Goal: Task Accomplishment & Management: Manage account settings

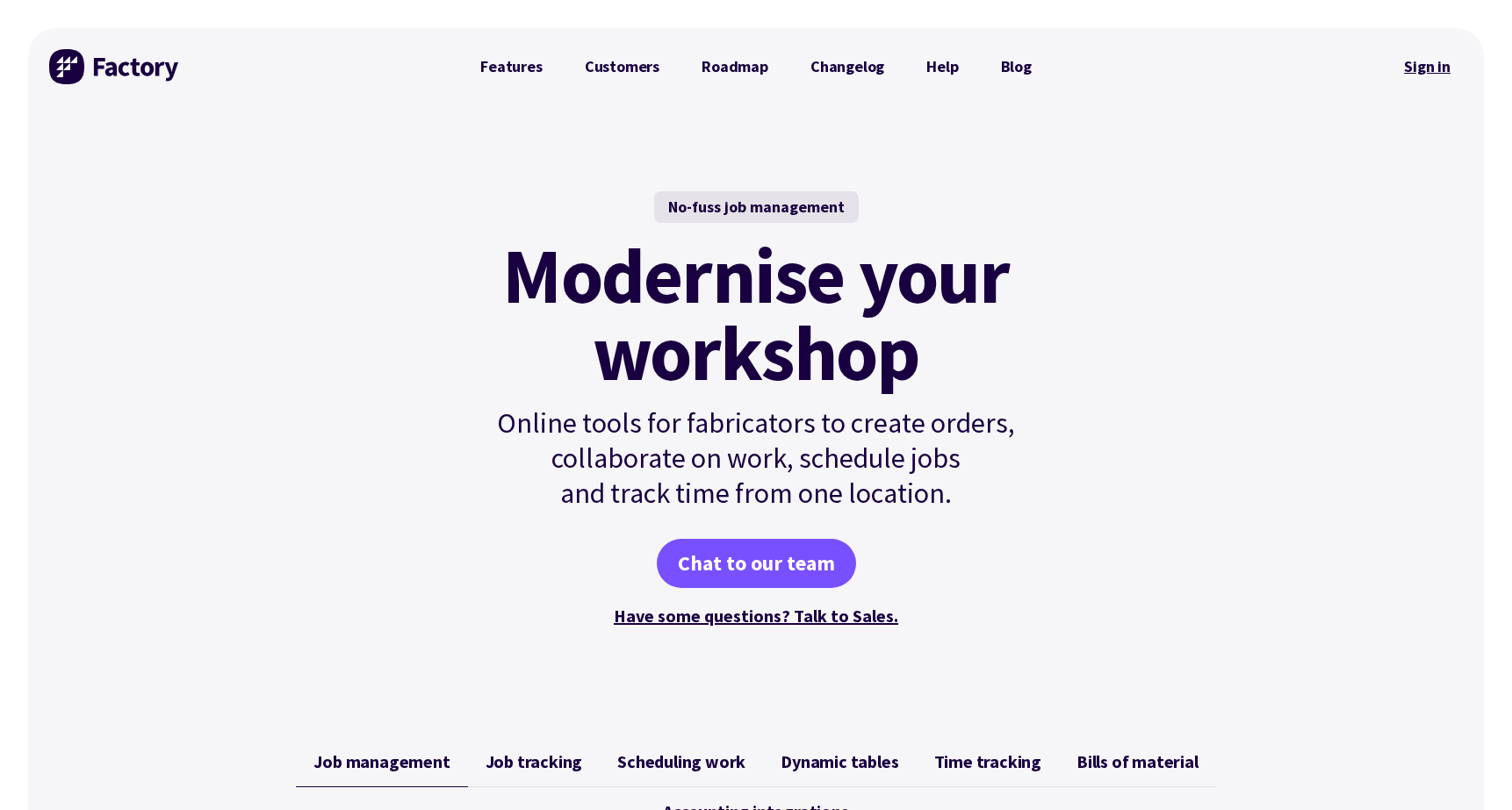
click at [1433, 71] on link "Sign in" at bounding box center [1427, 66] width 72 height 40
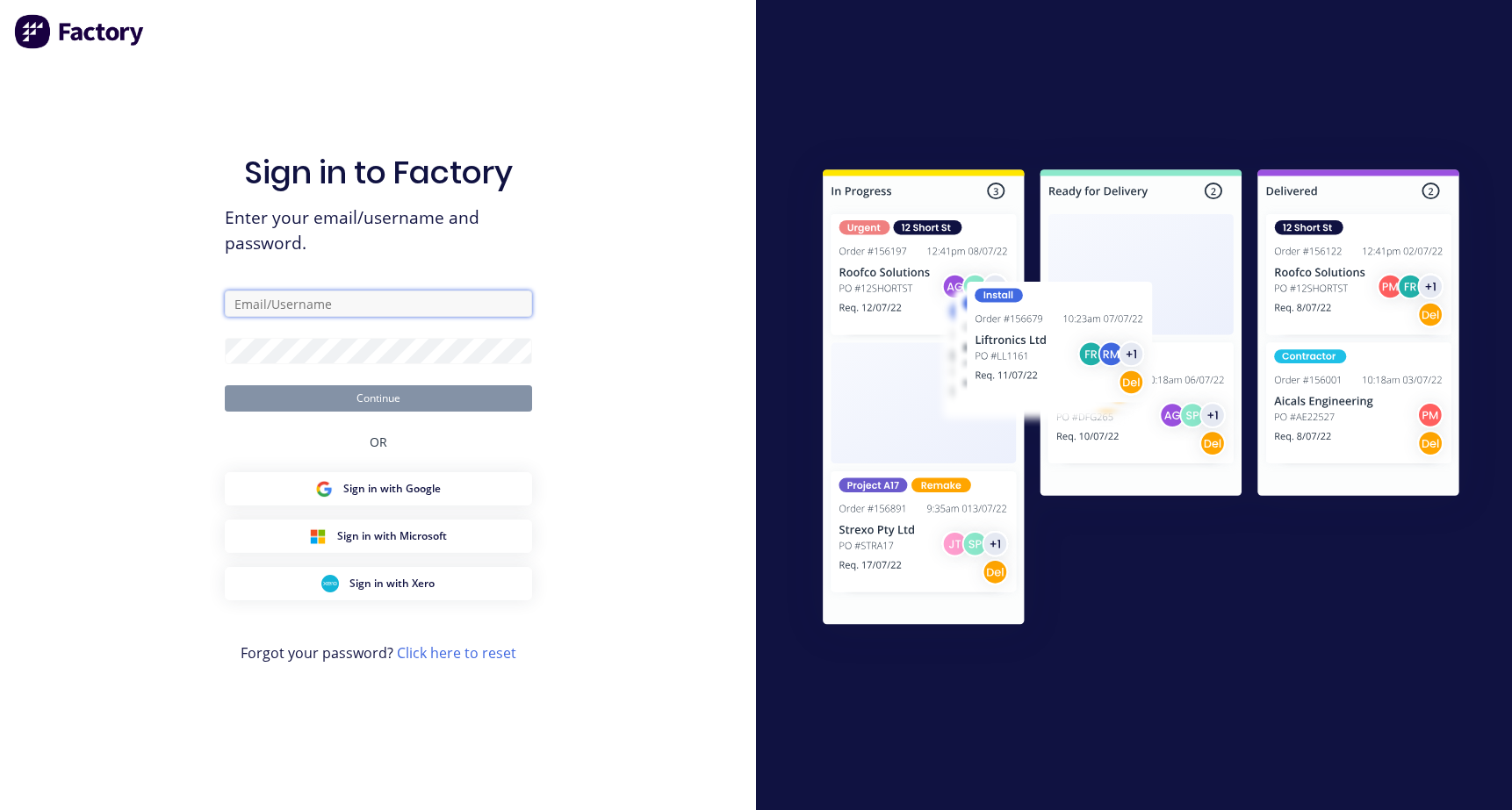
type input "[PERSON_NAME][EMAIL_ADDRESS][DOMAIN_NAME]"
click at [348, 384] on form "[PERSON_NAME][EMAIL_ADDRESS][DOMAIN_NAME] Continue" at bounding box center [378, 352] width 308 height 121
click at [331, 404] on button "Continue" at bounding box center [378, 398] width 308 height 26
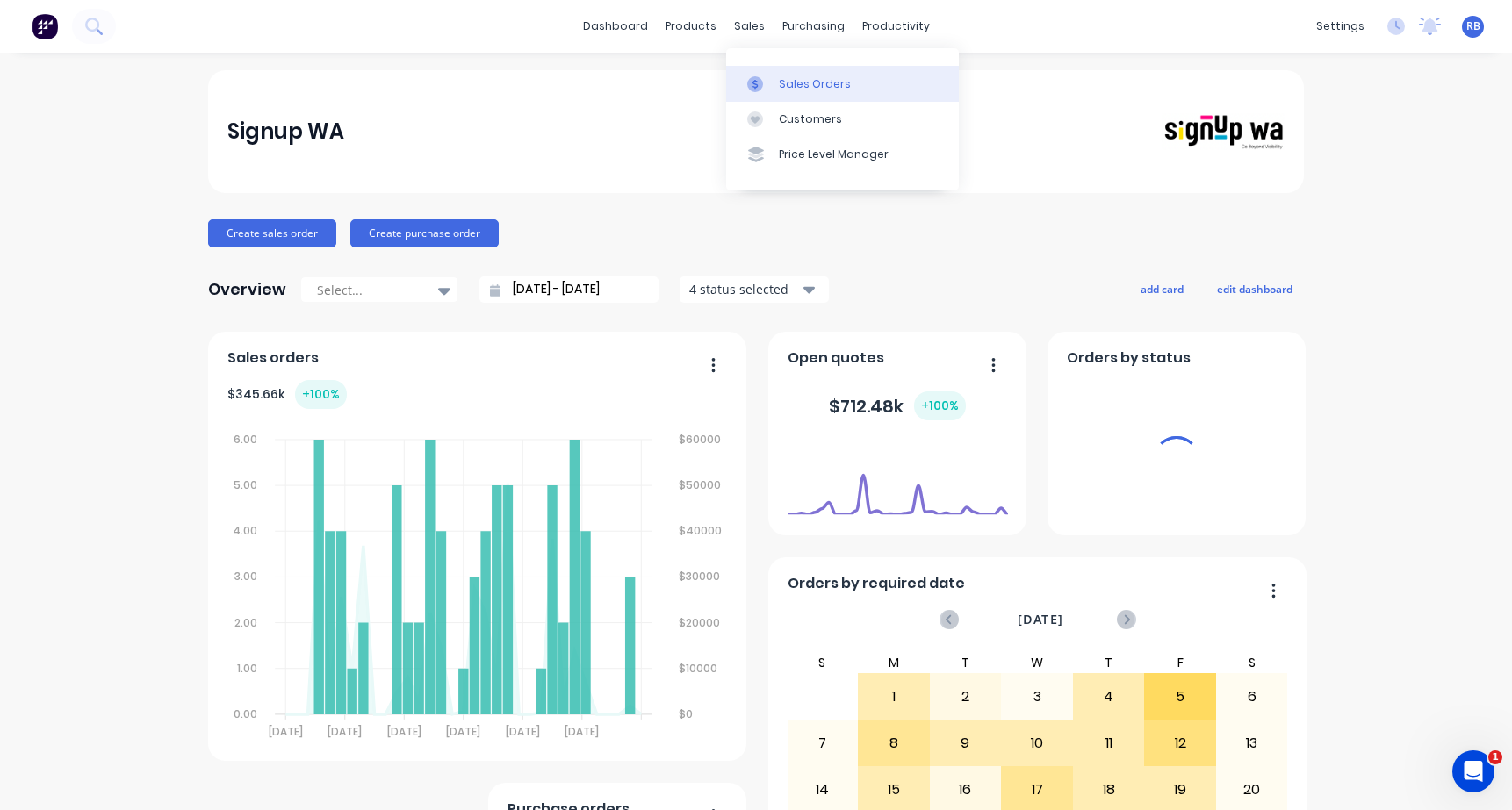
click at [792, 91] on div "Sales Orders" at bounding box center [814, 84] width 72 height 16
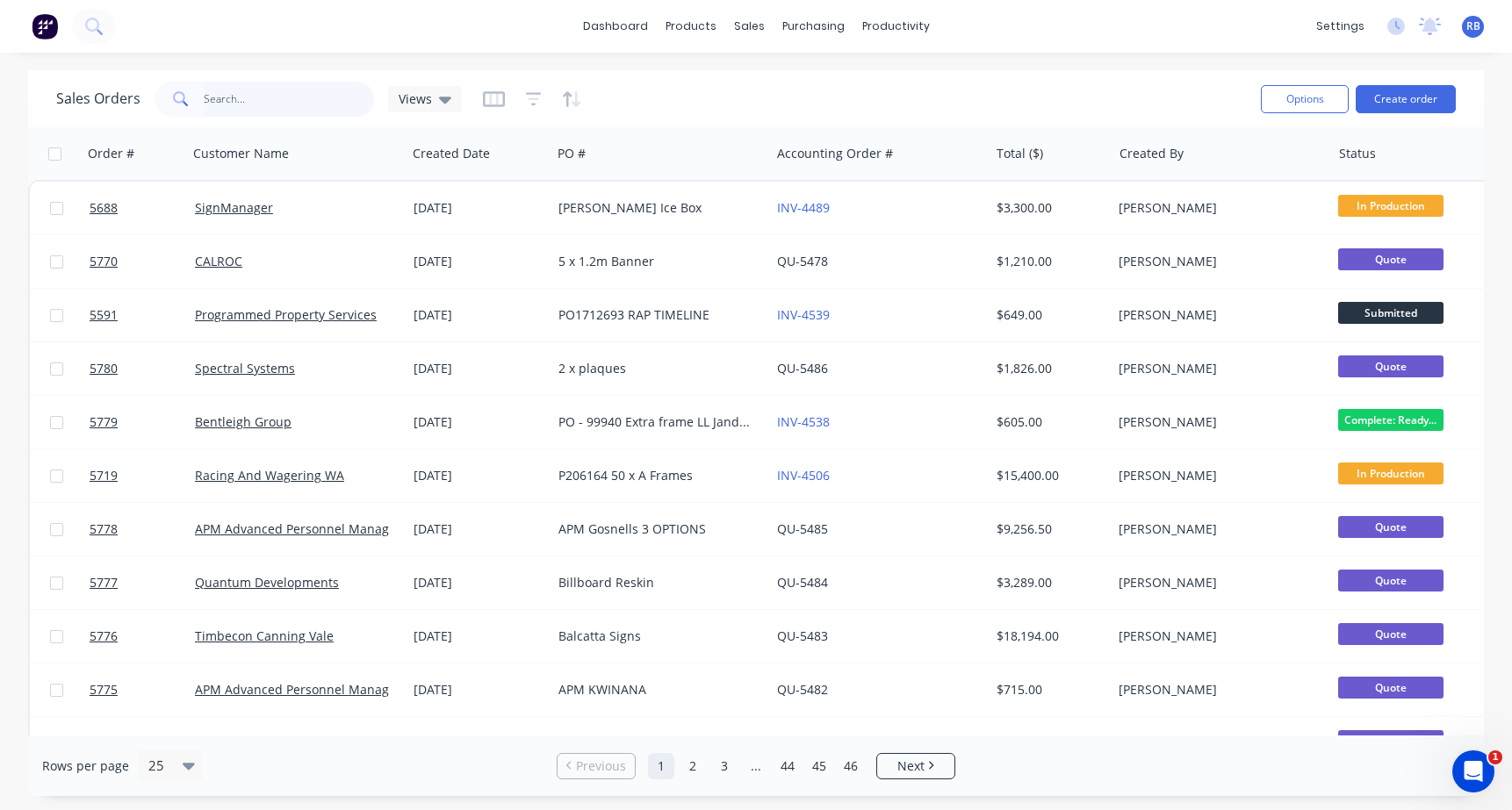
click at [215, 99] on input "text" at bounding box center [289, 99] width 171 height 35
type input "[PERSON_NAME]"
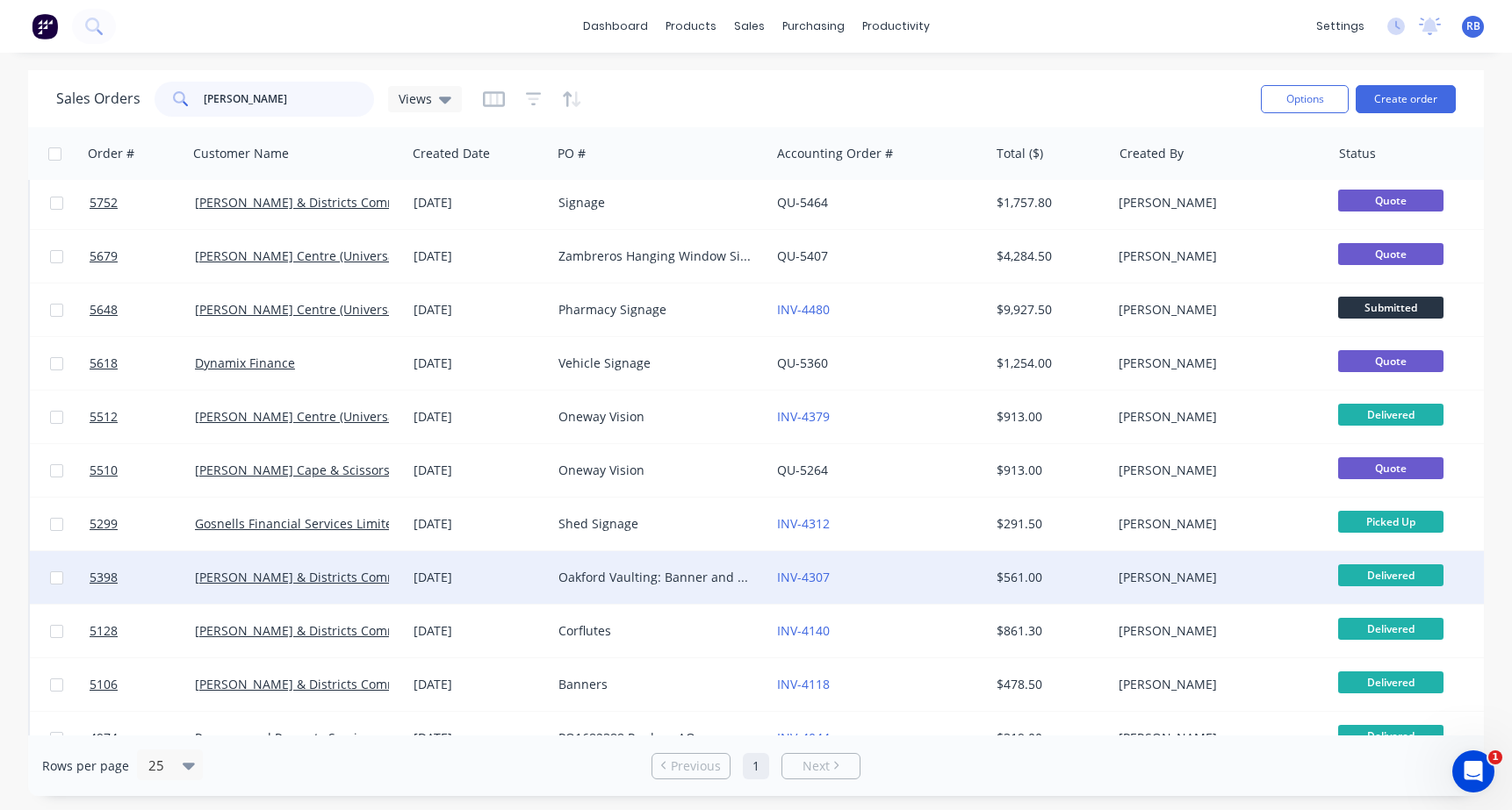
scroll to position [67, 0]
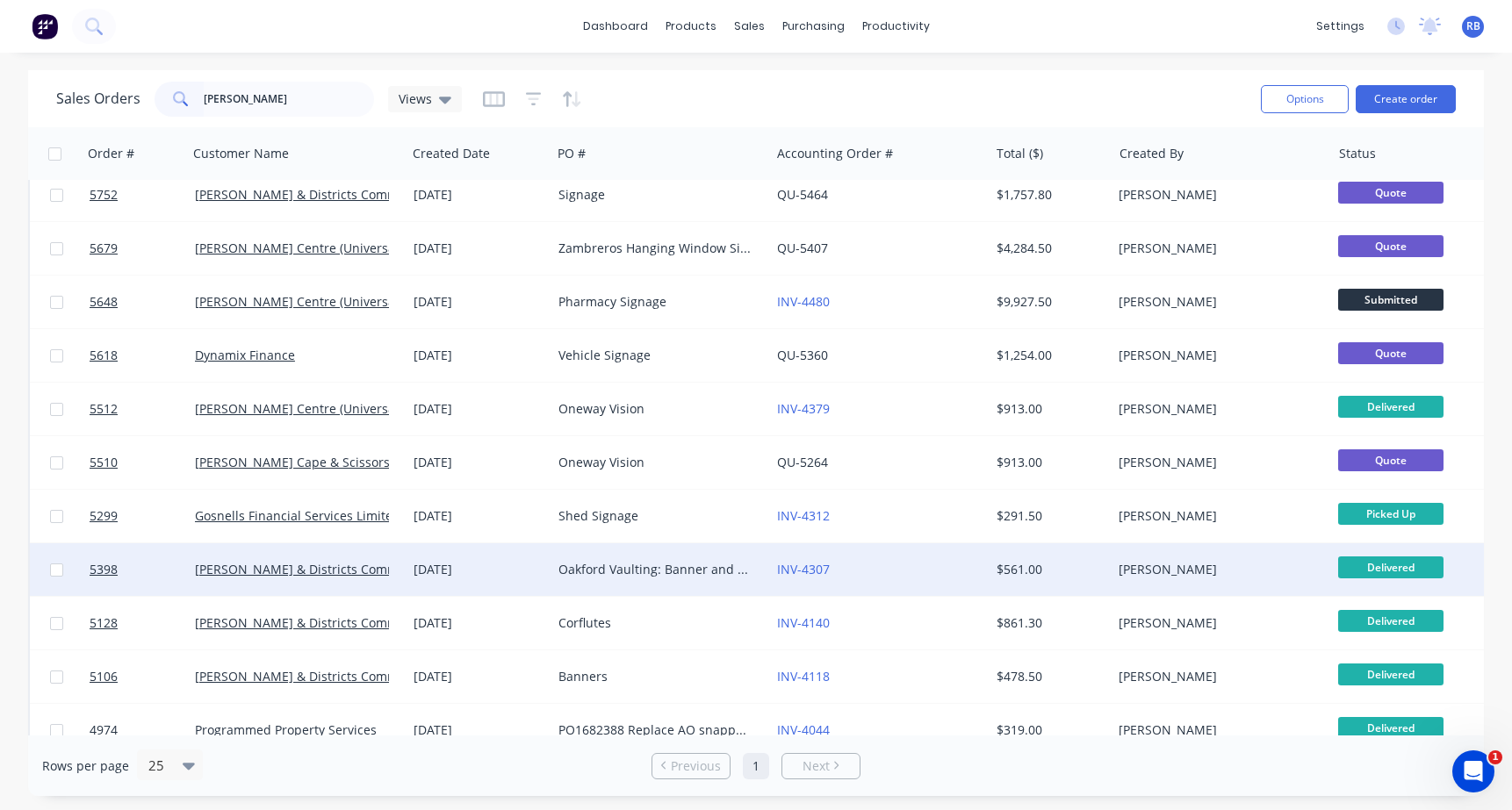
click at [900, 561] on div "INV-4307" at bounding box center [874, 570] width 195 height 18
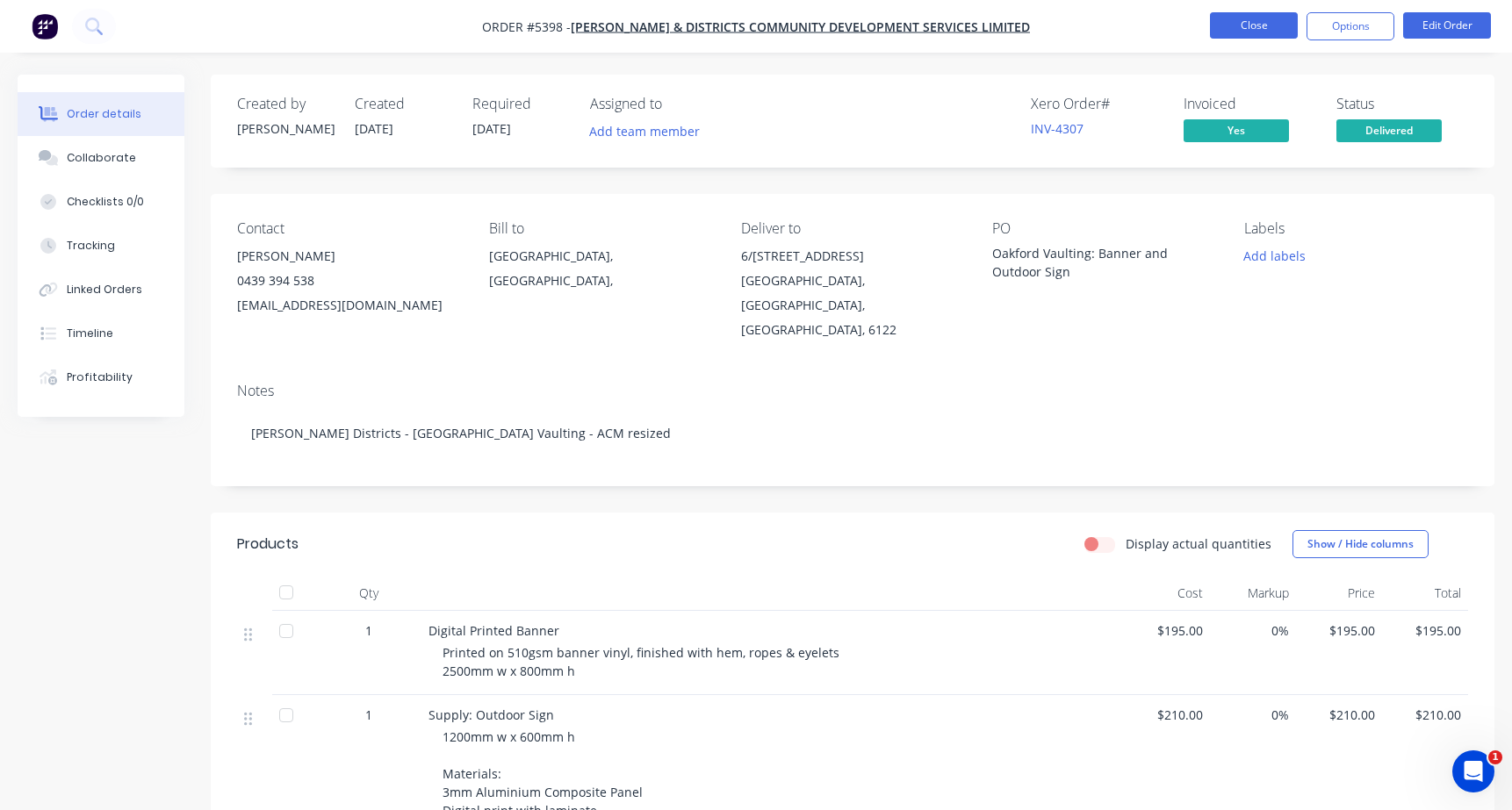
click at [1253, 28] on button "Close" at bounding box center [1254, 25] width 88 height 26
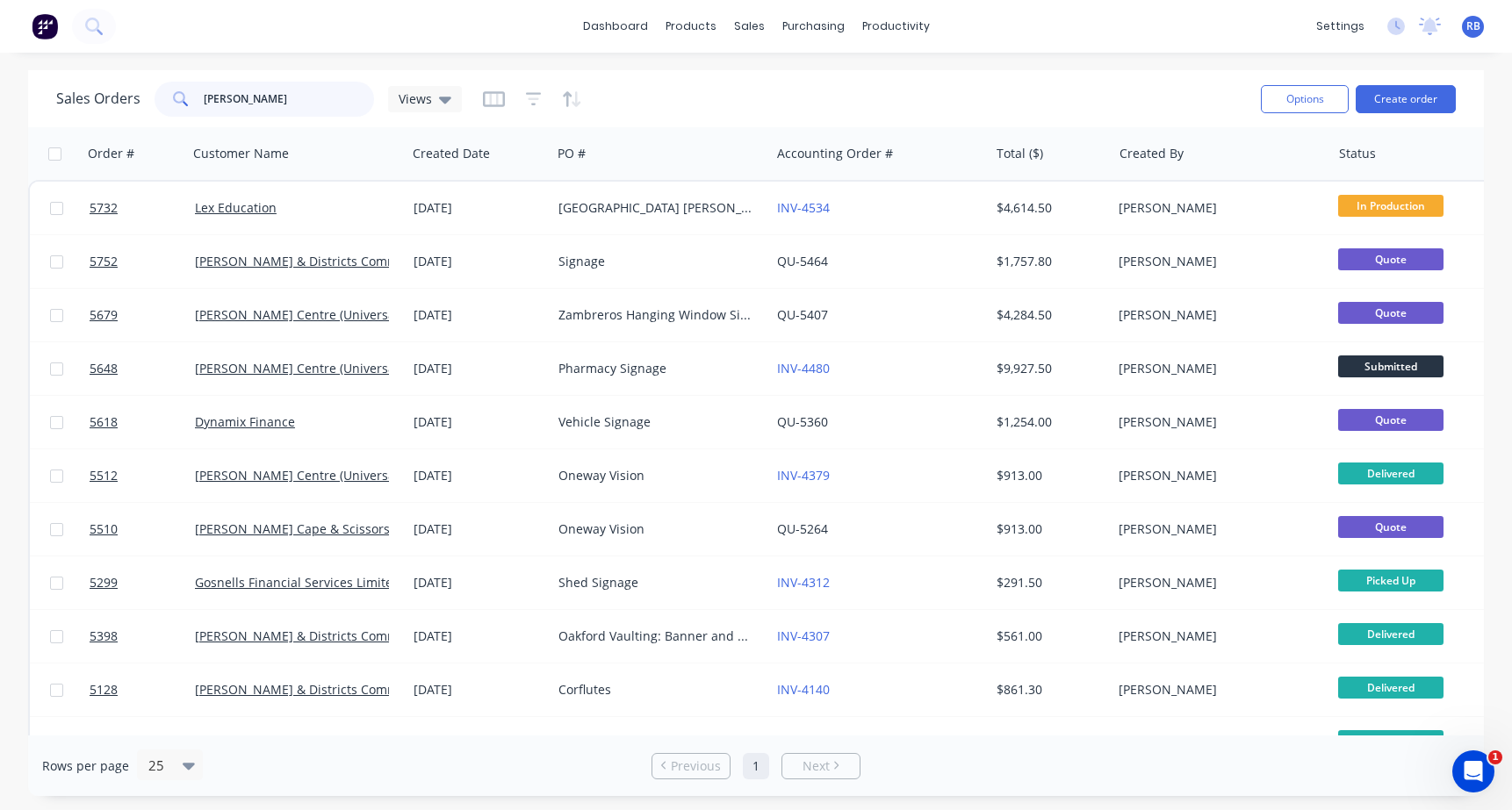
drag, startPoint x: 262, startPoint y: 100, endPoint x: 74, endPoint y: 102, distance: 188.0
click at [74, 102] on div "Sales Orders [PERSON_NAME] Views" at bounding box center [259, 99] width 406 height 35
type input "e"
type input "reformed"
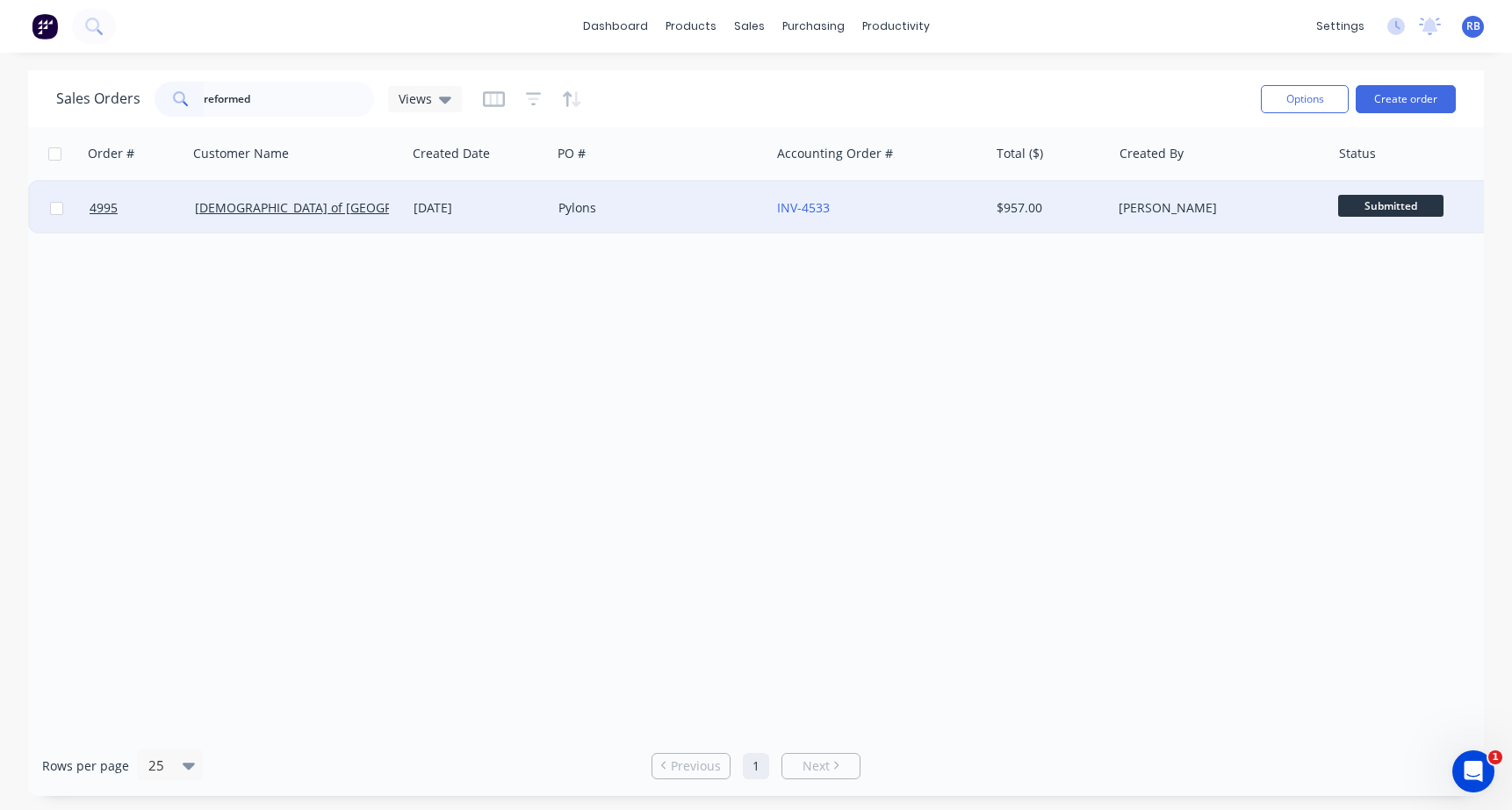
click at [643, 206] on div "Pylons" at bounding box center [656, 208] width 195 height 18
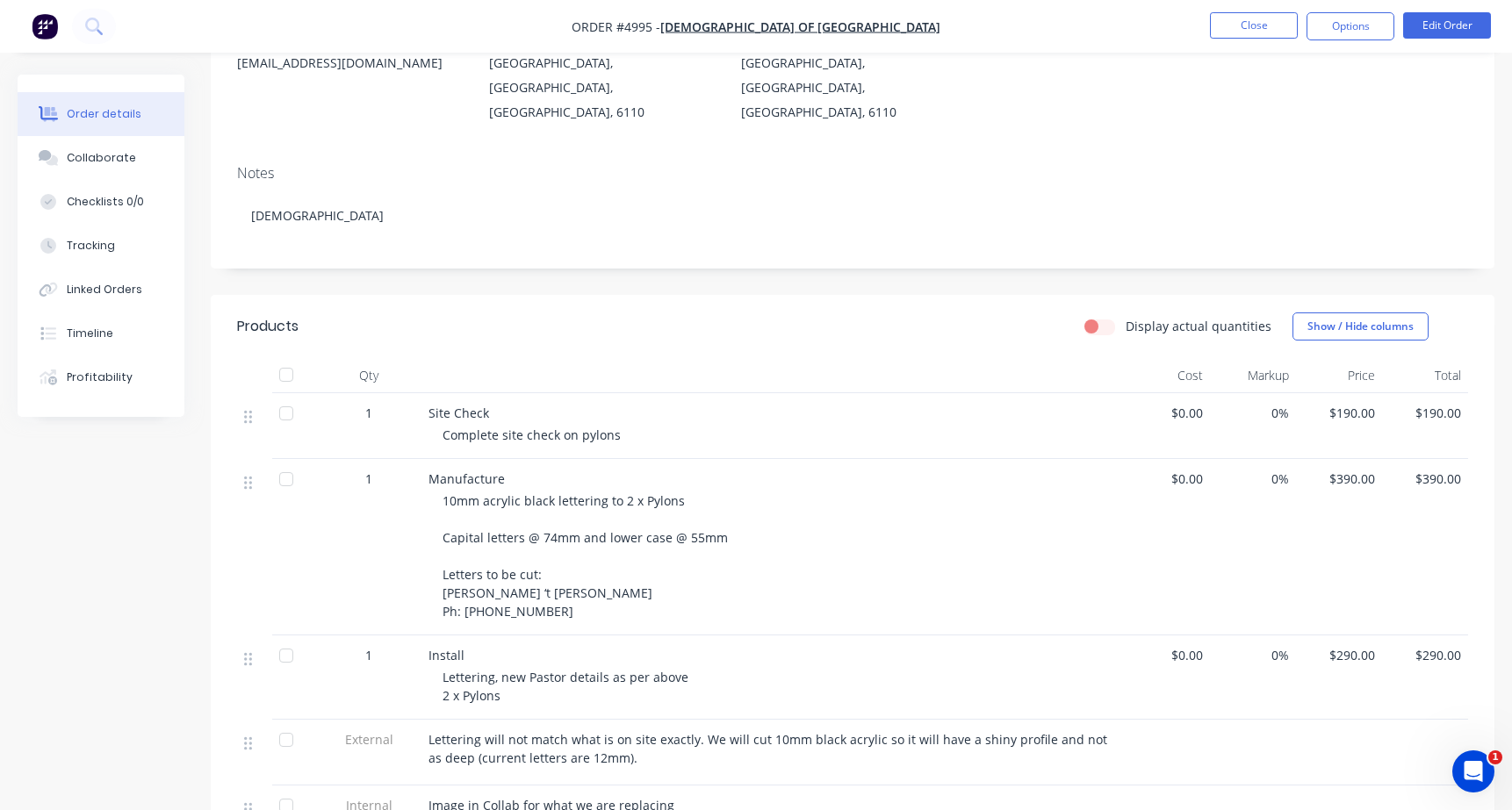
scroll to position [218, 0]
click at [90, 161] on div "Collaborate" at bounding box center [101, 158] width 70 height 16
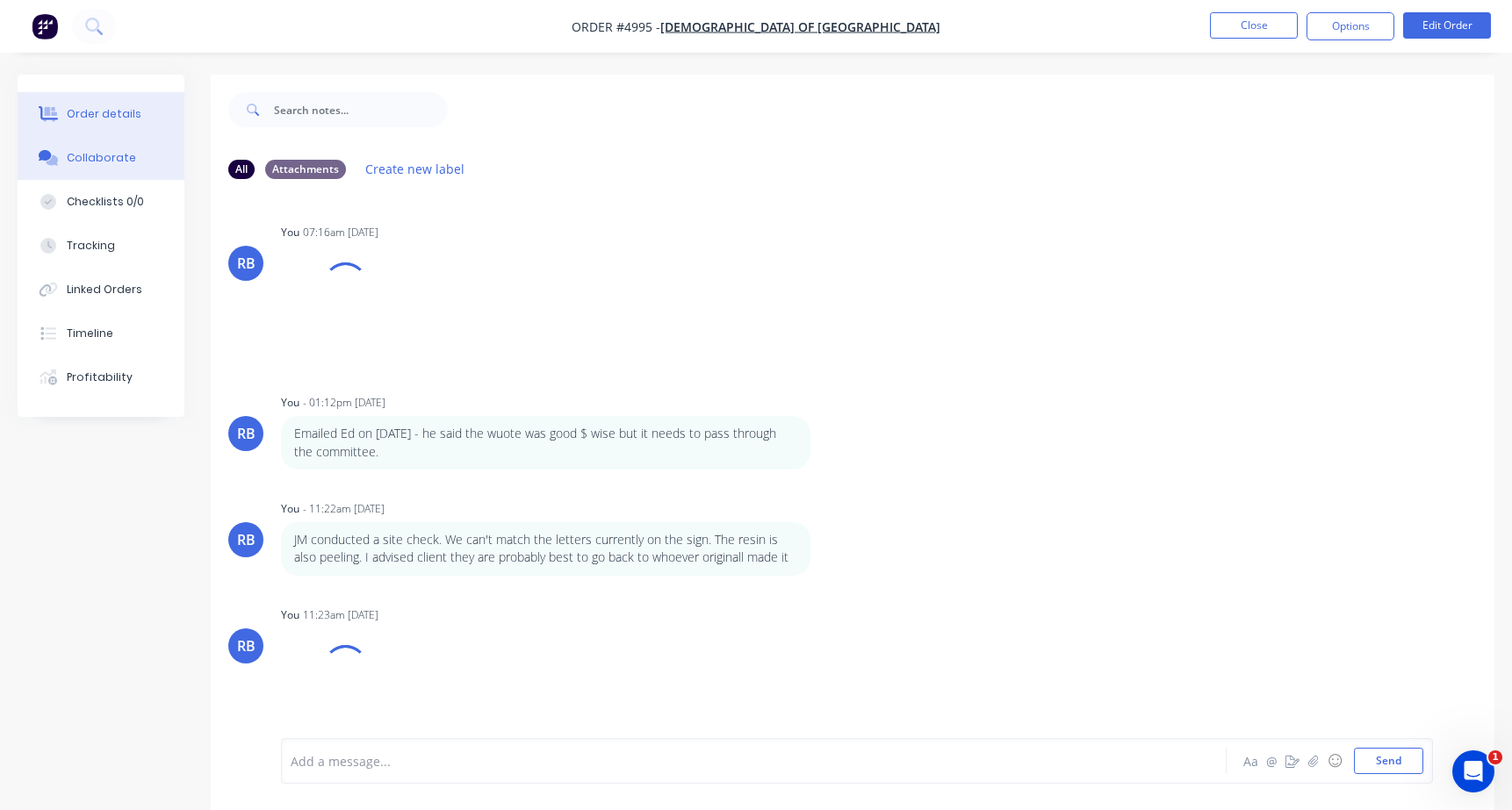
click at [90, 116] on div "Order details" at bounding box center [104, 114] width 74 height 16
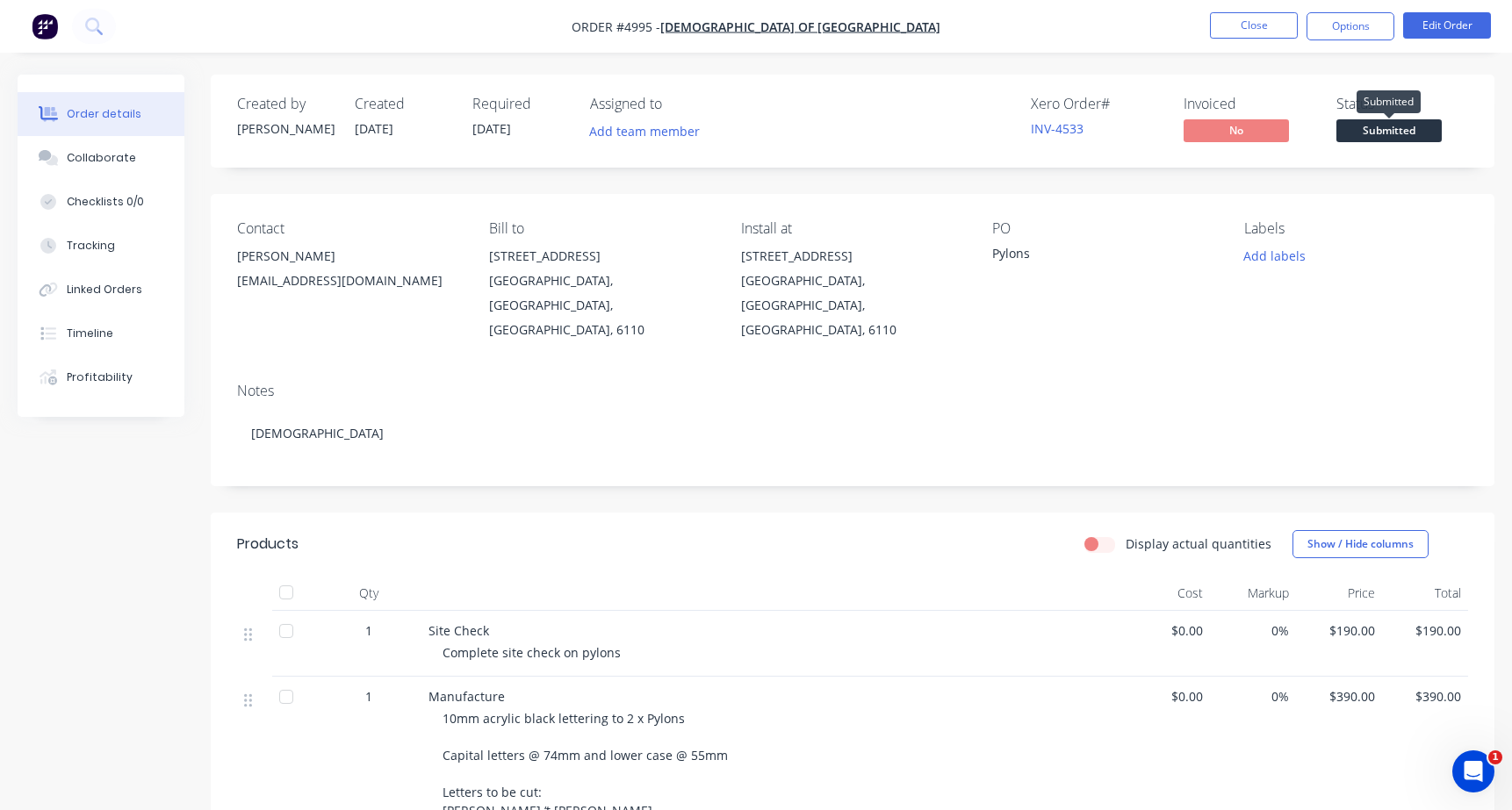
click at [1402, 129] on span "Submitted" at bounding box center [1390, 130] width 106 height 22
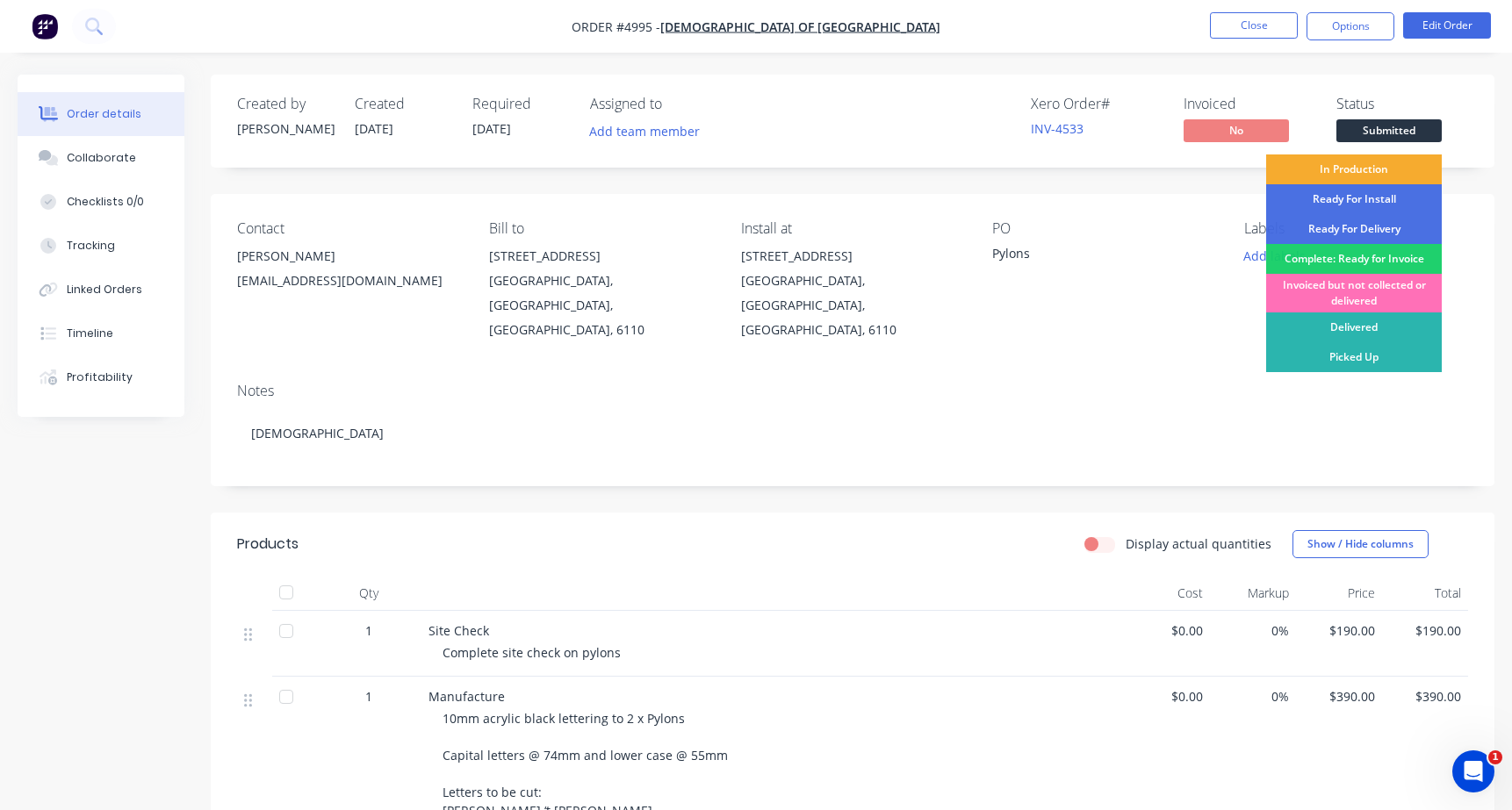
click at [1350, 166] on div "In Production" at bounding box center [1353, 169] width 175 height 29
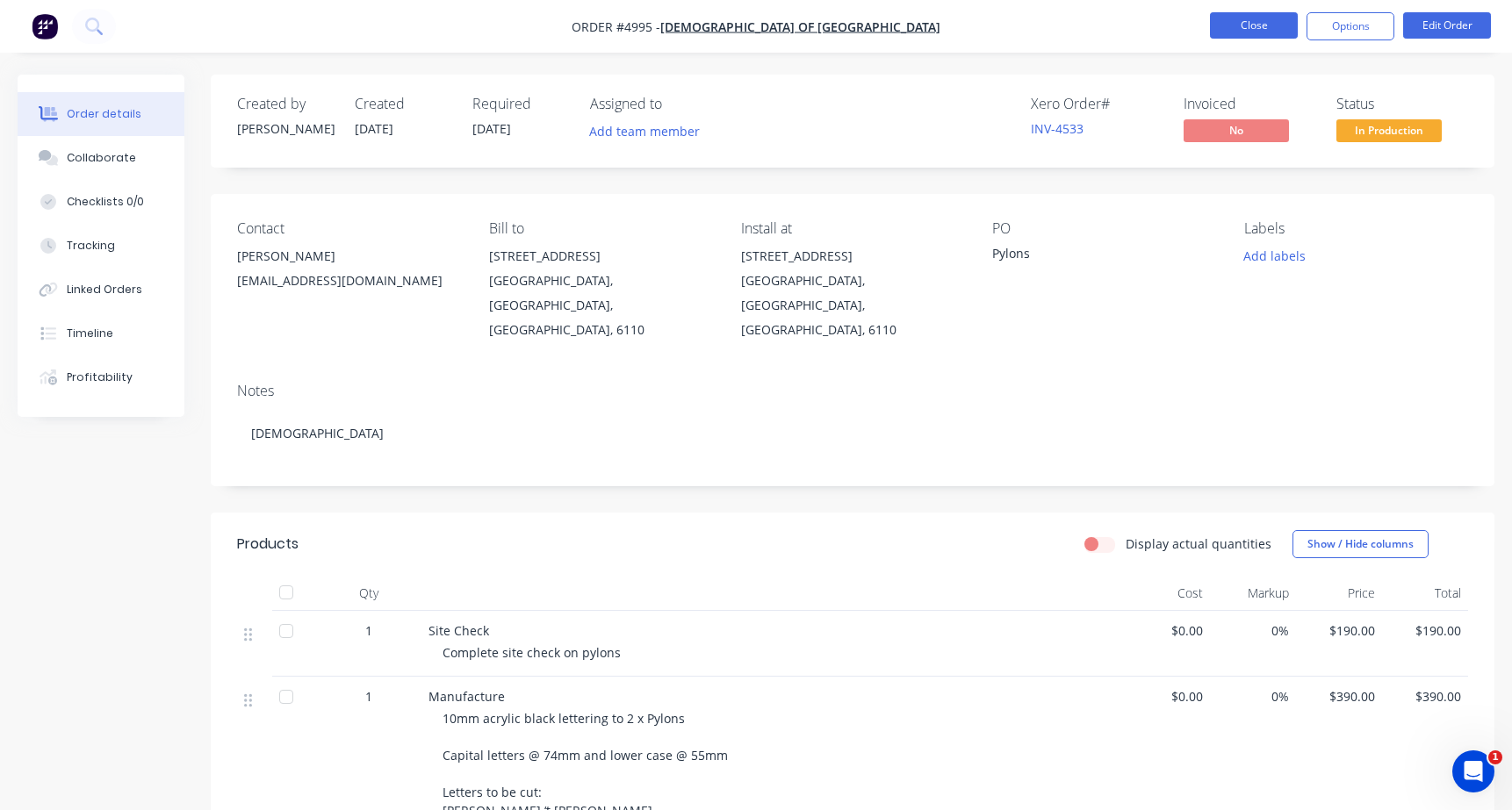
click at [1230, 15] on button "Close" at bounding box center [1254, 25] width 88 height 26
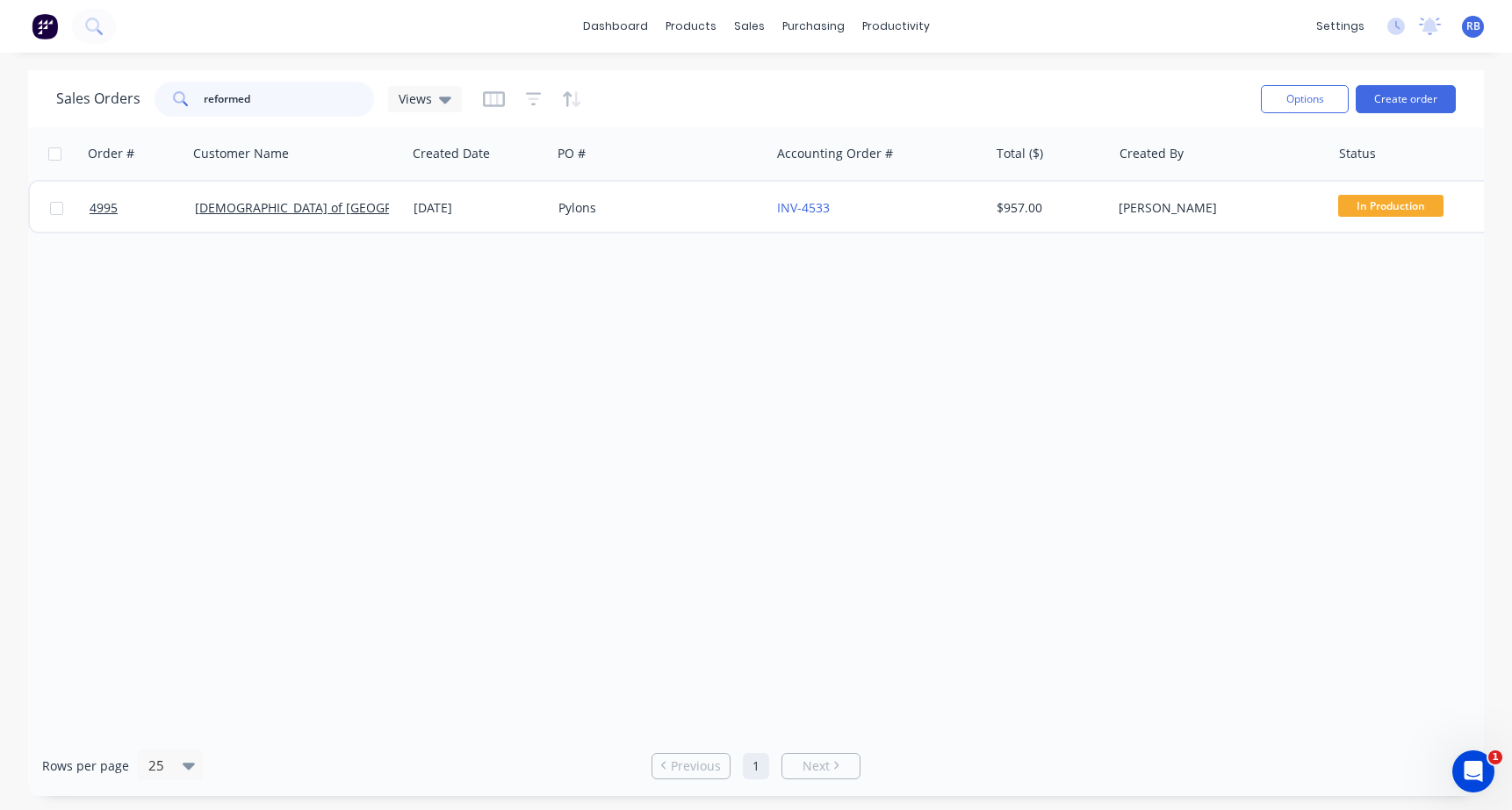
drag, startPoint x: 288, startPoint y: 96, endPoint x: 136, endPoint y: 95, distance: 152.0
click at [136, 95] on div "Sales Orders reformed Views" at bounding box center [259, 99] width 406 height 35
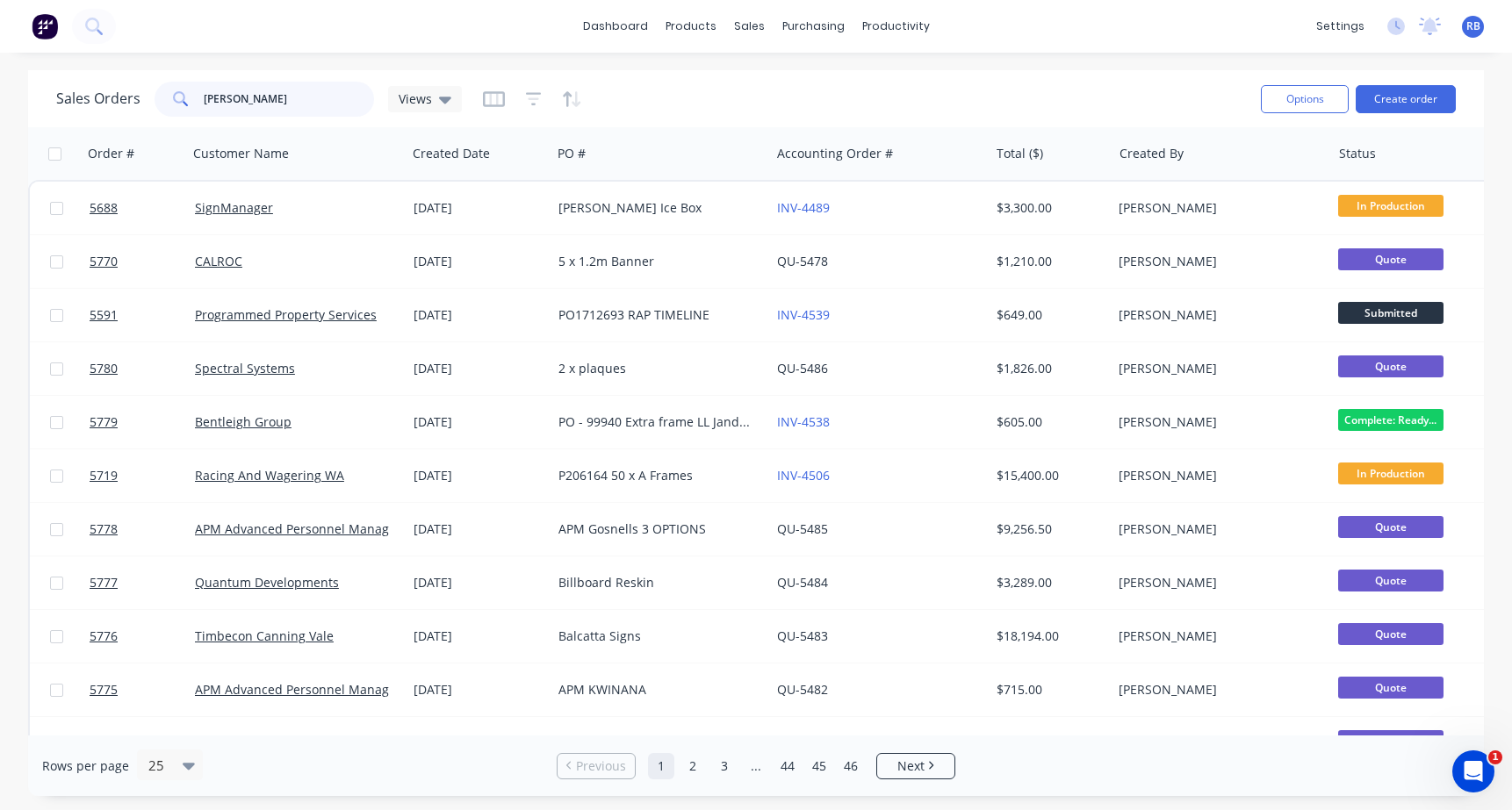
type input "[PERSON_NAME]"
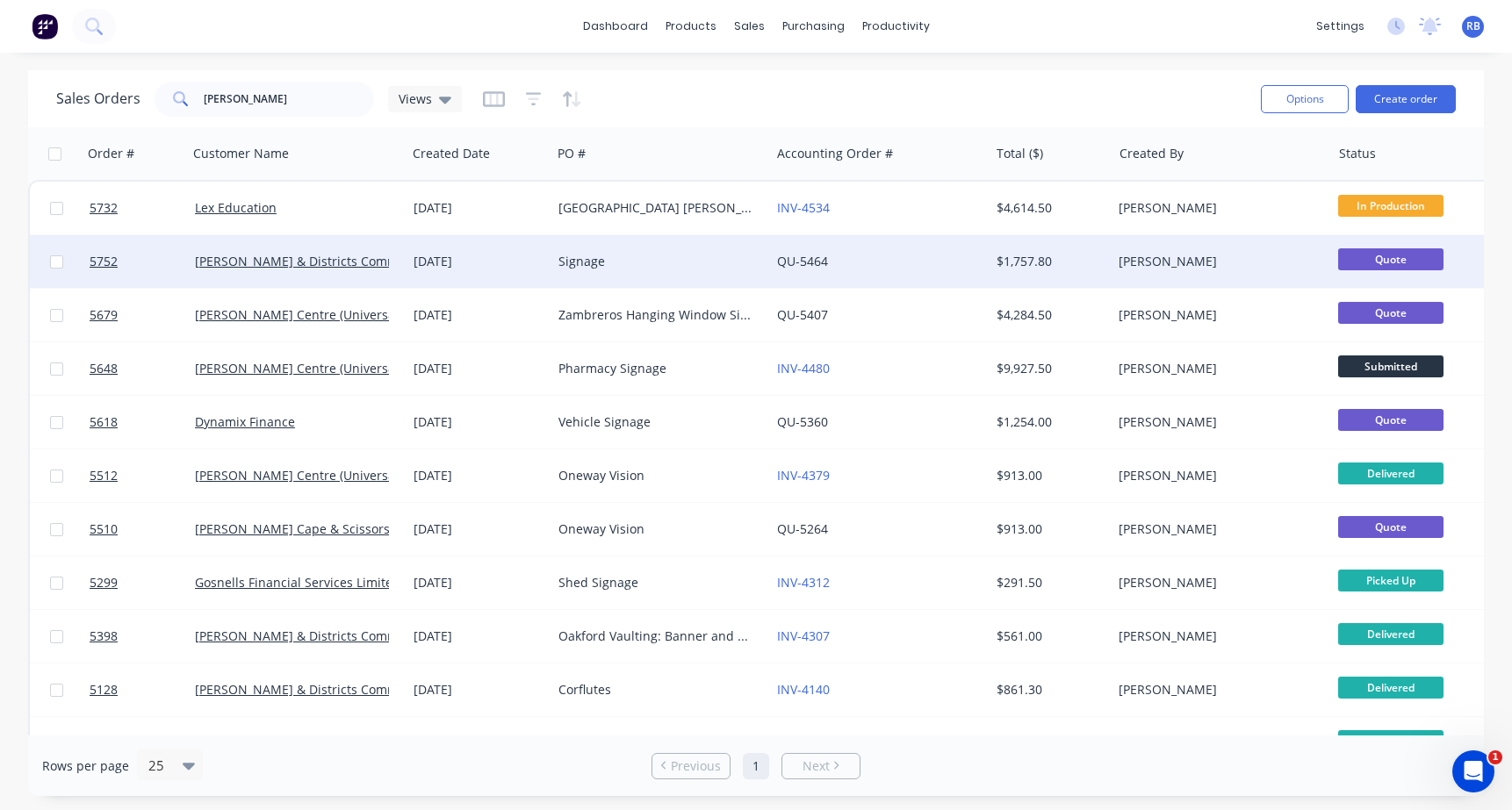
click at [658, 265] on div "Signage" at bounding box center [656, 262] width 195 height 18
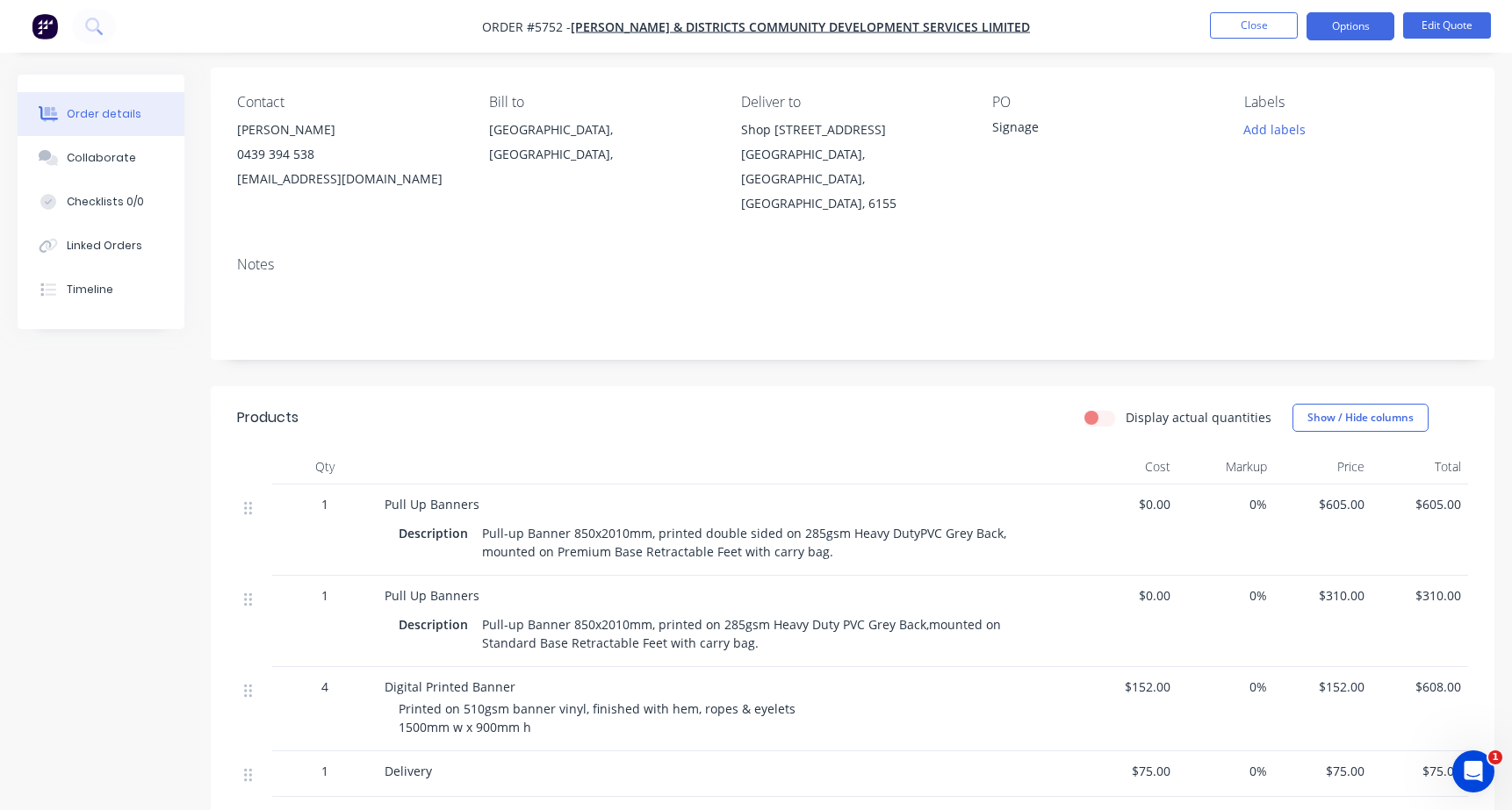
scroll to position [134, 0]
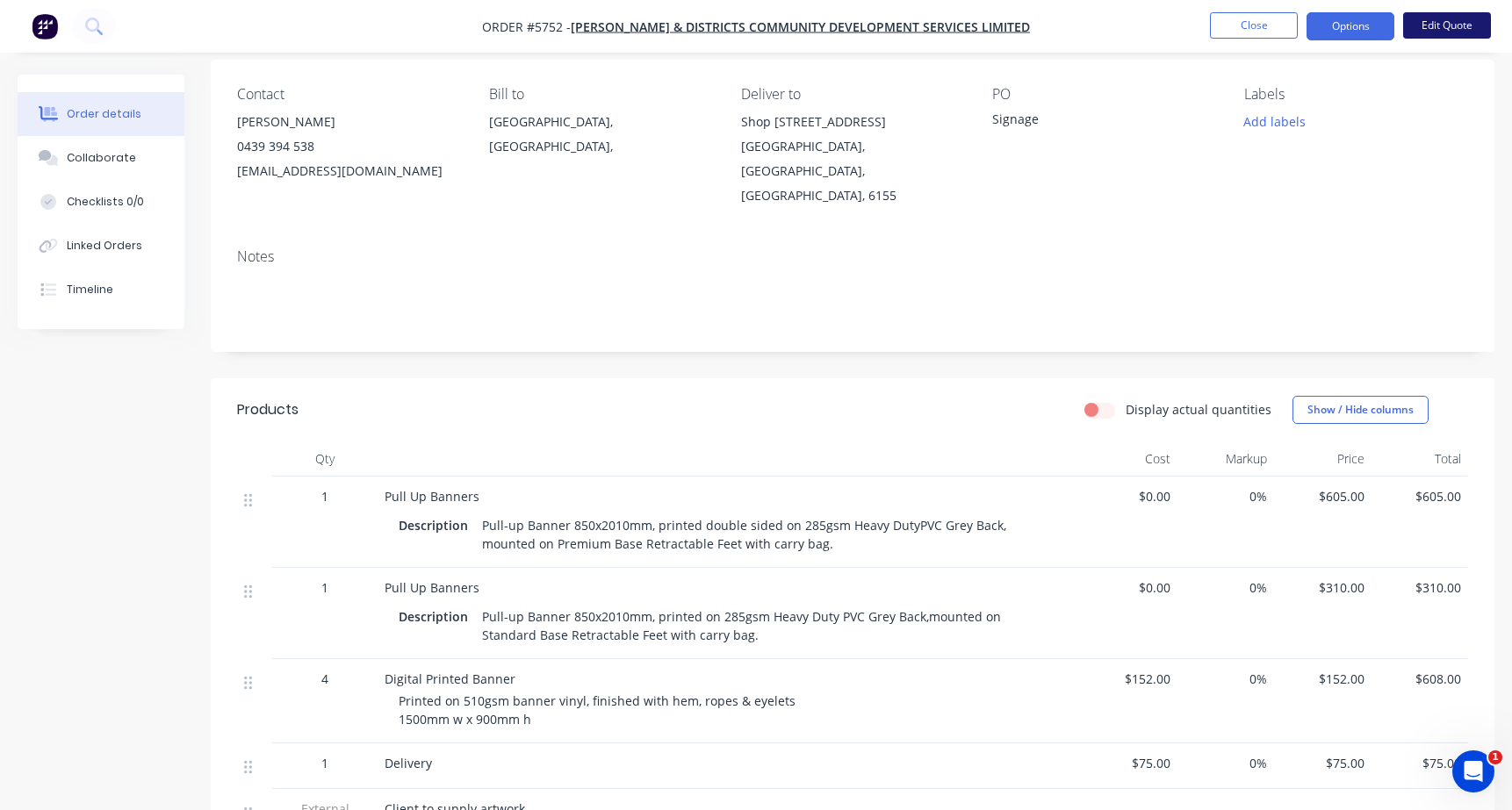
click at [1453, 22] on button "Edit Quote" at bounding box center [1447, 25] width 88 height 26
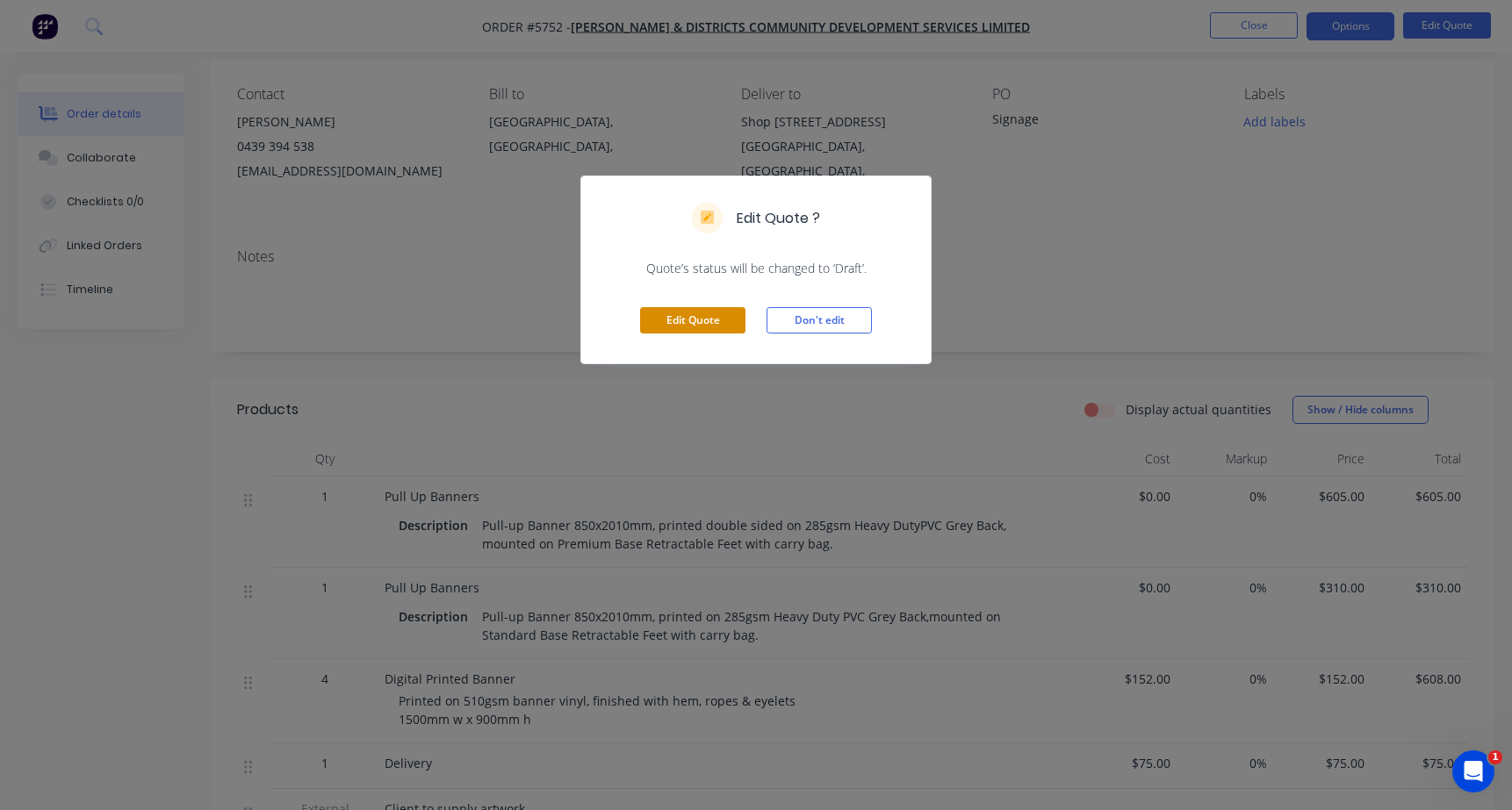
click at [695, 327] on button "Edit Quote" at bounding box center [693, 320] width 106 height 26
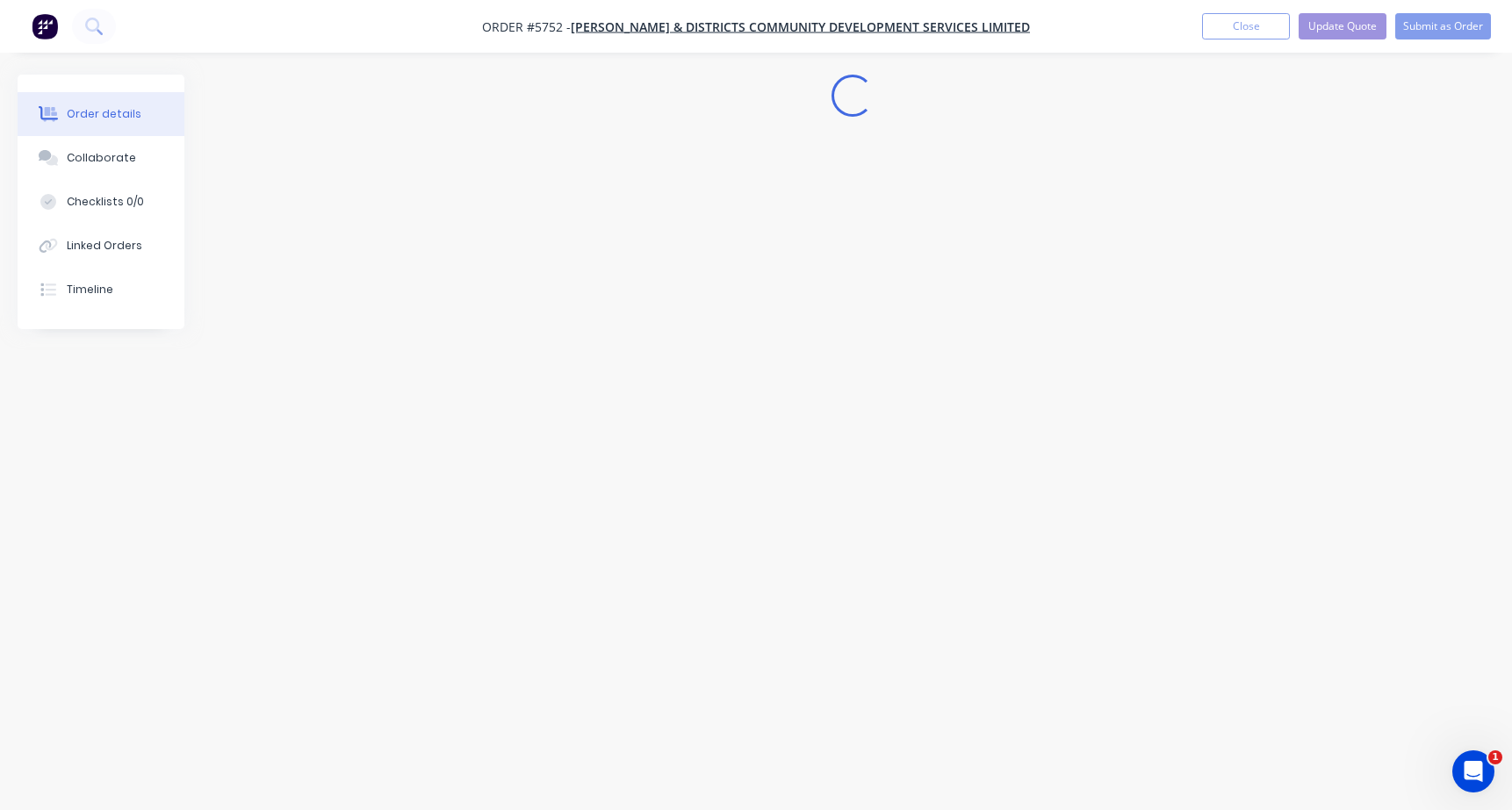
scroll to position [0, 0]
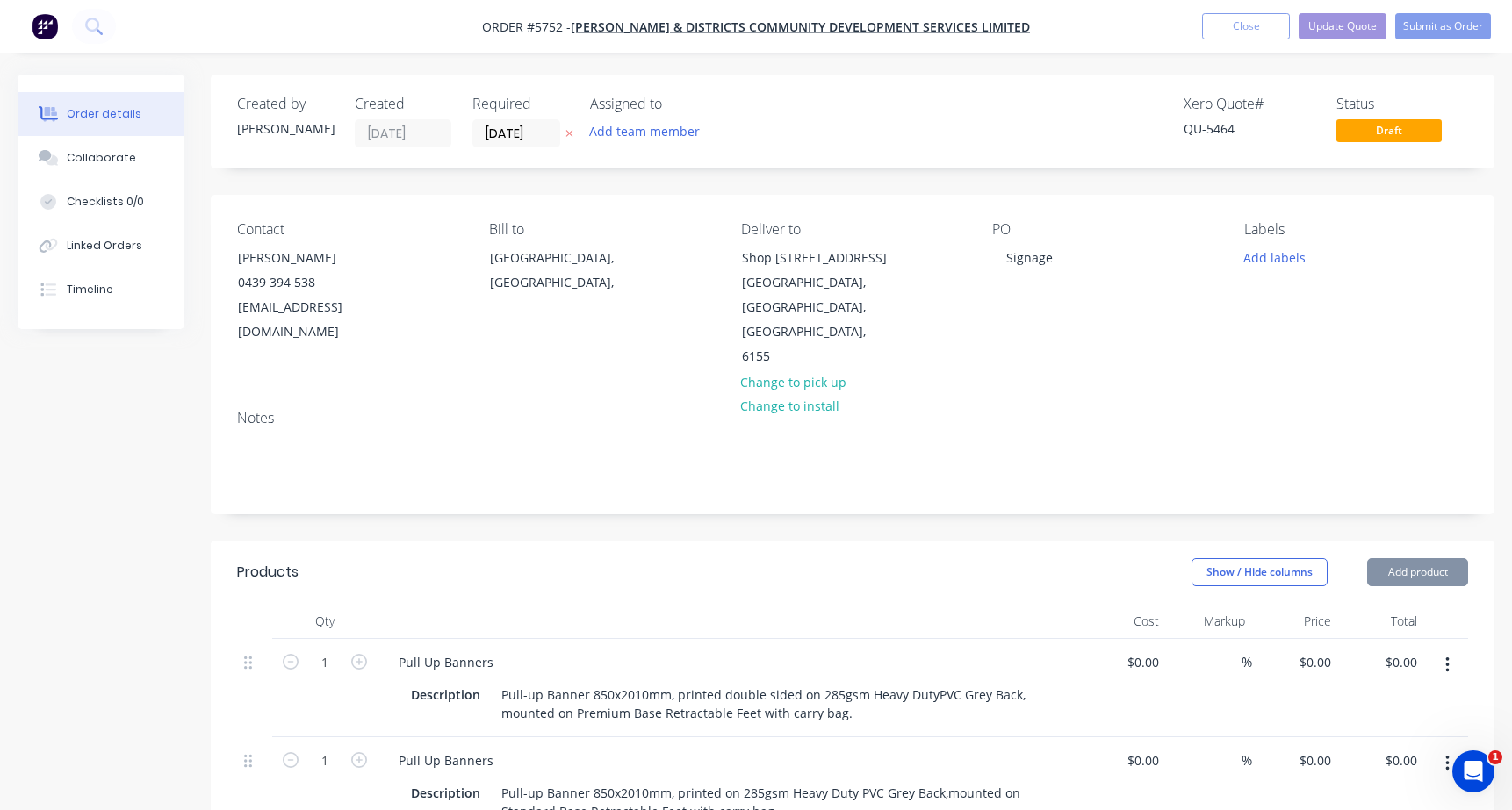
type input "$605.00"
type input "$310.00"
type input "$152.00"
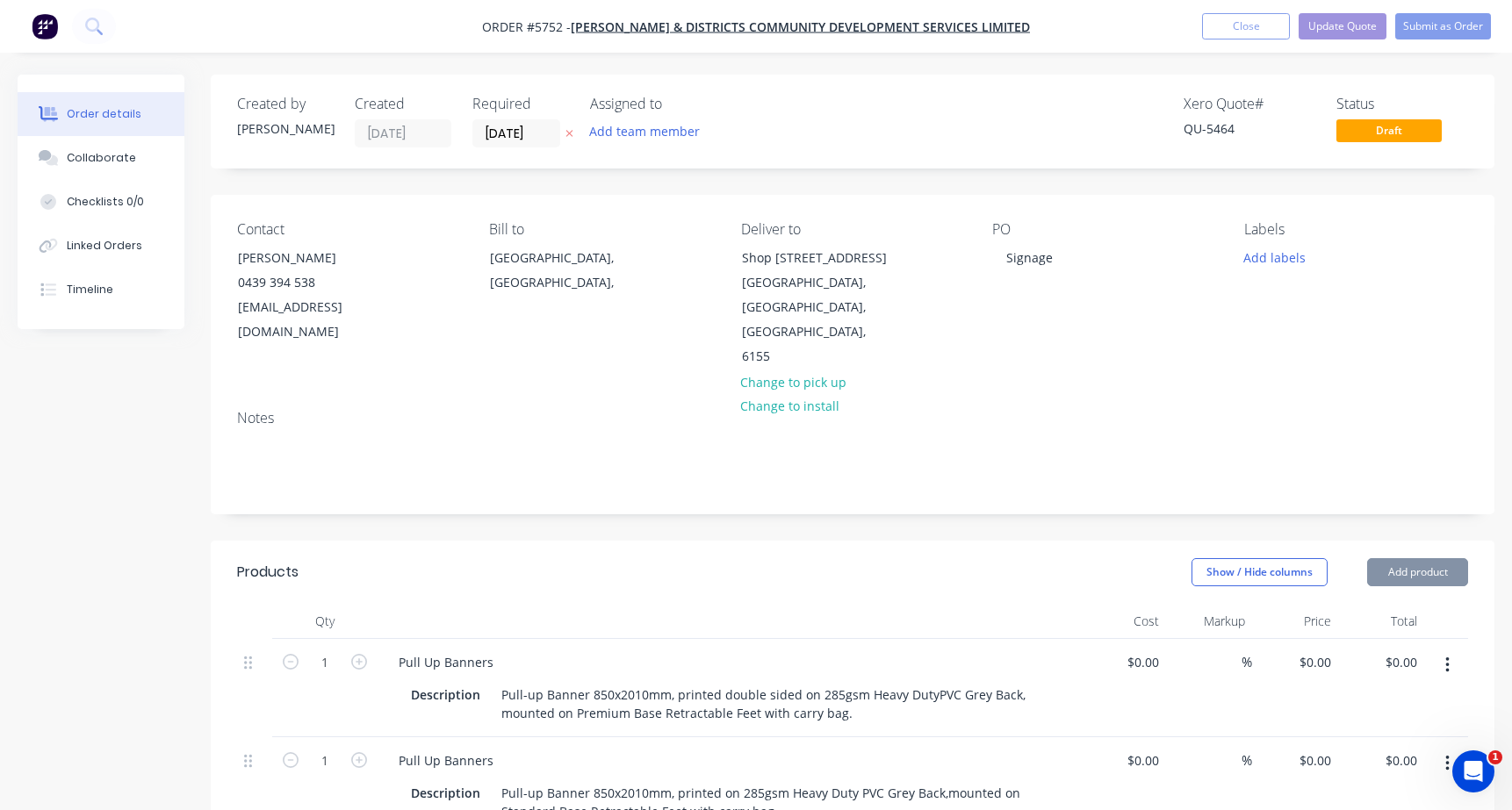
type input "$152.00"
type input "$608.00"
type input "$75.00"
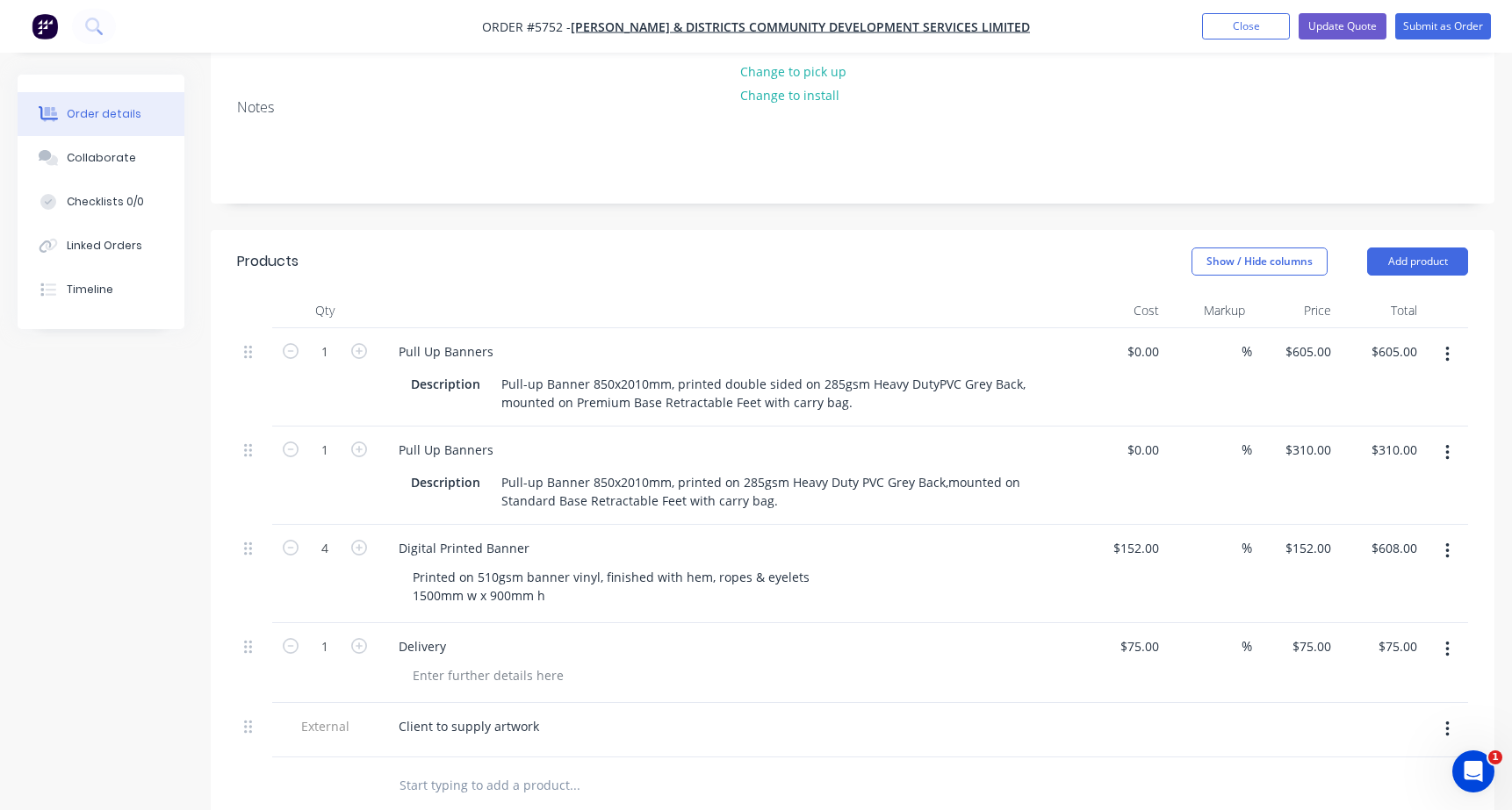
scroll to position [359, 0]
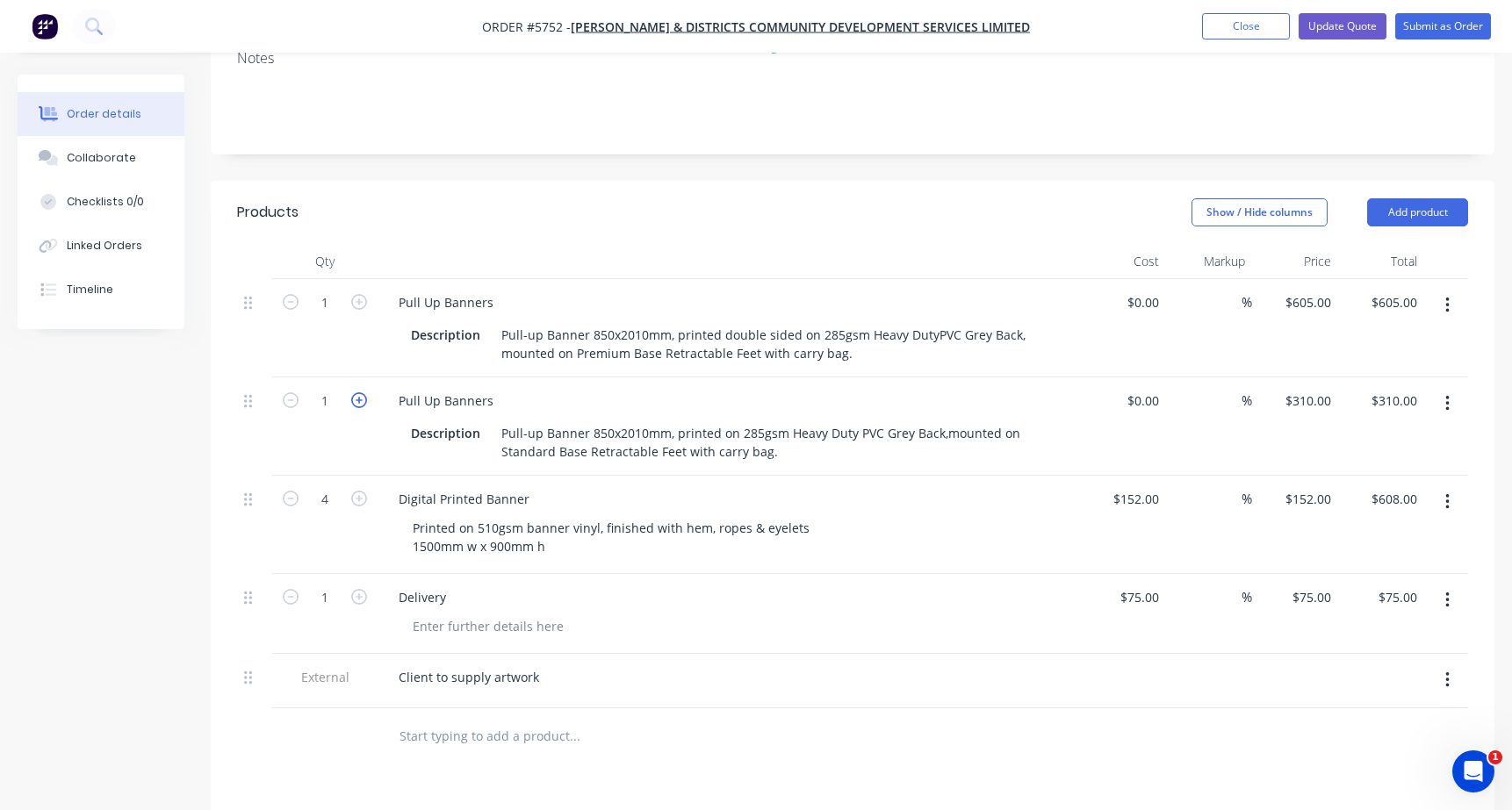
click at [361, 393] on icon "button" at bounding box center [359, 401] width 16 height 16
type input "2"
type input "$620.00"
click at [361, 393] on icon "button" at bounding box center [359, 401] width 16 height 16
type input "3"
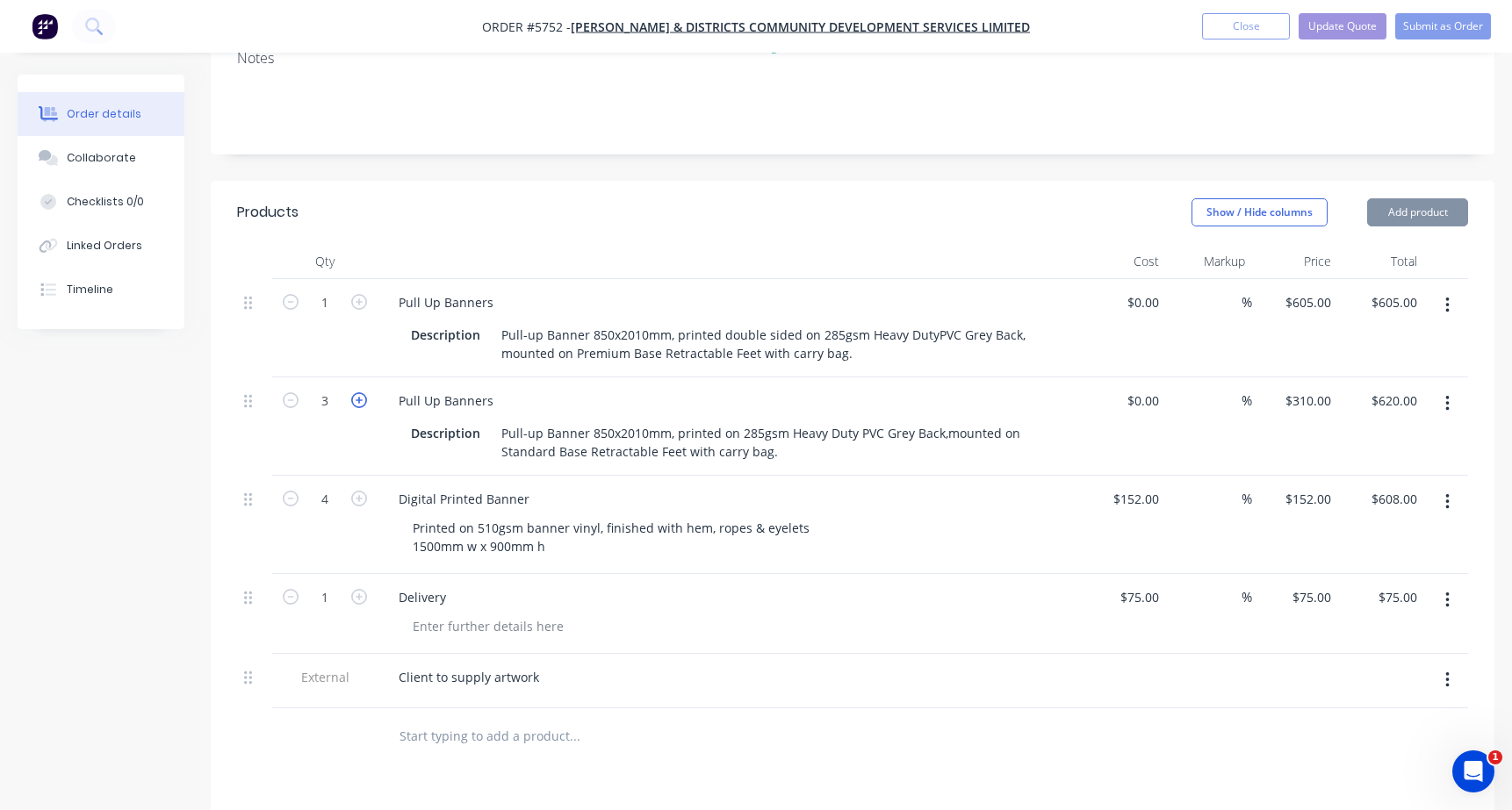
type input "$930.00"
click at [1448, 593] on icon "button" at bounding box center [1447, 600] width 4 height 16
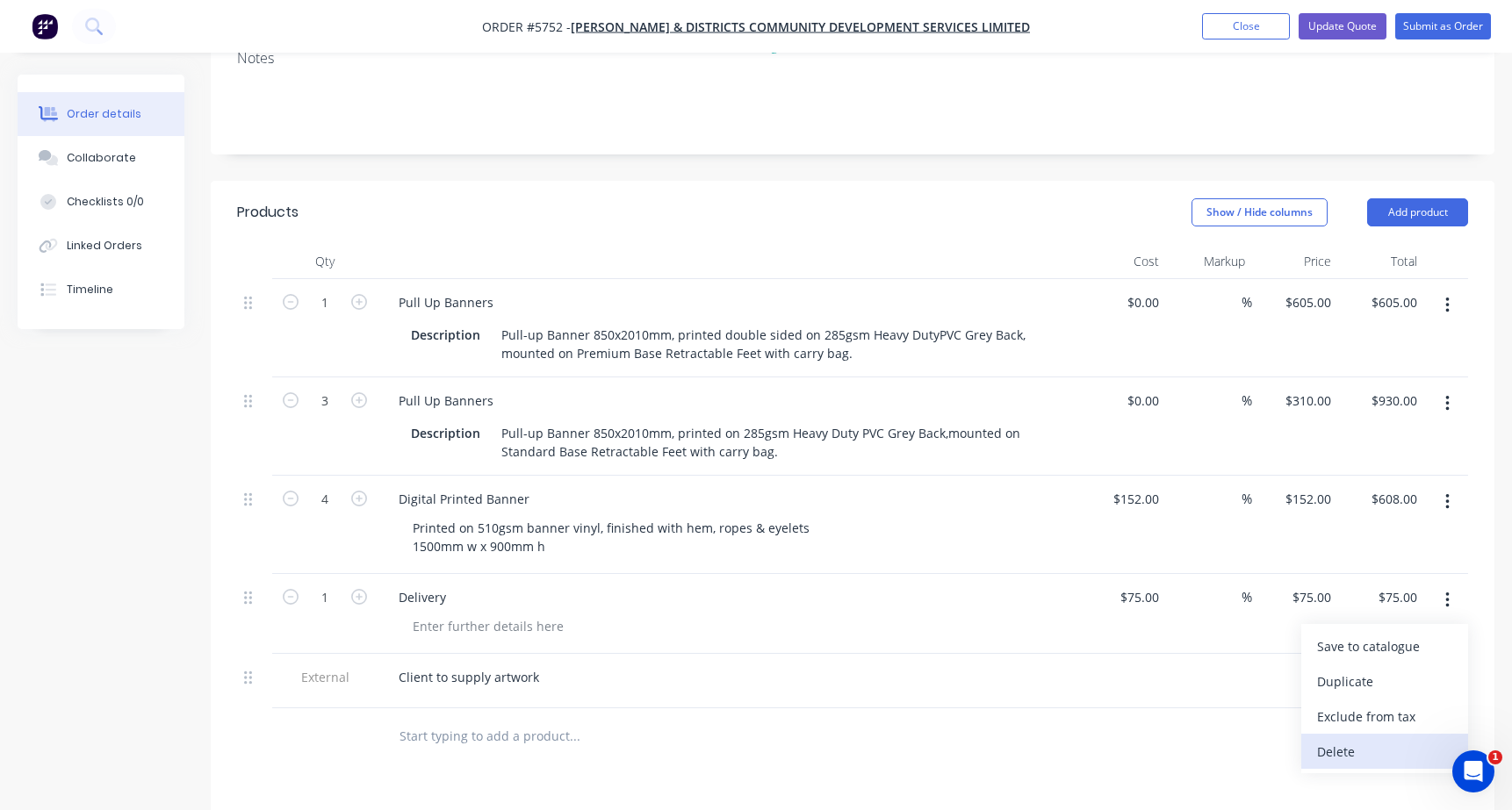
click at [1347, 739] on div "Delete" at bounding box center [1385, 751] width 135 height 25
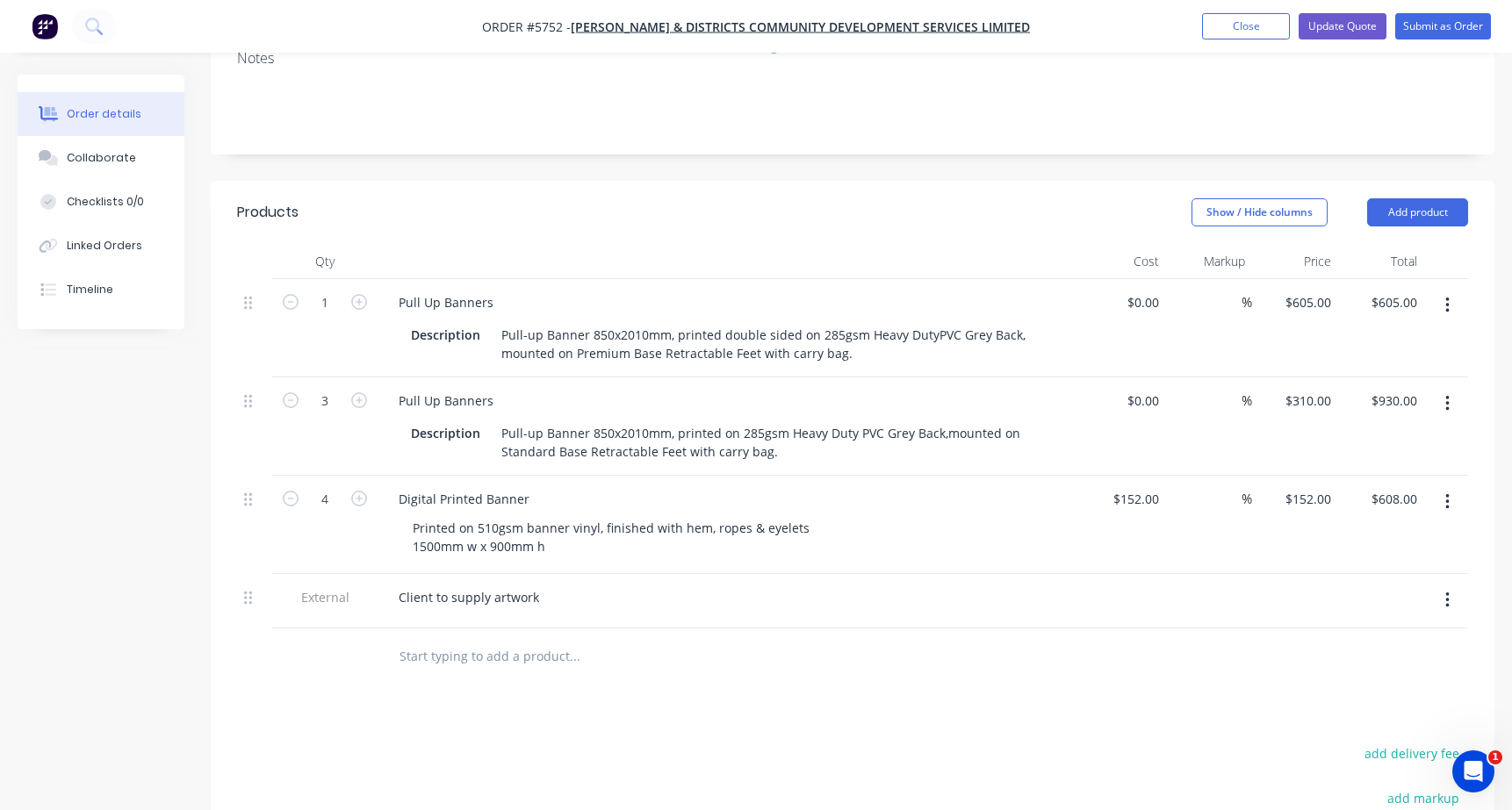
click at [1441, 290] on button "button" at bounding box center [1447, 306] width 41 height 31
click at [1354, 444] on div "Delete" at bounding box center [1385, 456] width 135 height 25
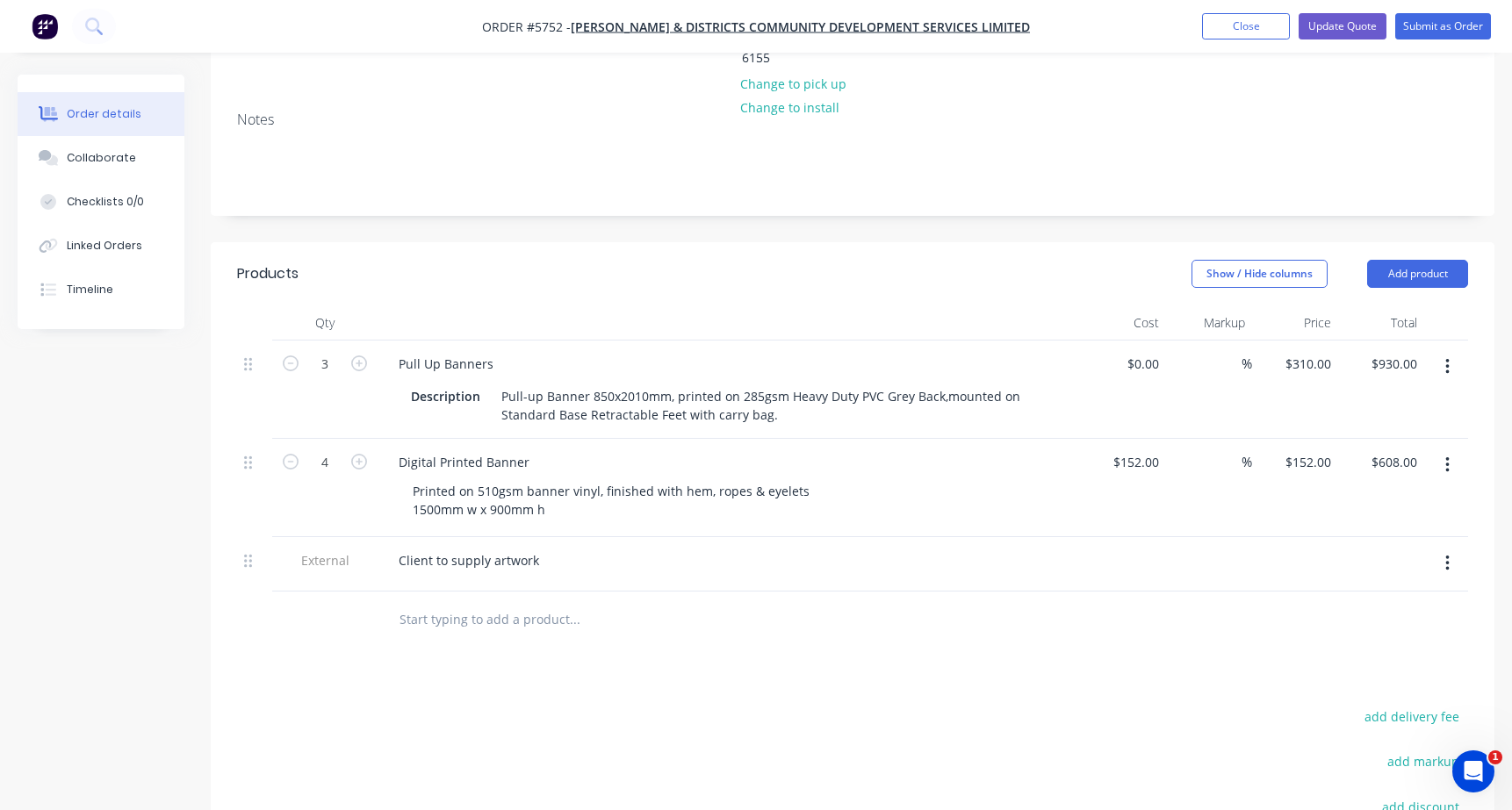
scroll to position [300, 0]
click at [432, 600] on input "text" at bounding box center [574, 618] width 351 height 35
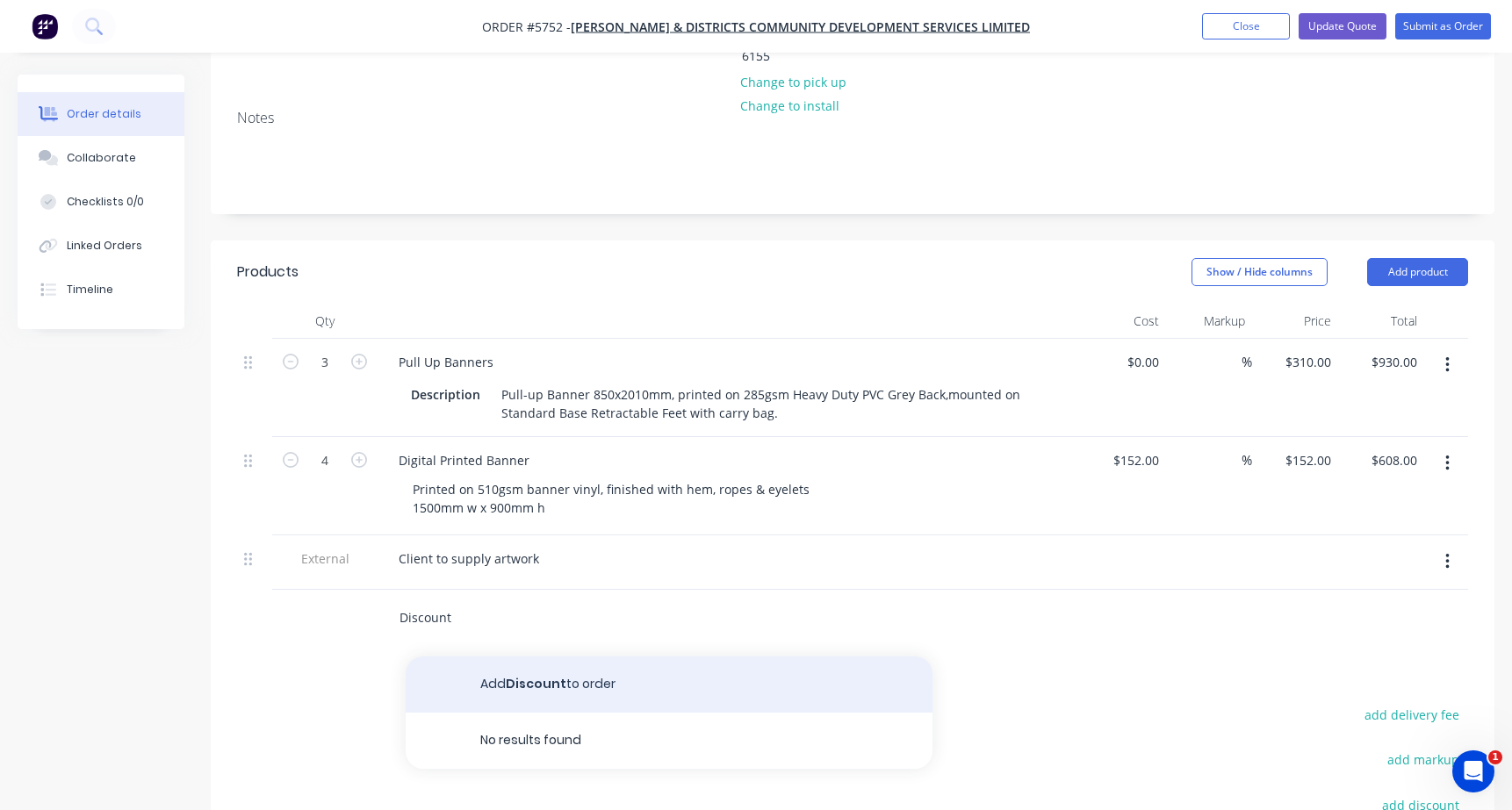
type input "Discount"
click at [492, 663] on button "Add Discount to order" at bounding box center [669, 684] width 527 height 56
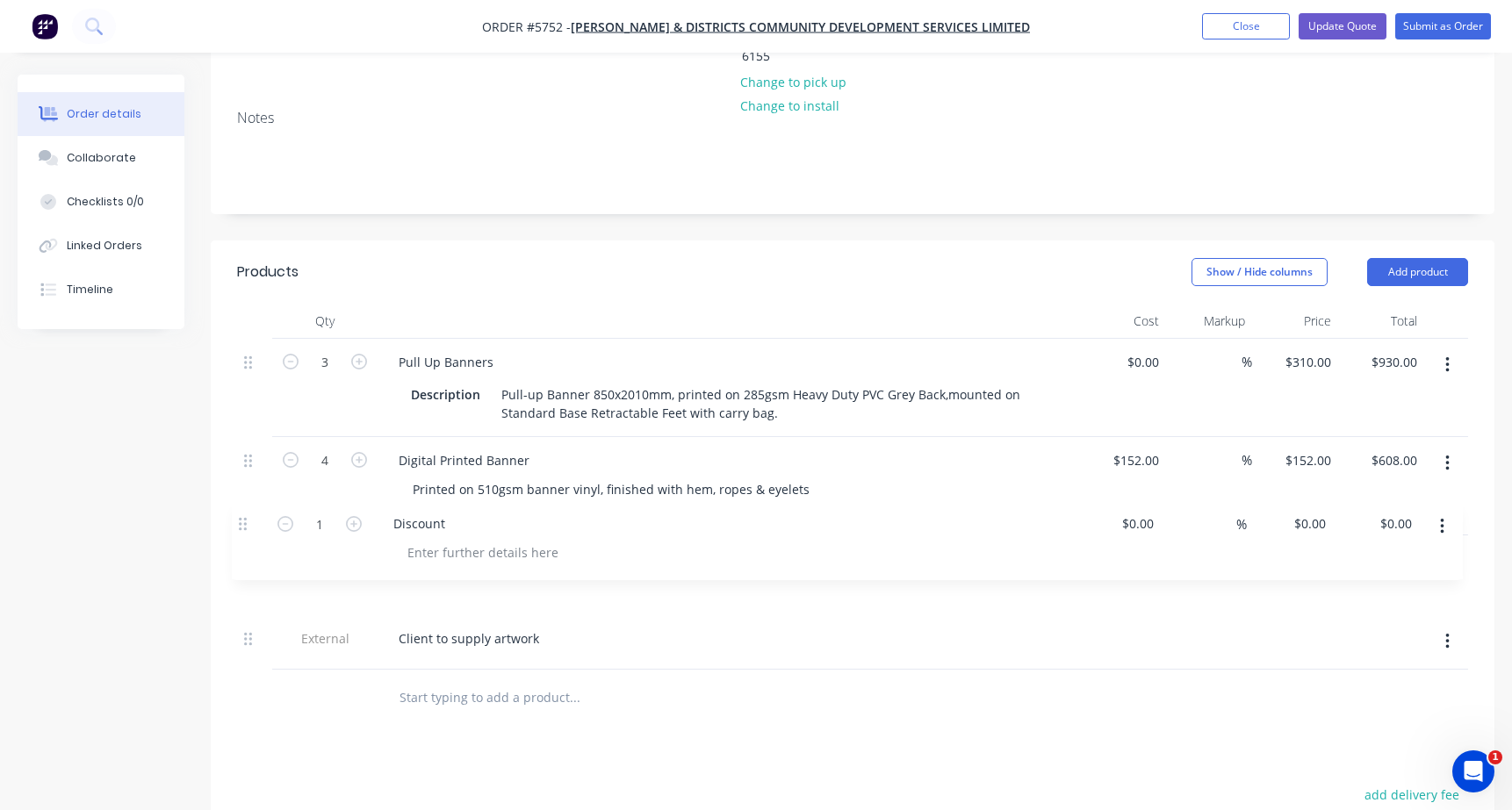
drag, startPoint x: 245, startPoint y: 586, endPoint x: 240, endPoint y: 518, distance: 68.2
click at [240, 518] on div "3 Pull Up Banners Description Pull-up Banner 850x2010mm, printed on 285gsm Heav…" at bounding box center [853, 504] width 1231 height 331
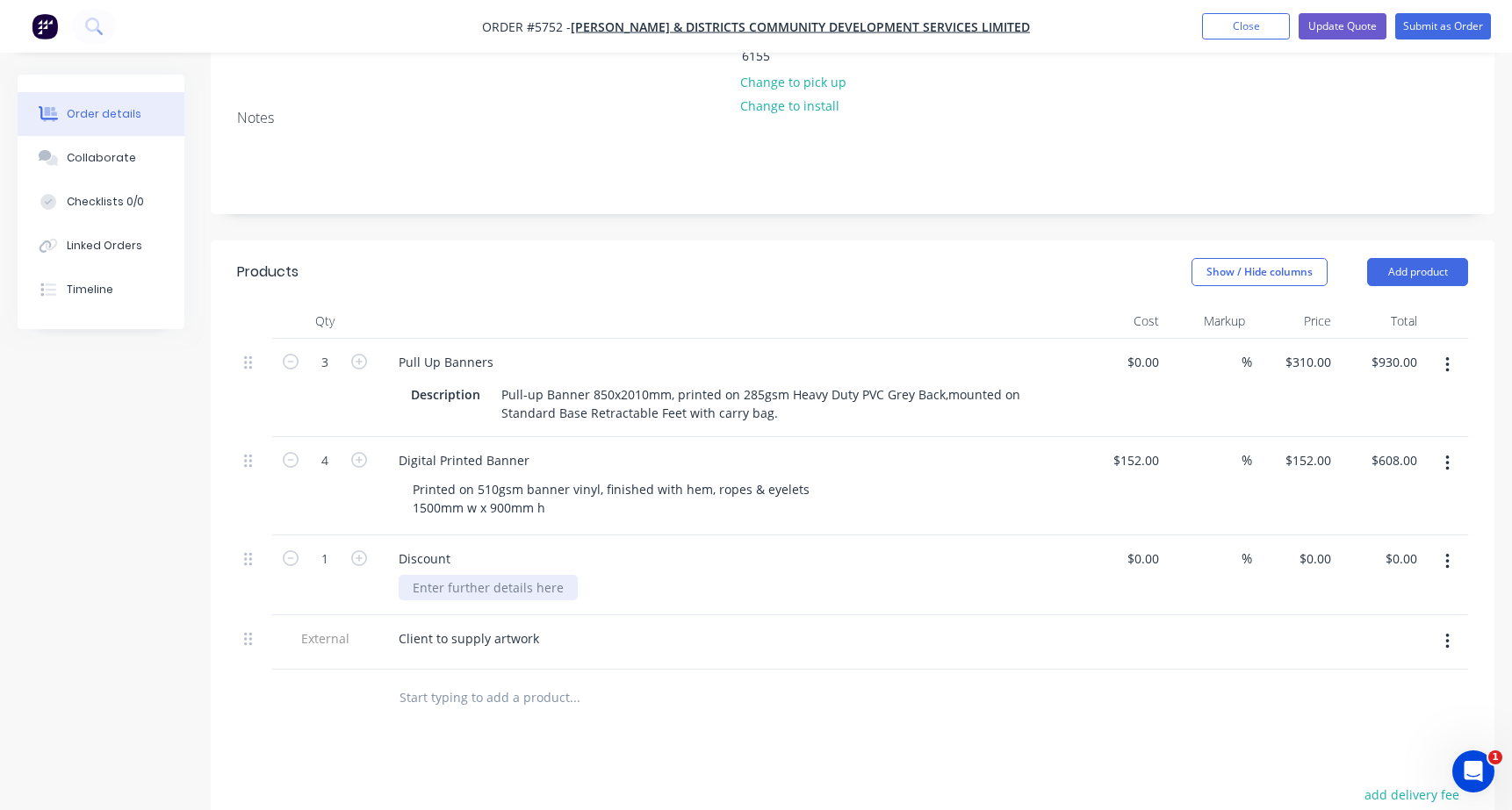
click at [490, 575] on div at bounding box center [488, 588] width 179 height 25
type input "$0.00"
click at [1311, 536] on div "0 0" at bounding box center [1295, 576] width 86 height 80
drag, startPoint x: 1338, startPoint y: 528, endPoint x: 1288, endPoint y: 528, distance: 50.0
click at [1288, 536] on div "-0 -0" at bounding box center [1295, 576] width 86 height 80
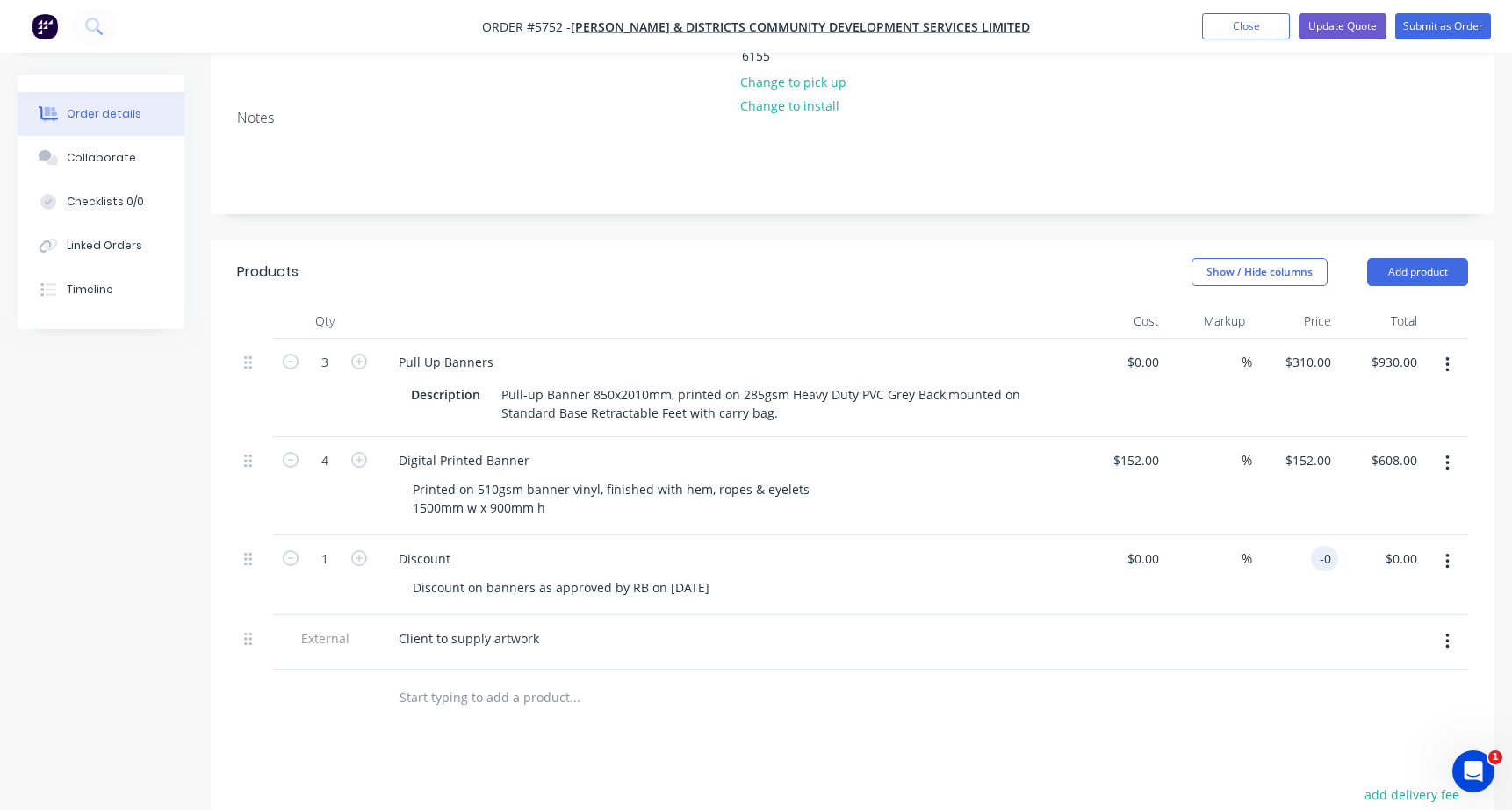
click at [1329, 546] on input "-0" at bounding box center [1328, 558] width 21 height 25
type input "$-100.00"
click at [1308, 730] on div "Products Show / Hide columns Add product Qty Cost Markup Price Total 3 Pull Up …" at bounding box center [853, 694] width 1284 height 907
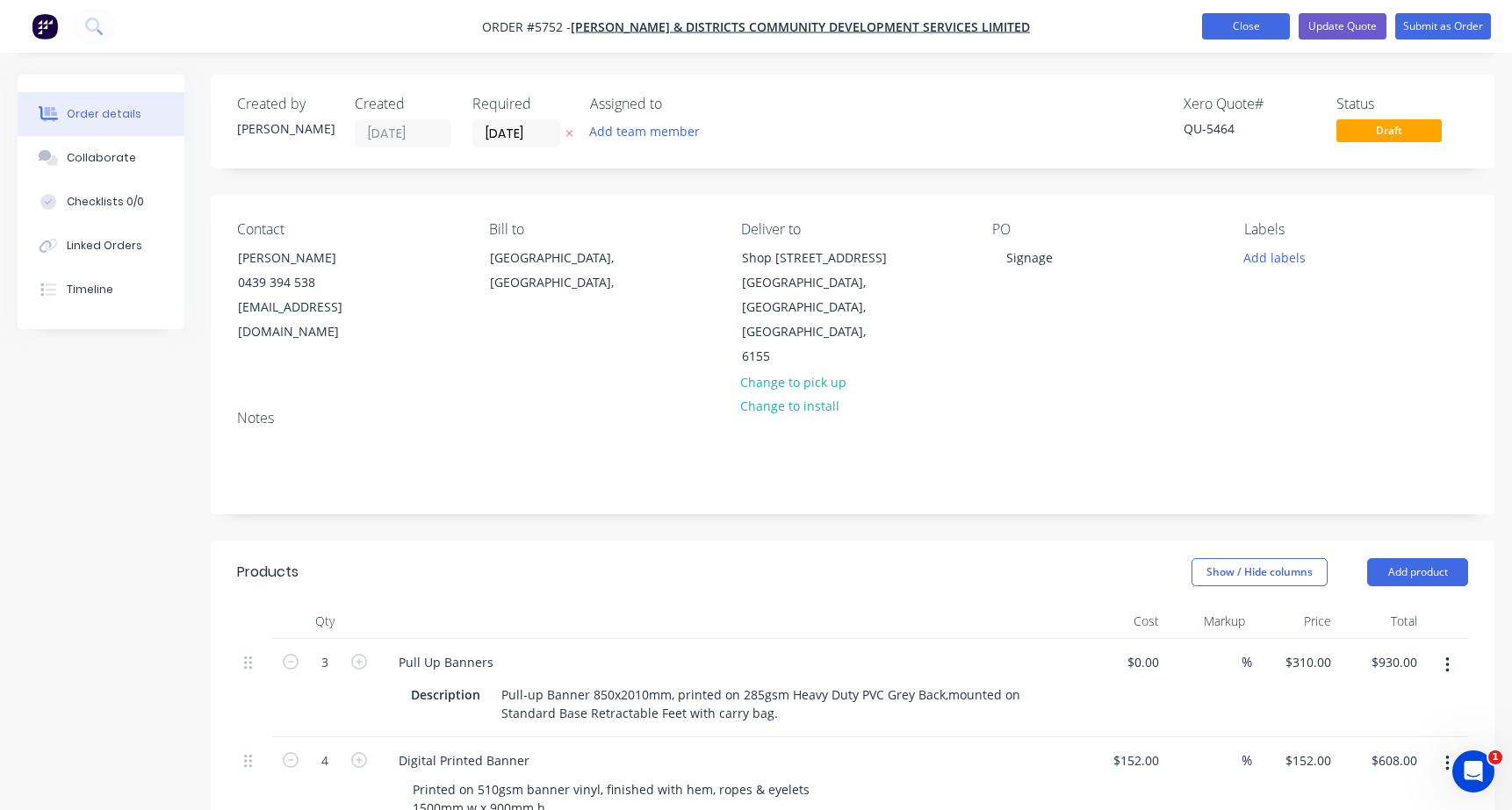
scroll to position [0, 0]
click at [1336, 30] on button "Update Quote" at bounding box center [1342, 25] width 88 height 26
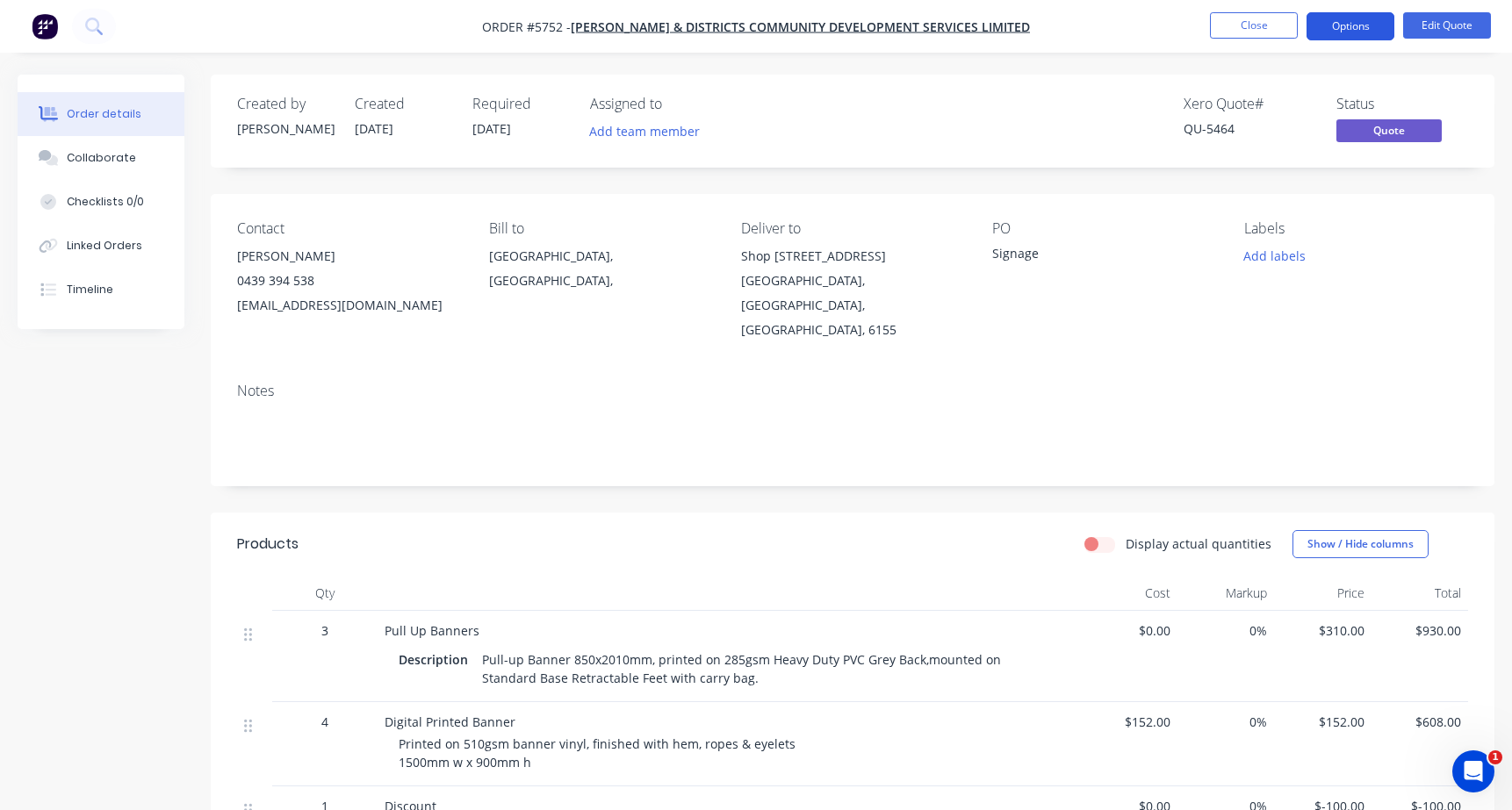
click at [1353, 29] on button "Options" at bounding box center [1350, 26] width 88 height 28
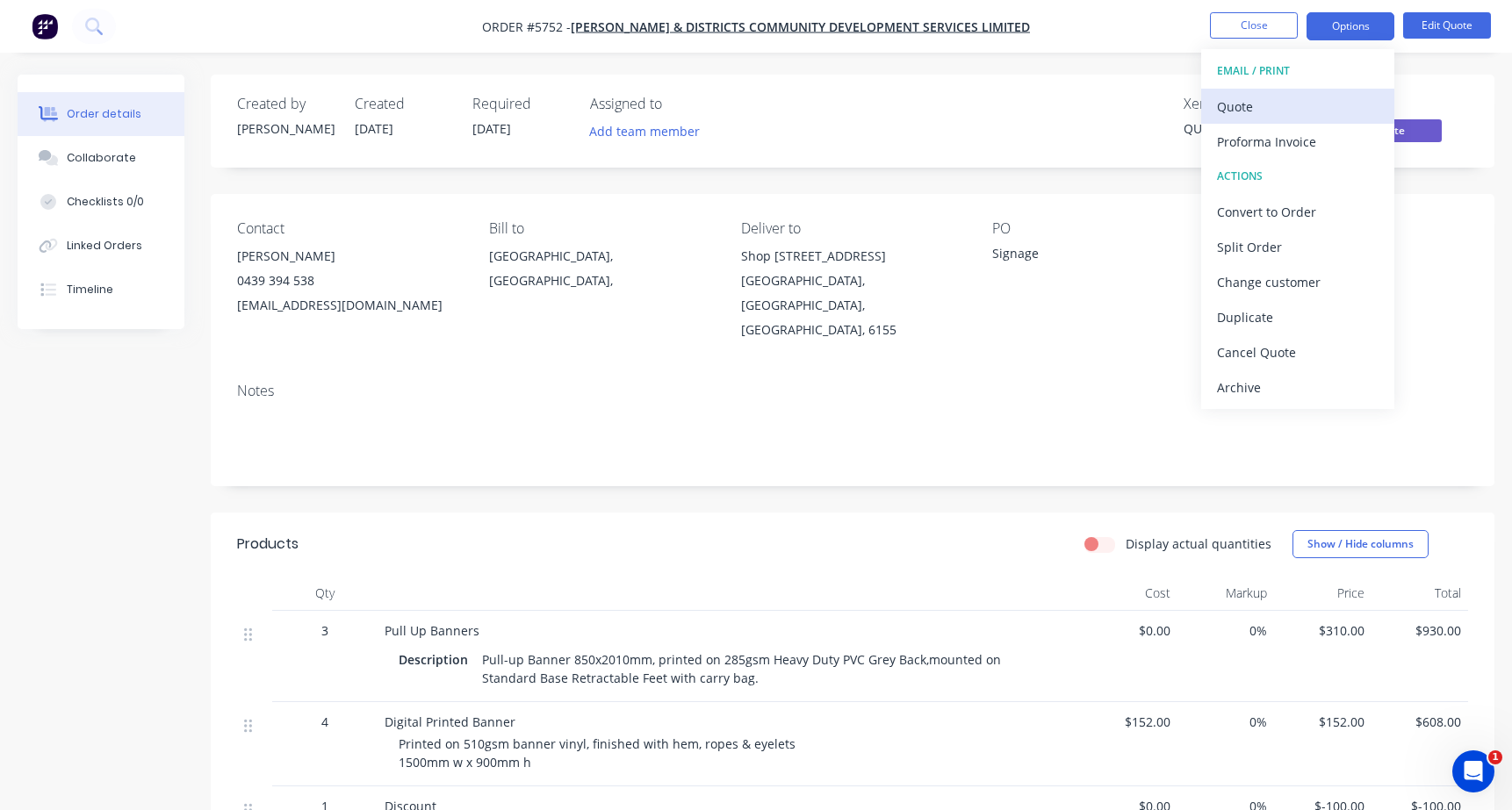
click at [1253, 104] on div "Quote" at bounding box center [1297, 107] width 162 height 25
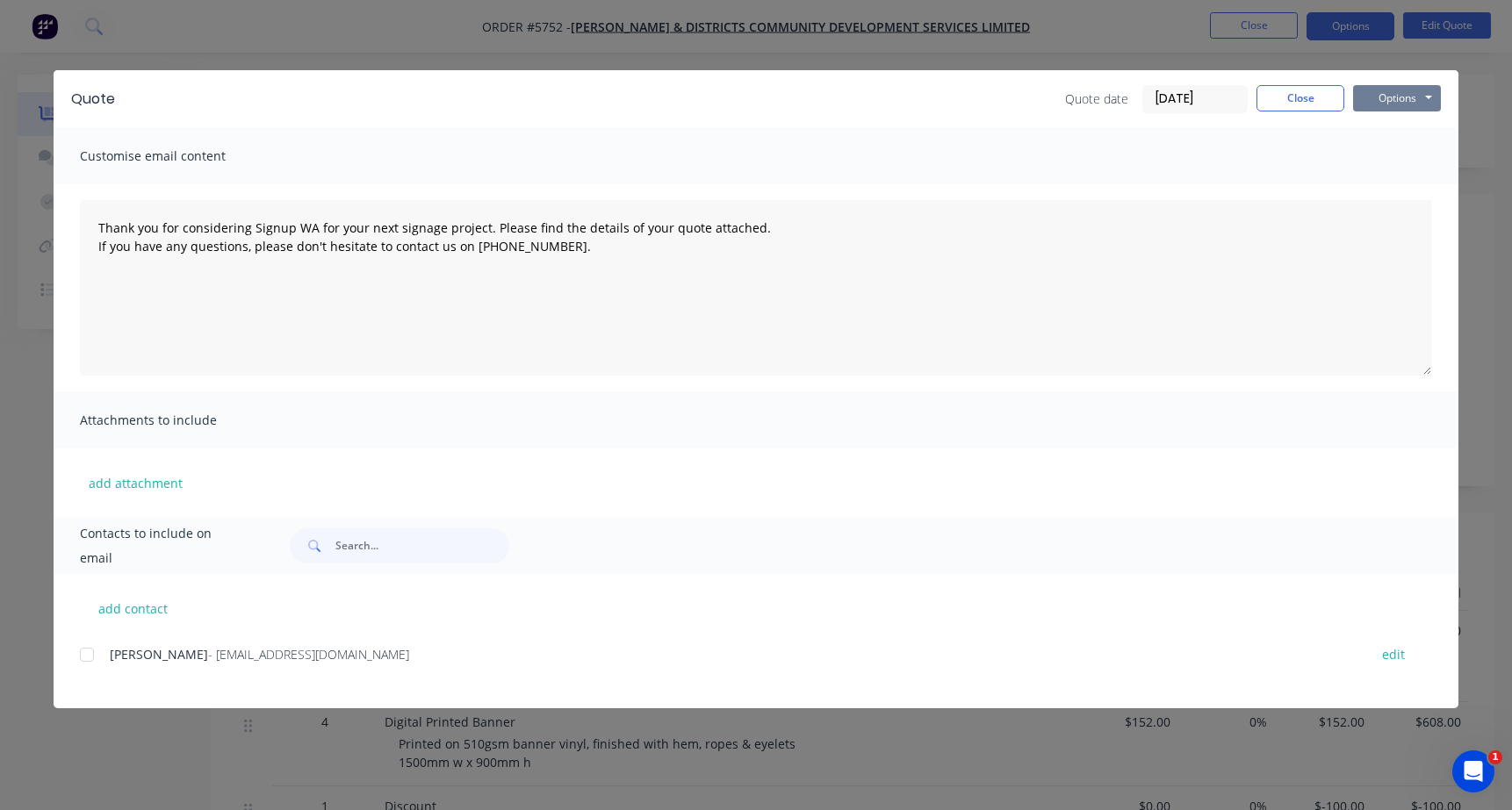
click at [1414, 102] on button "Options" at bounding box center [1397, 98] width 88 height 26
click at [1387, 156] on button "Print" at bounding box center [1409, 159] width 113 height 29
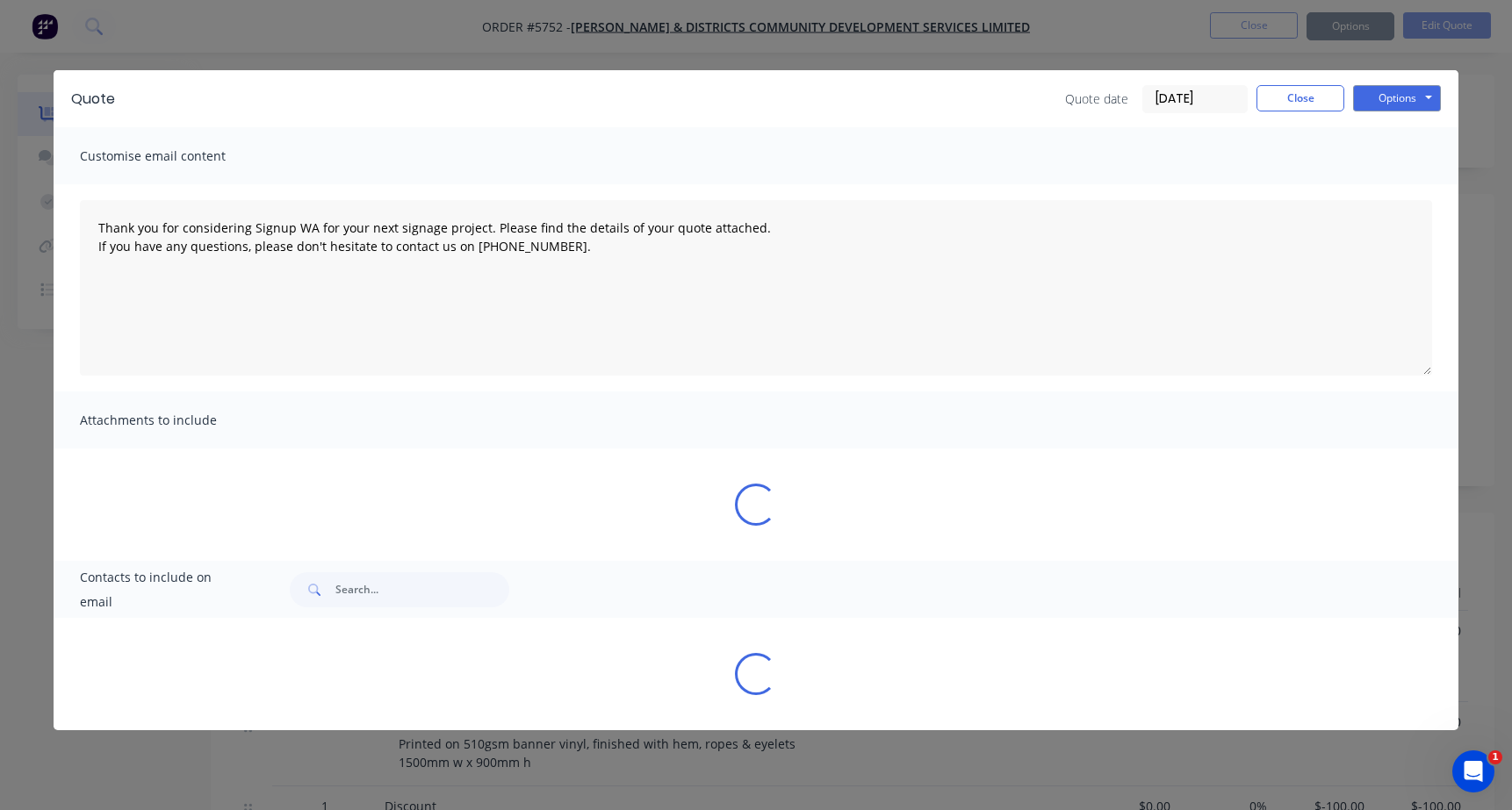
type textarea "Thank you for considering Signup WA for your next signage project. Please find …"
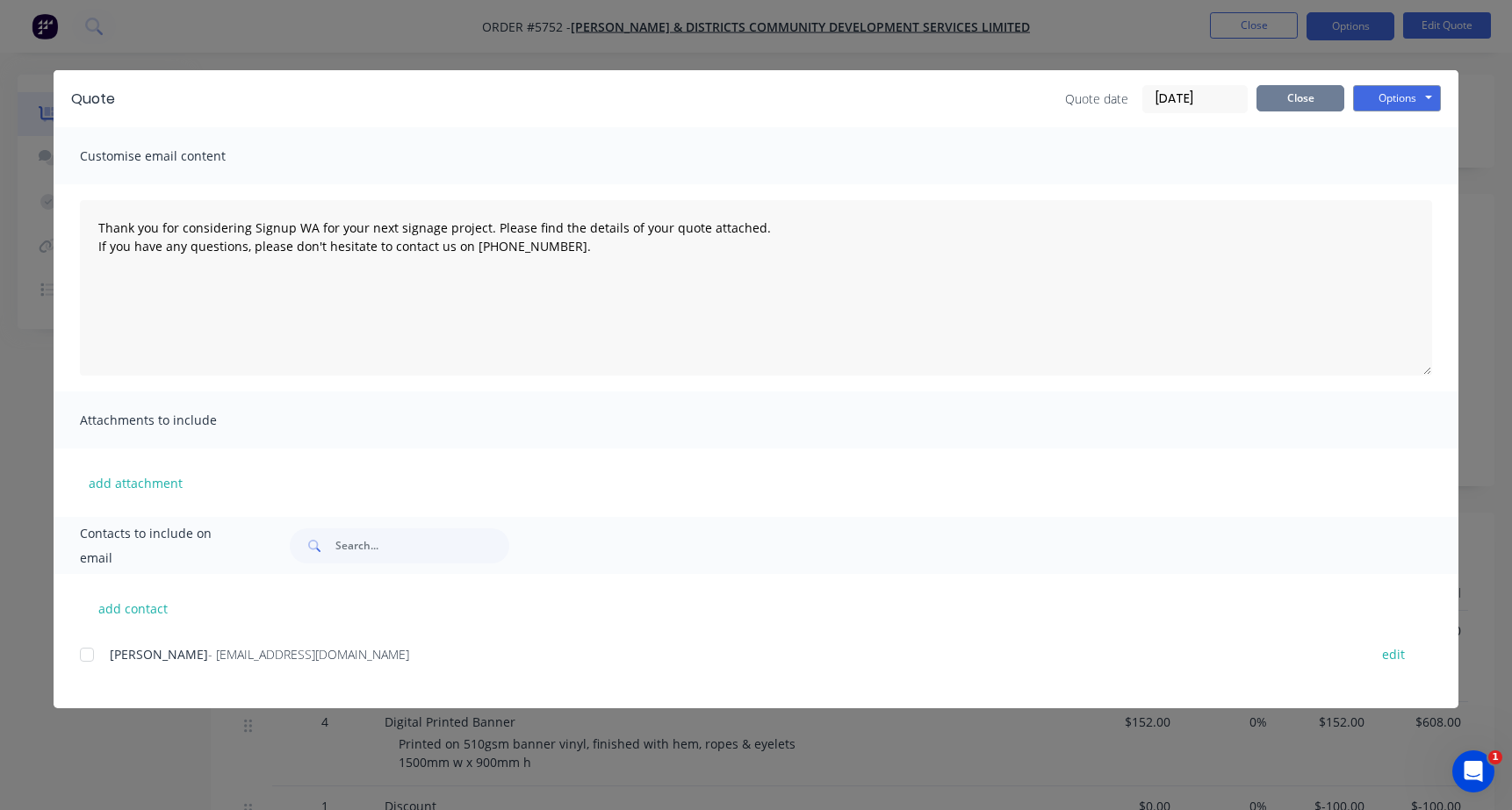
click at [1294, 99] on button "Close" at bounding box center [1300, 98] width 88 height 26
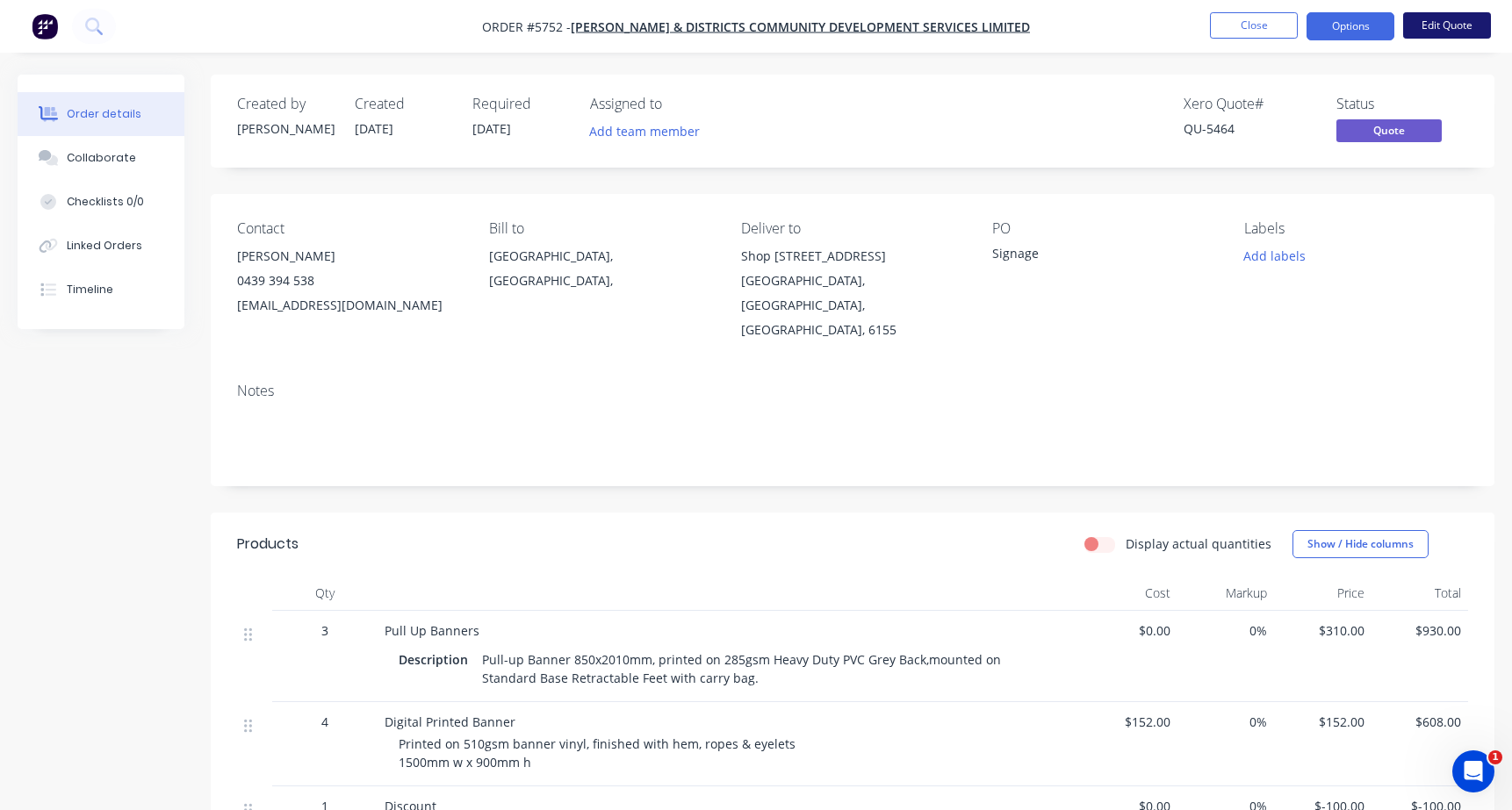
click at [1448, 23] on button "Edit Quote" at bounding box center [1447, 25] width 88 height 26
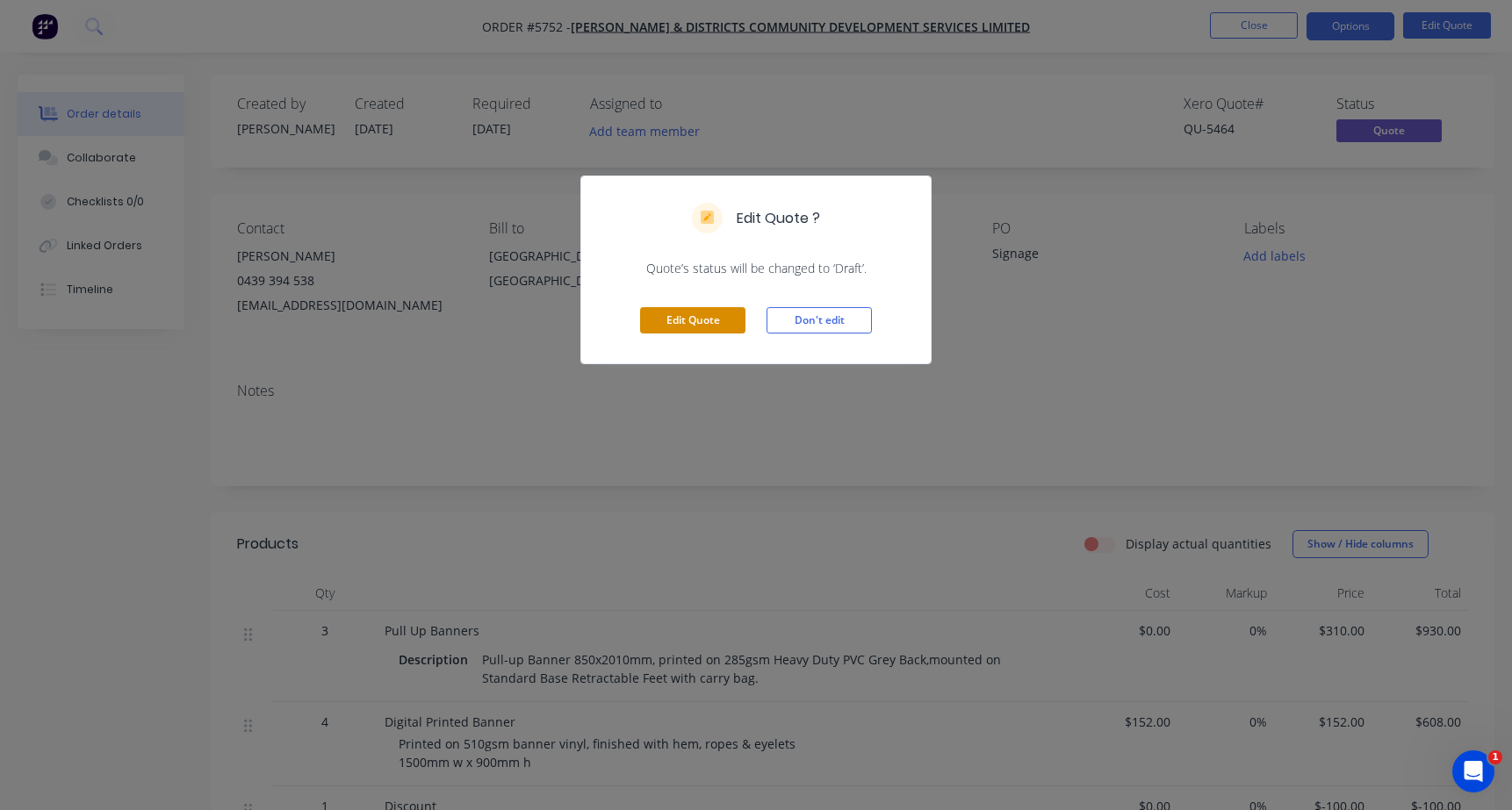
click at [695, 310] on button "Edit Quote" at bounding box center [693, 320] width 106 height 26
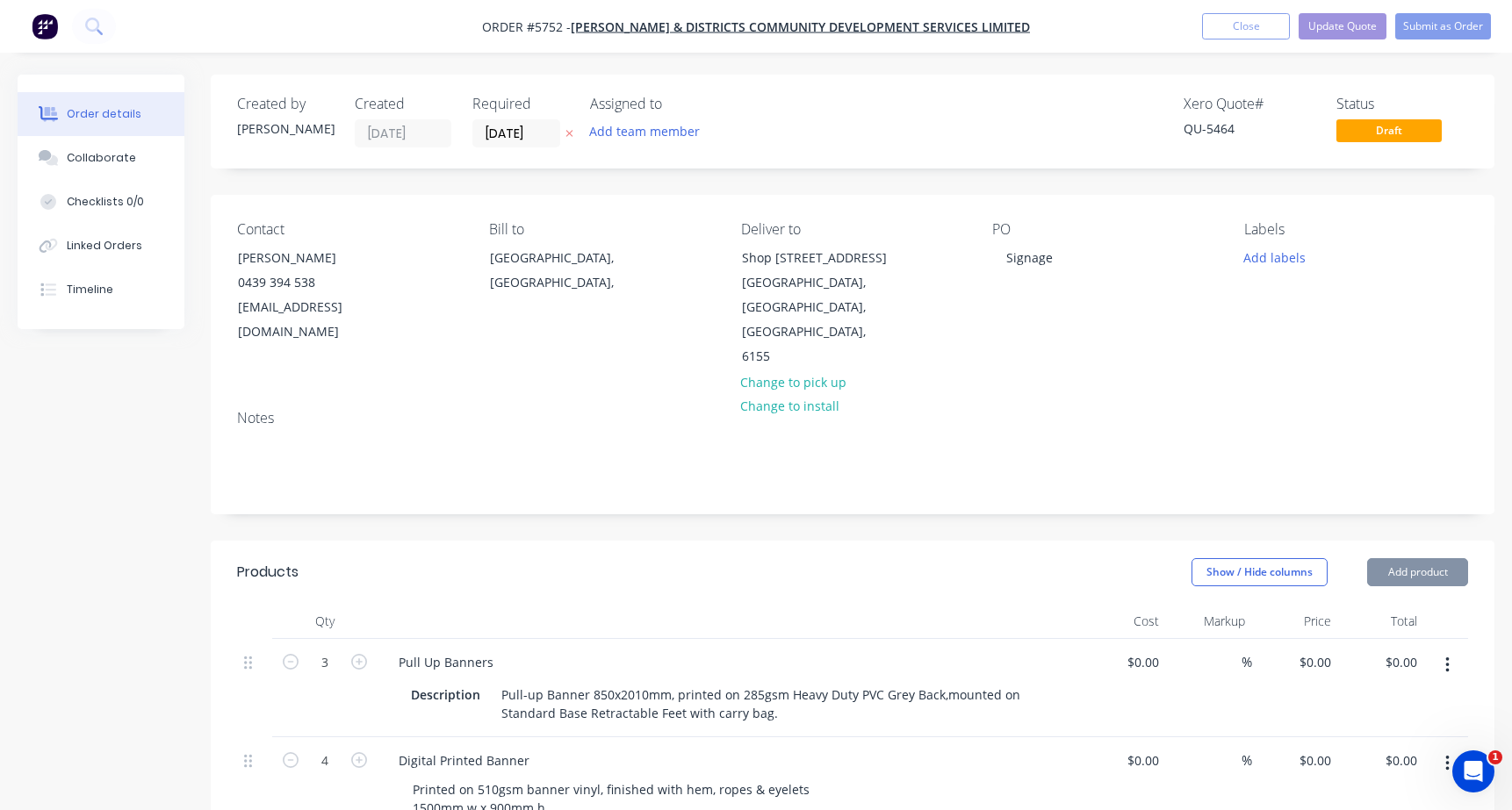
type input "$310.00"
type input "$930.00"
type input "$152.00"
type input "$608.00"
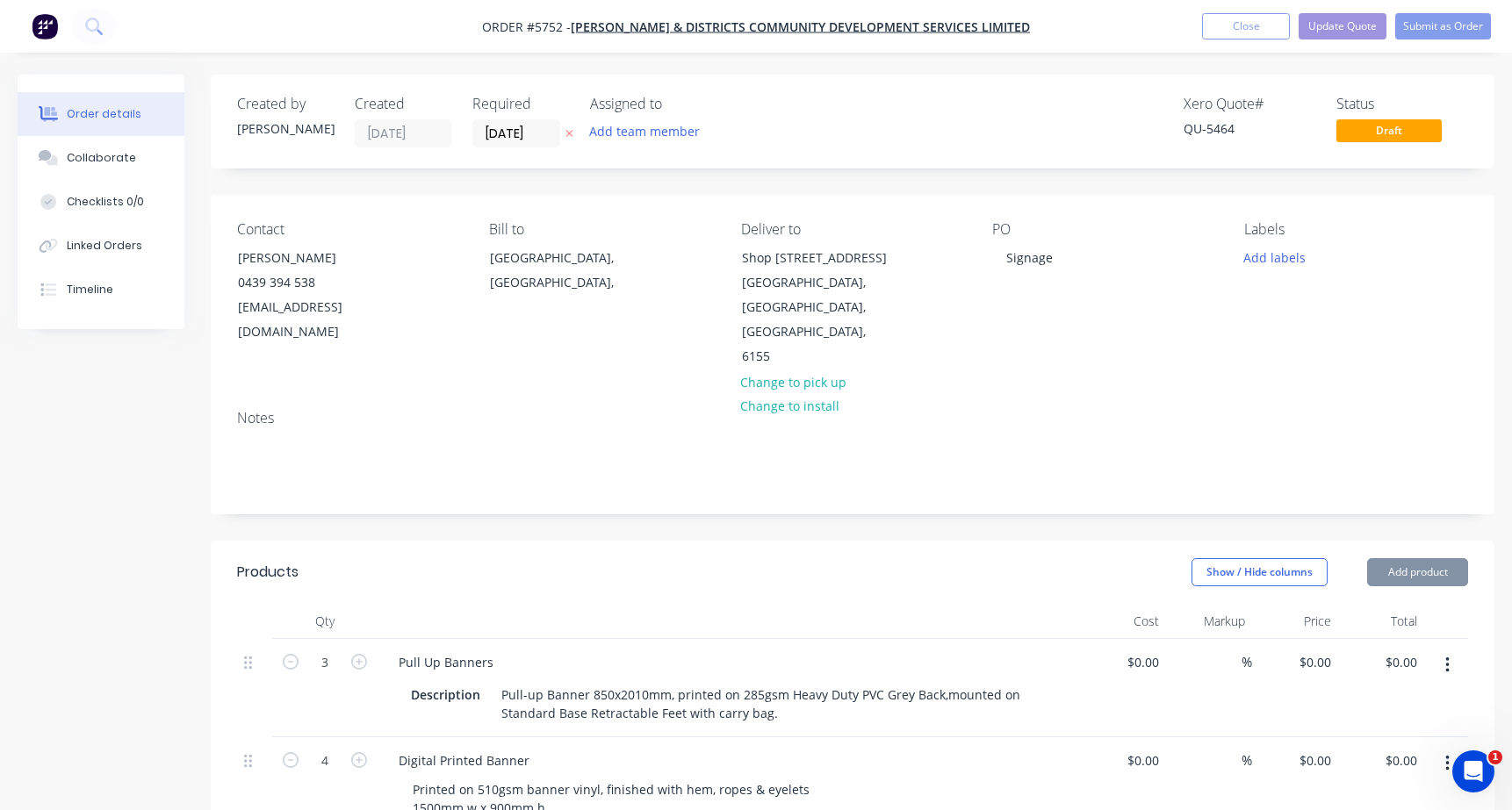
type input "$-100.00"
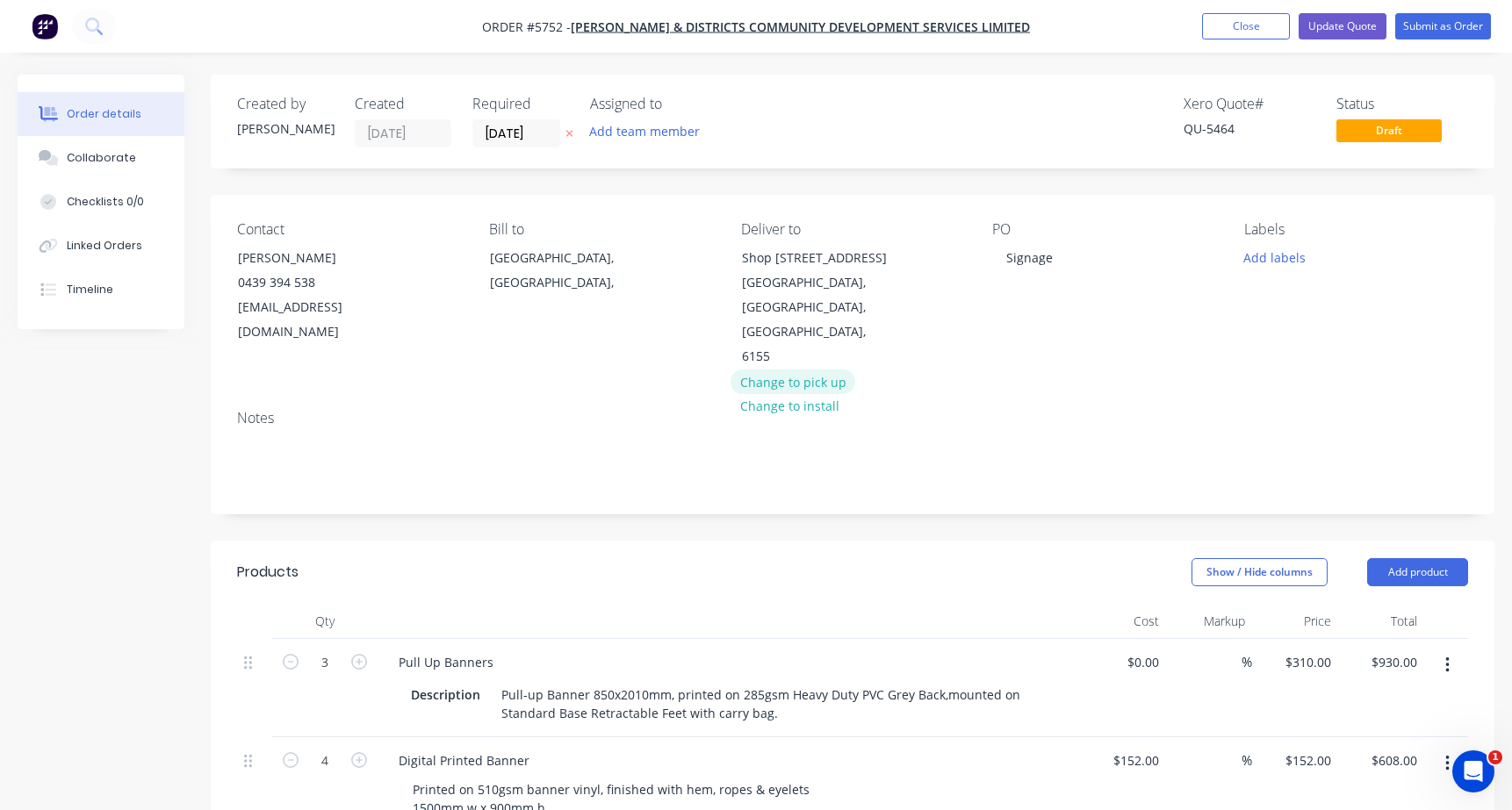
click at [764, 369] on button "Change to pick up" at bounding box center [792, 381] width 124 height 24
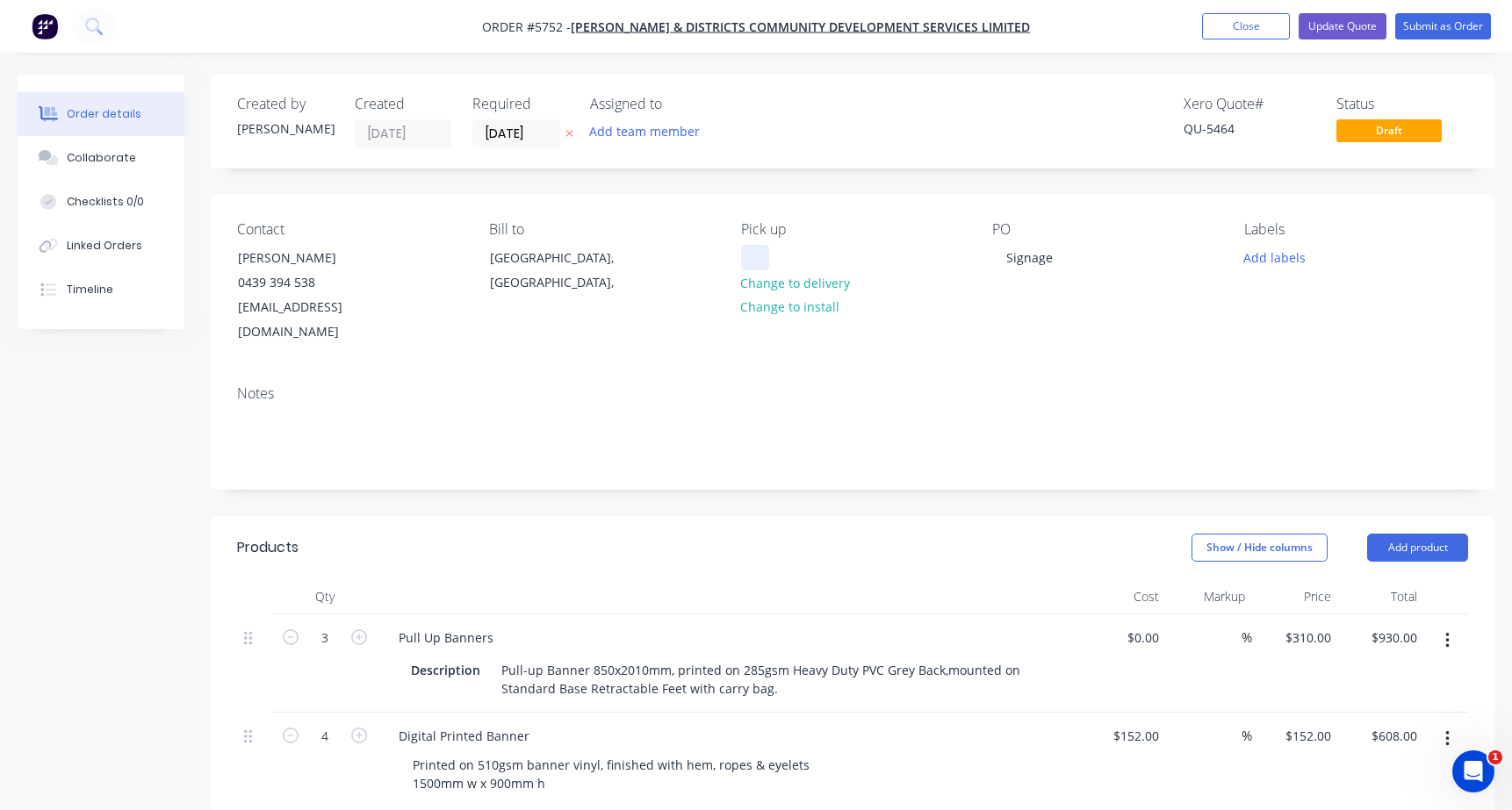
click at [768, 261] on div at bounding box center [755, 258] width 28 height 25
click at [1333, 21] on button "Update Quote" at bounding box center [1342, 25] width 88 height 26
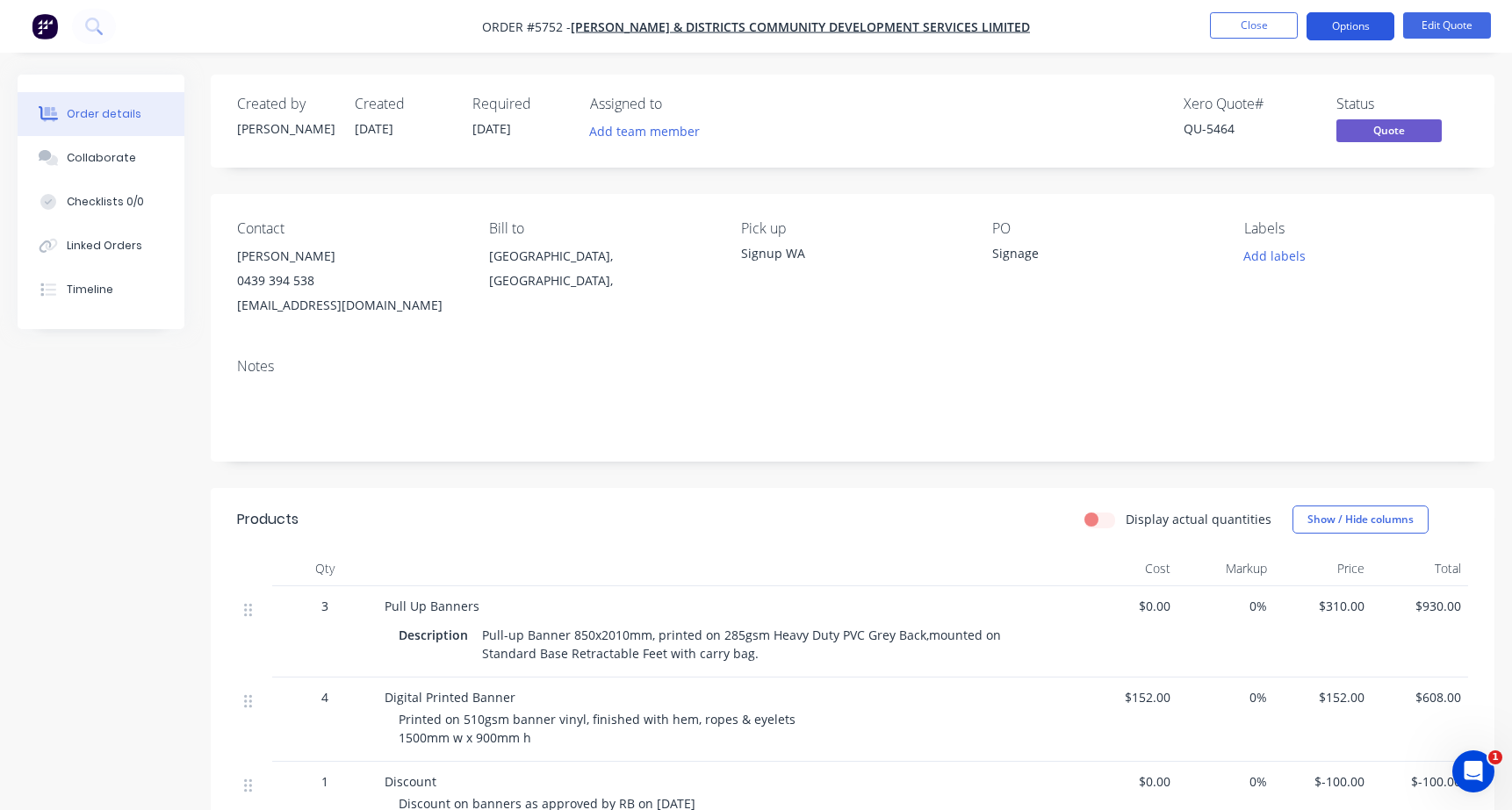
click at [1340, 24] on button "Options" at bounding box center [1350, 26] width 88 height 28
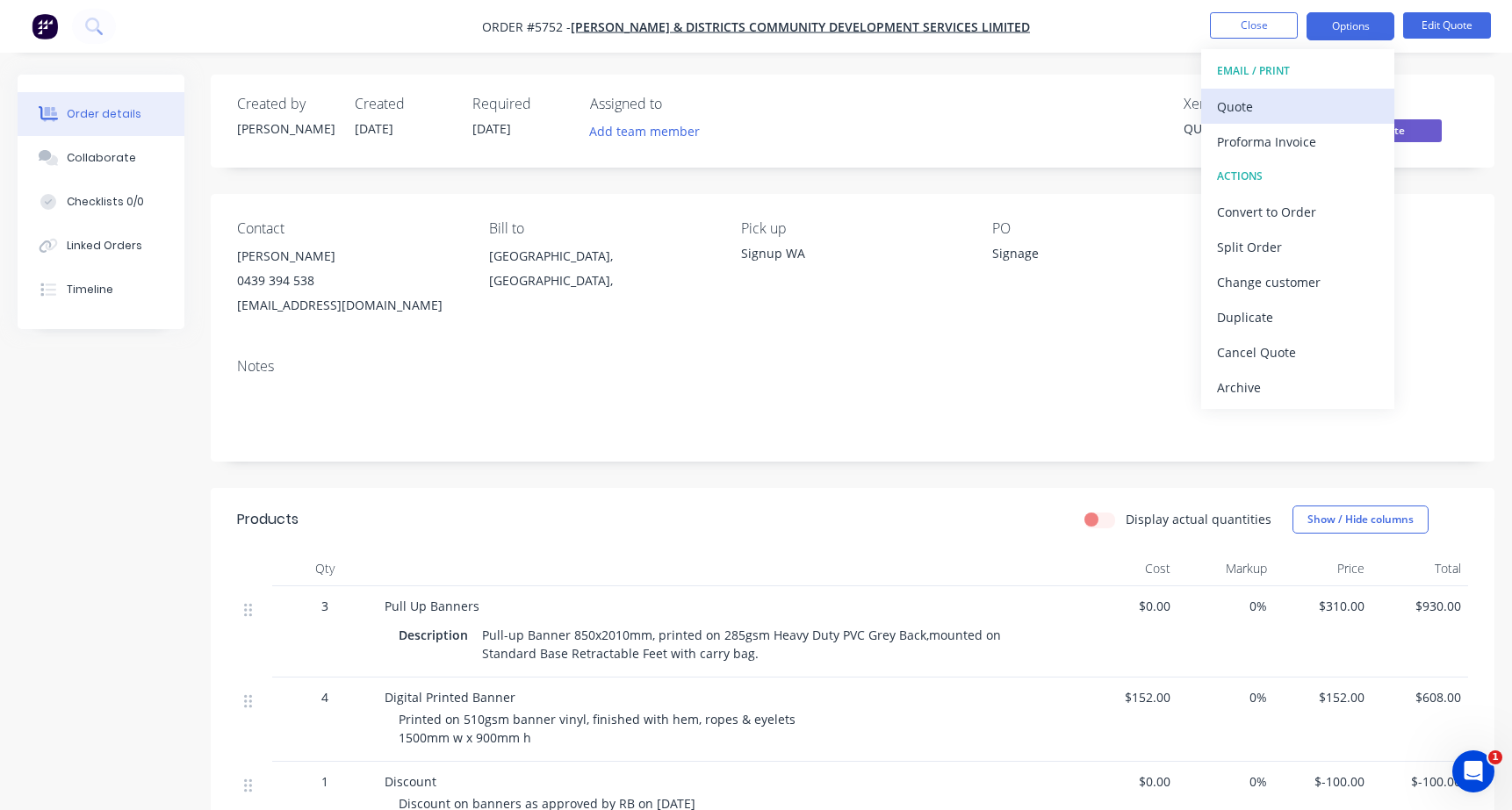
click at [1258, 106] on div "Quote" at bounding box center [1297, 107] width 162 height 25
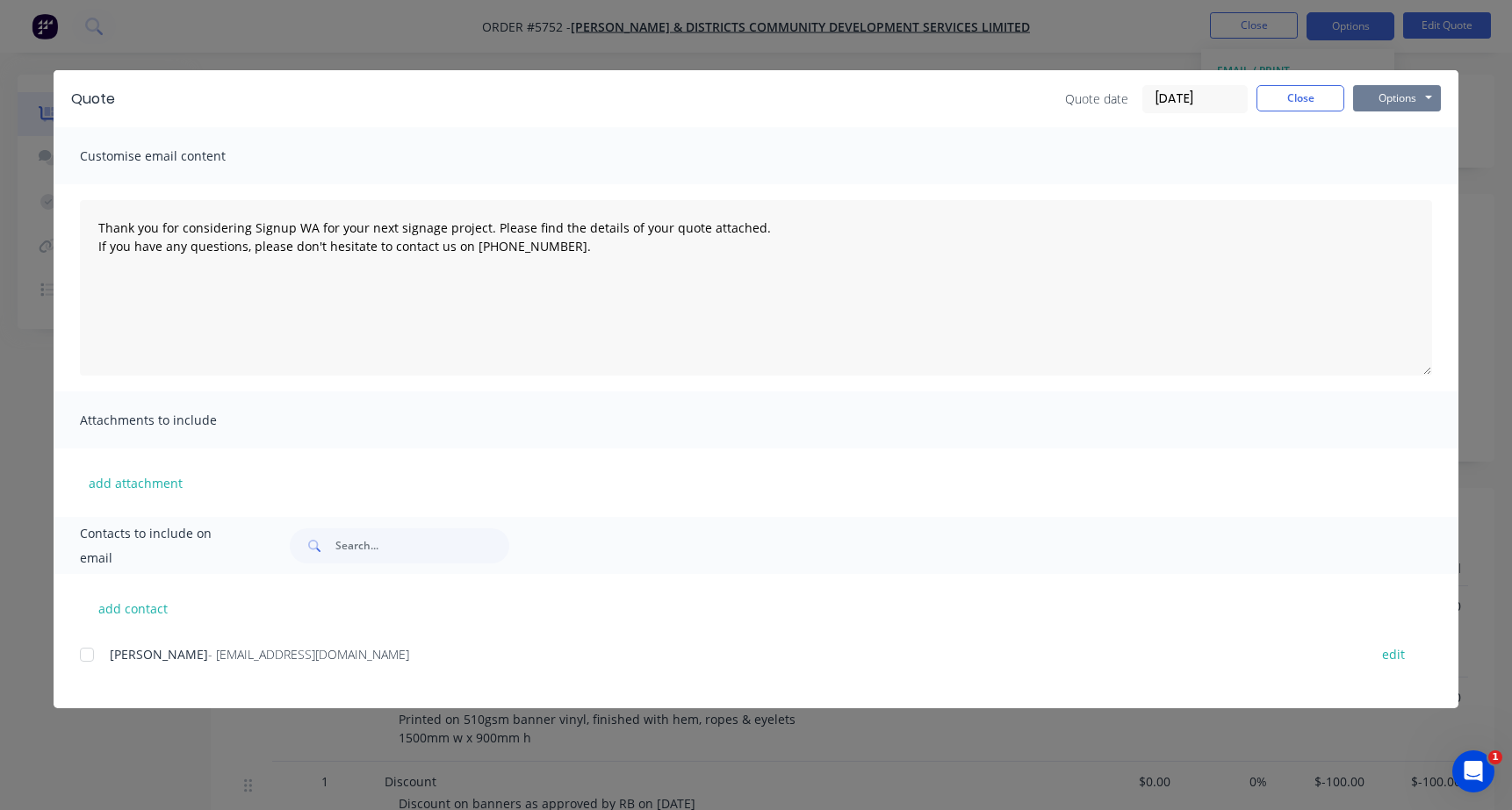
click at [1389, 94] on button "Options" at bounding box center [1397, 98] width 88 height 26
click at [1377, 155] on button "Print" at bounding box center [1409, 159] width 113 height 29
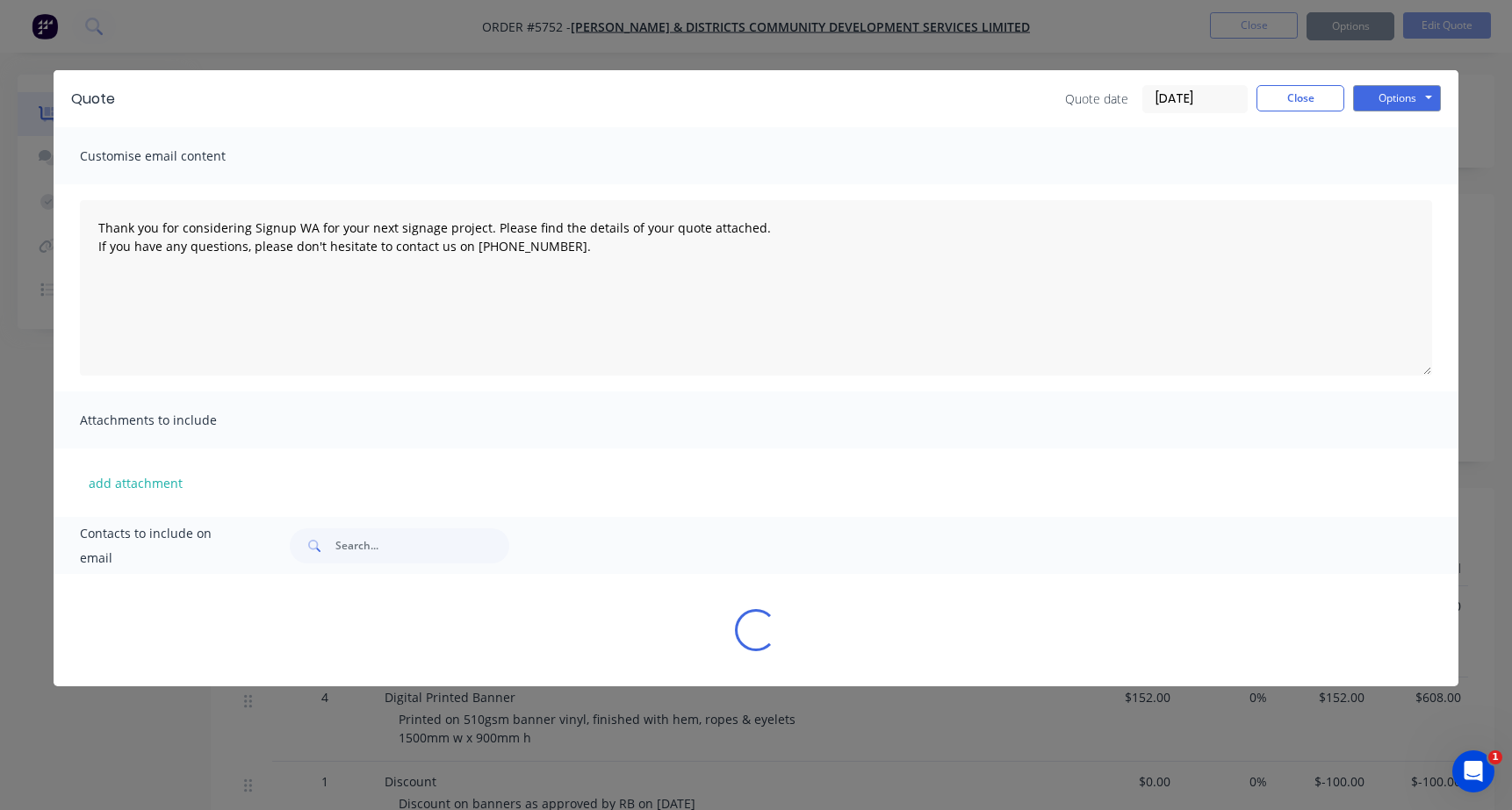
type textarea "Thank you for considering Signup WA for your next signage project. Please find …"
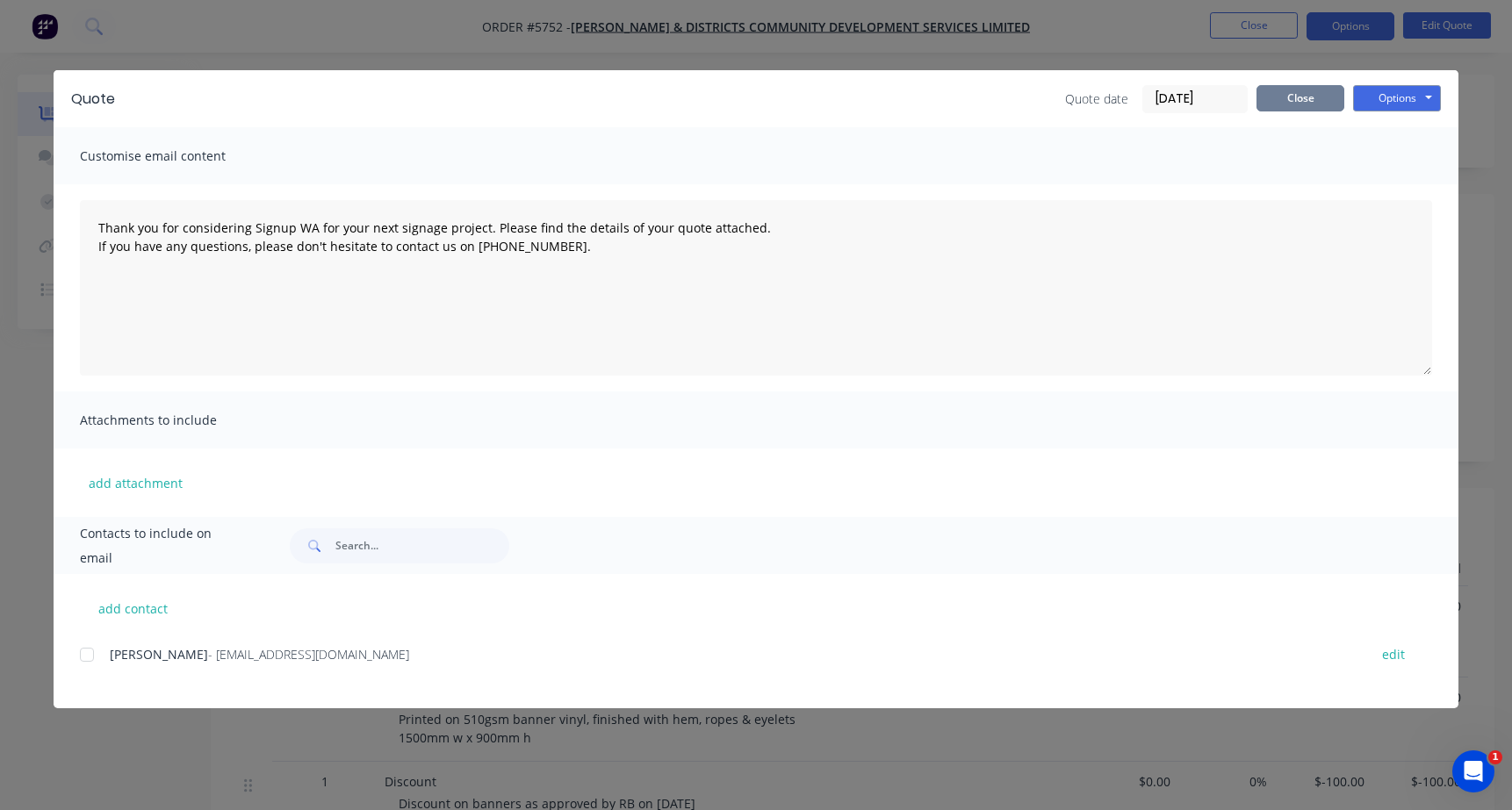
click at [1323, 93] on button "Close" at bounding box center [1300, 98] width 88 height 26
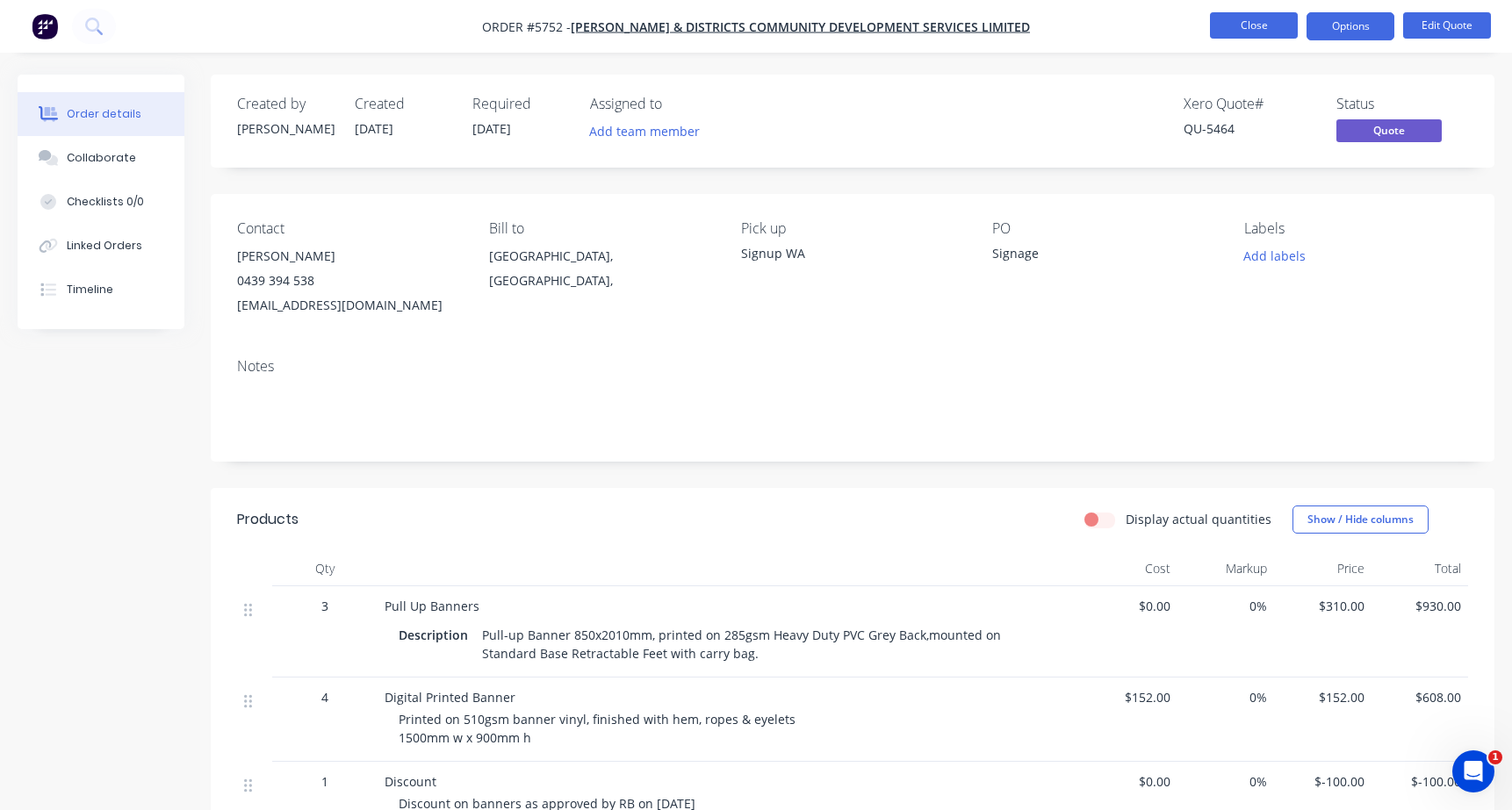
click at [1257, 17] on button "Close" at bounding box center [1254, 25] width 88 height 26
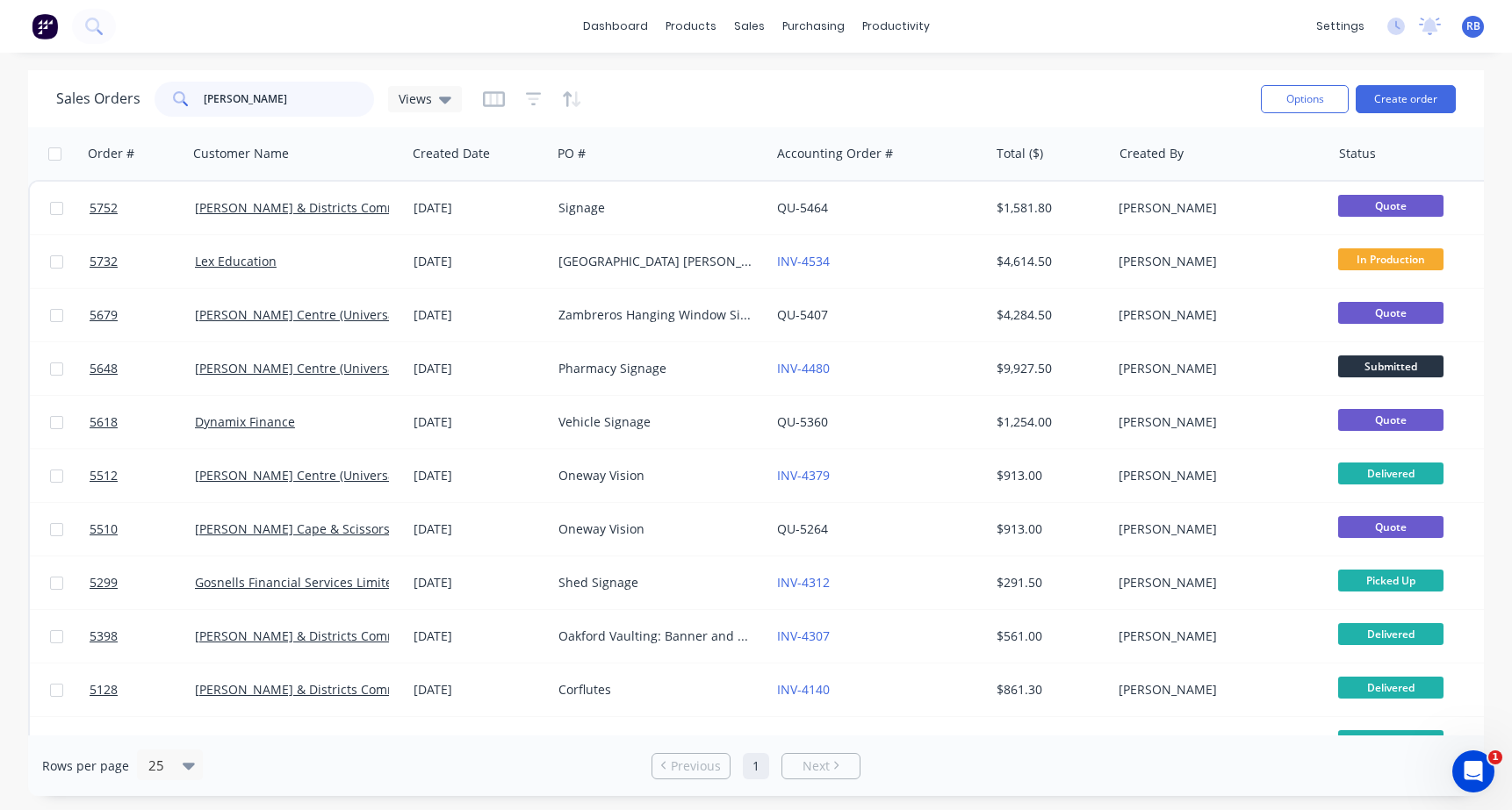
drag, startPoint x: 244, startPoint y: 99, endPoint x: 74, endPoint y: 108, distance: 170.2
click at [74, 108] on div "Sales Orders [PERSON_NAME] Views" at bounding box center [259, 99] width 406 height 35
type input "b"
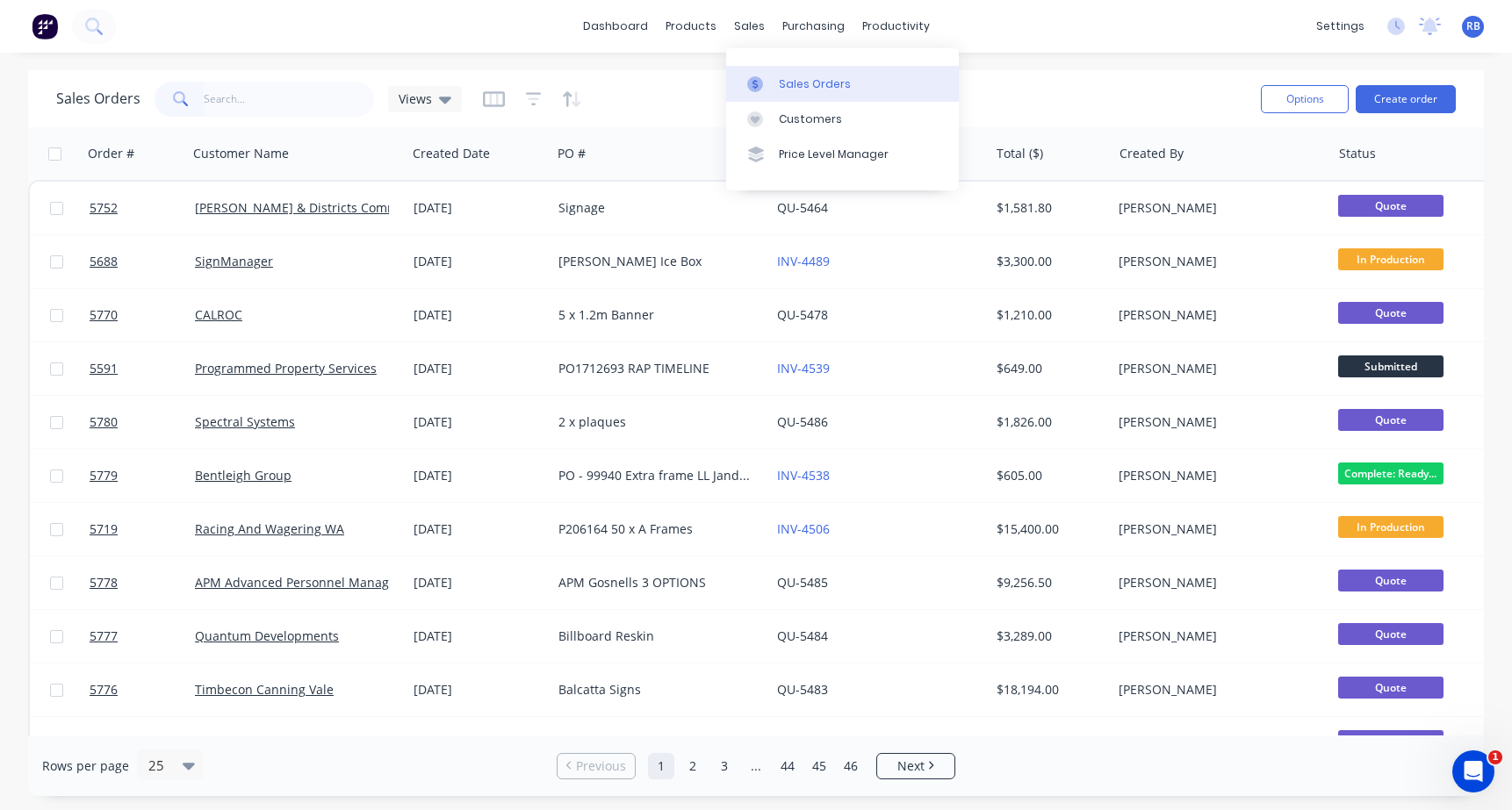
click at [791, 78] on div "Sales Orders" at bounding box center [814, 84] width 72 height 16
click at [269, 97] on input "text" at bounding box center [289, 99] width 171 height 35
type input "resource"
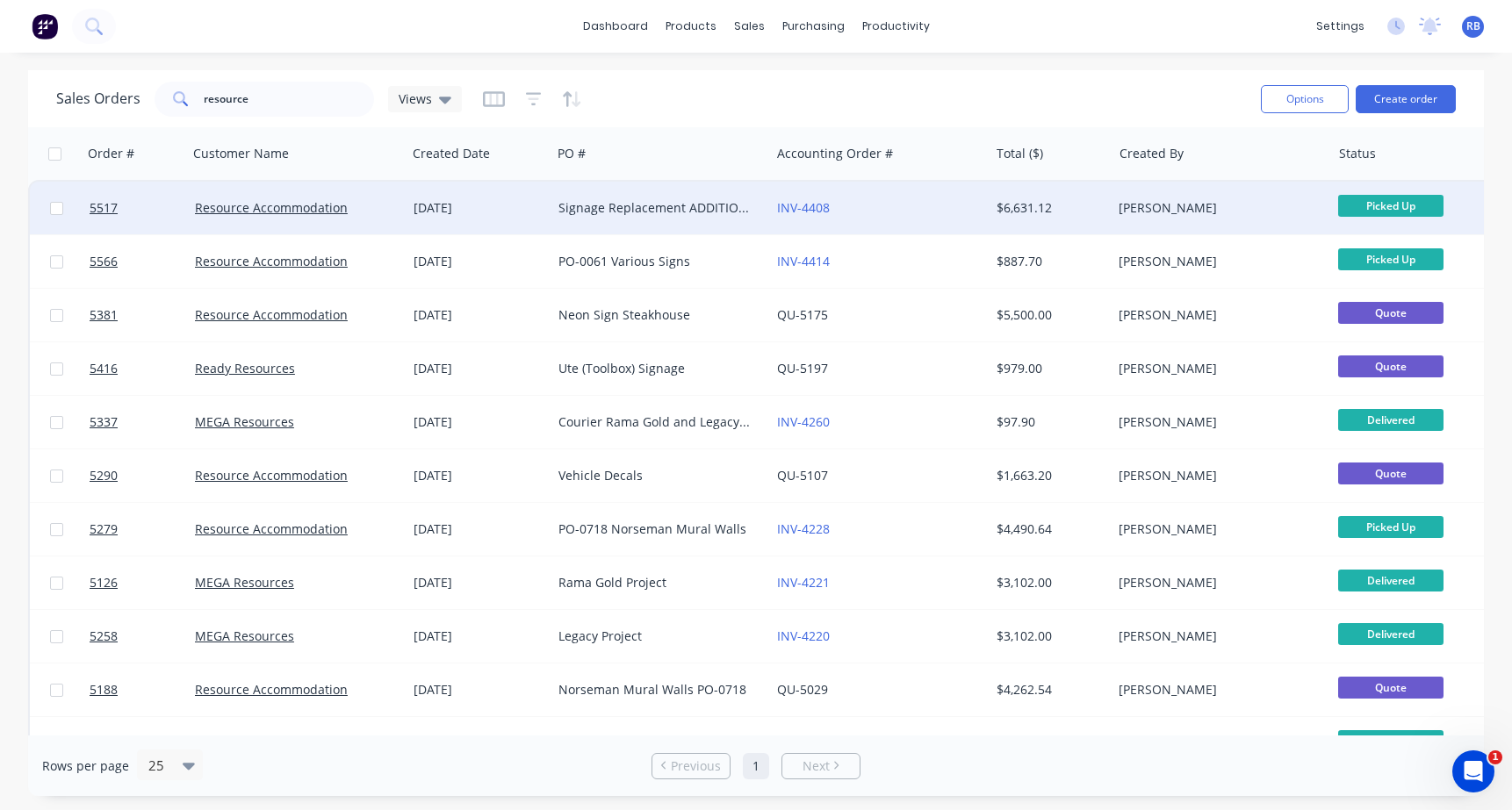
click at [906, 214] on div "INV-4408" at bounding box center [874, 208] width 195 height 18
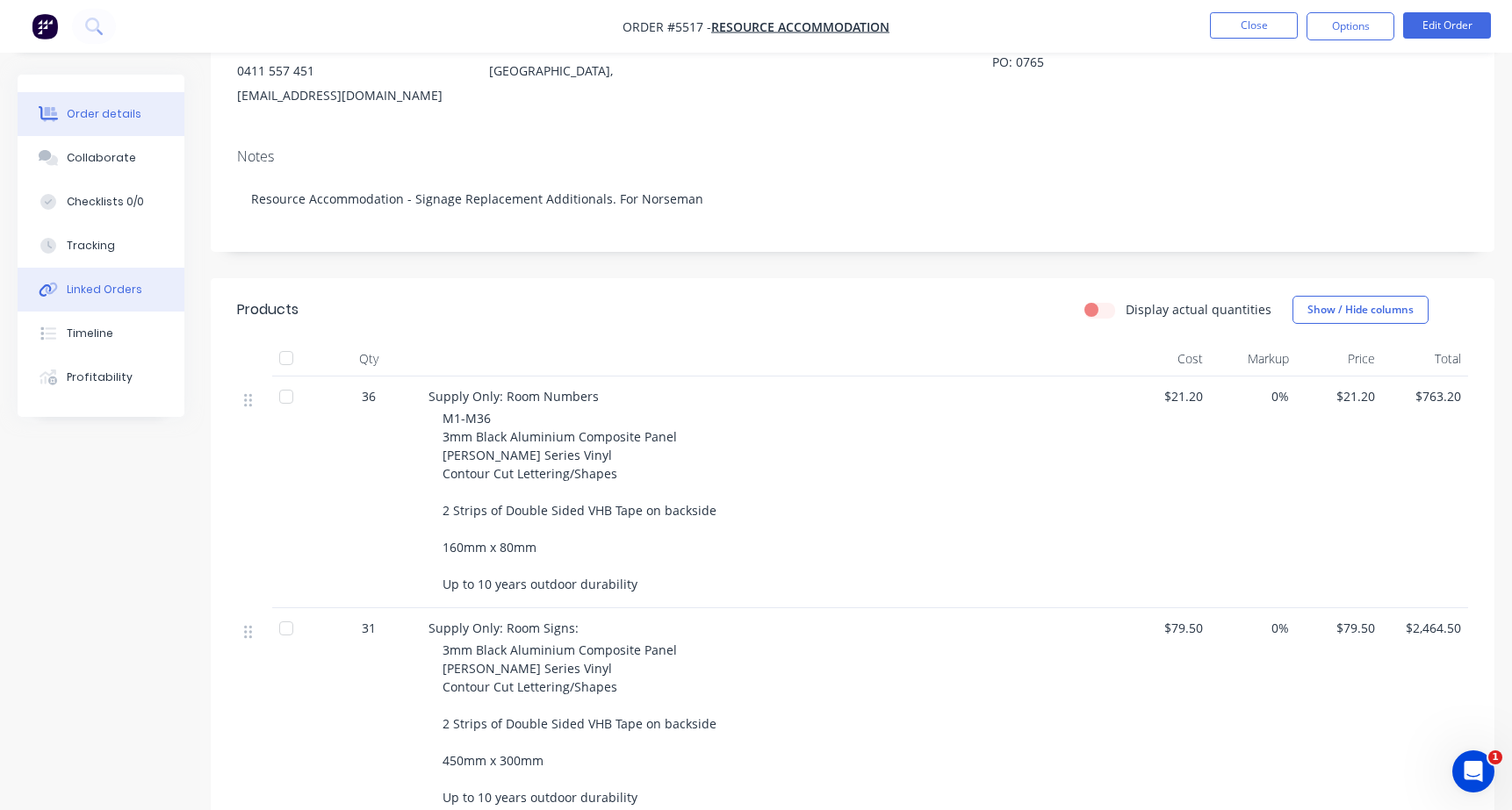
scroll to position [215, 0]
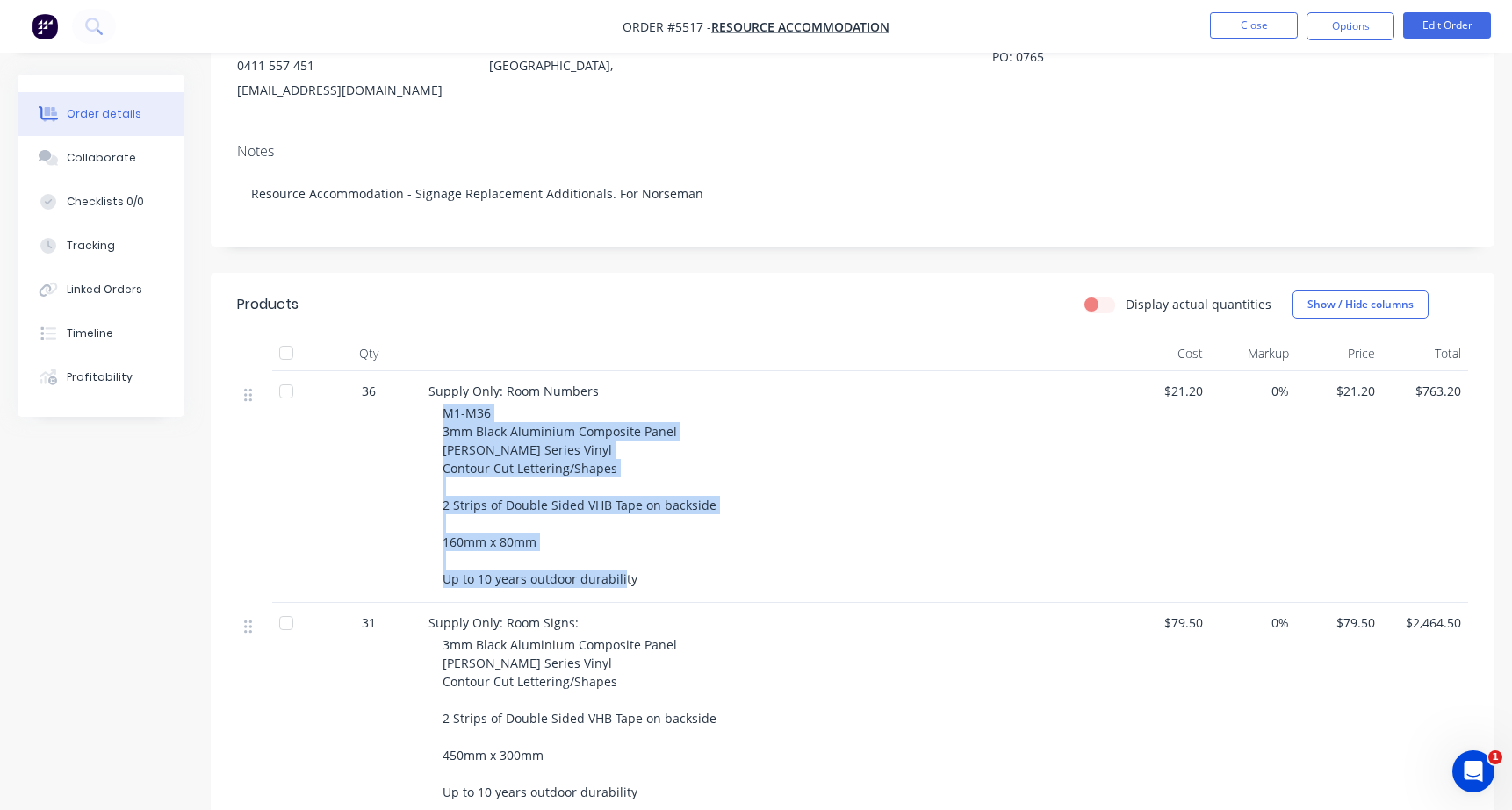
drag, startPoint x: 633, startPoint y: 583, endPoint x: 435, endPoint y: 411, distance: 262.3
click at [435, 411] on div "Supply Only: Room Numbers M1-M36 3mm Black Aluminium Composite Panel [PERSON_NA…" at bounding box center [772, 487] width 703 height 232
copy span "M1-M36 3mm Black Aluminium Composite Panel [PERSON_NAME] Series Vinyl Contour C…"
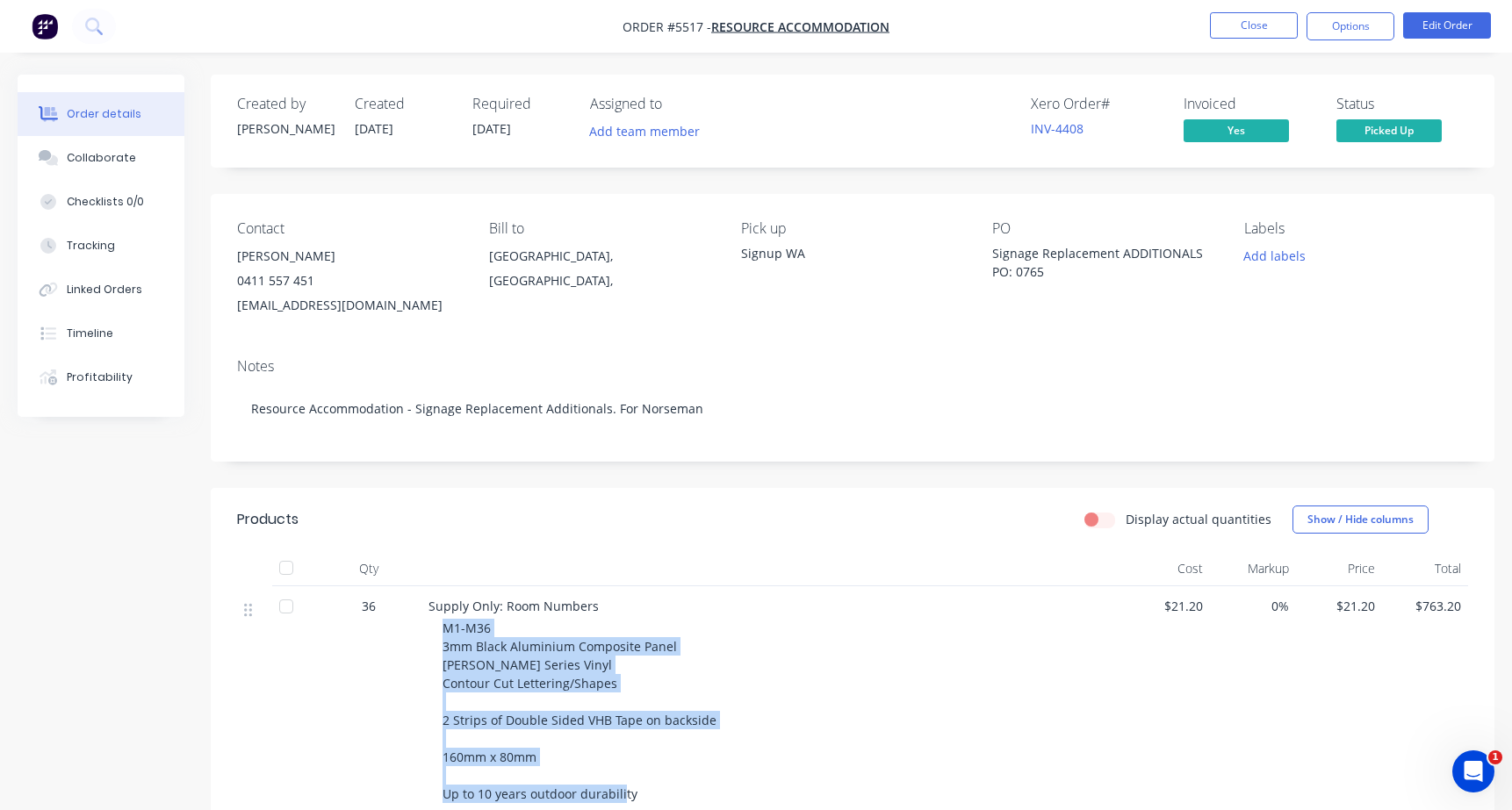
scroll to position [0, 0]
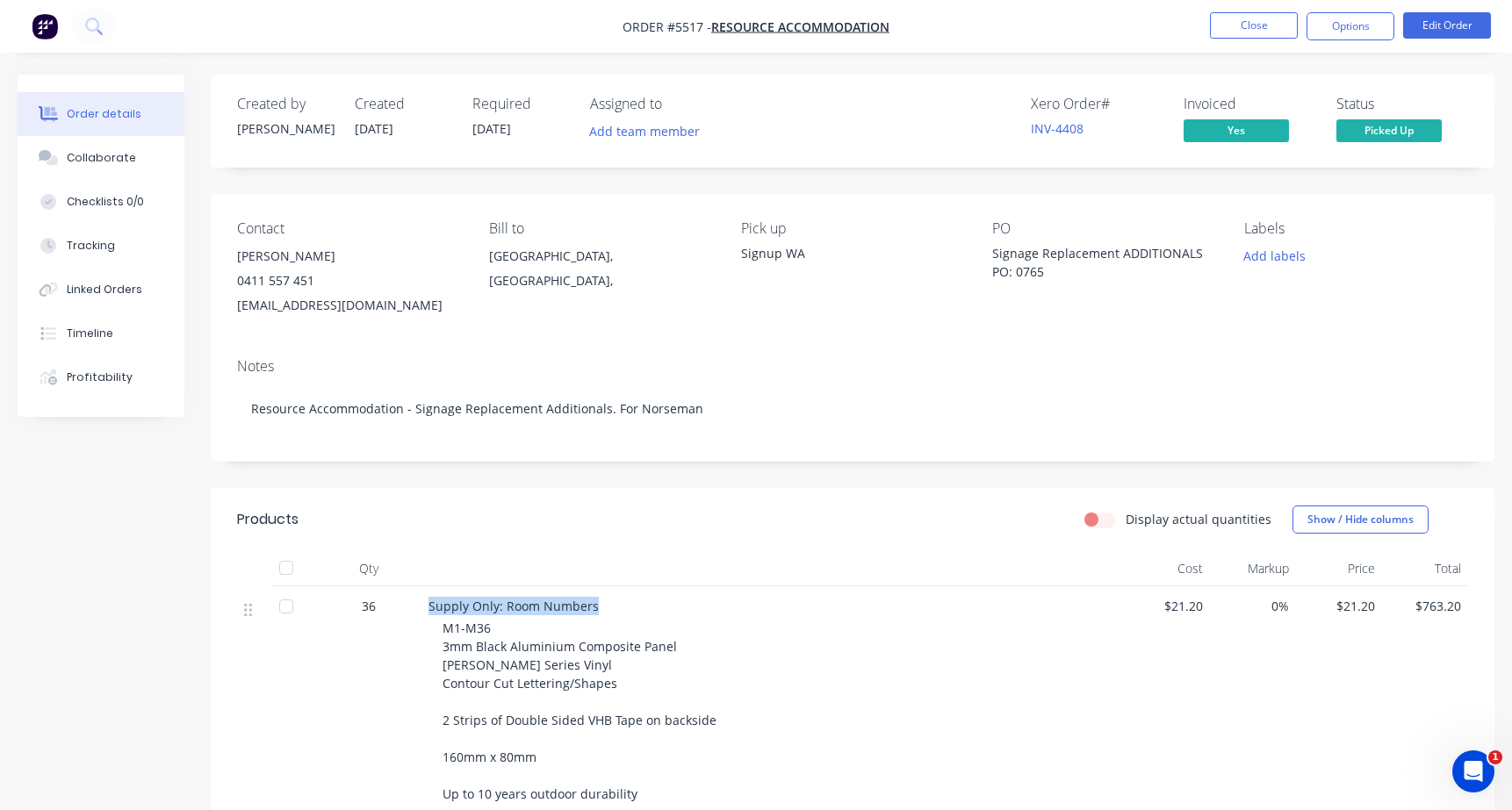
drag, startPoint x: 601, startPoint y: 603, endPoint x: 429, endPoint y: 603, distance: 172.0
click at [429, 603] on div "Supply Only: Room Numbers" at bounding box center [772, 605] width 688 height 19
copy span "Supply Only: Room Numbers"
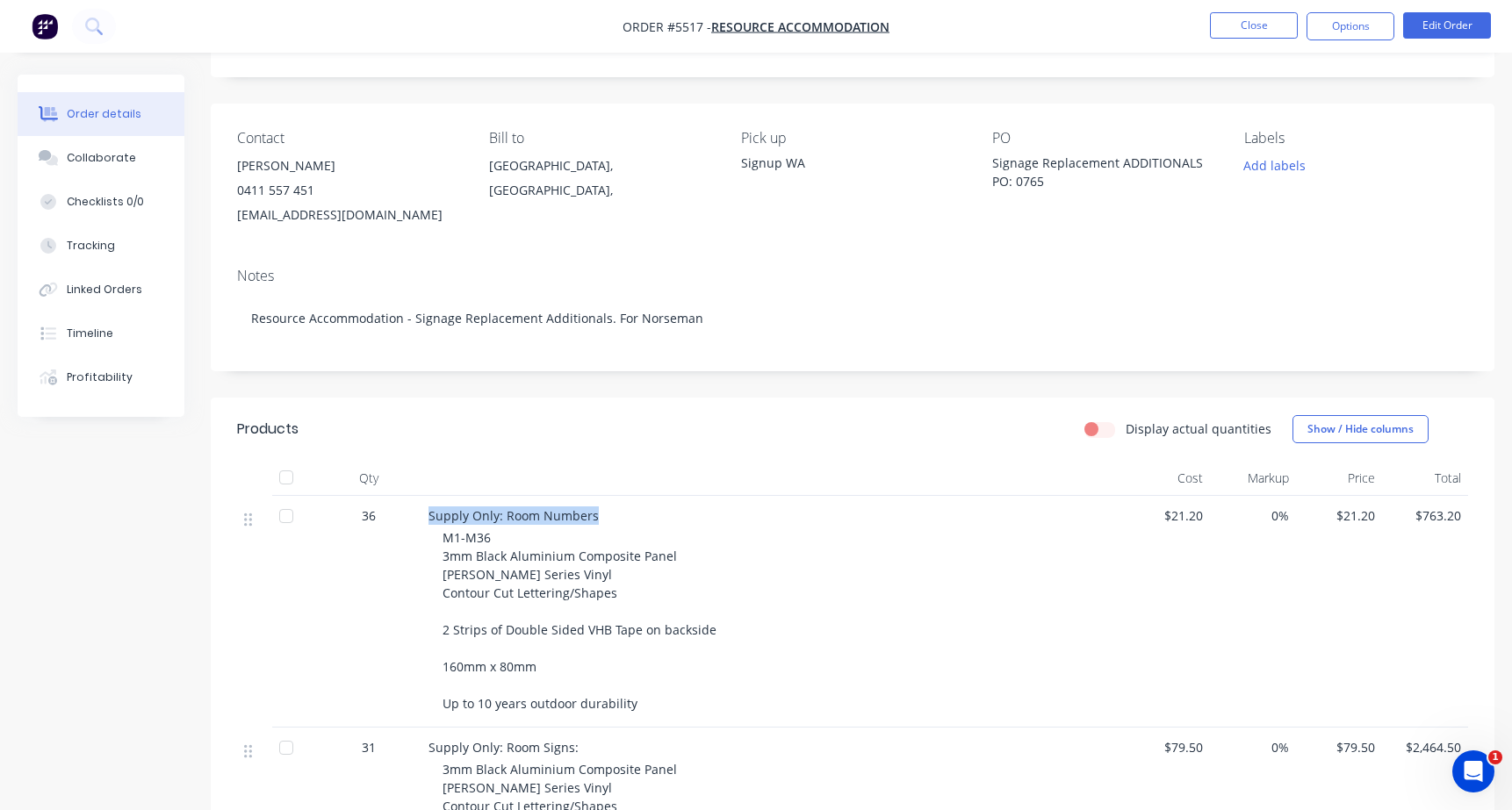
scroll to position [106, 0]
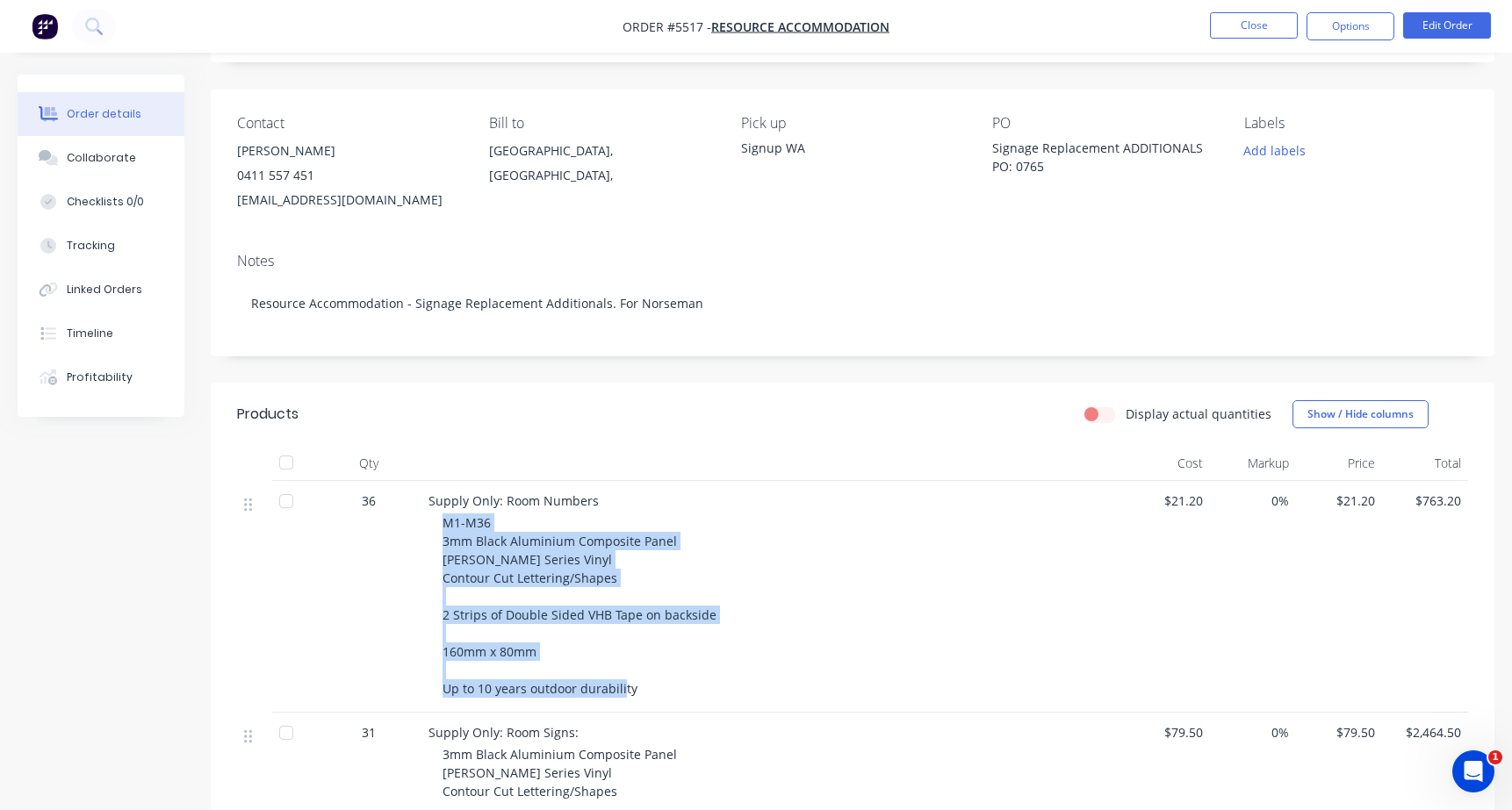
drag, startPoint x: 644, startPoint y: 688, endPoint x: 435, endPoint y: 524, distance: 265.7
click at [435, 524] on div "Supply Only: Room Numbers M1-M36 3mm Black Aluminium Composite Panel [PERSON_NA…" at bounding box center [772, 596] width 703 height 232
copy span "M1-M36 3mm Black Aluminium Composite Panel [PERSON_NAME] Series Vinyl Contour C…"
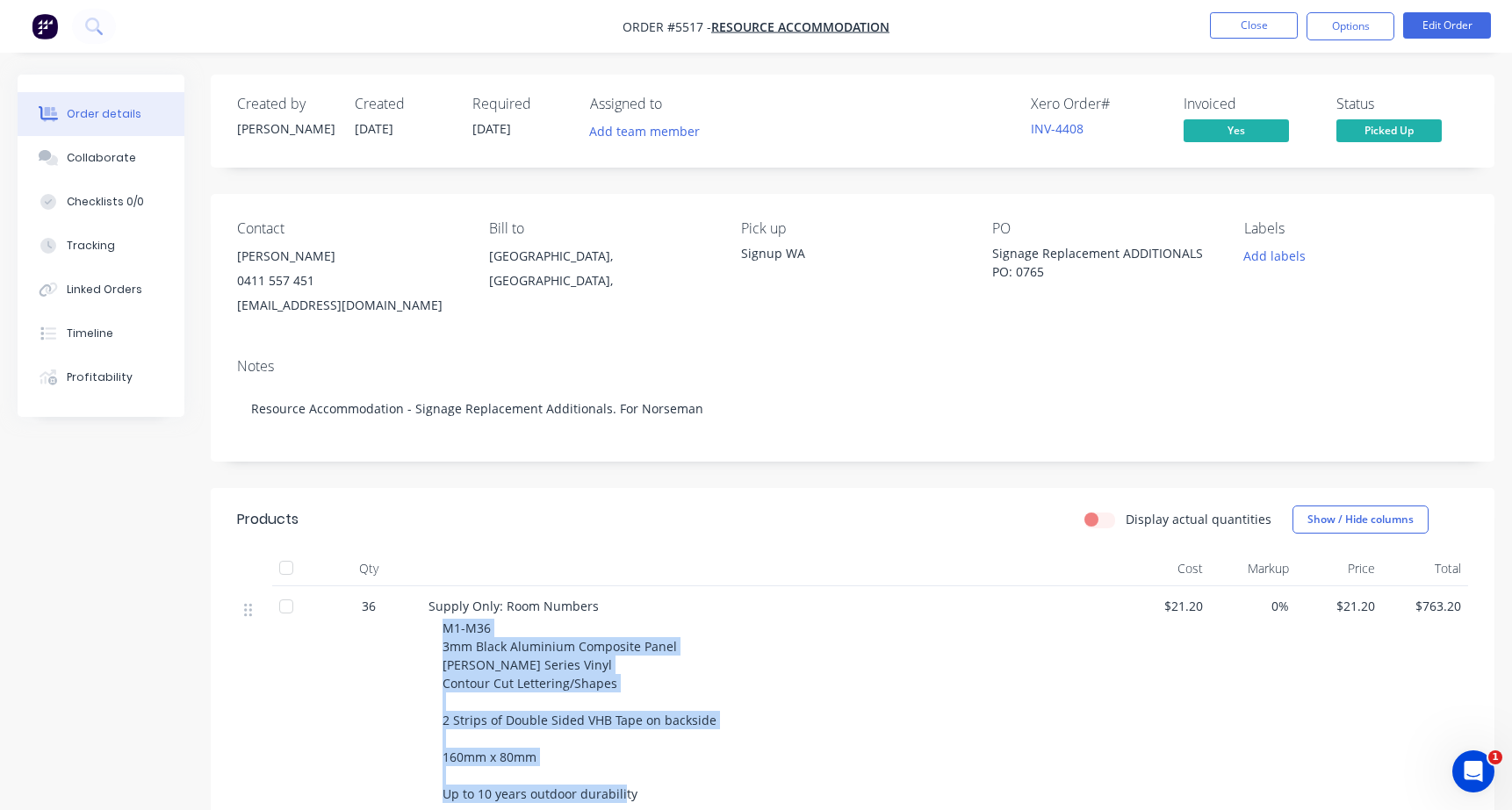
scroll to position [0, 0]
click at [1245, 23] on button "Close" at bounding box center [1254, 25] width 88 height 26
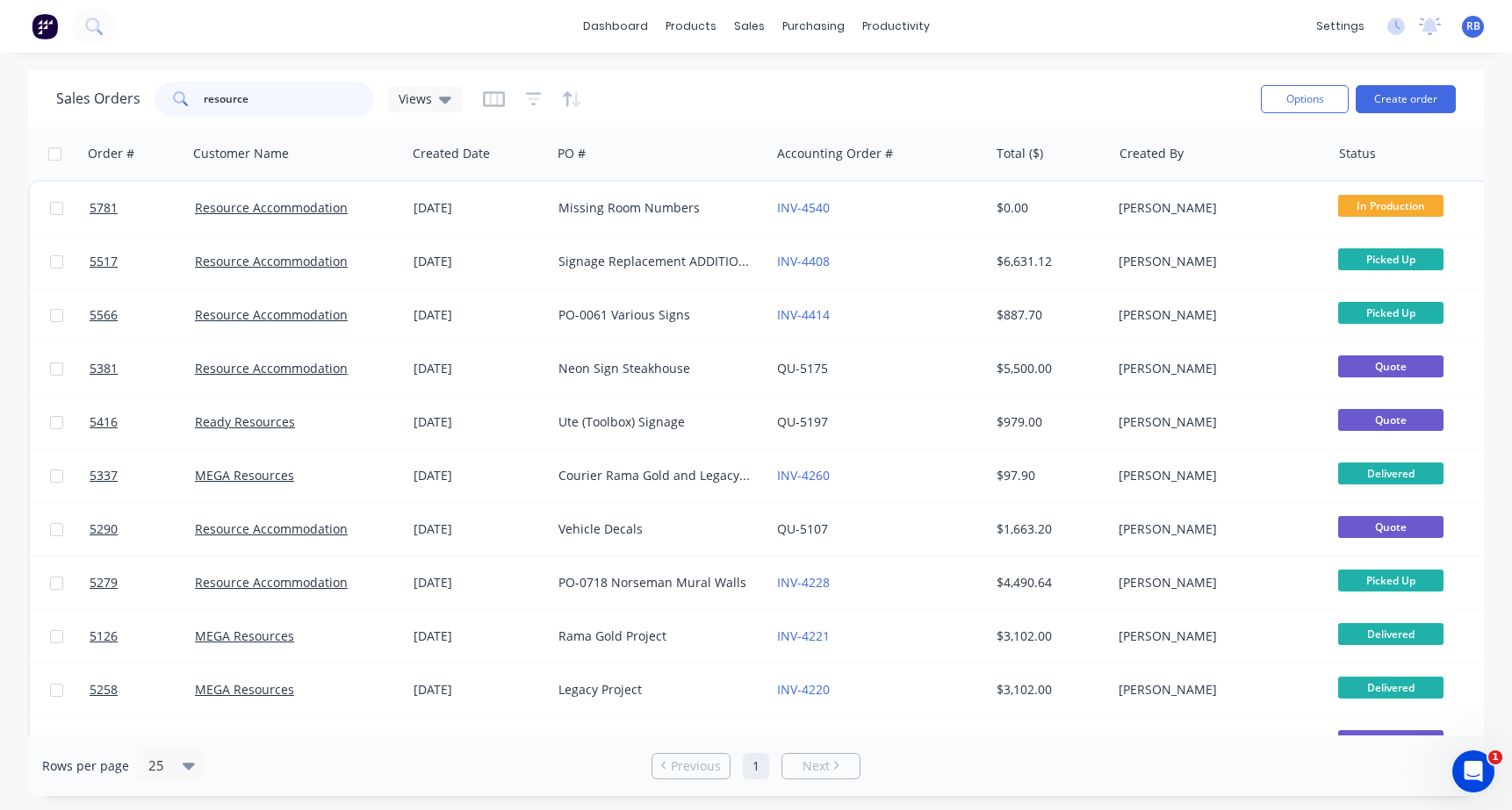
drag, startPoint x: 279, startPoint y: 94, endPoint x: 64, endPoint y: 98, distance: 215.0
click at [64, 98] on div "Sales Orders resource Views" at bounding box center [259, 99] width 406 height 35
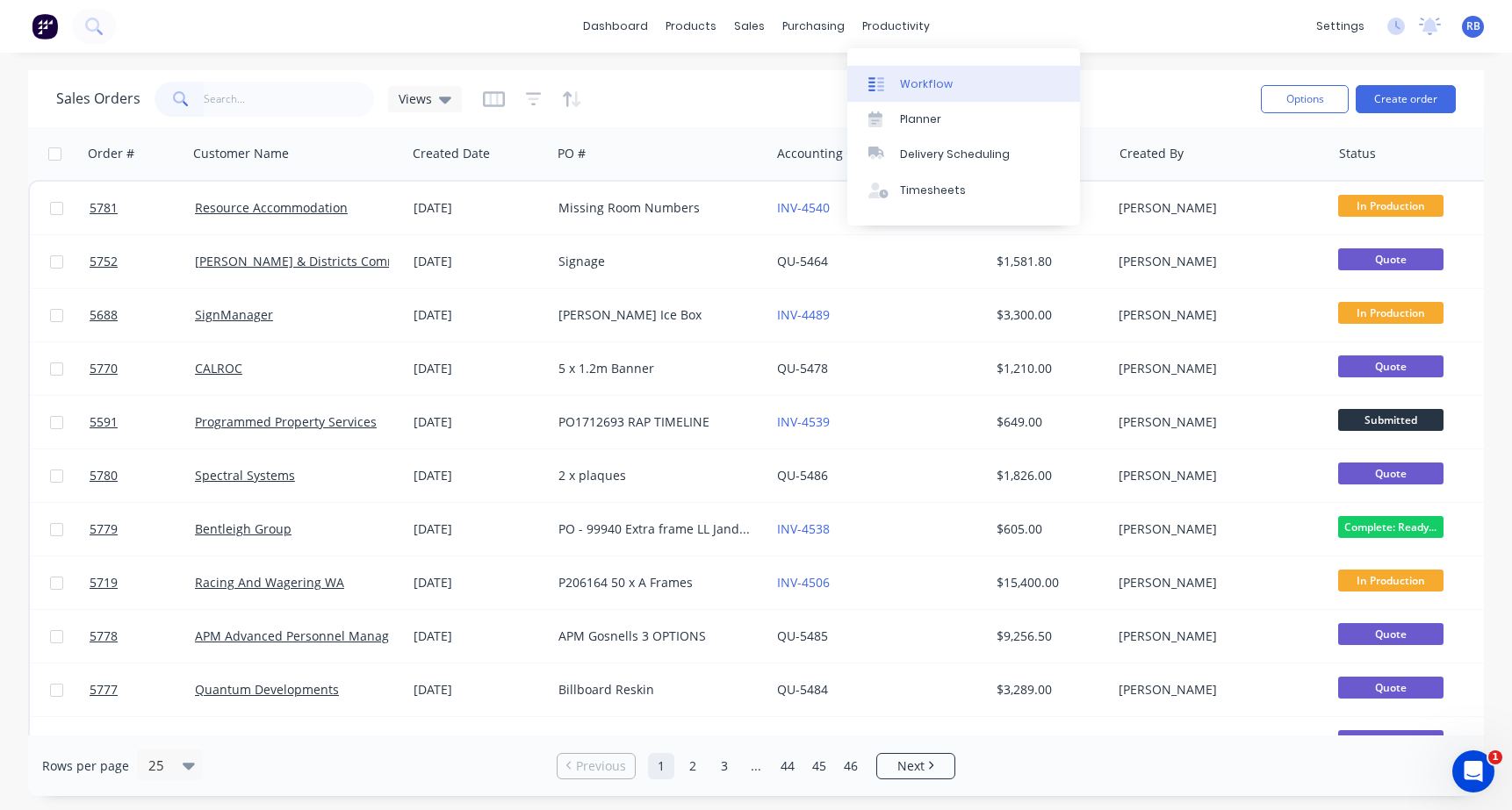
click at [928, 84] on div "Workflow" at bounding box center [926, 84] width 53 height 16
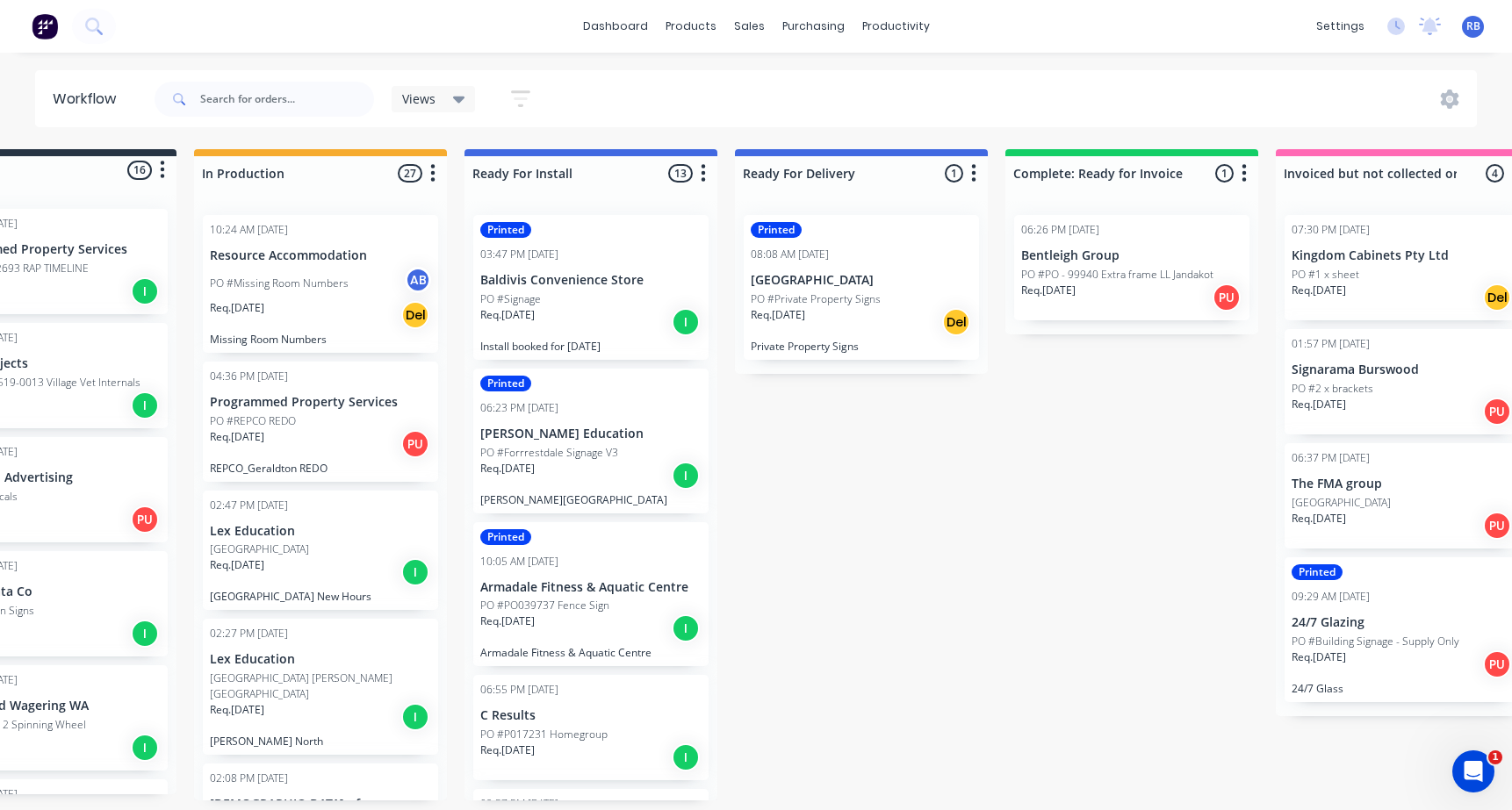
scroll to position [0, 82]
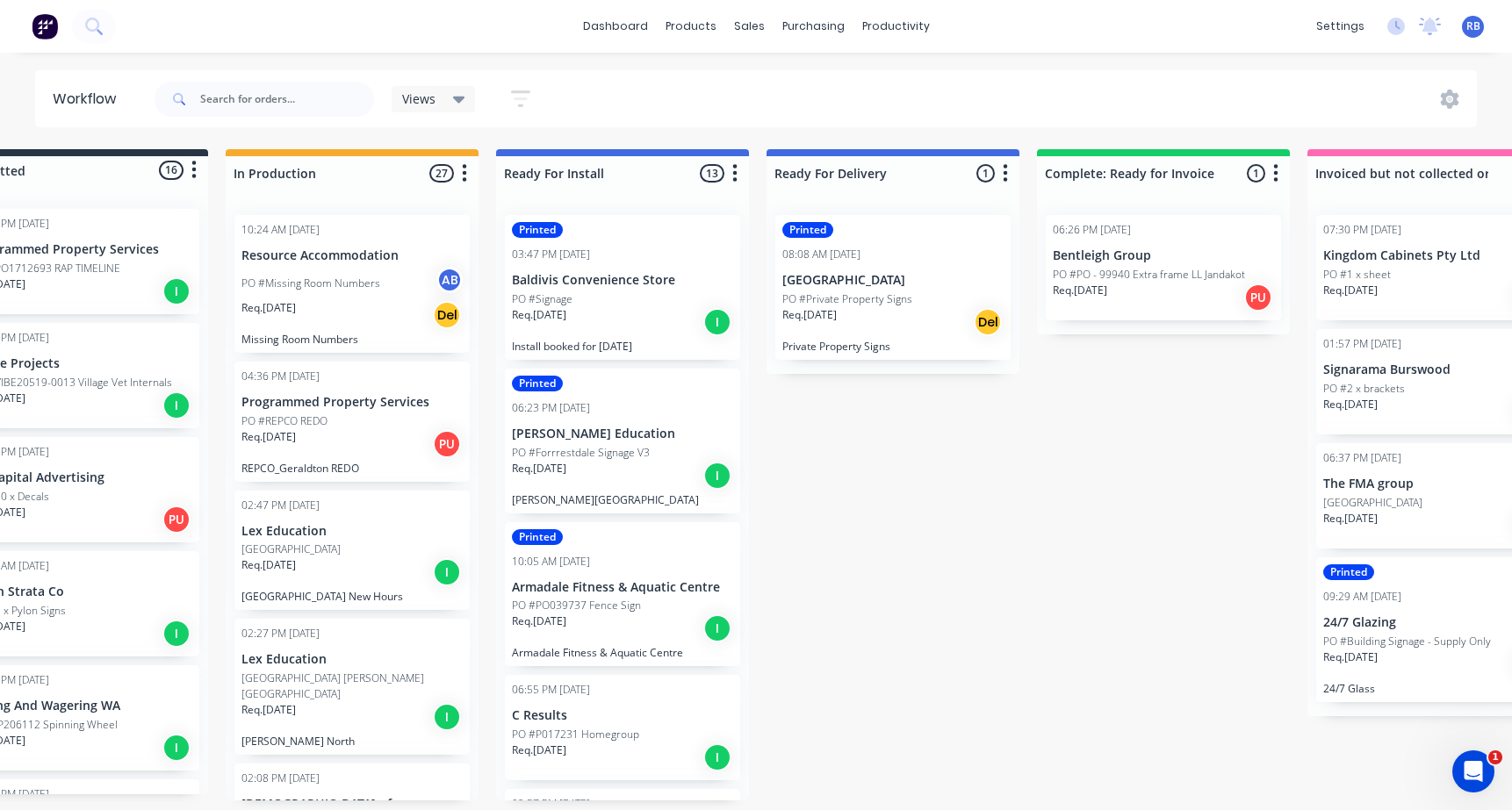
click at [1150, 266] on p "PO #PO - 99940 Extra frame LL Jandakot" at bounding box center [1148, 274] width 192 height 16
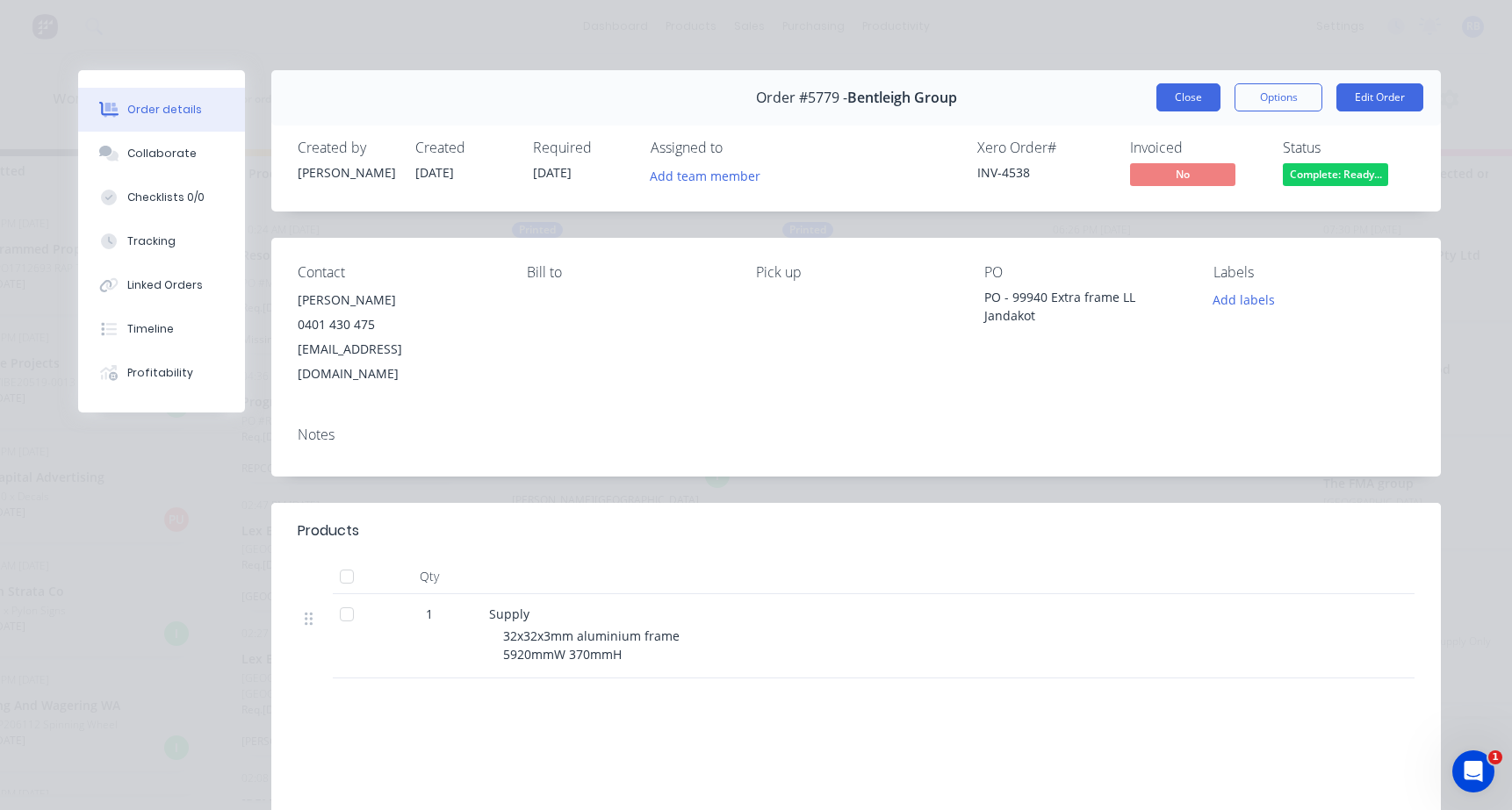
click at [1200, 87] on button "Close" at bounding box center [1188, 97] width 64 height 28
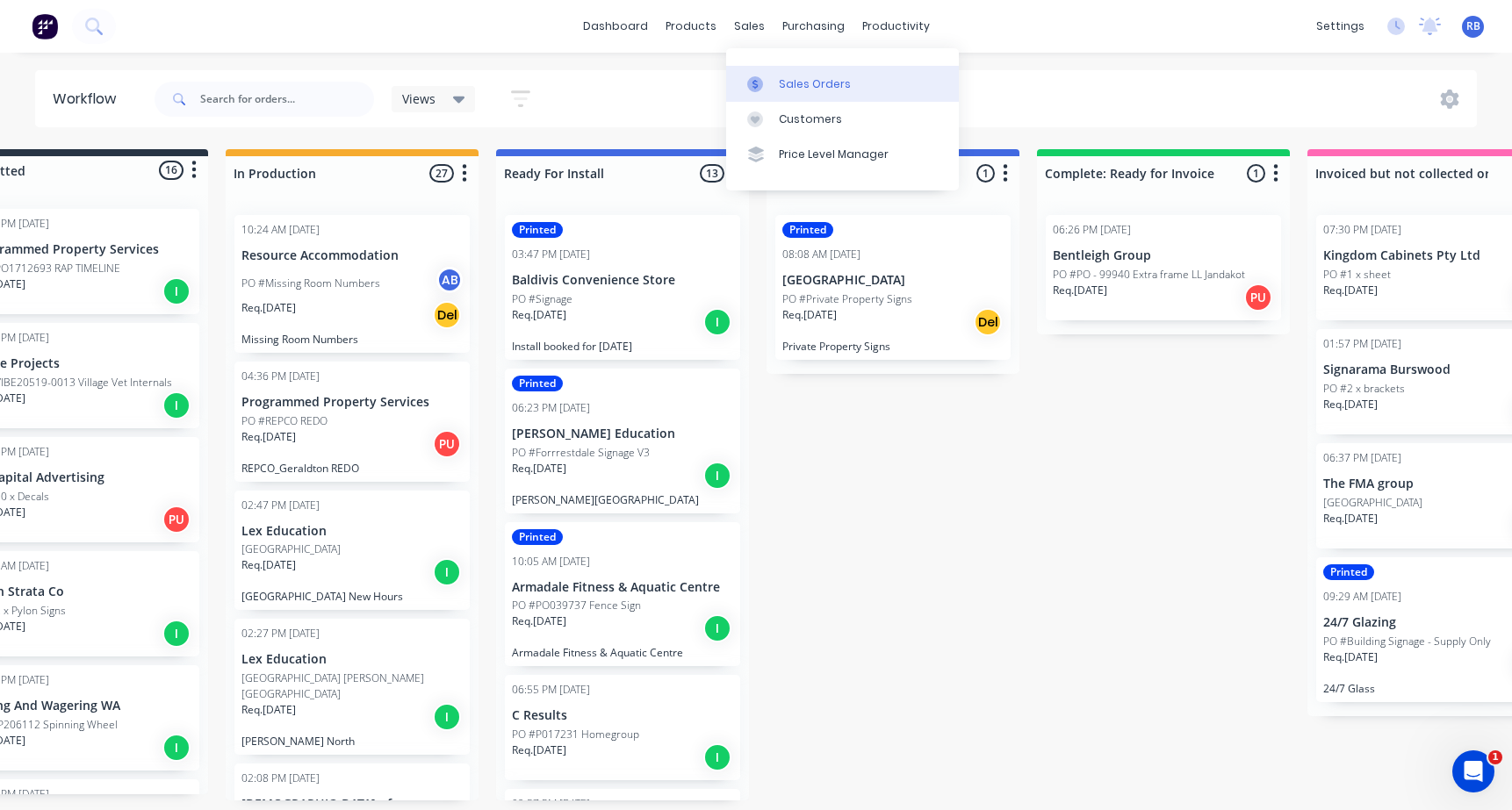
click at [780, 81] on div "Sales Orders" at bounding box center [814, 84] width 72 height 16
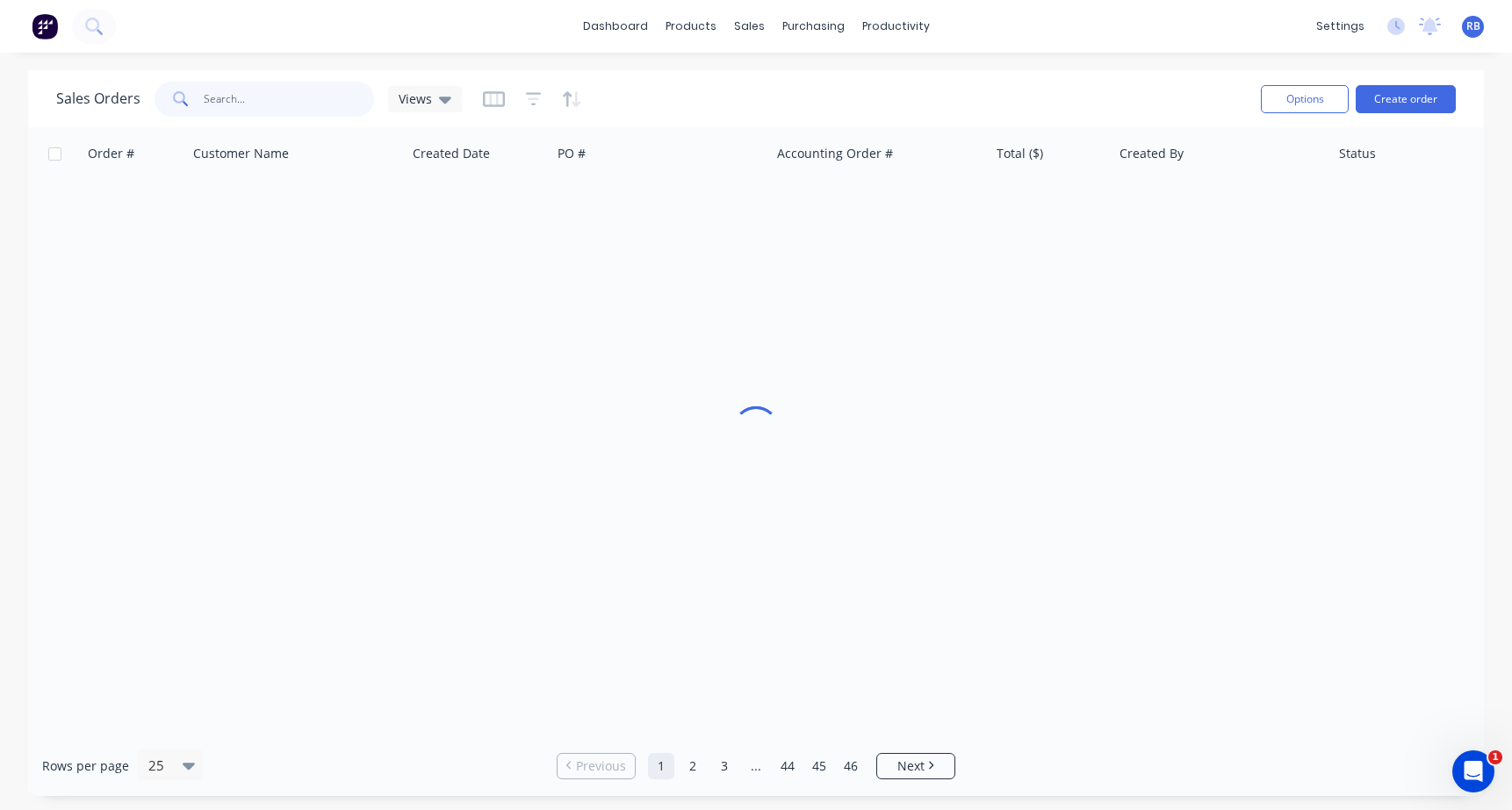
click at [256, 108] on input "text" at bounding box center [289, 99] width 171 height 35
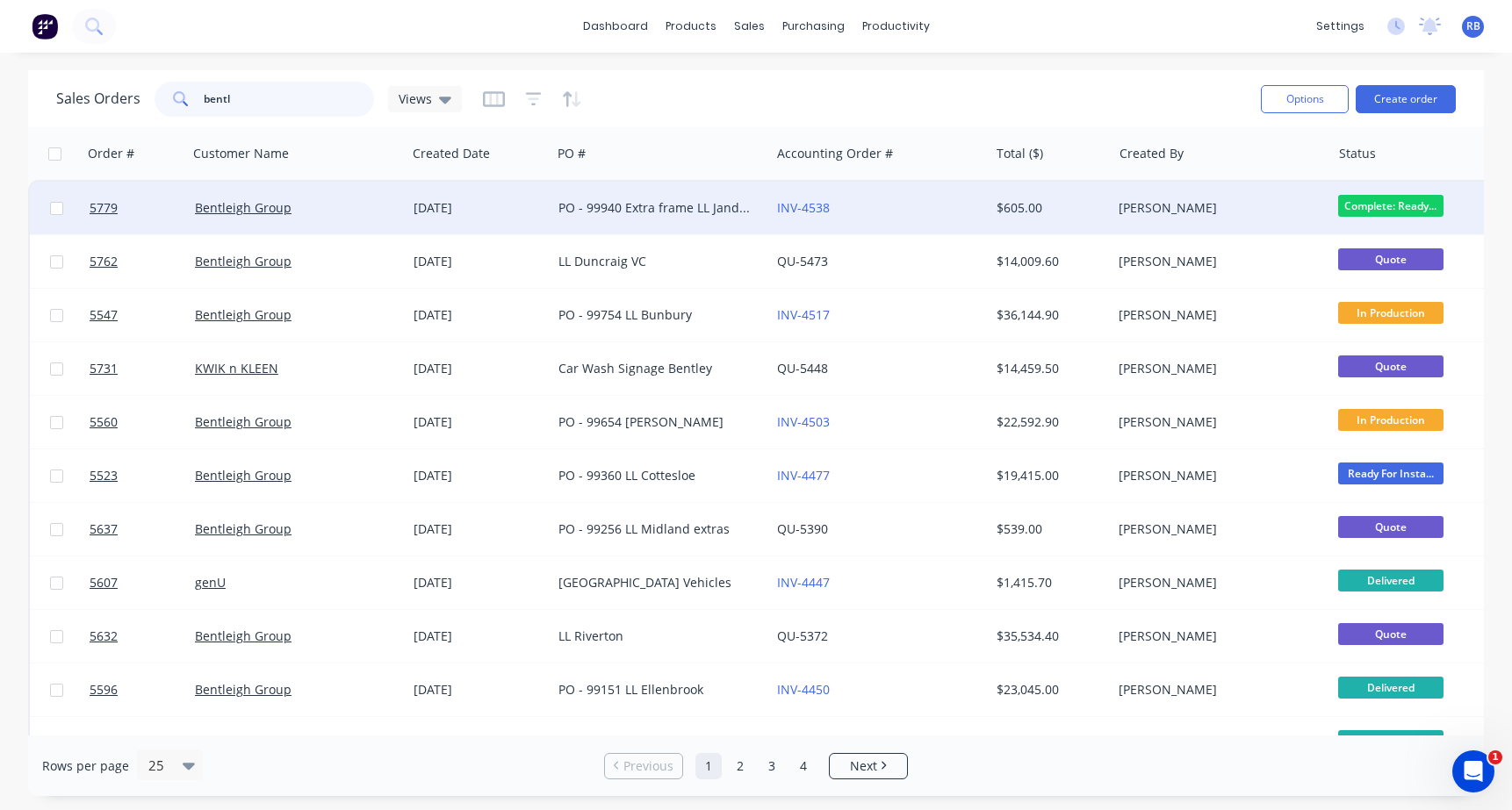
type input "bent"
click at [879, 201] on div "INV-4538" at bounding box center [874, 208] width 195 height 18
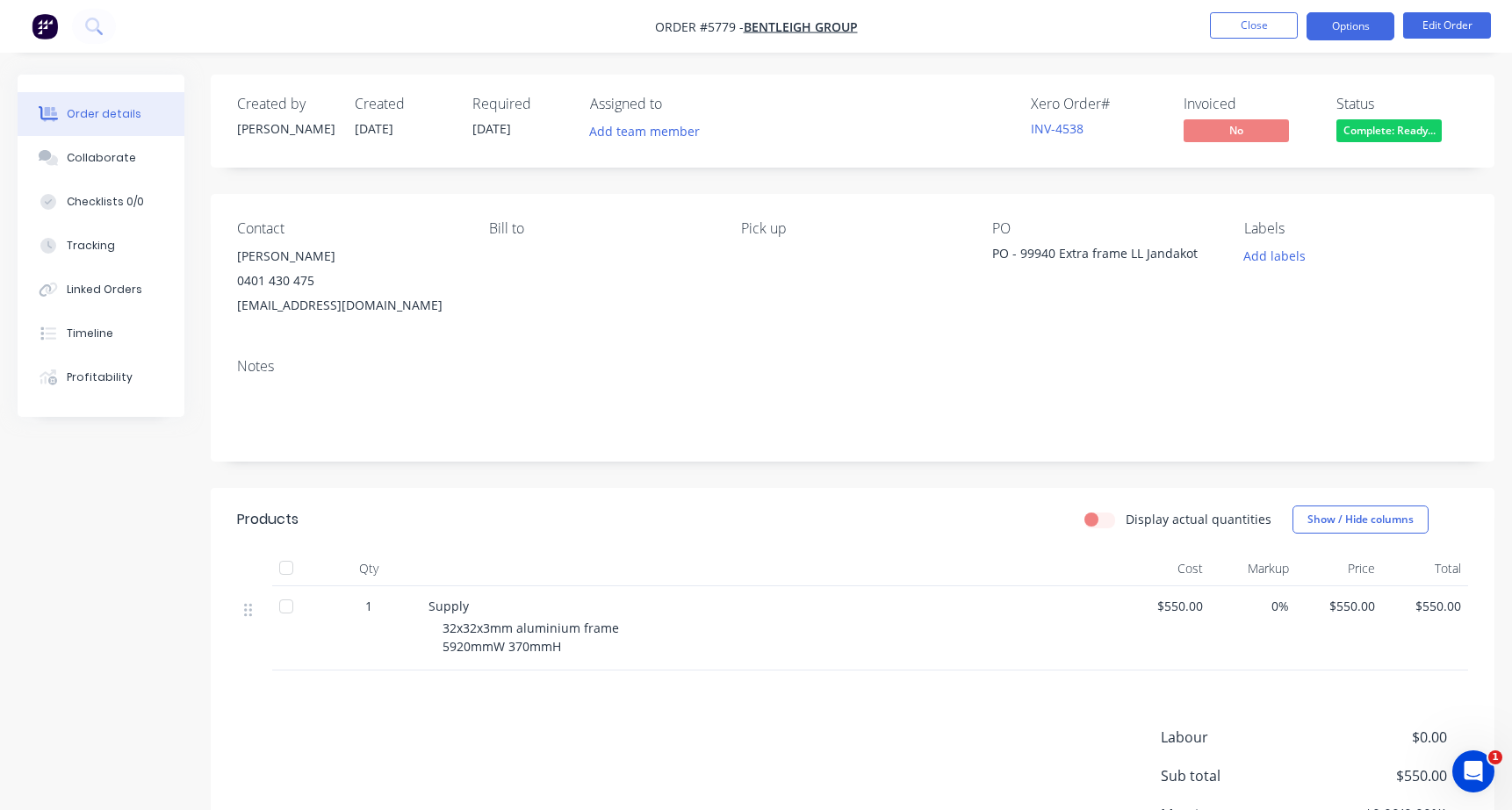
click at [1345, 29] on button "Options" at bounding box center [1350, 26] width 88 height 28
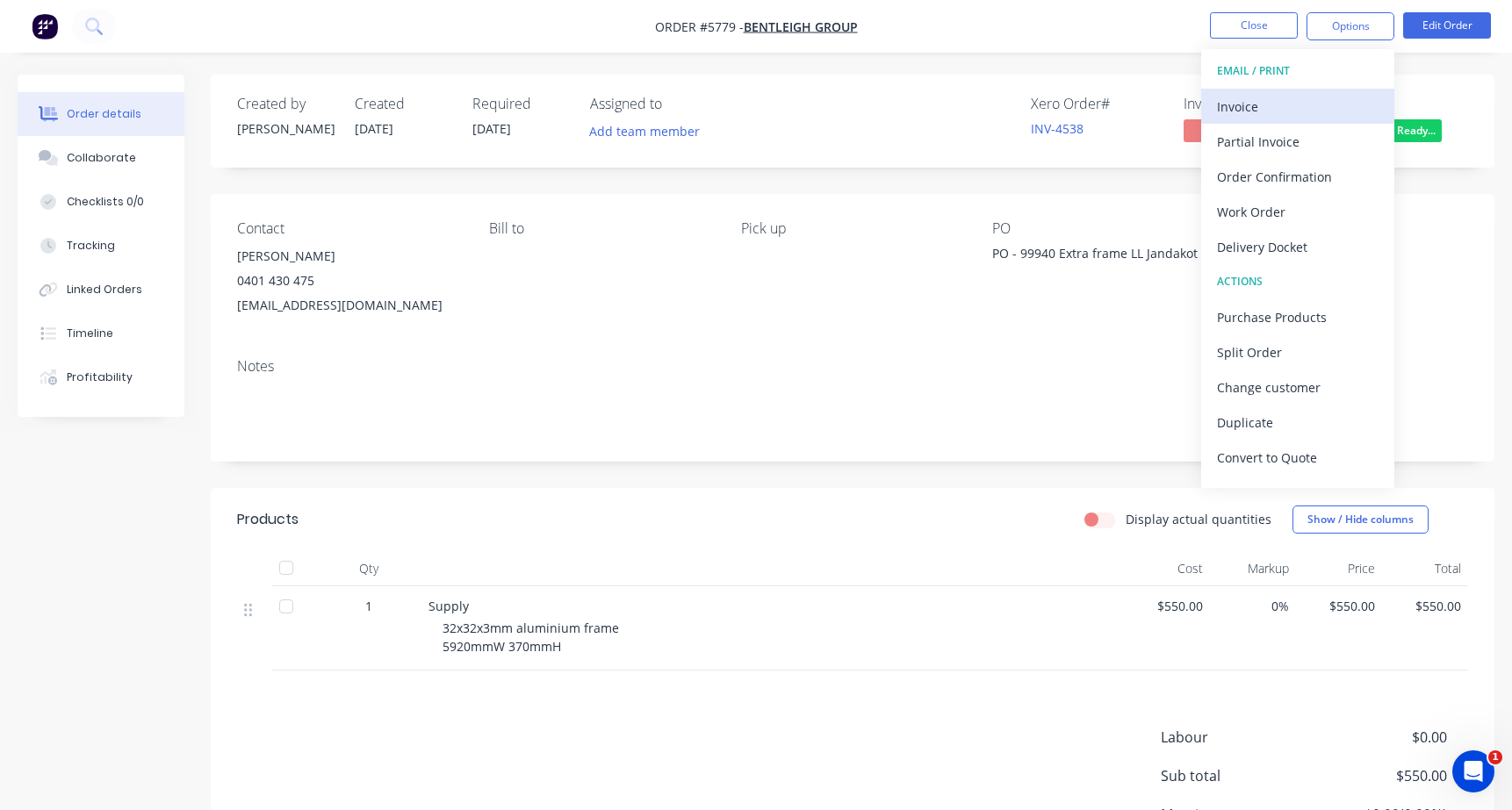
click at [1268, 97] on div "Invoice" at bounding box center [1297, 107] width 162 height 25
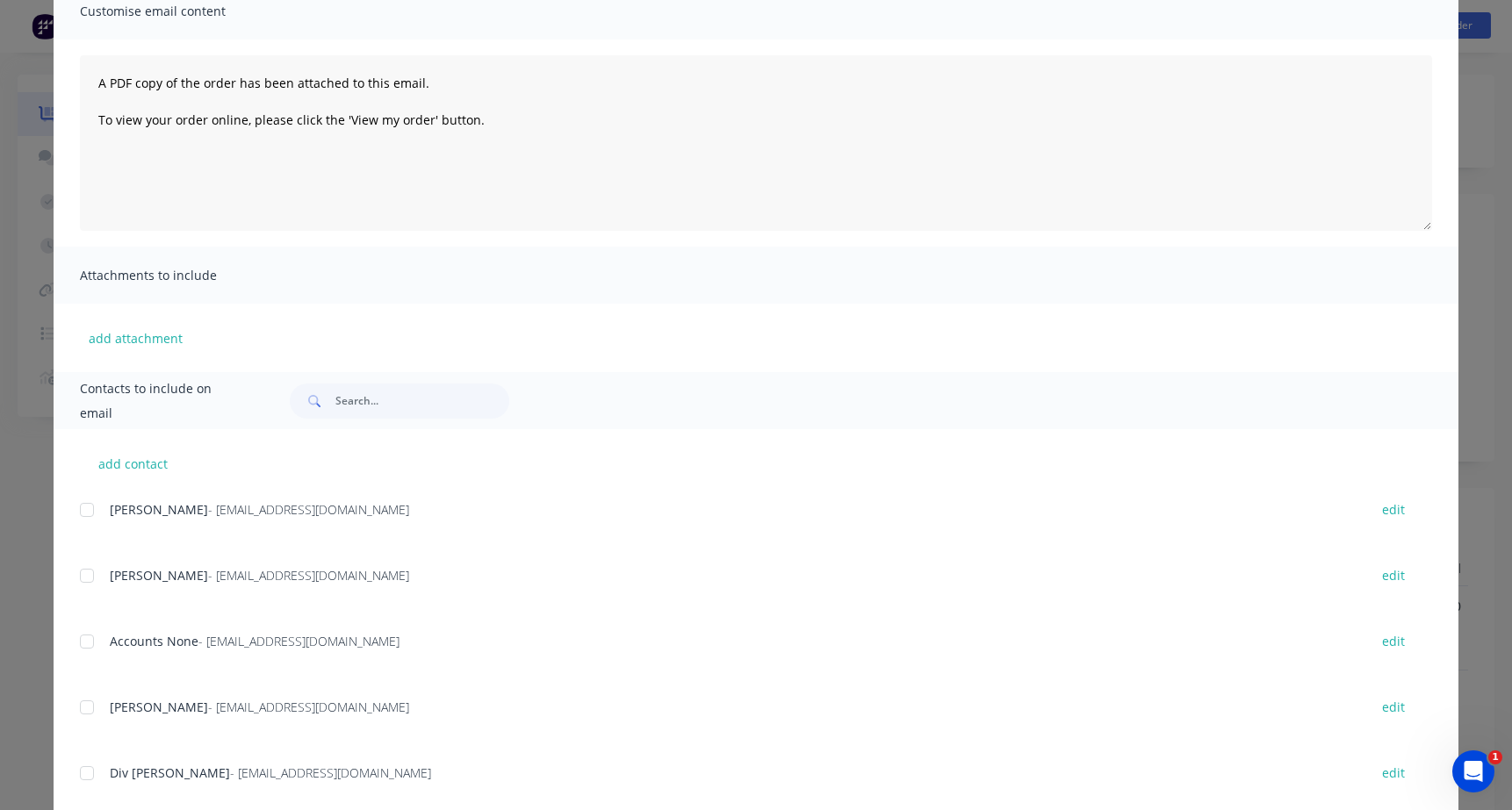
scroll to position [186, 0]
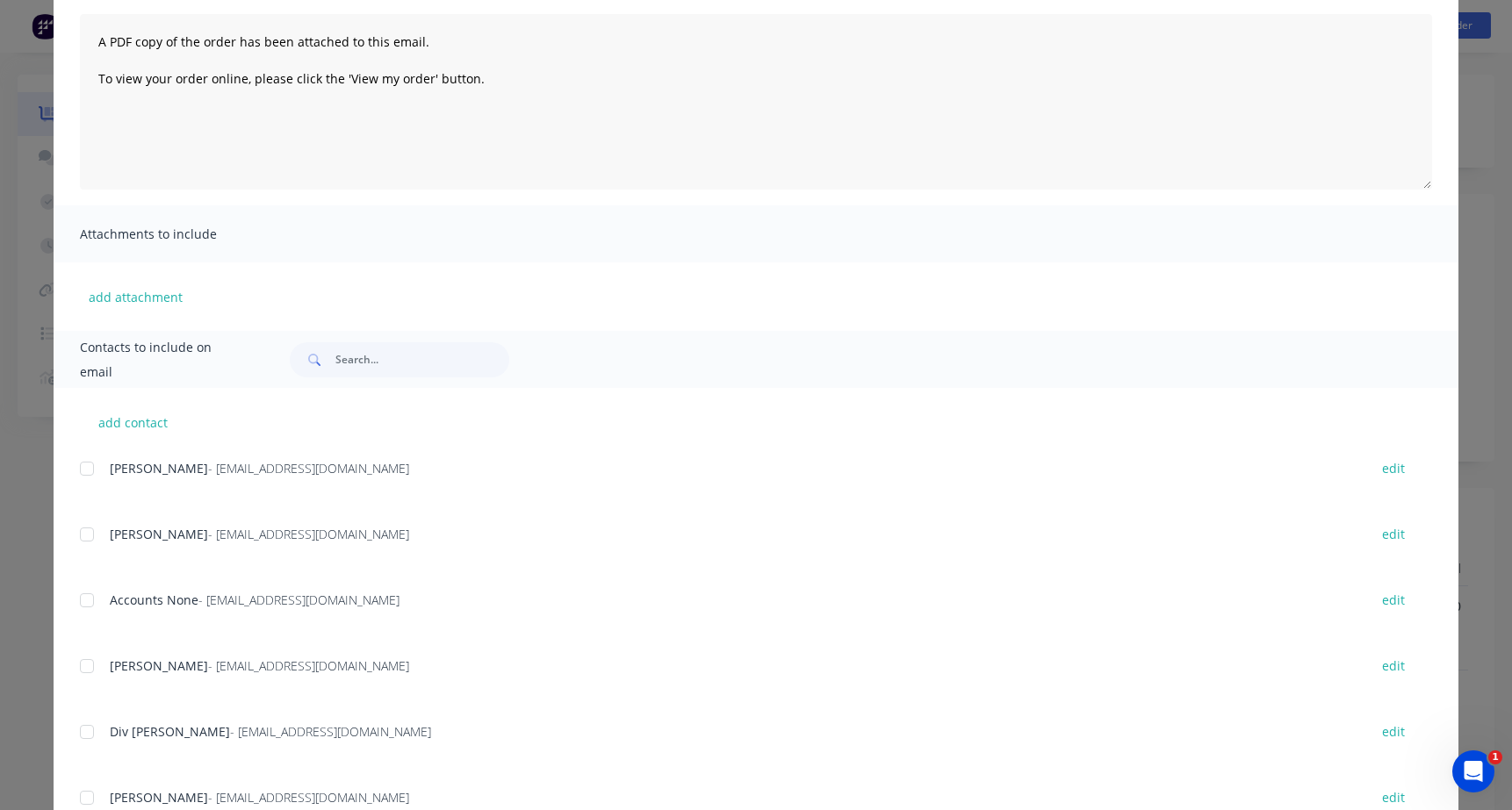
click at [85, 601] on div at bounding box center [87, 600] width 35 height 35
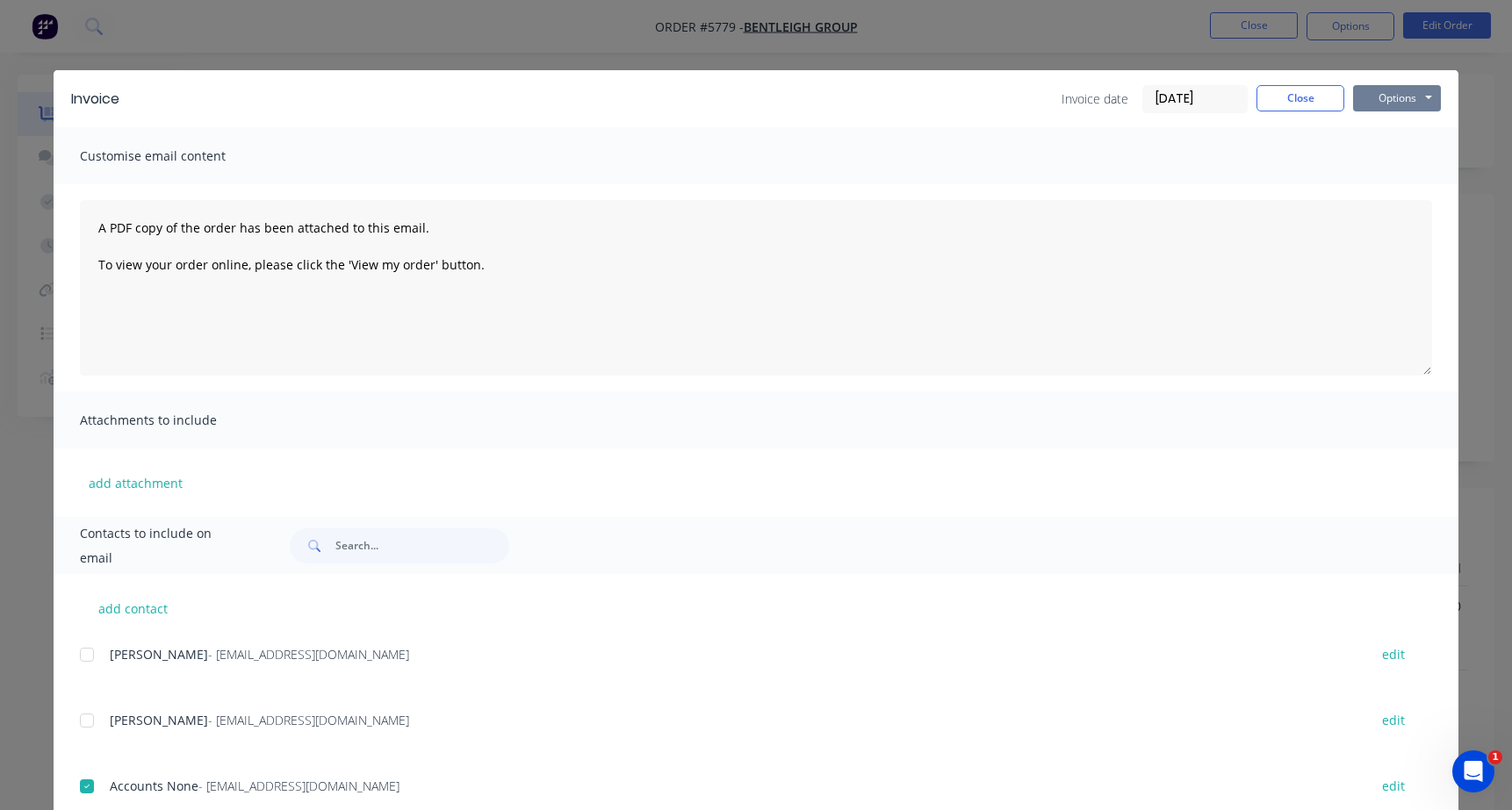
scroll to position [0, 0]
click at [1400, 95] on button "Options" at bounding box center [1397, 98] width 88 height 26
click at [1408, 185] on button "Email" at bounding box center [1409, 188] width 113 height 29
click at [1305, 97] on button "Close" at bounding box center [1300, 98] width 88 height 26
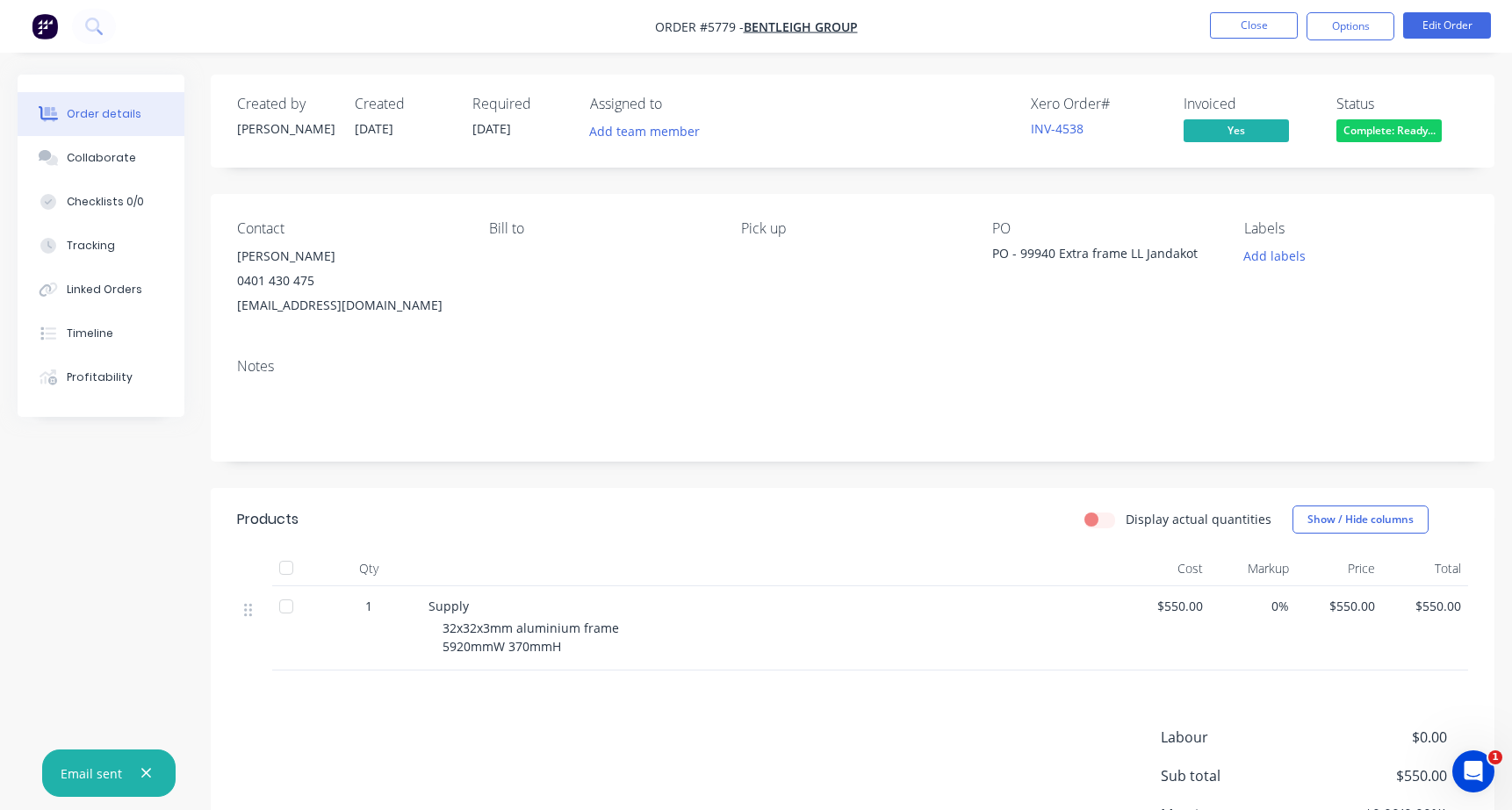
click at [1395, 128] on span "Complete: Ready..." at bounding box center [1390, 130] width 106 height 22
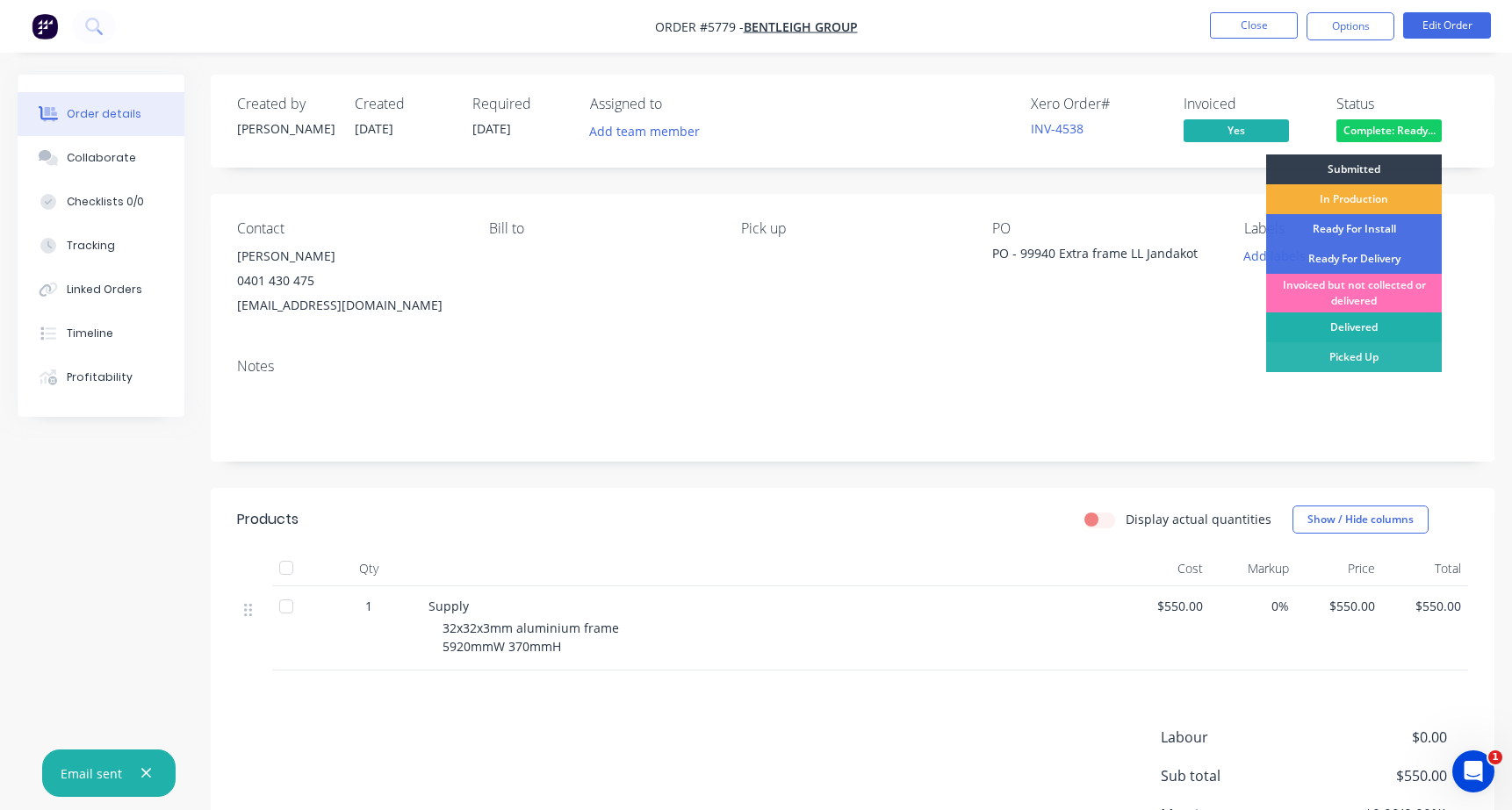
click at [1361, 329] on div "Delivered" at bounding box center [1353, 327] width 175 height 29
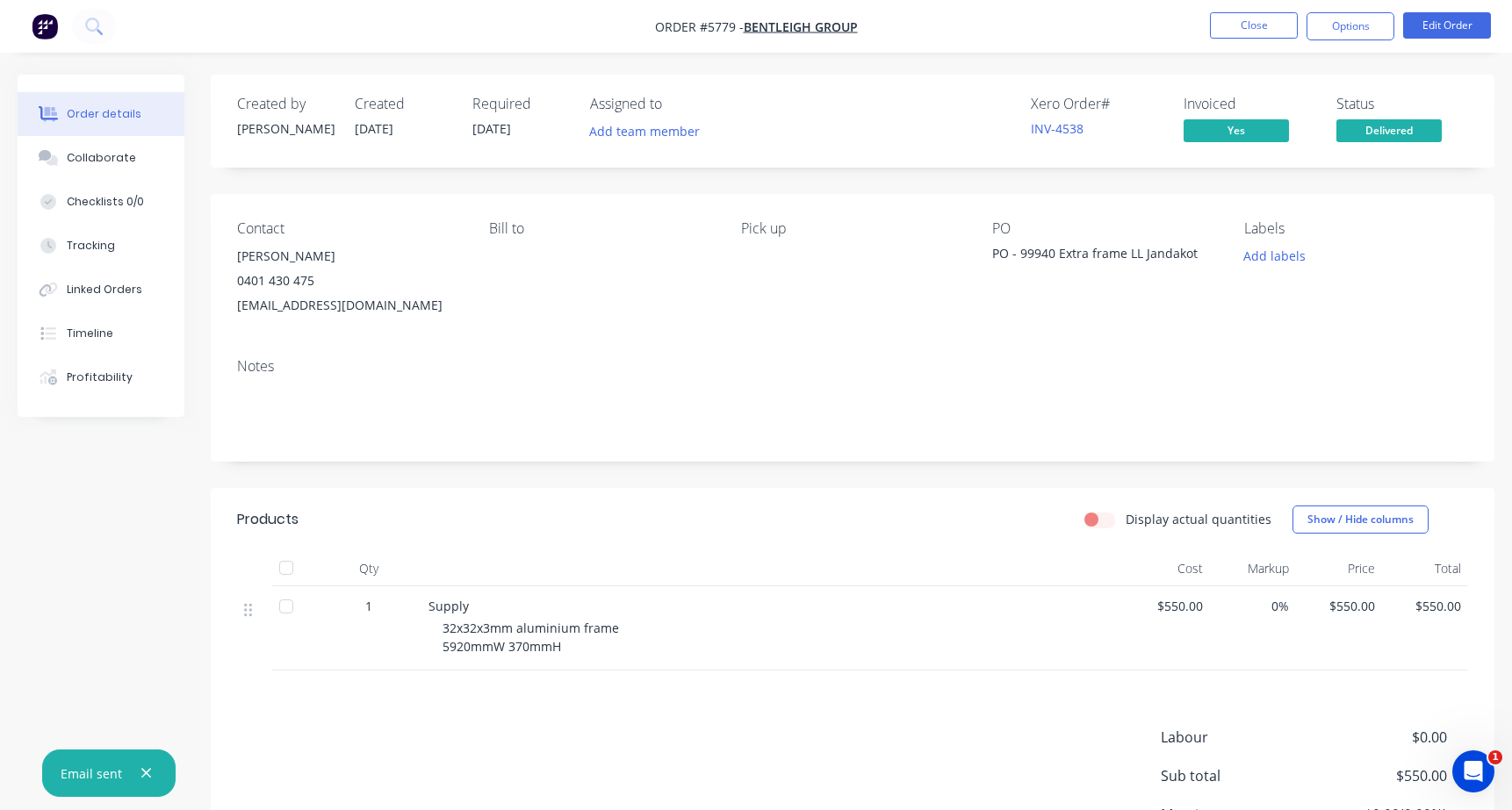
click at [1255, 6] on nav "Order #5779 - Bentleigh Group Close Options Edit Order" at bounding box center [756, 26] width 1512 height 53
click at [1245, 22] on button "Close" at bounding box center [1254, 25] width 88 height 26
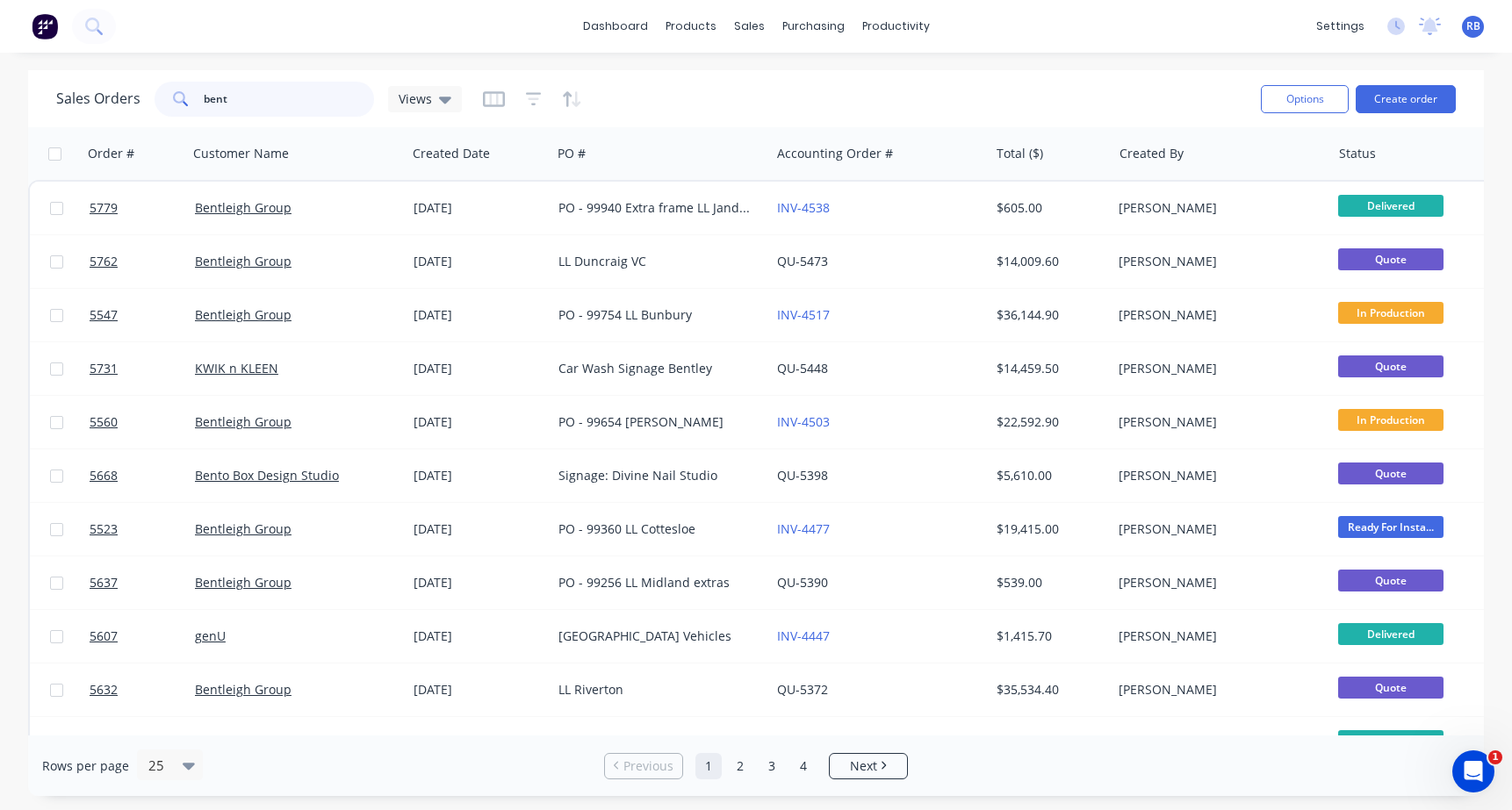
drag, startPoint x: 273, startPoint y: 97, endPoint x: 75, endPoint y: 99, distance: 198.0
click at [116, 99] on div "Sales Orders bent Views" at bounding box center [259, 99] width 406 height 35
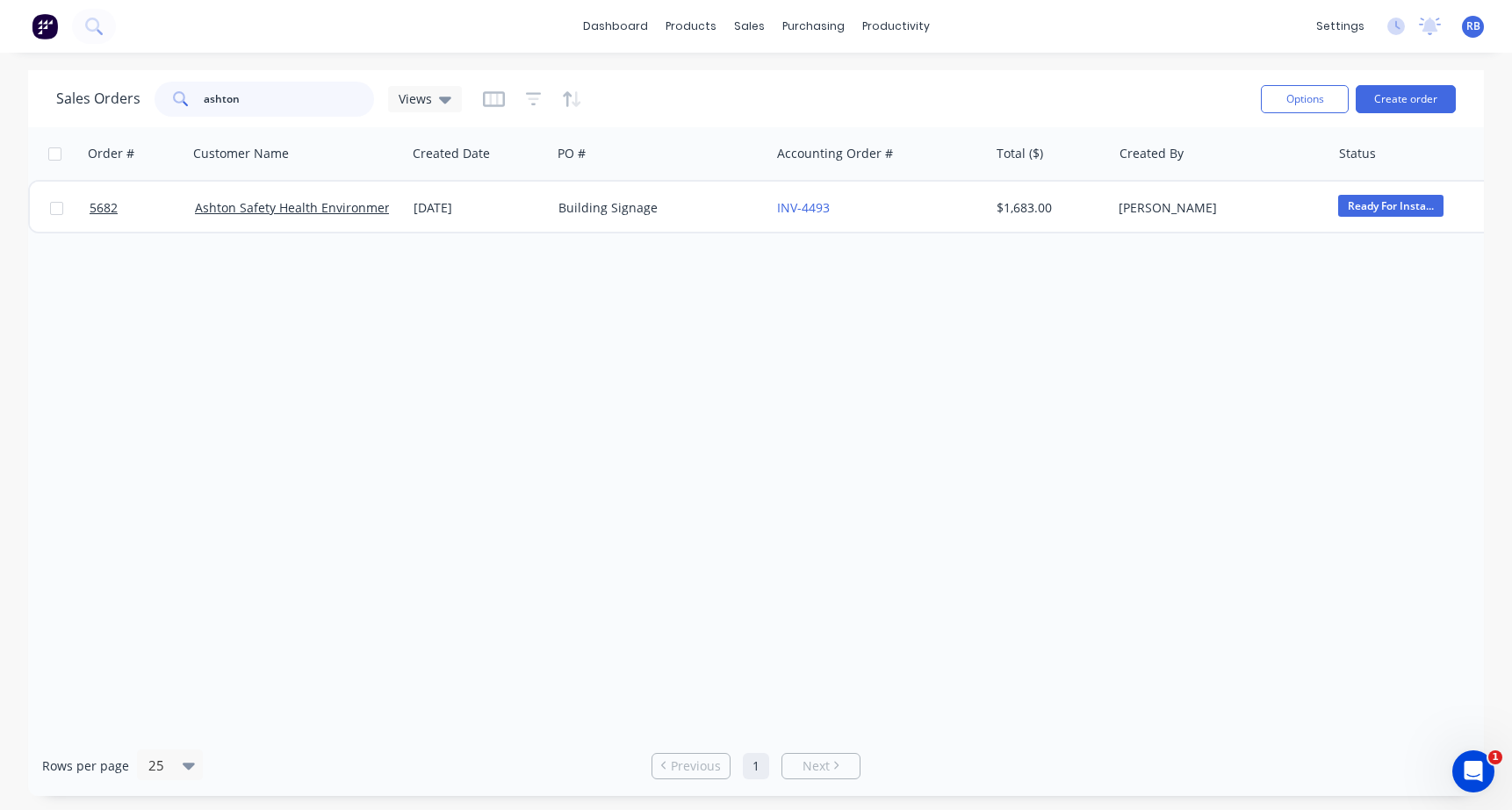
type input "[PERSON_NAME]"
drag, startPoint x: 127, startPoint y: 98, endPoint x: 107, endPoint y: 98, distance: 20.0
click at [107, 98] on div "Sales Orders Ashton Views" at bounding box center [259, 99] width 406 height 35
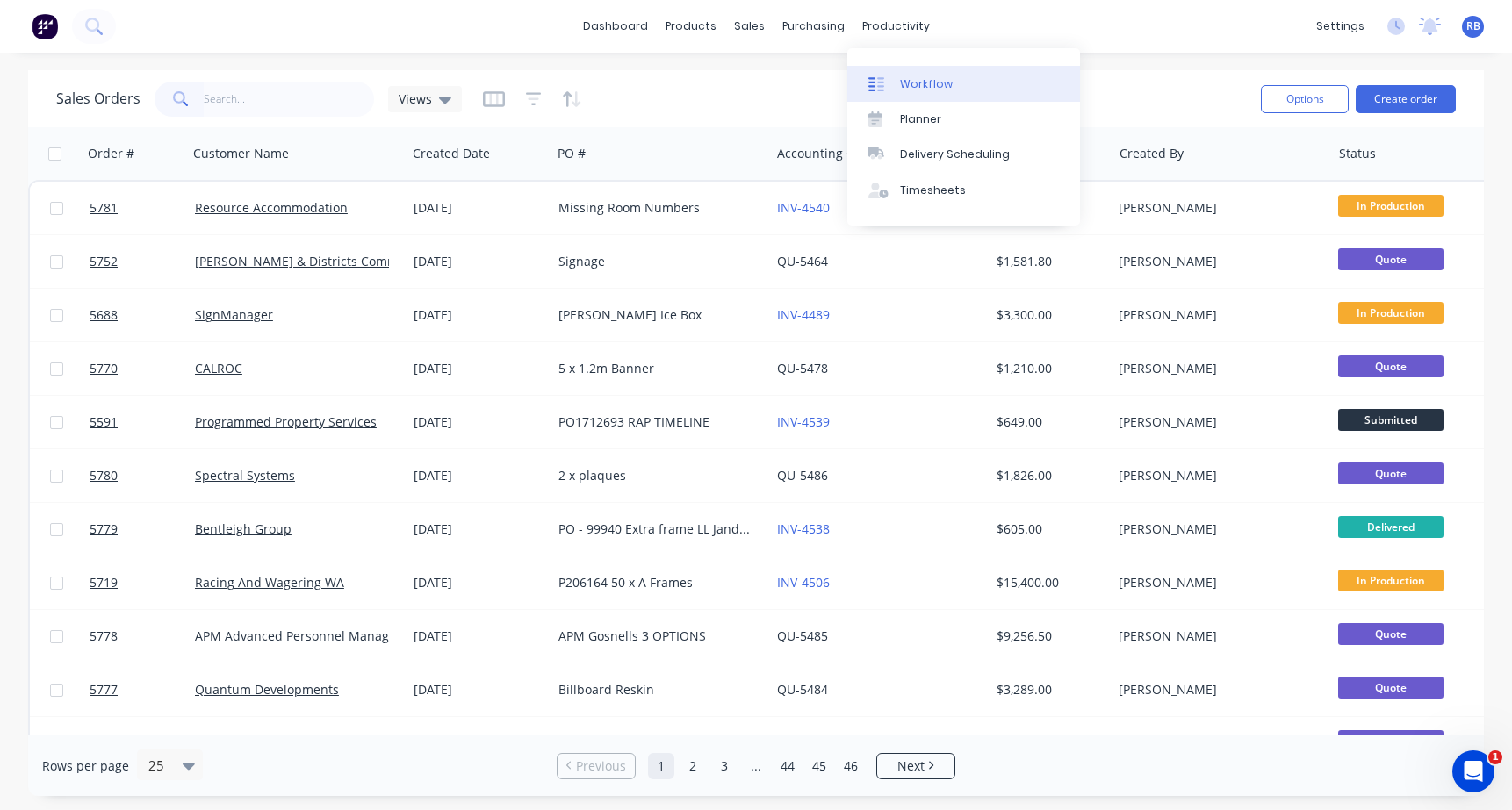
click at [921, 78] on div "Workflow" at bounding box center [926, 84] width 53 height 16
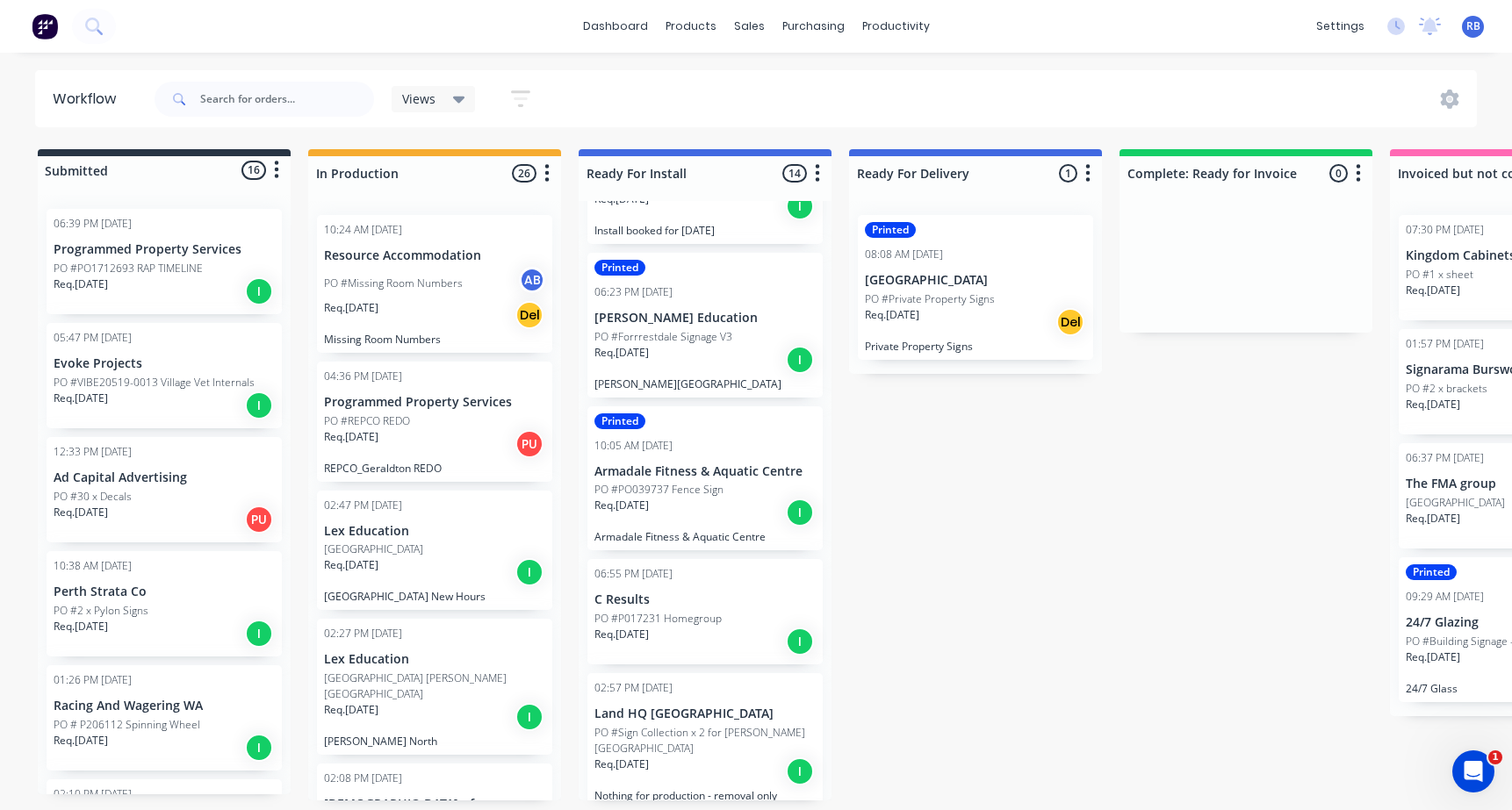
scroll to position [142, 0]
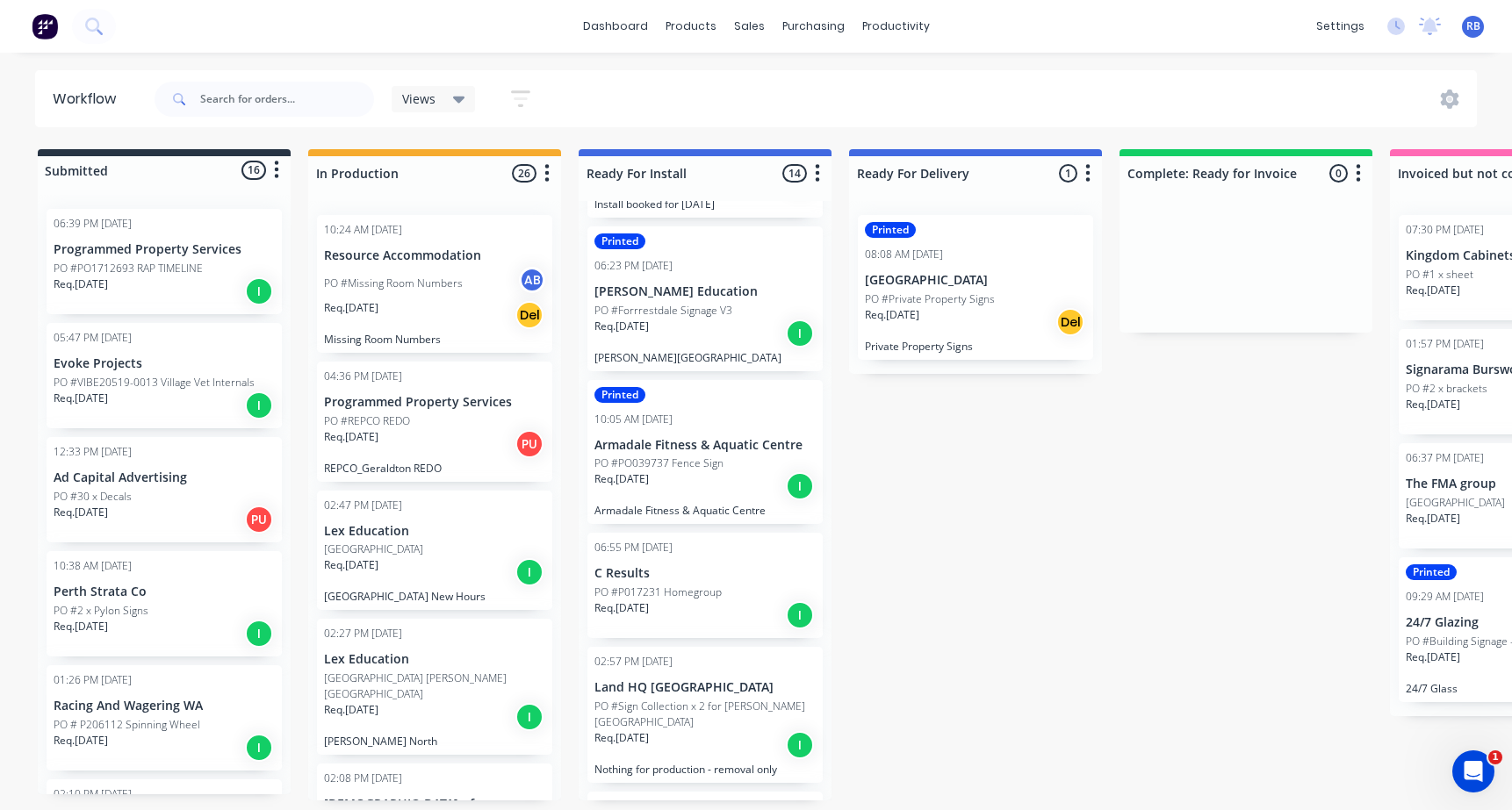
click at [662, 455] on p "PO #PO039737 Fence Sign" at bounding box center [659, 463] width 129 height 16
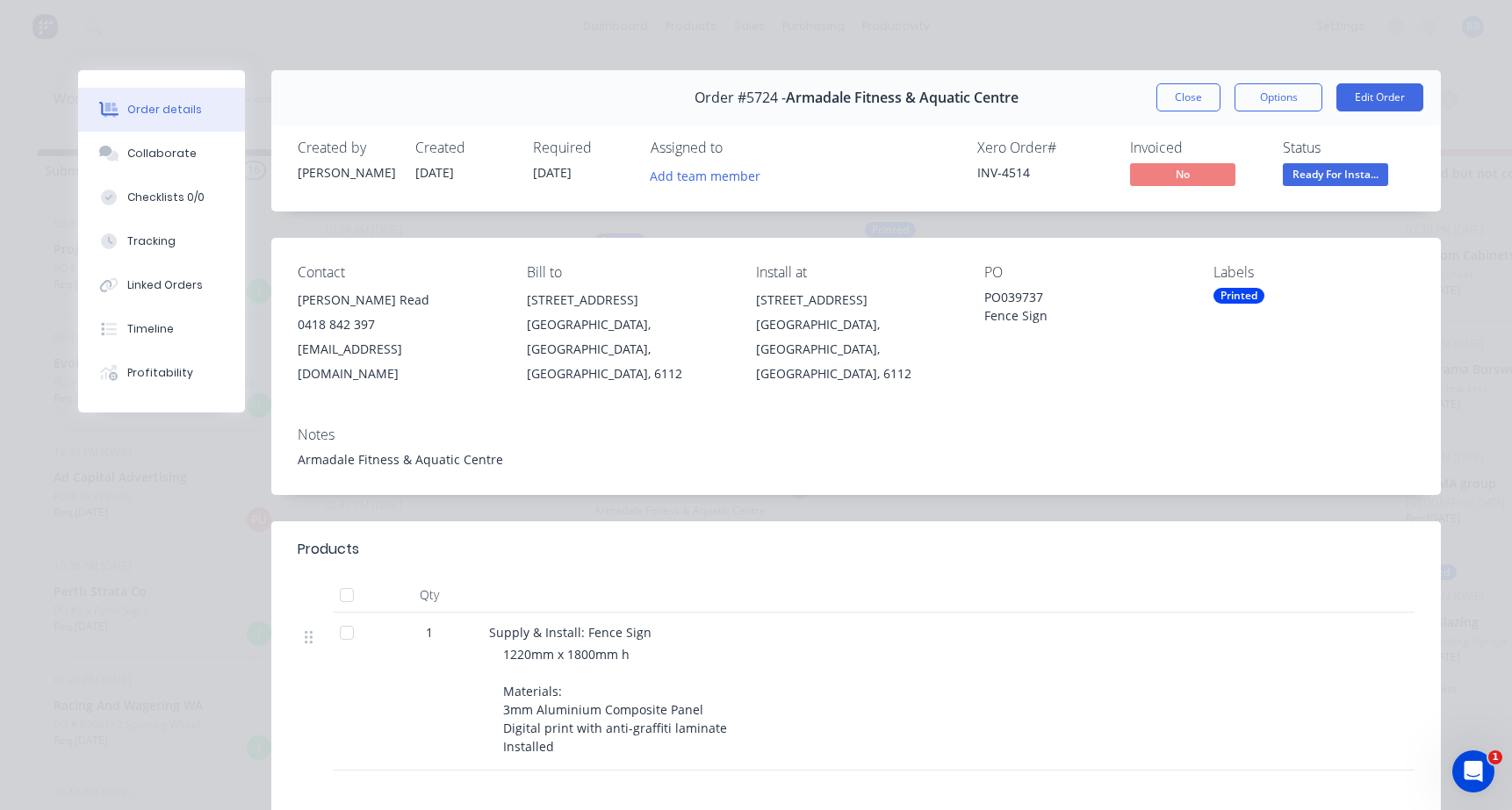
scroll to position [0, 0]
click at [1281, 106] on button "Options" at bounding box center [1279, 97] width 88 height 28
click at [1243, 175] on div "Work Order" at bounding box center [1230, 177] width 153 height 25
click at [1192, 211] on div "Standard" at bounding box center [1230, 213] width 153 height 25
click at [1168, 96] on button "Close" at bounding box center [1188, 97] width 64 height 28
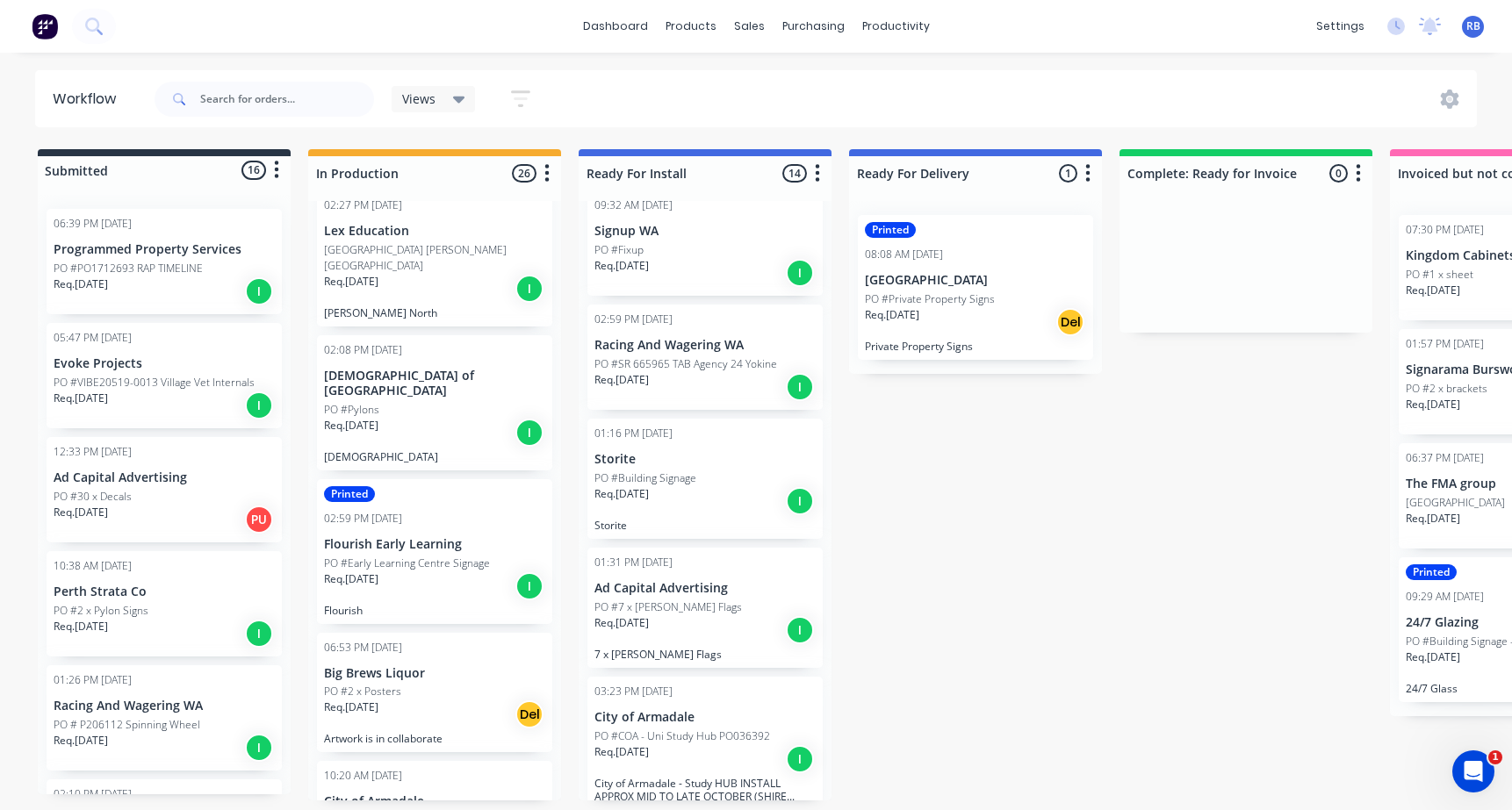
scroll to position [436, 0]
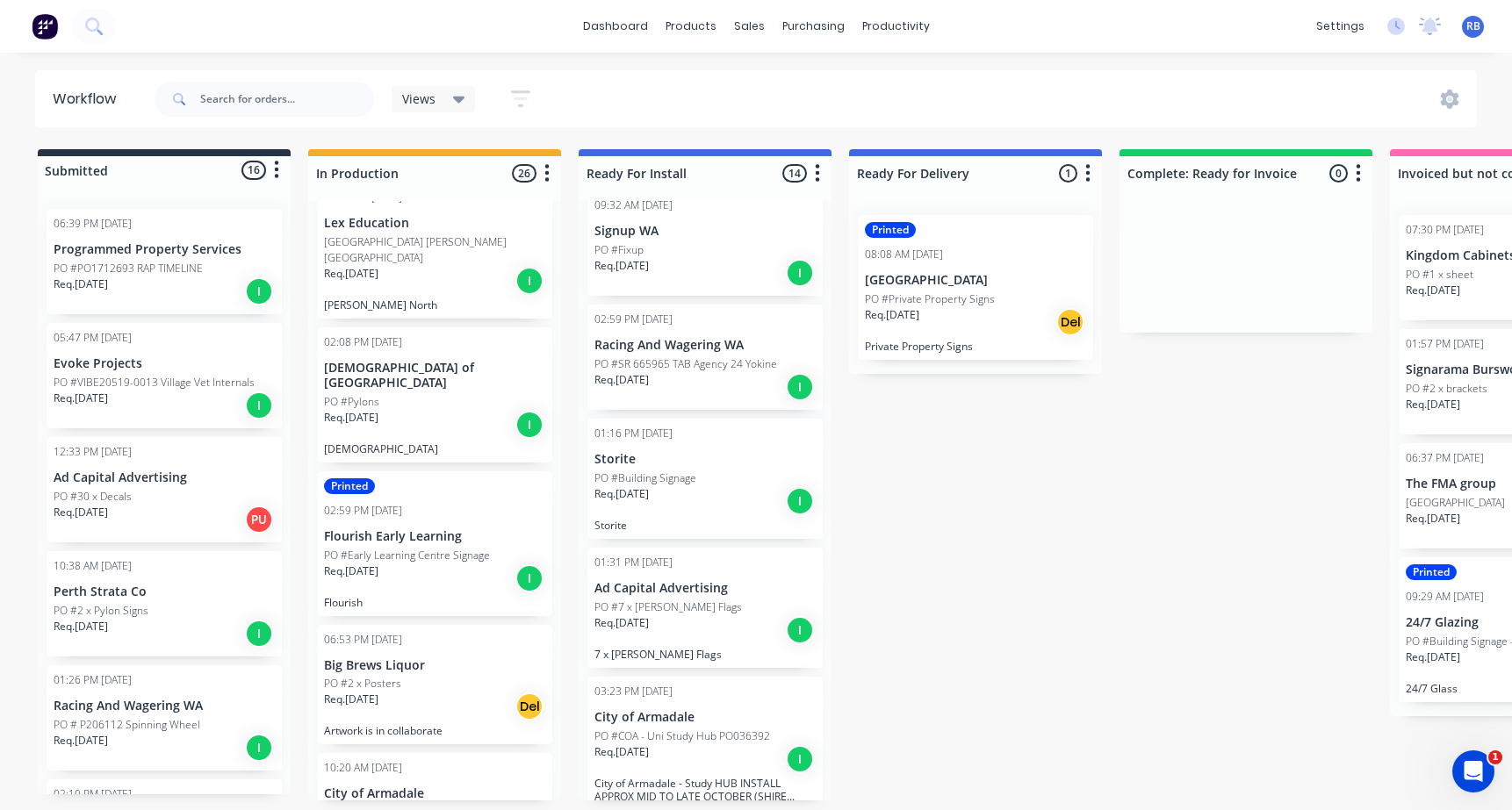
click at [418, 529] on p "Flourish Early Learning" at bounding box center [435, 536] width 221 height 15
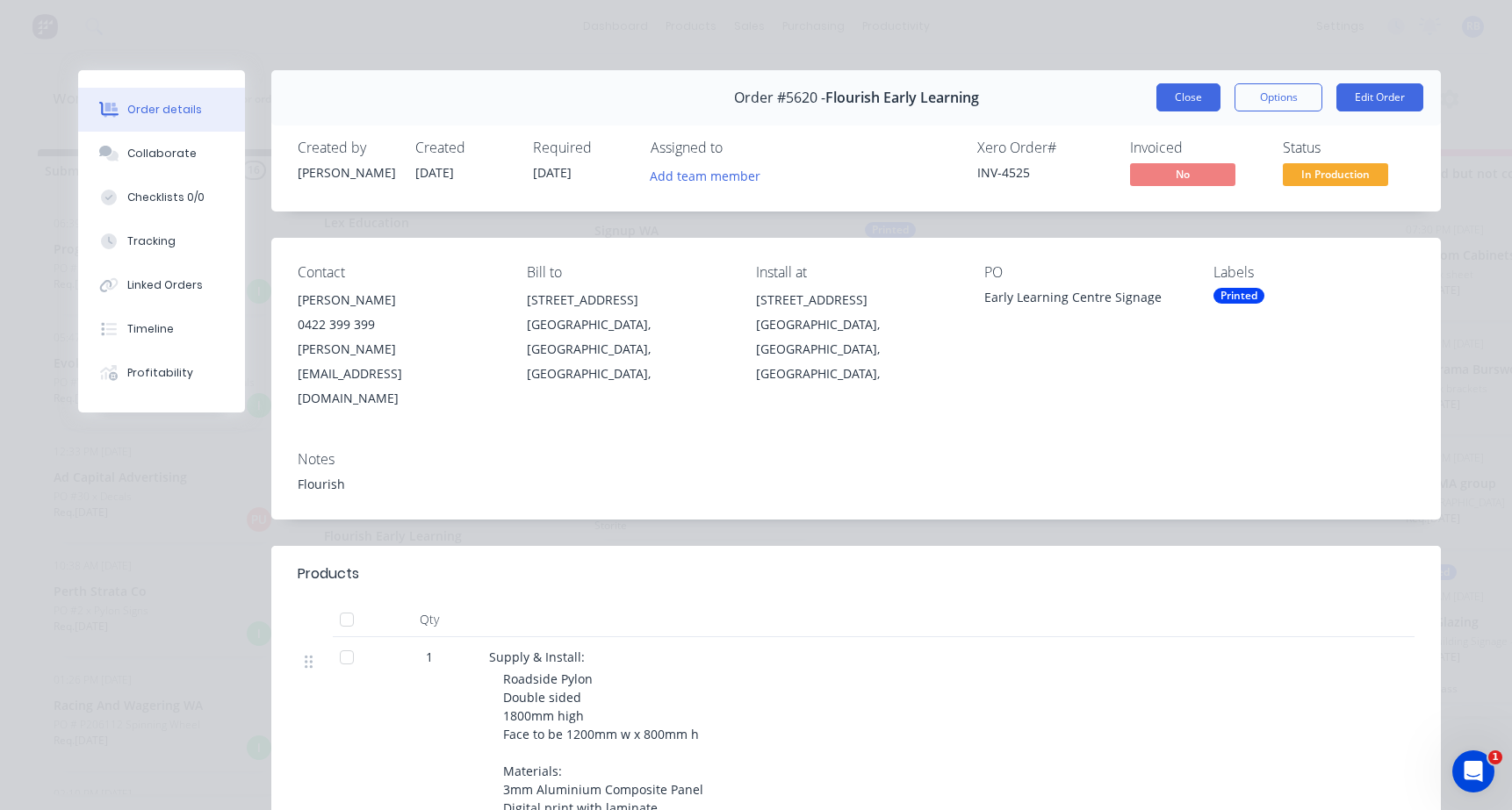
scroll to position [0, 0]
click at [1187, 100] on button "Close" at bounding box center [1188, 97] width 64 height 28
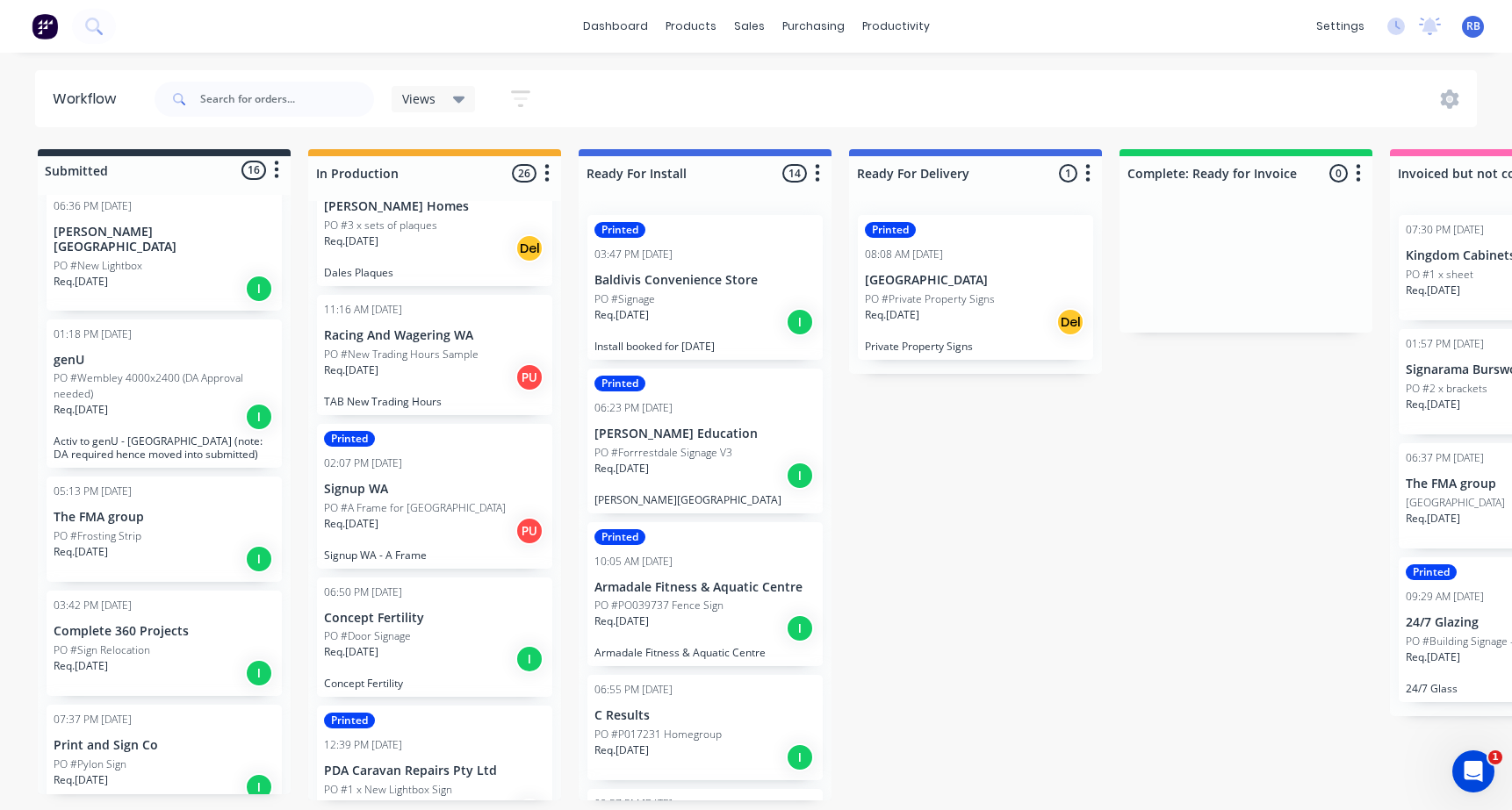
click at [687, 302] on div "PO #Signage" at bounding box center [706, 299] width 221 height 16
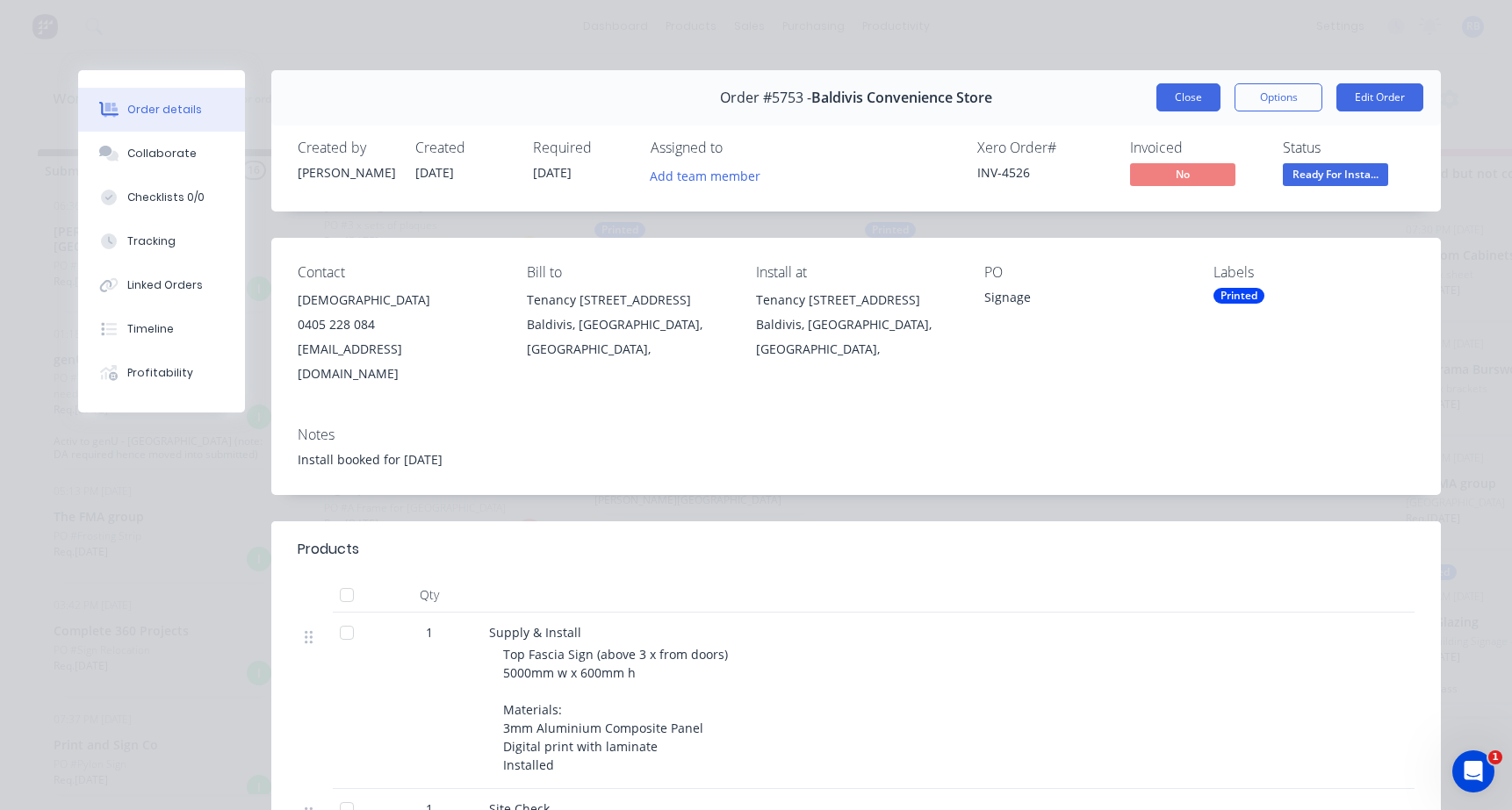
click at [1192, 101] on button "Close" at bounding box center [1188, 97] width 64 height 28
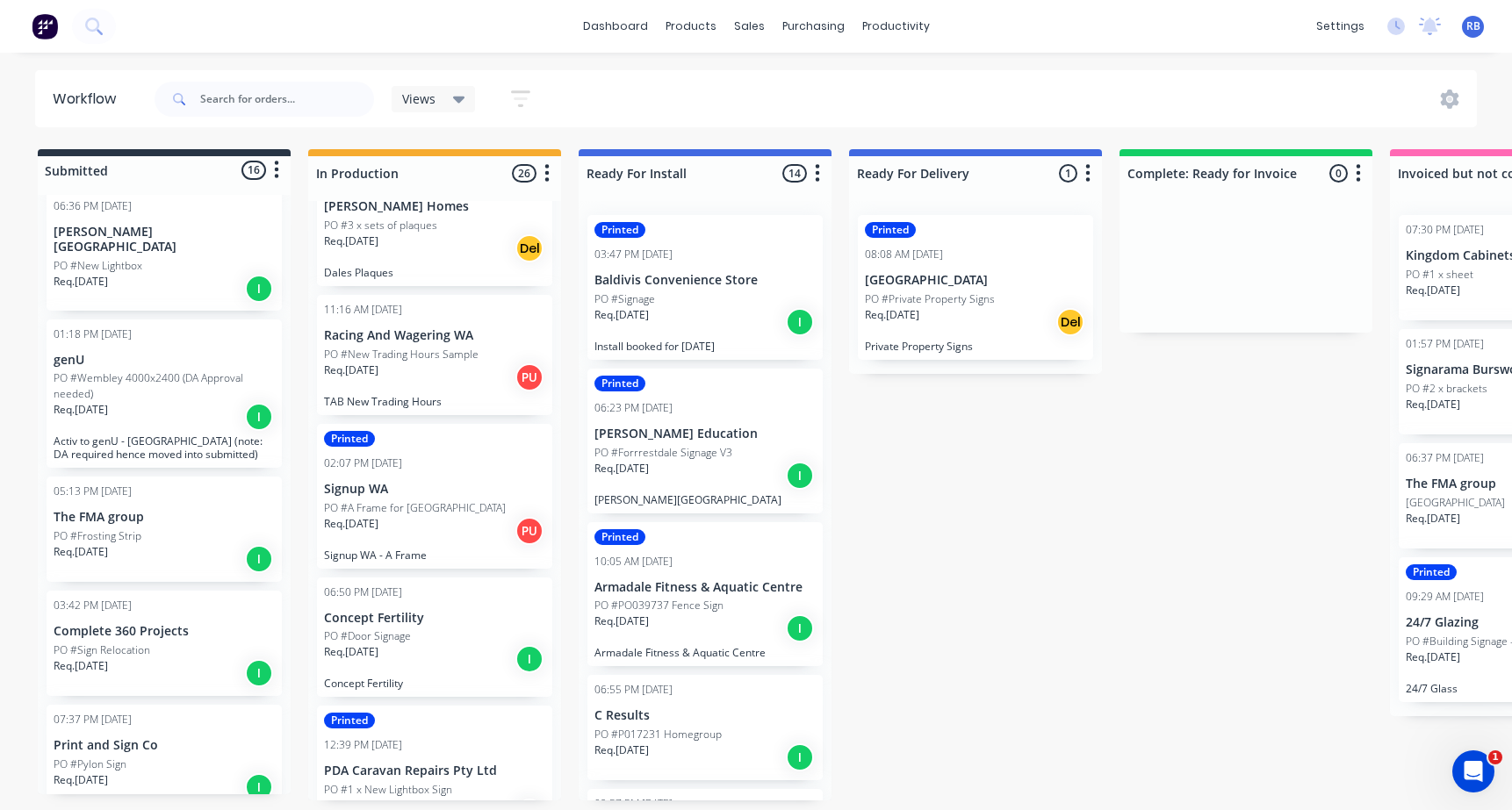
click at [688, 285] on p "Baldivis Convenience Store" at bounding box center [706, 280] width 221 height 15
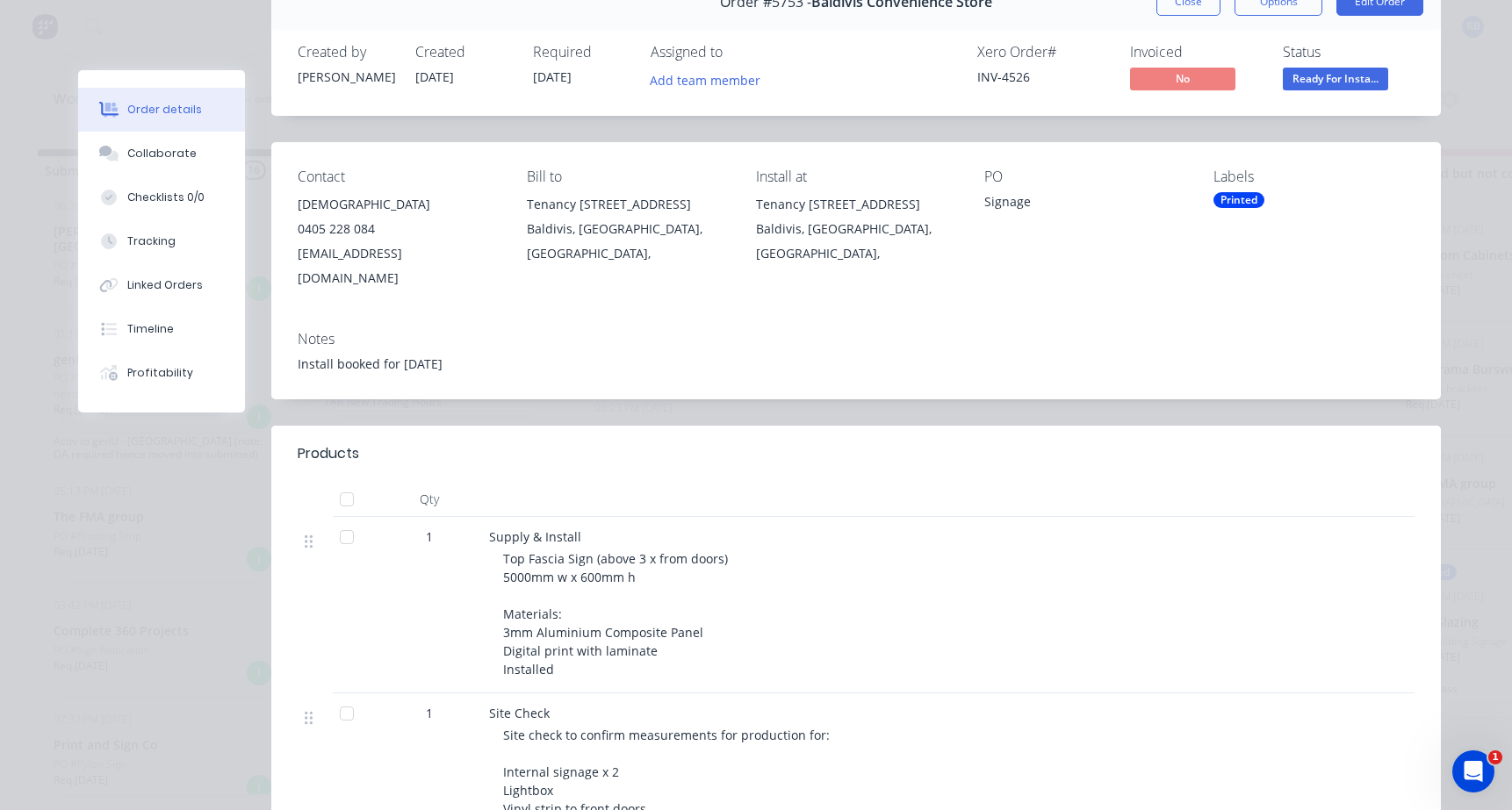
scroll to position [123, 0]
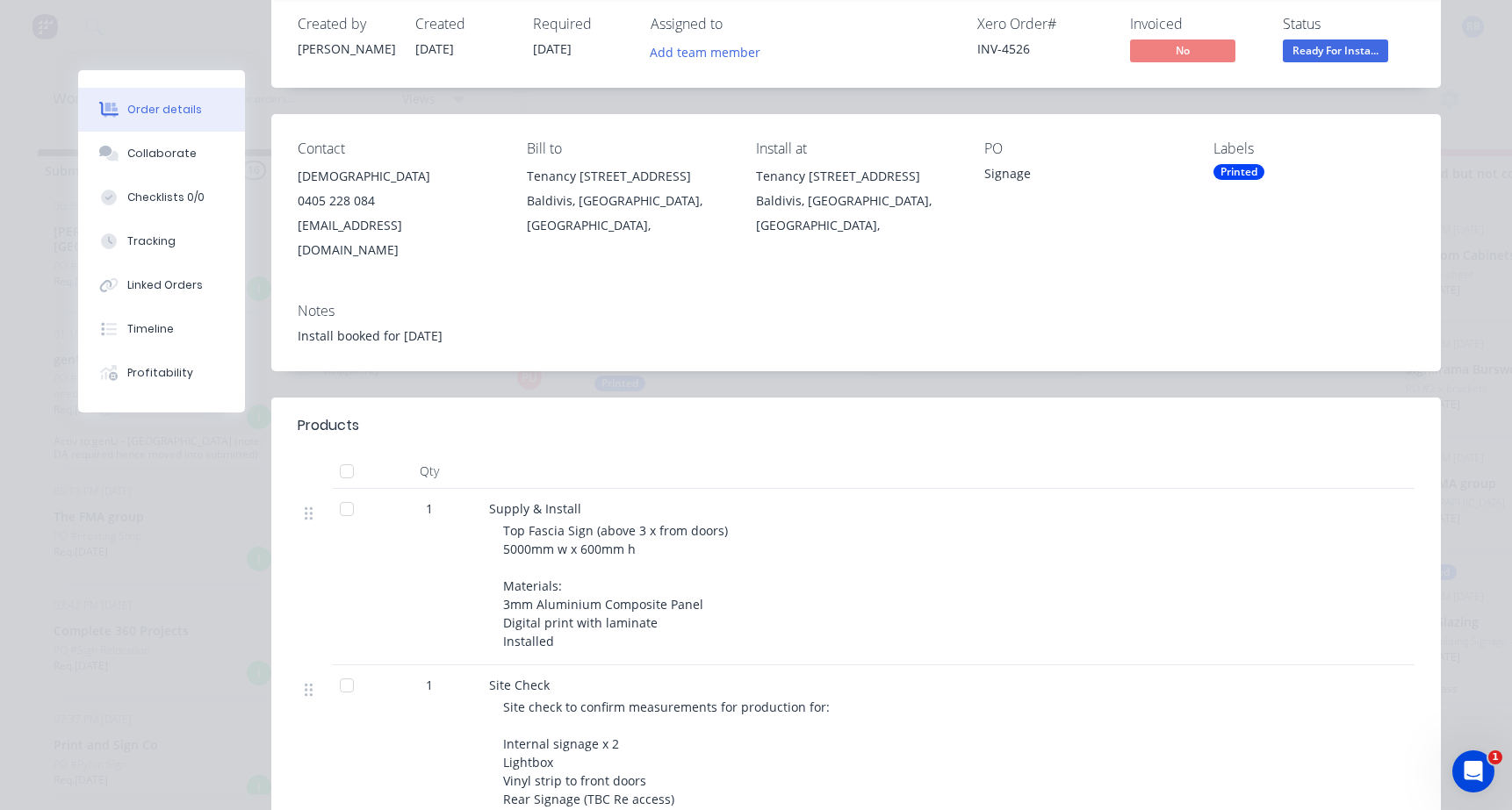
click at [620, 536] on div "Top Fascia Sign (above 3 x from doors) 5000mm w x 600mm h Materials: 3mm Alumin…" at bounding box center [840, 586] width 674 height 129
drag, startPoint x: 645, startPoint y: 522, endPoint x: 483, endPoint y: 500, distance: 163.5
click at [483, 500] on div "Supply & Install Top Fascia Sign (above 3 x from doors) 5000mm w x 600mm h Mate…" at bounding box center [833, 577] width 703 height 176
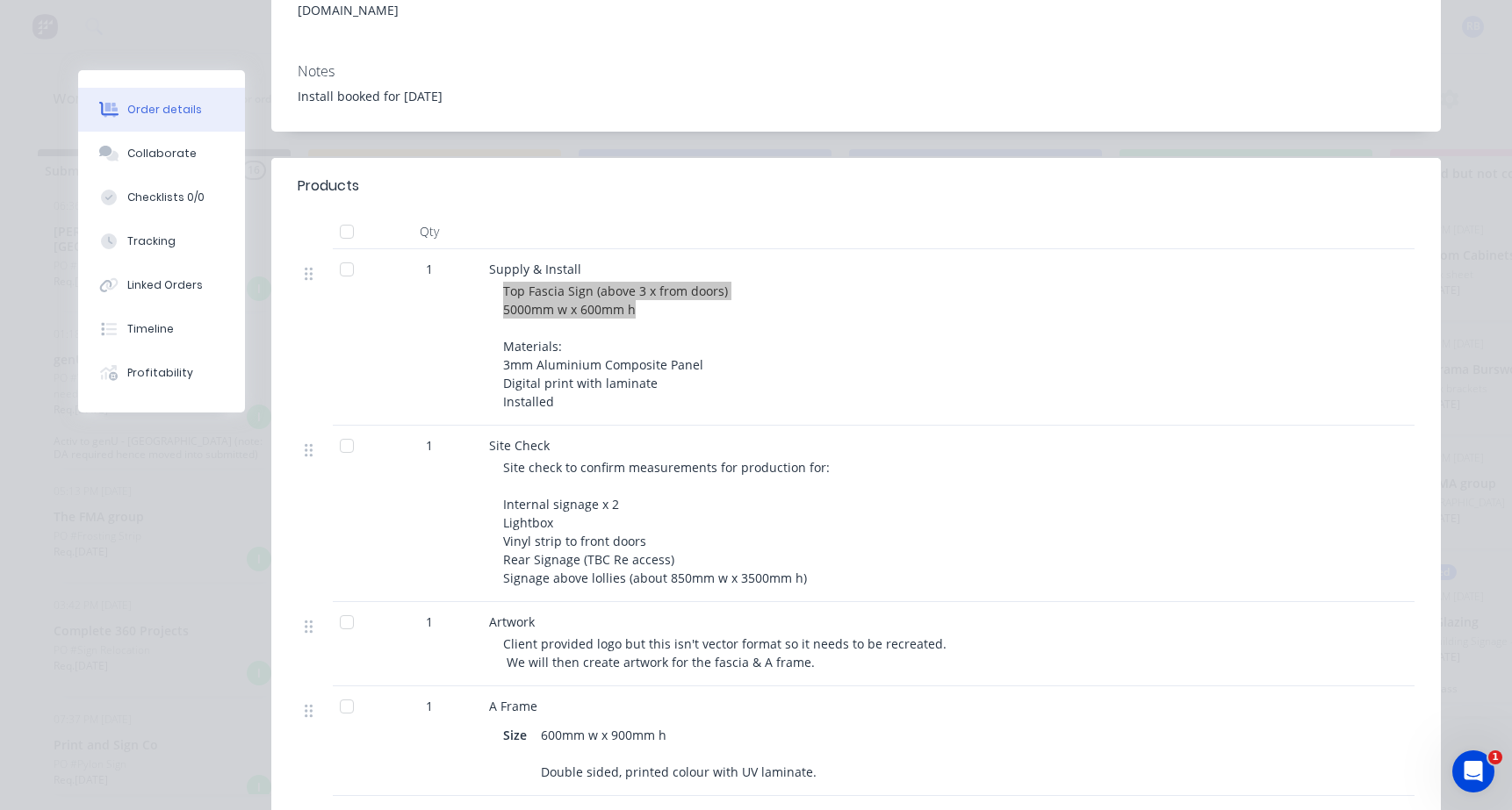
scroll to position [384, 0]
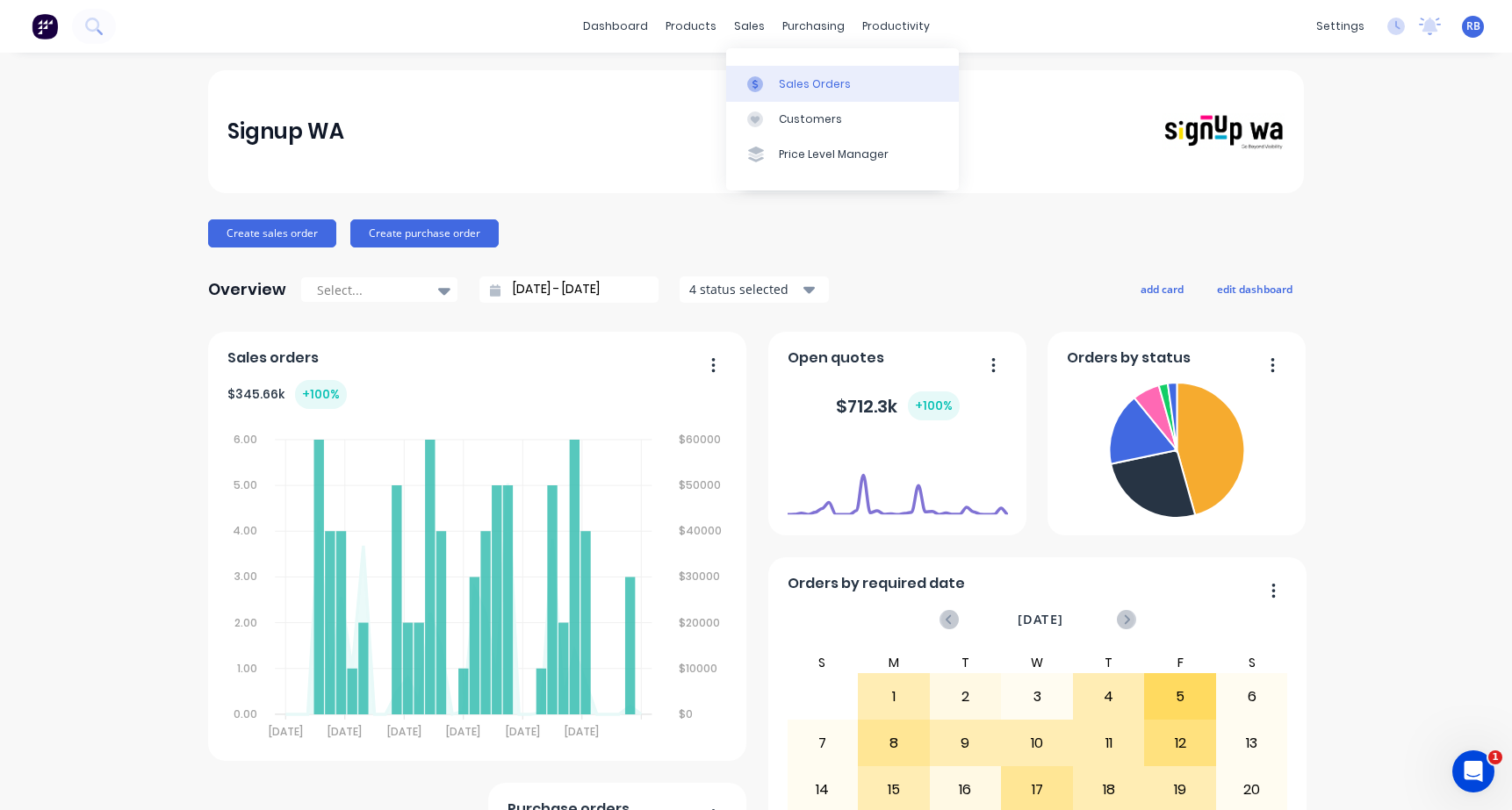
click at [798, 79] on div "Sales Orders" at bounding box center [814, 84] width 72 height 16
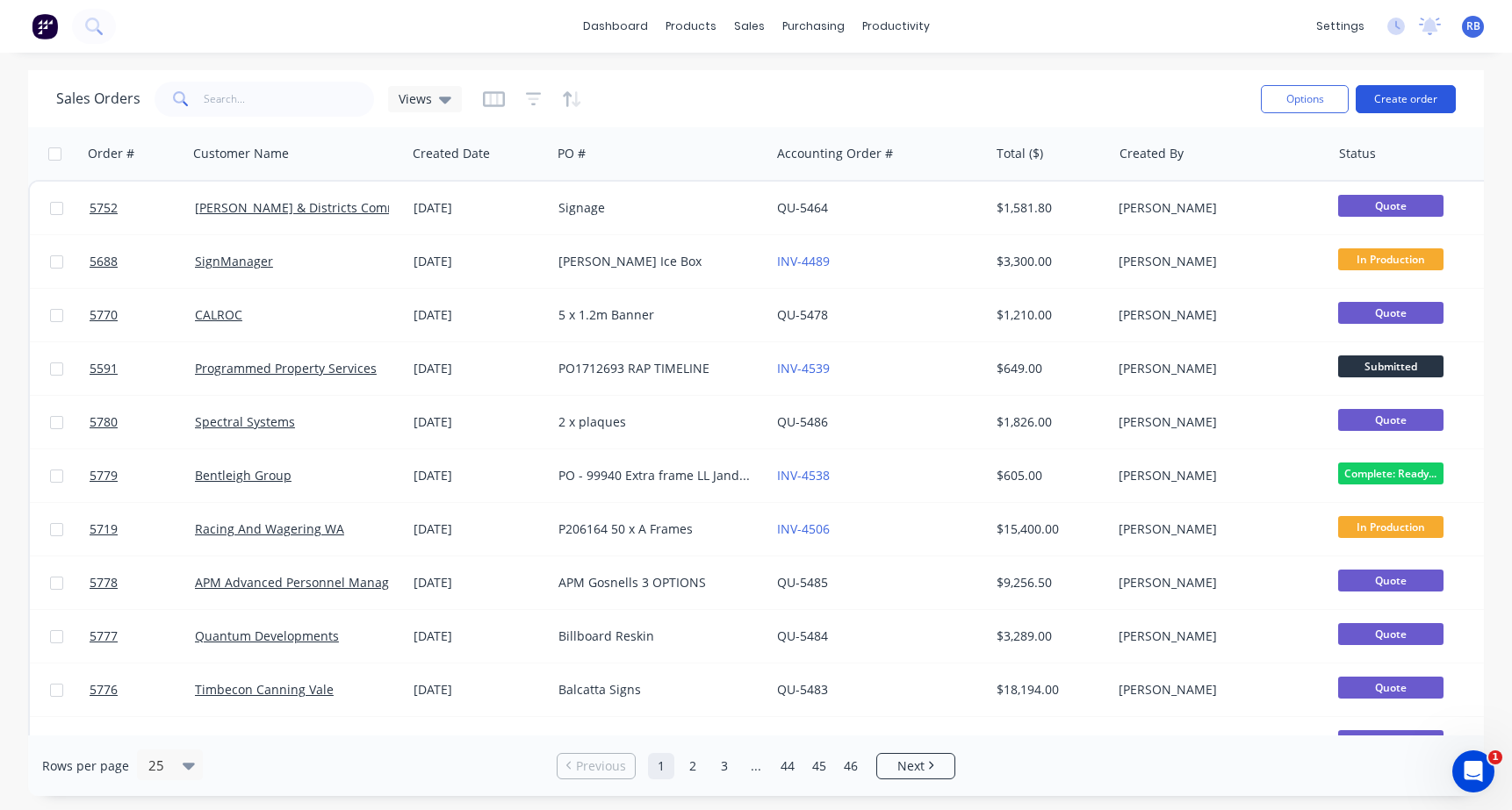
click at [1412, 101] on button "Create order" at bounding box center [1405, 99] width 100 height 28
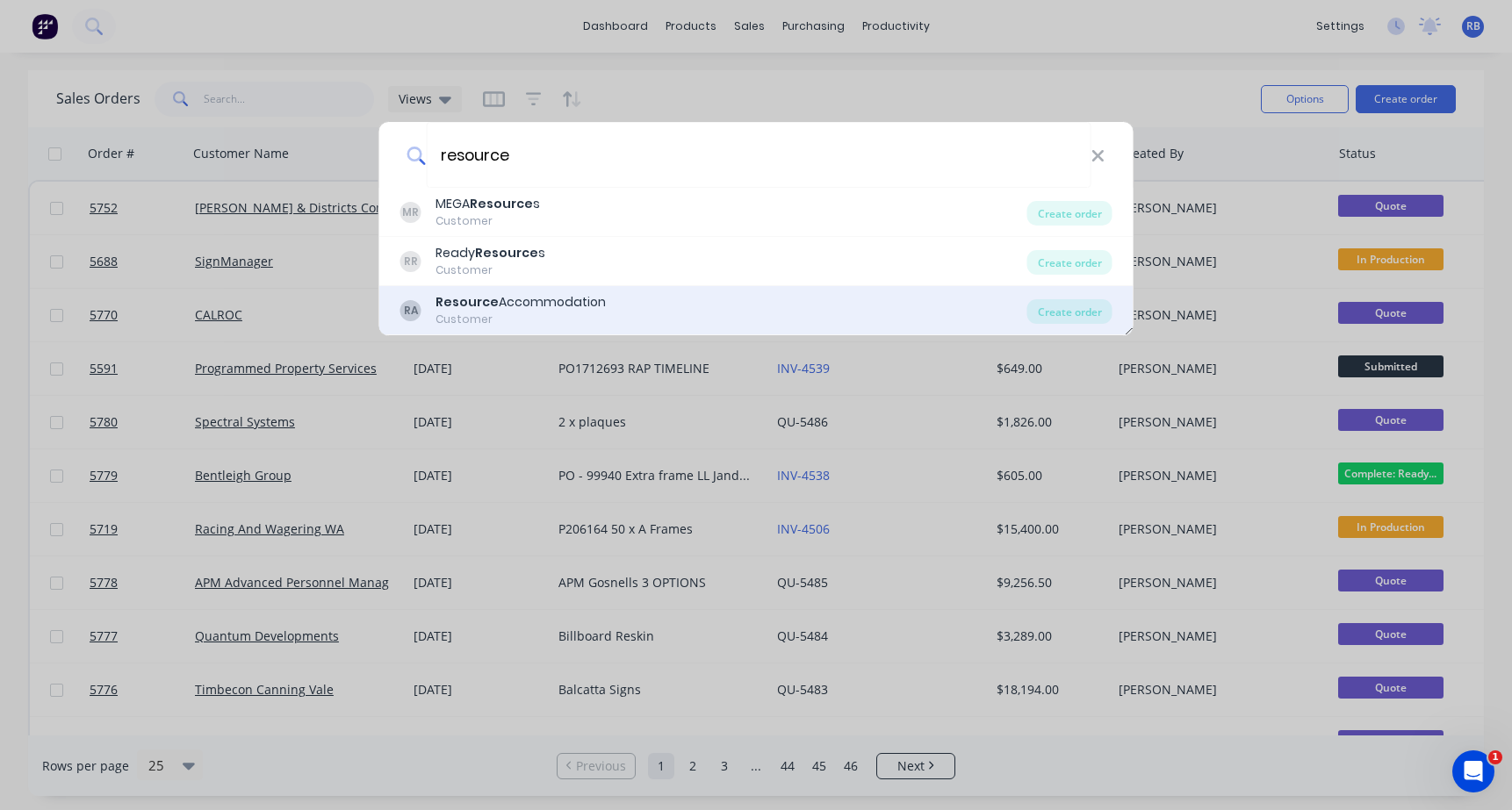
type input "resource"
click at [472, 308] on b "Resource" at bounding box center [466, 302] width 64 height 18
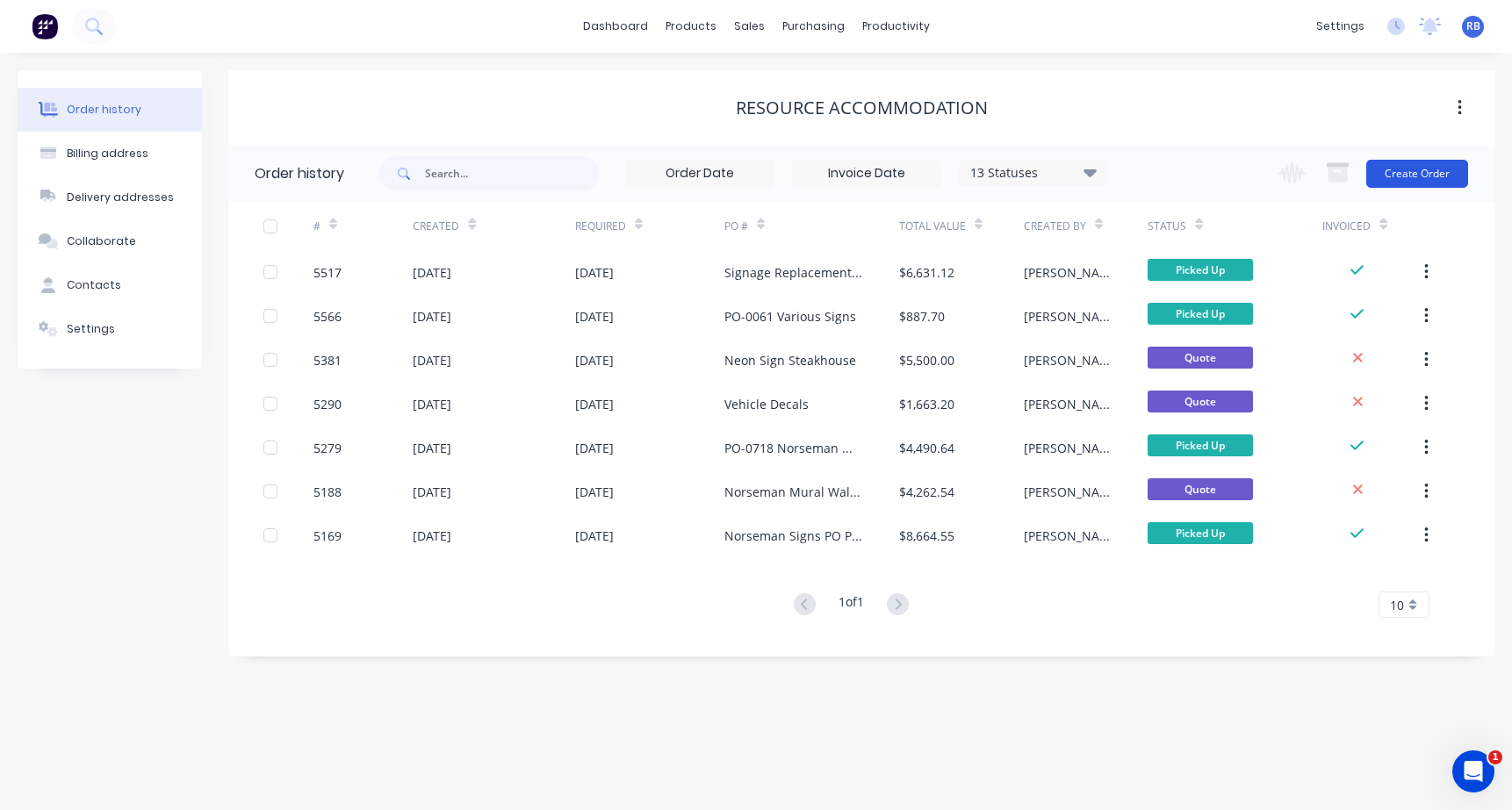
click at [1402, 172] on button "Create Order" at bounding box center [1417, 173] width 102 height 28
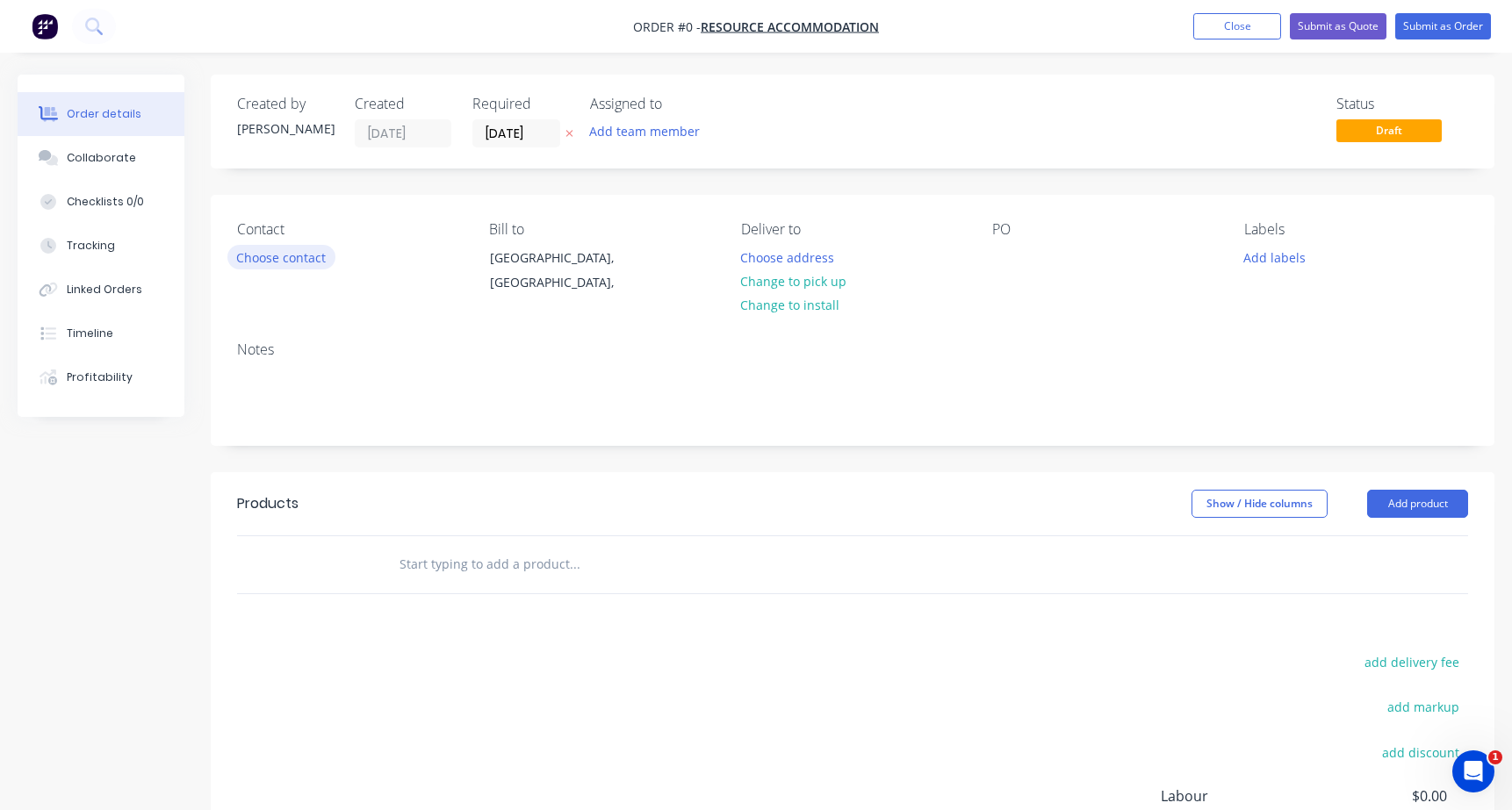
click at [263, 258] on button "Choose contact" at bounding box center [281, 257] width 108 height 24
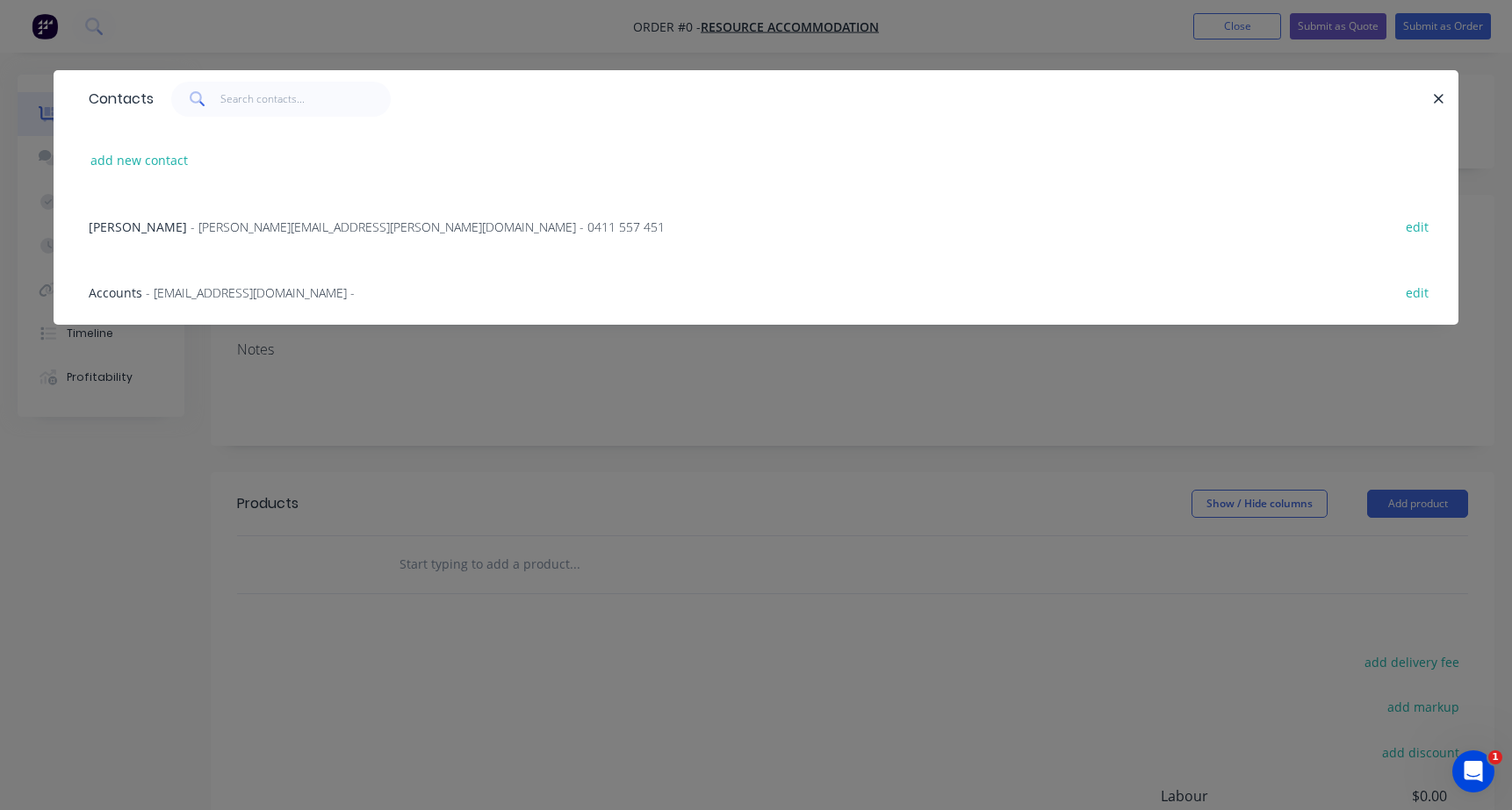
click at [130, 225] on span "[PERSON_NAME]" at bounding box center [137, 226] width 98 height 17
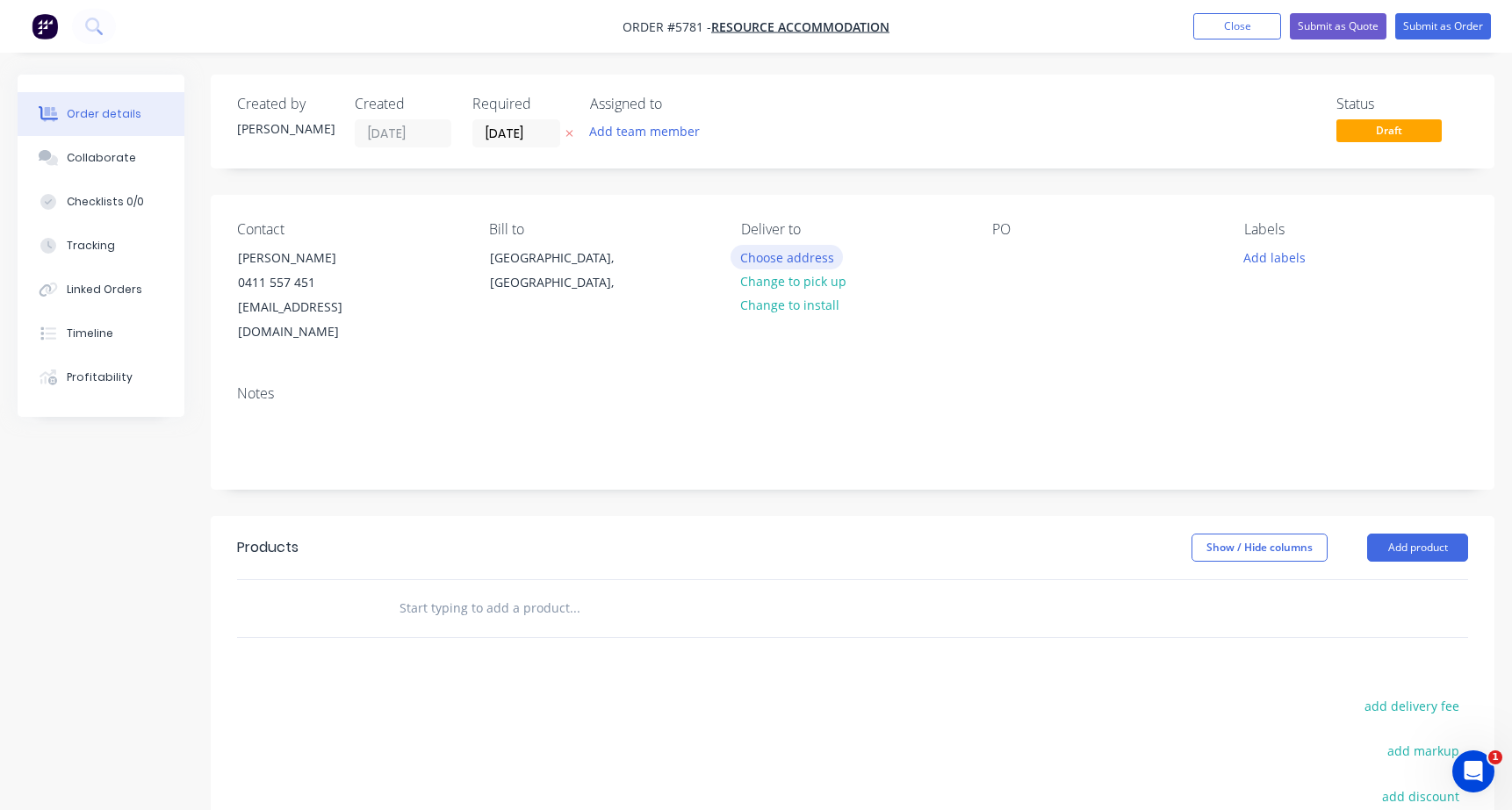
click at [764, 255] on button "Choose address" at bounding box center [786, 257] width 113 height 24
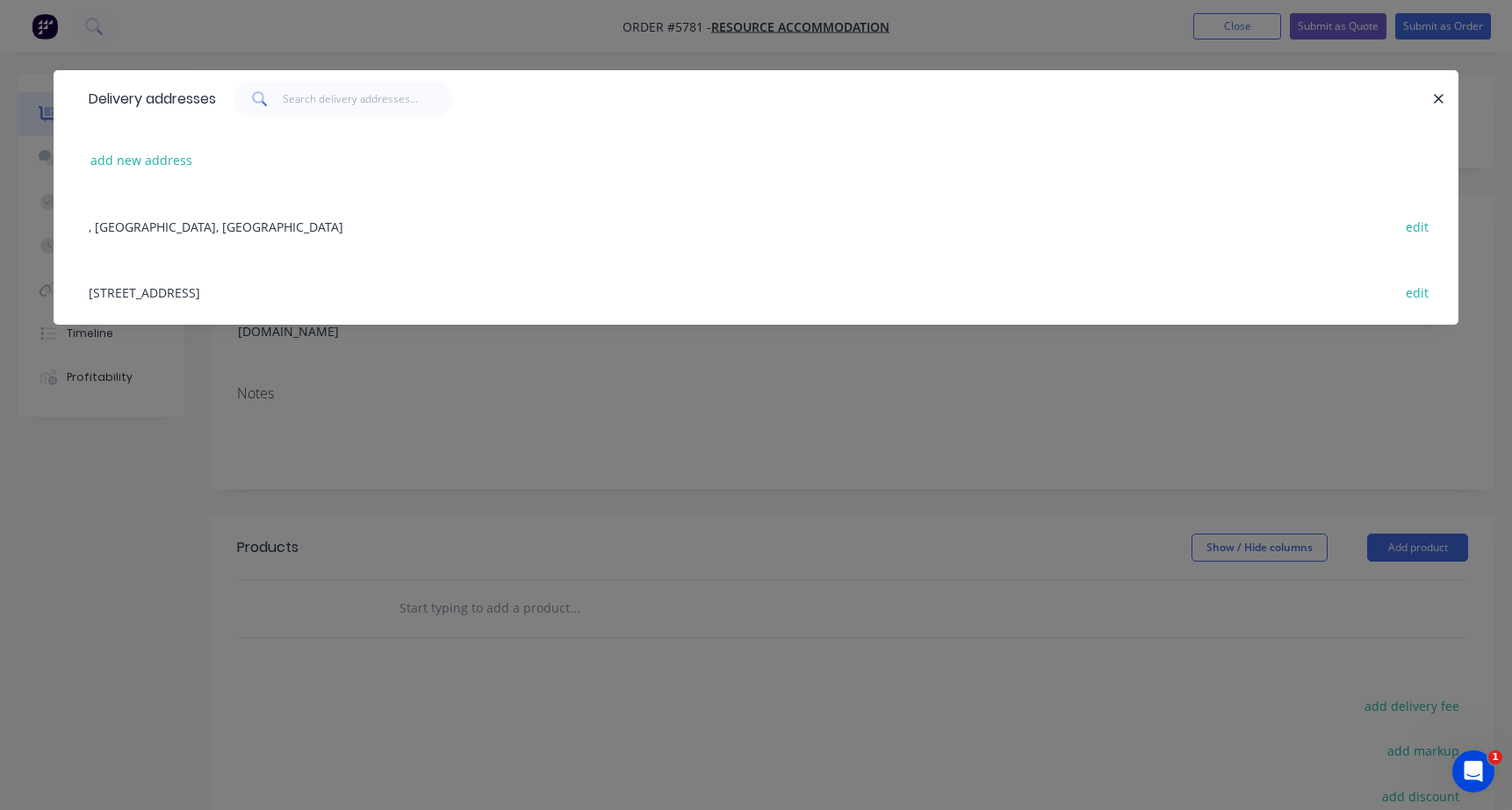
click at [109, 224] on div ", Western Australia, Australia edit" at bounding box center [756, 225] width 1352 height 66
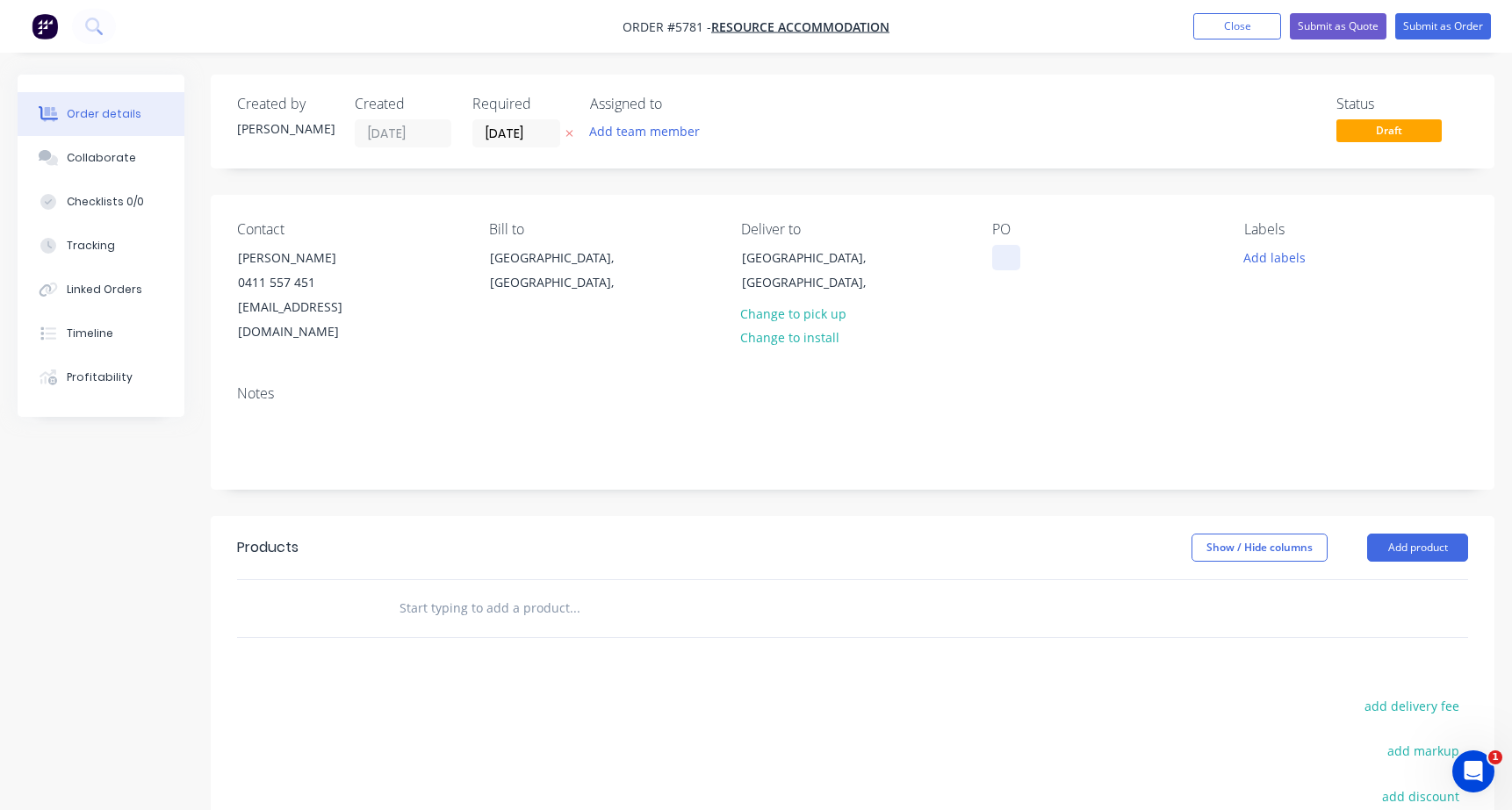
click at [1006, 252] on div at bounding box center [1005, 258] width 28 height 25
click at [445, 591] on input "text" at bounding box center [574, 608] width 351 height 35
paste input "Supply Only: Room Numbers"
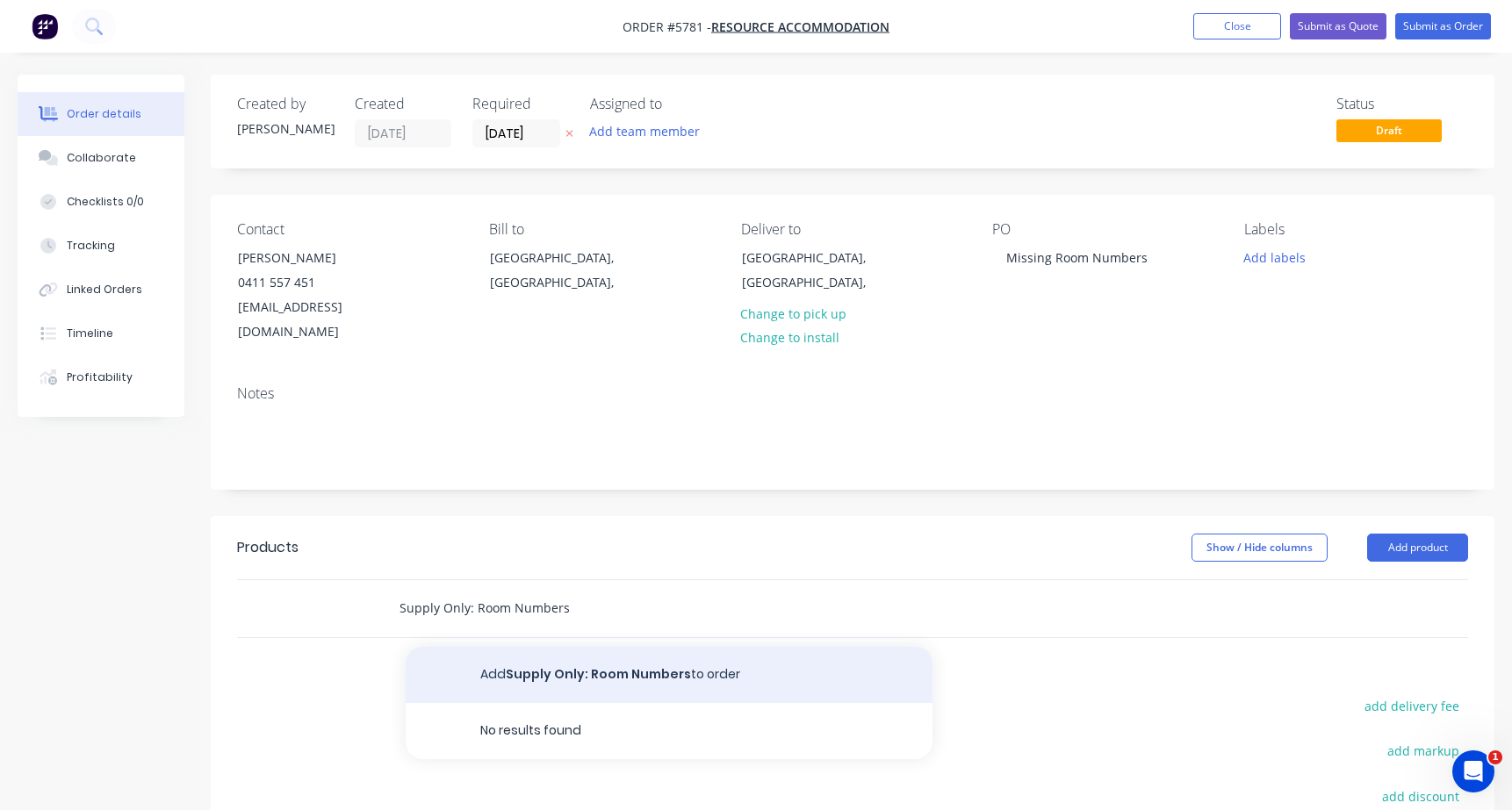
type input "Supply Only: Room Numbers"
click at [569, 646] on button "Add Supply Only: Room Numbers to order" at bounding box center [669, 674] width 527 height 56
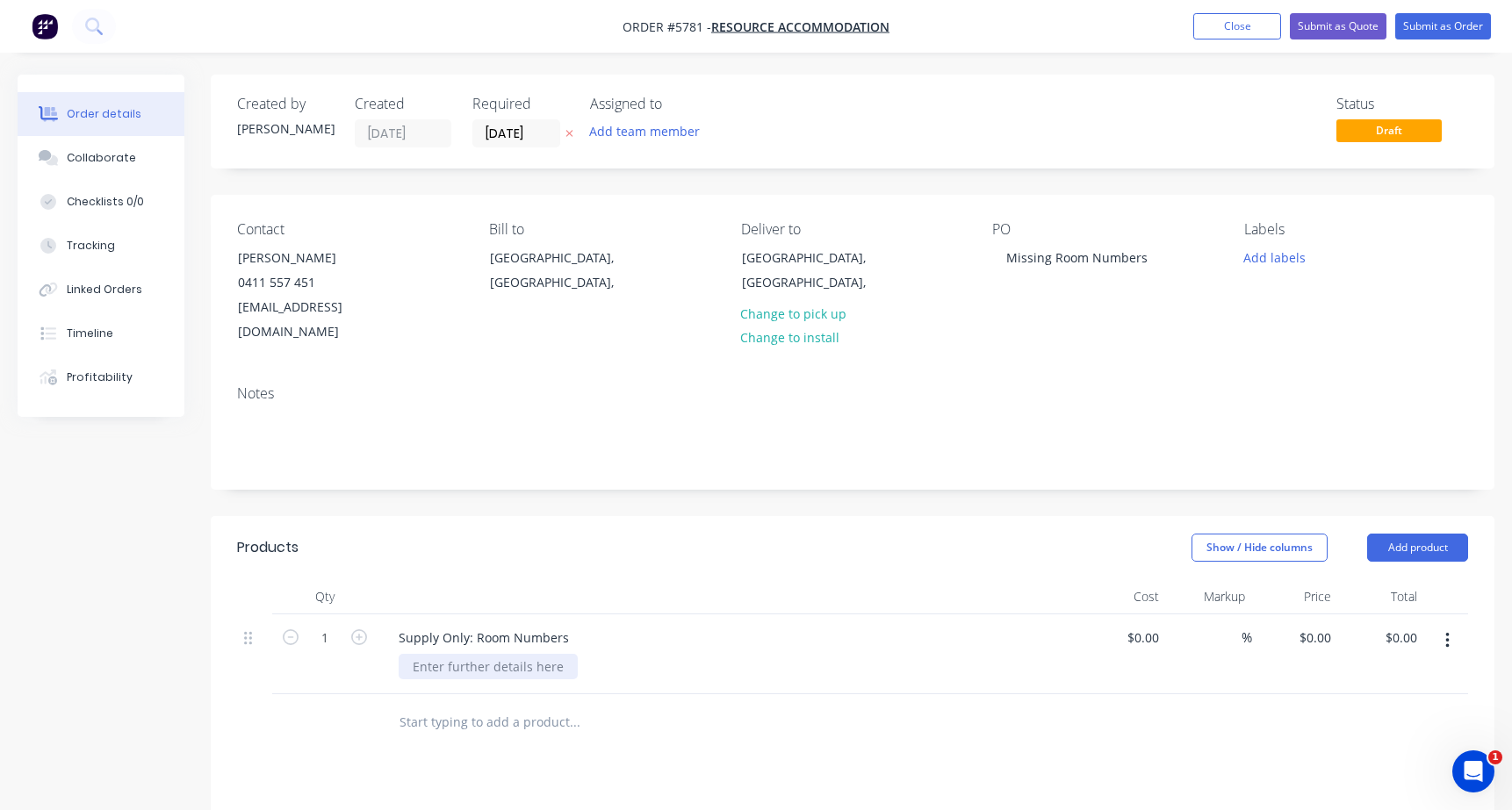
click at [443, 654] on div at bounding box center [488, 667] width 179 height 25
paste div
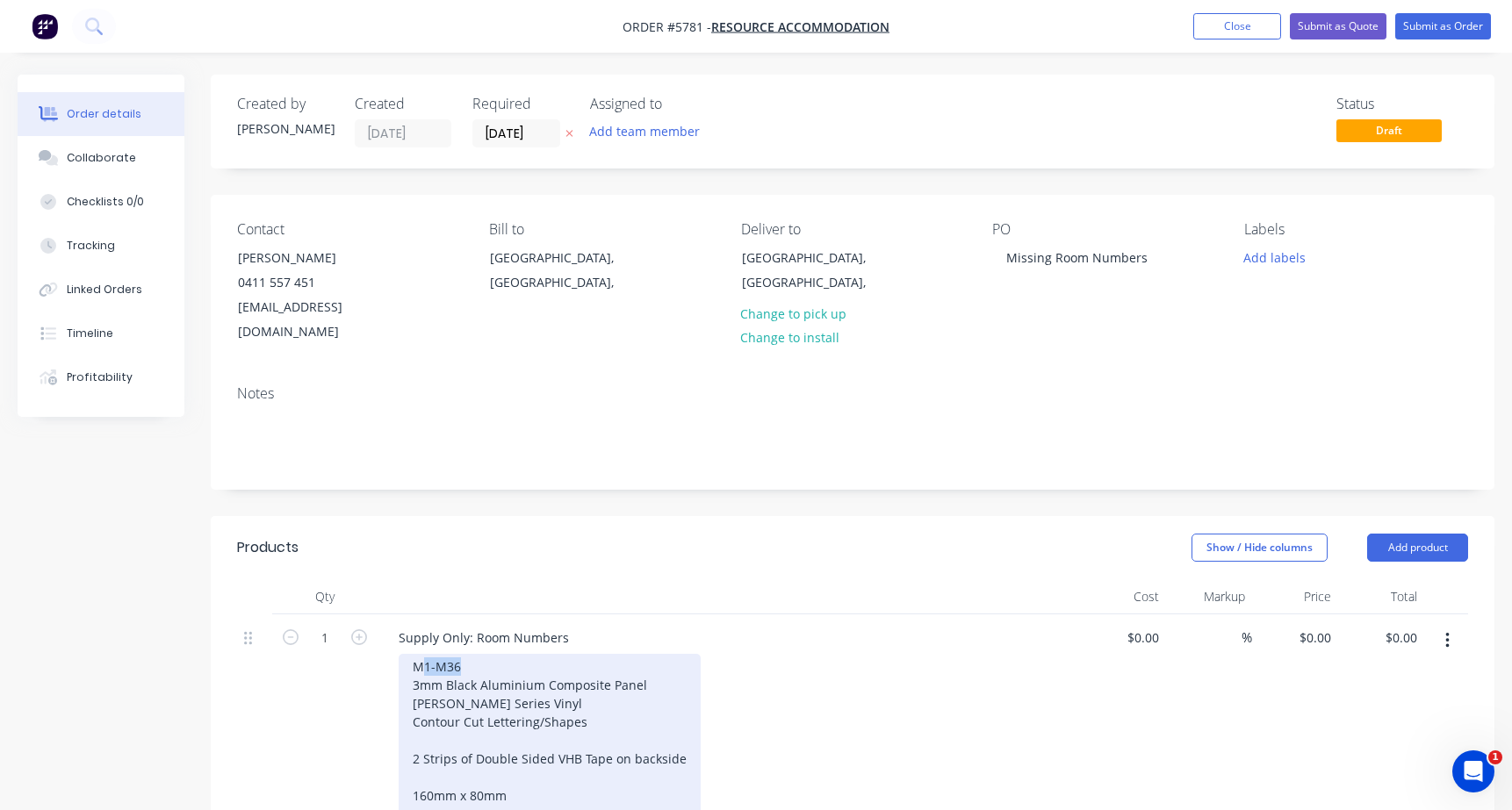
drag, startPoint x: 471, startPoint y: 636, endPoint x: 423, endPoint y: 637, distance: 48.0
click at [423, 654] on div "M1-M36 3mm Black Aluminium Composite Panel [PERSON_NAME] Series Vinyl Contour C…" at bounding box center [550, 749] width 302 height 191
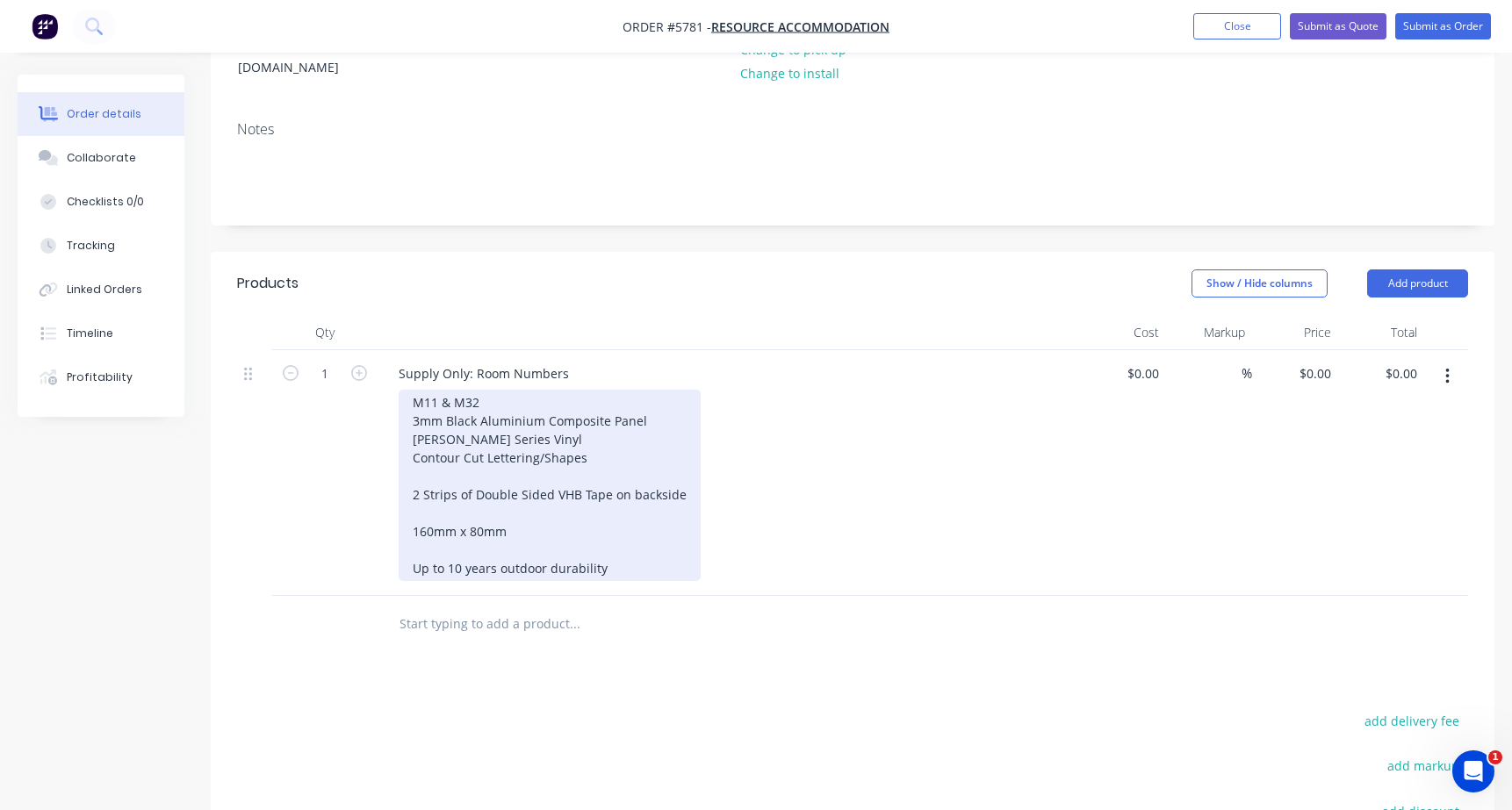
scroll to position [268, 0]
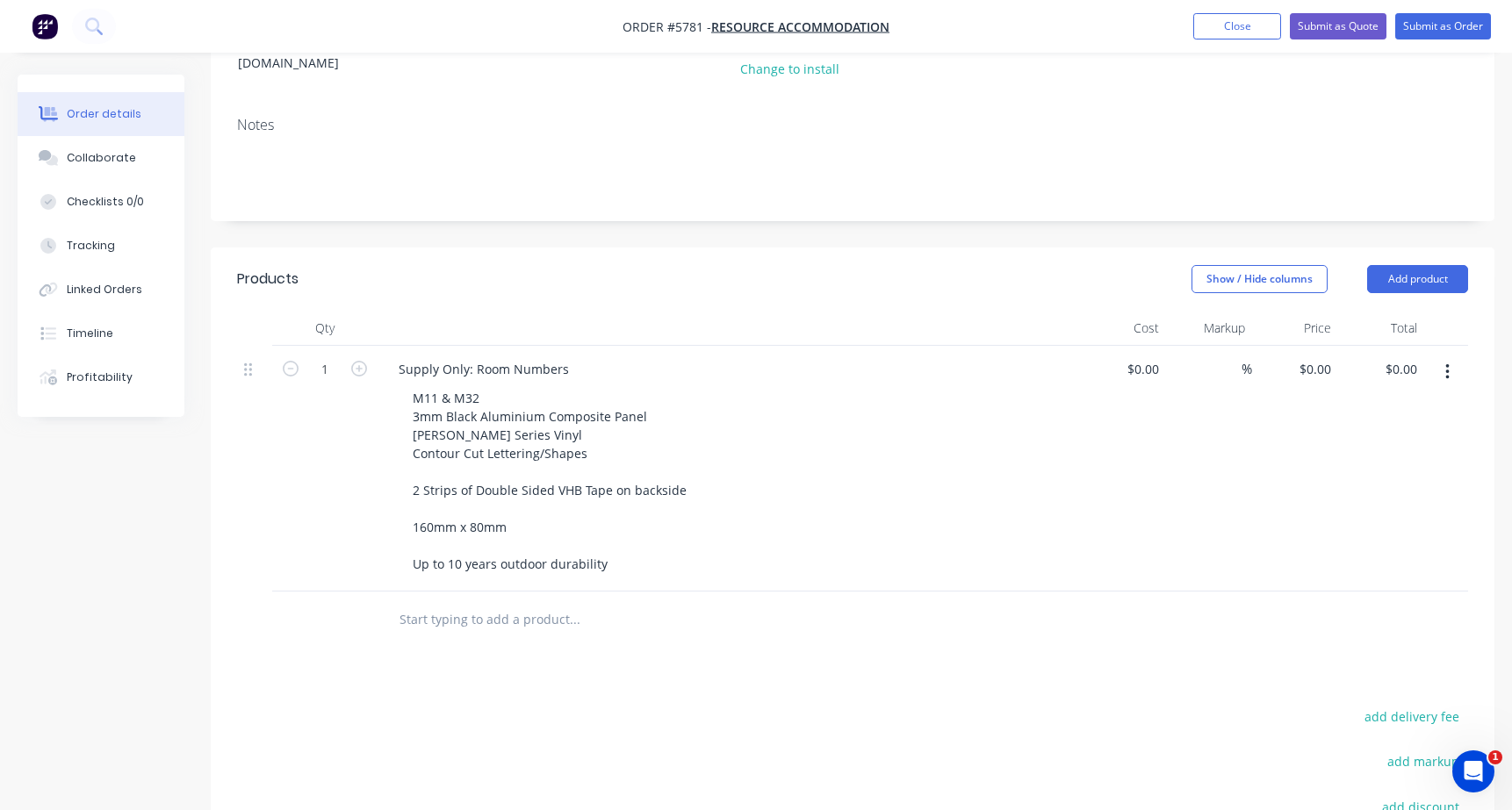
click at [503, 602] on input "text" at bounding box center [574, 620] width 351 height 35
drag, startPoint x: 443, startPoint y: 599, endPoint x: 371, endPoint y: 599, distance: 72.0
click at [371, 599] on div "Courier Add Courier to order Courier (minimum charge) Product Courier (minimum …" at bounding box center [853, 620] width 1231 height 57
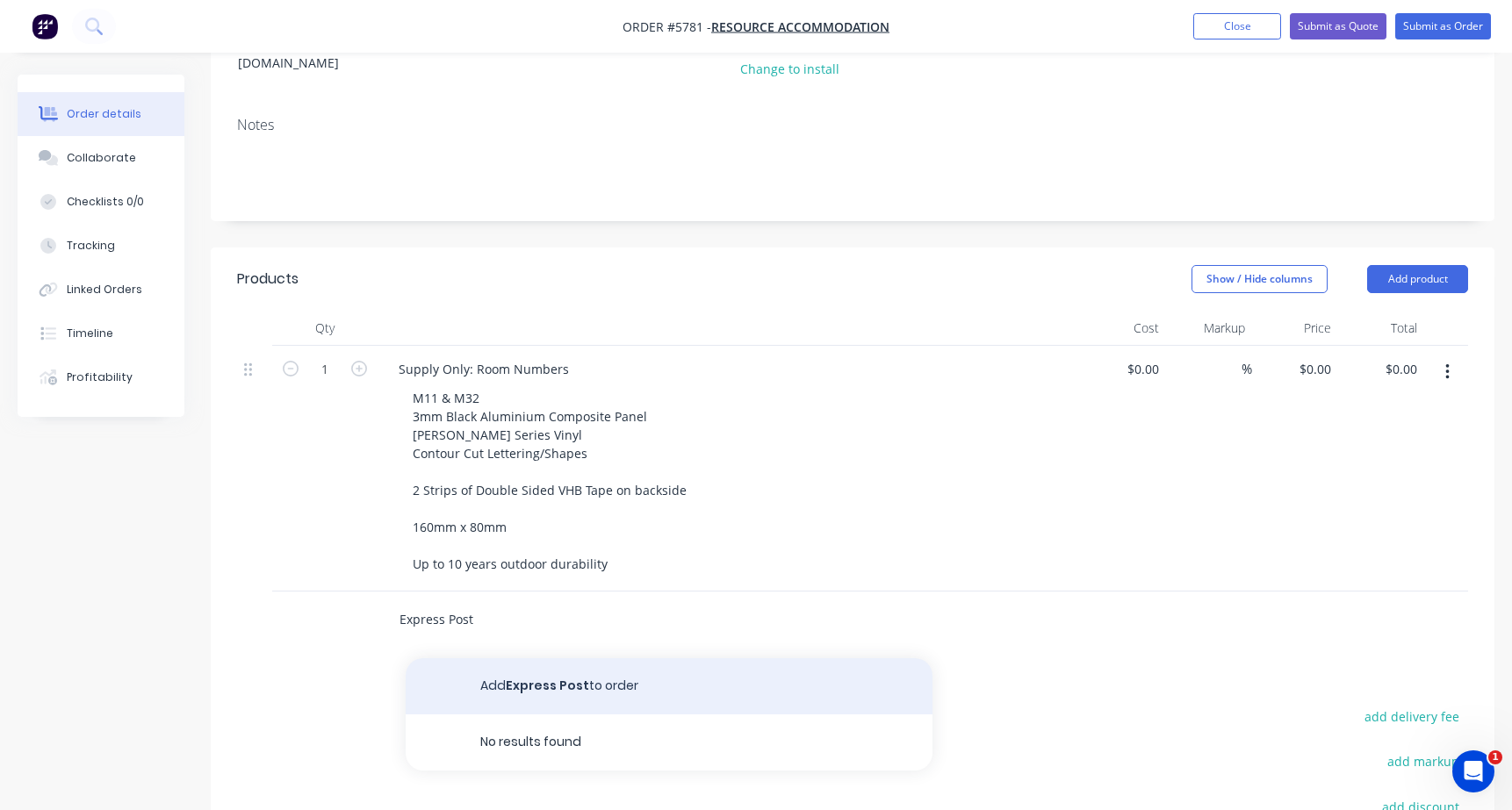
type input "Express Post"
click at [515, 662] on button "Add Express Post to order" at bounding box center [669, 686] width 527 height 56
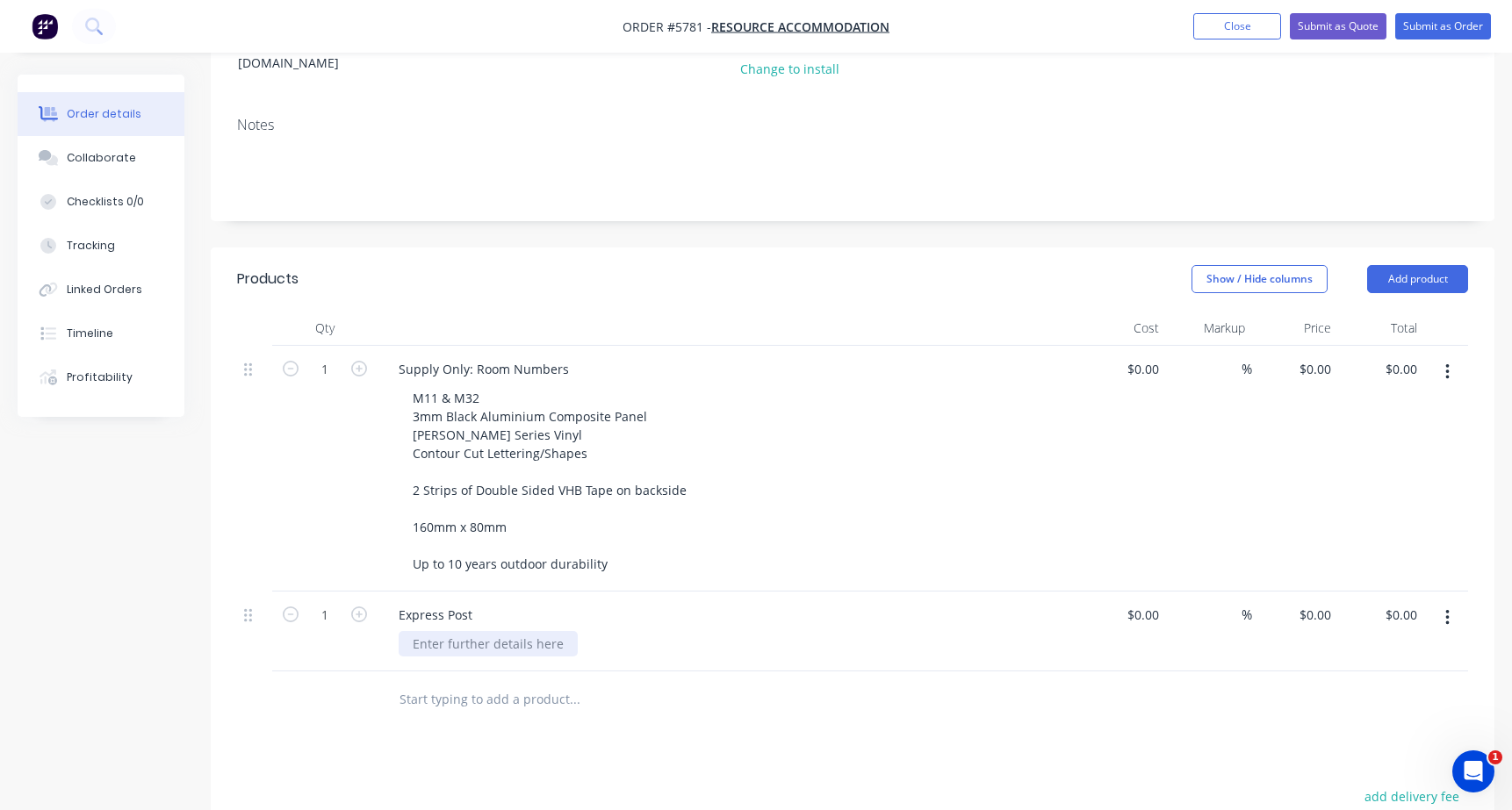
click at [452, 631] on div at bounding box center [488, 643] width 179 height 25
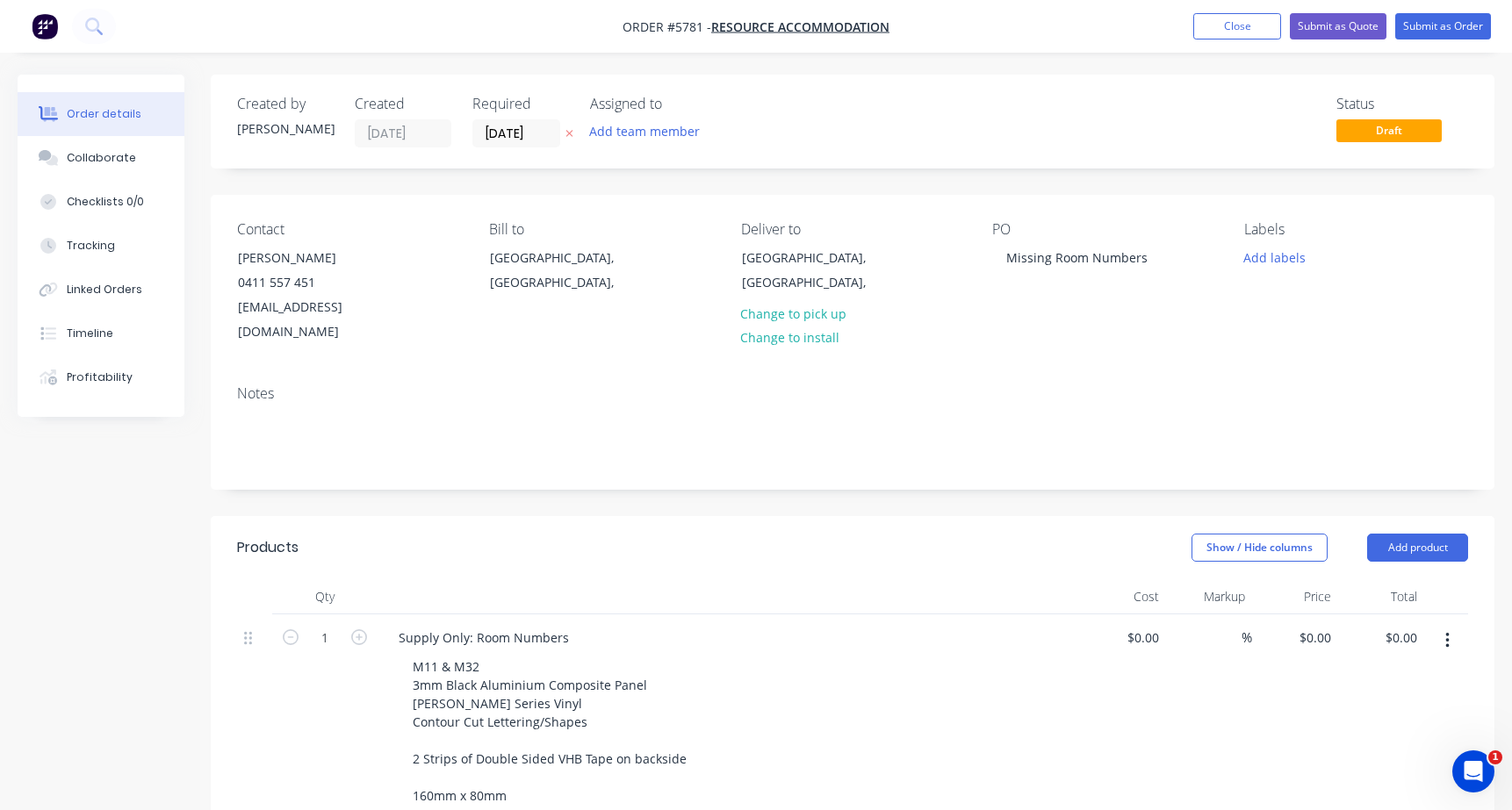
scroll to position [0, 0]
click at [631, 130] on button "Add team member" at bounding box center [645, 131] width 129 height 24
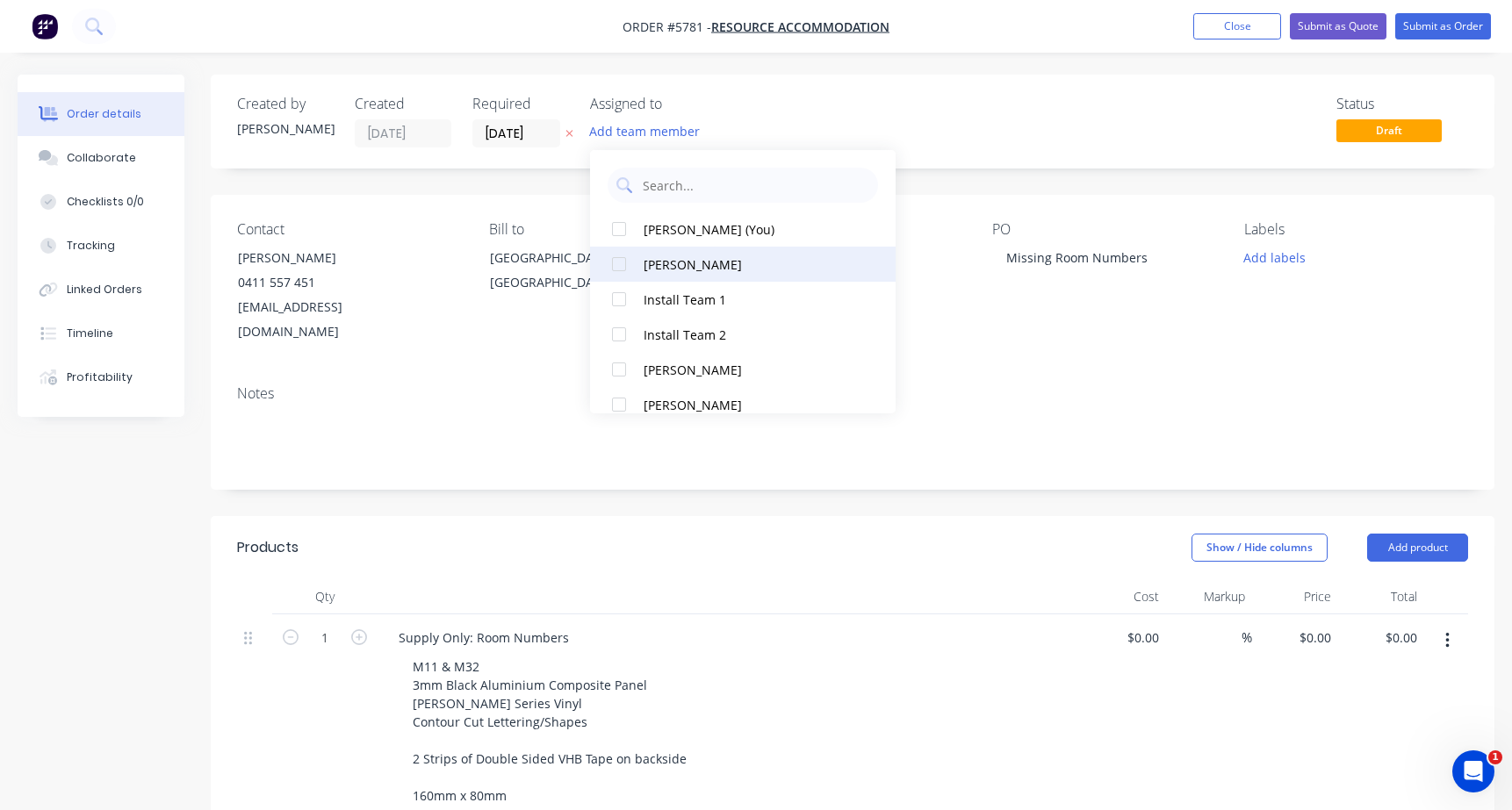
click at [617, 266] on div at bounding box center [619, 264] width 35 height 35
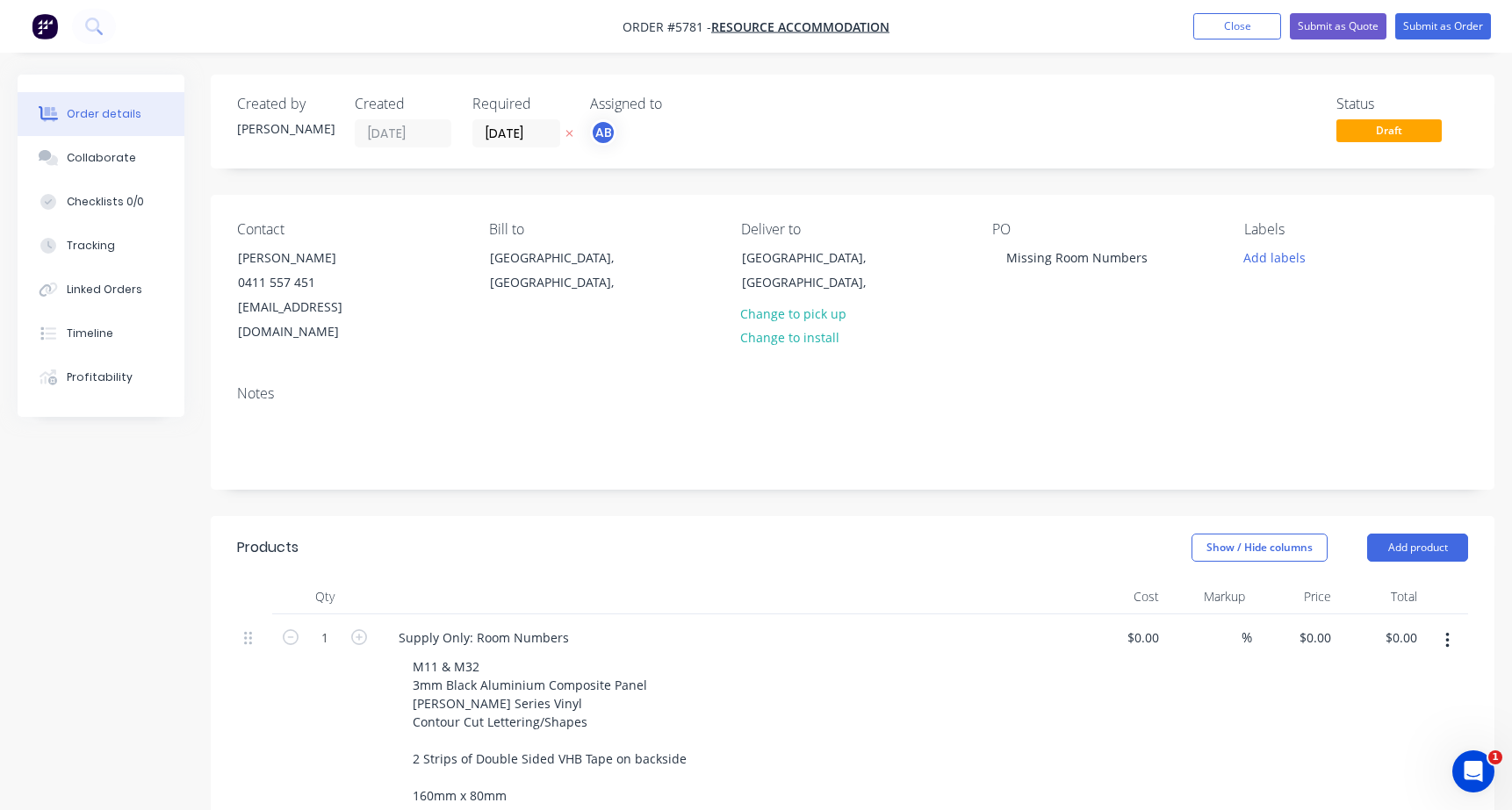
click at [528, 71] on div "Order details Collaborate Checklists 0/0 Tracking Linked Orders Timeline Profit…" at bounding box center [756, 722] width 1512 height 1445
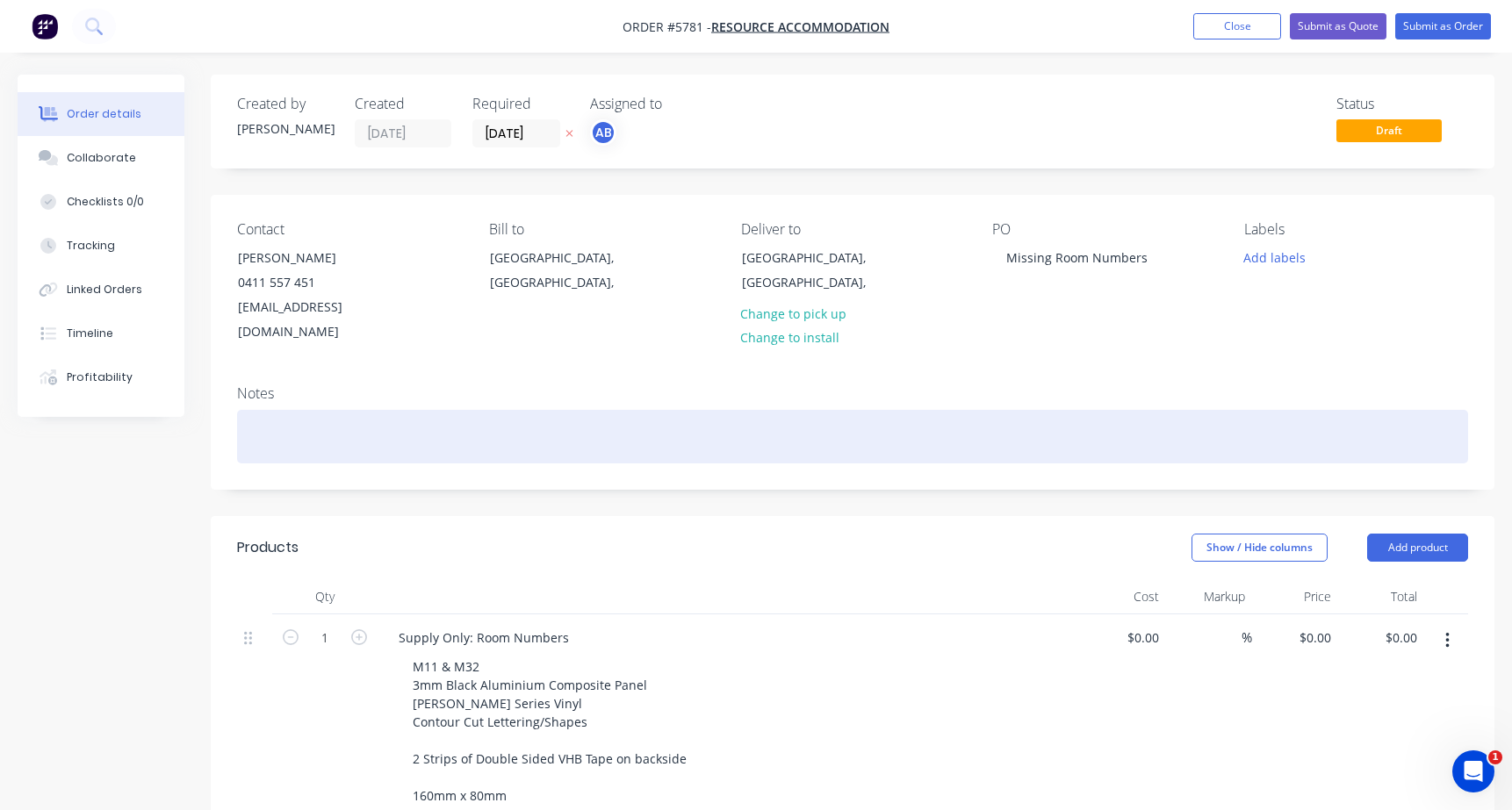
click at [283, 409] on div at bounding box center [853, 436] width 1231 height 54
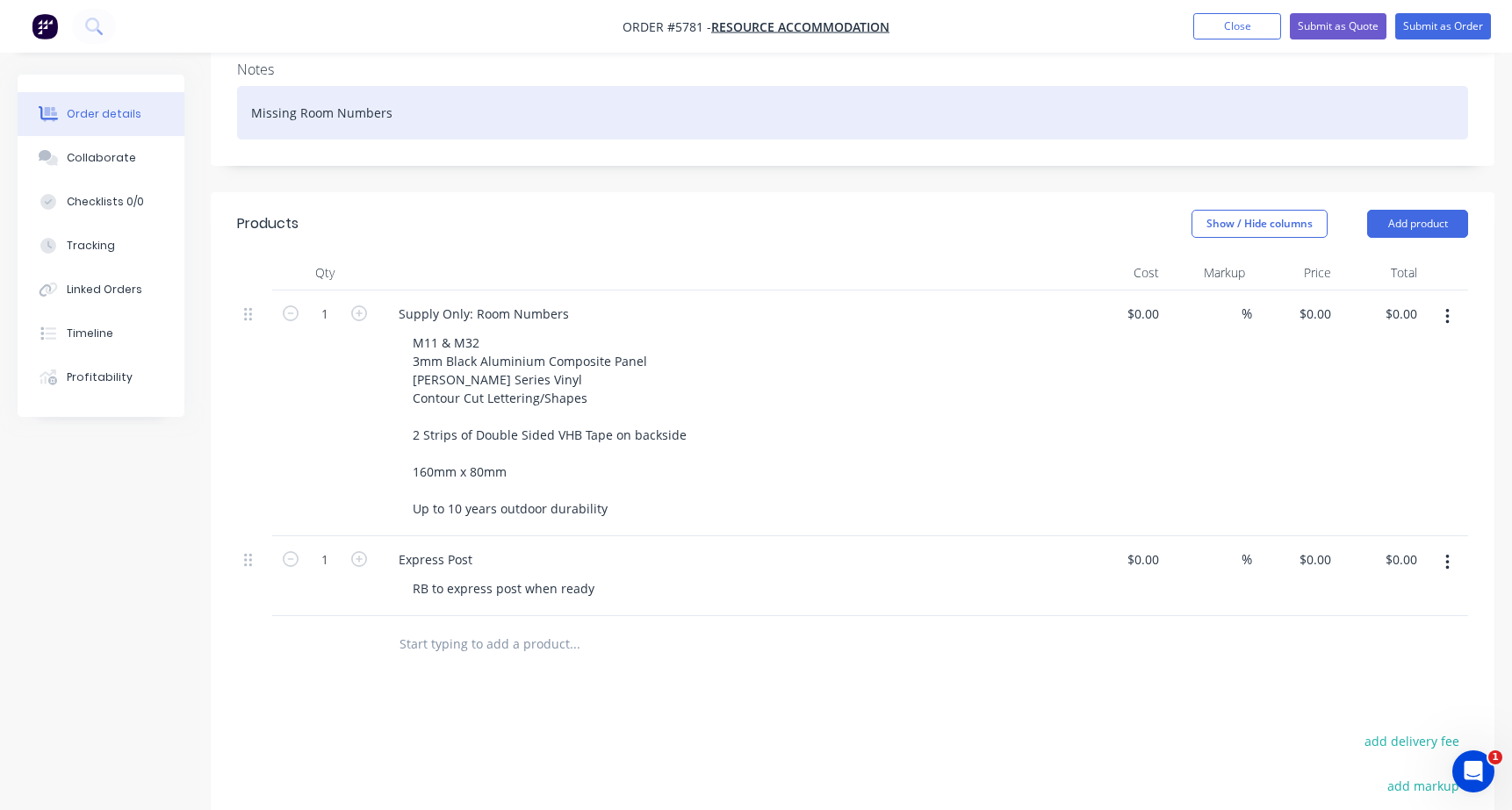
scroll to position [331, 0]
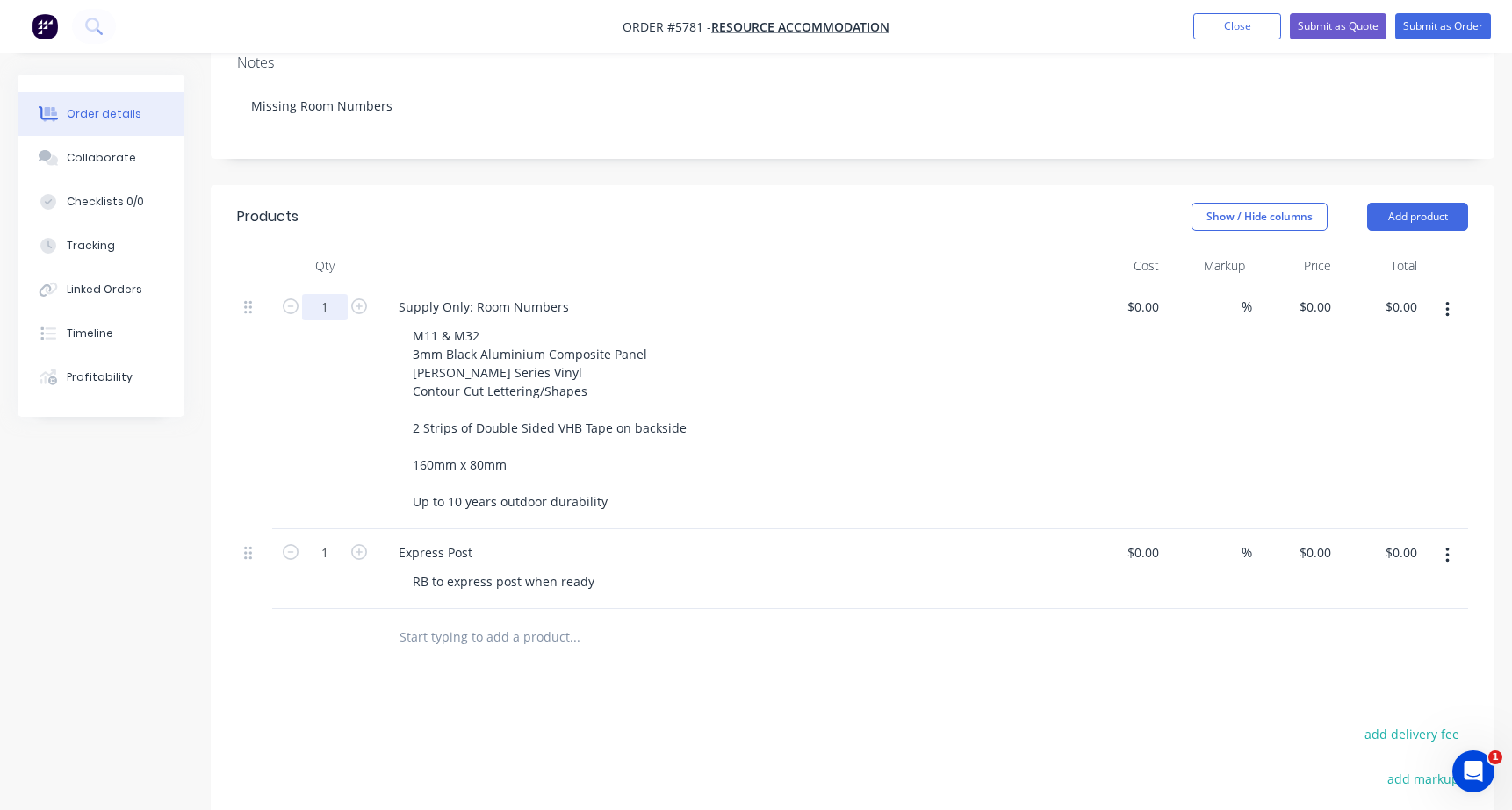
drag, startPoint x: 330, startPoint y: 283, endPoint x: 268, endPoint y: 283, distance: 62.0
click at [276, 283] on div "1" at bounding box center [325, 405] width 106 height 246
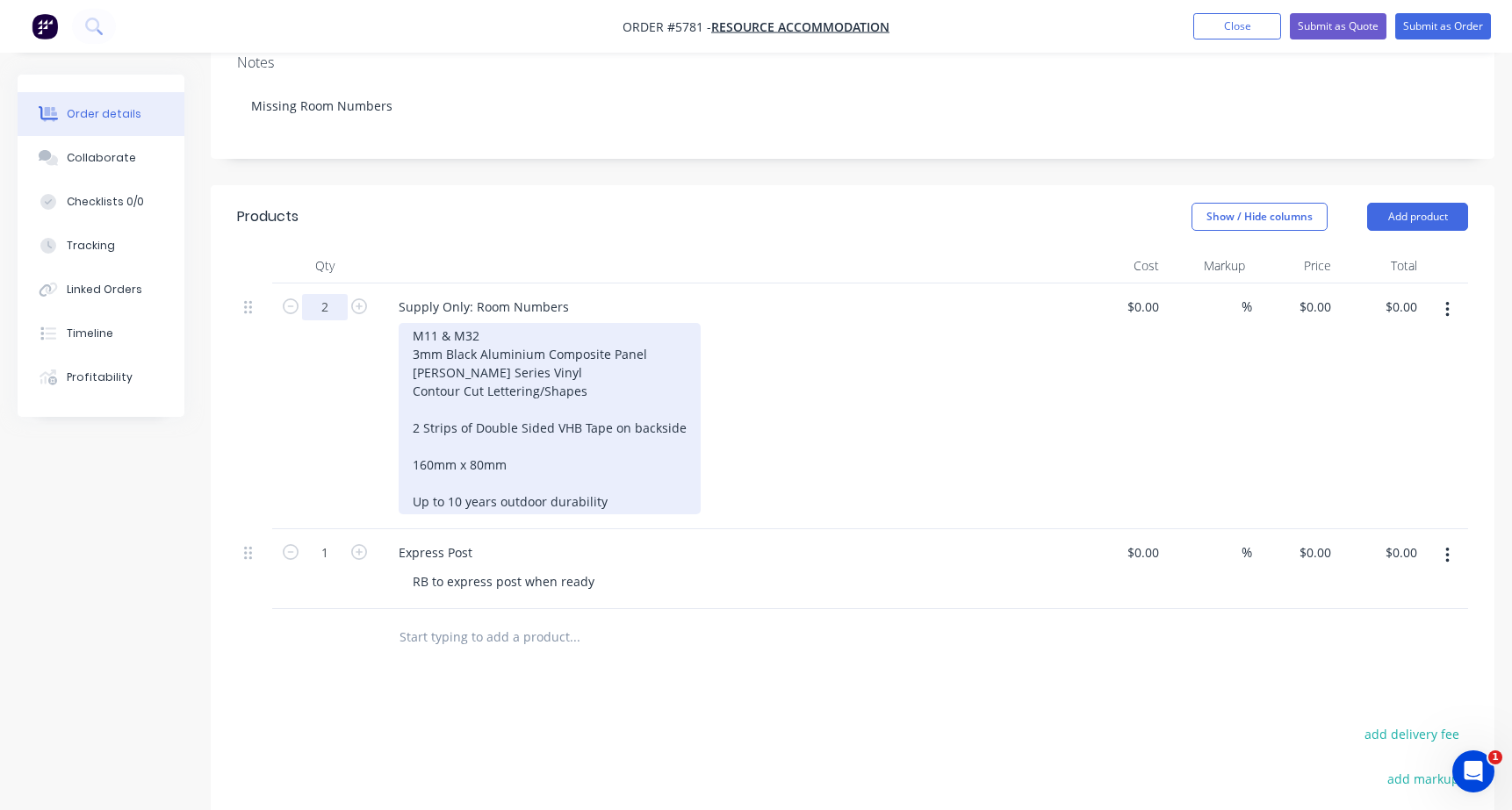
type input "2"
click at [604, 484] on div "M11 & M32 3mm Black Aluminium Composite Panel Avery White Series Vinyl Contour …" at bounding box center [550, 418] width 302 height 191
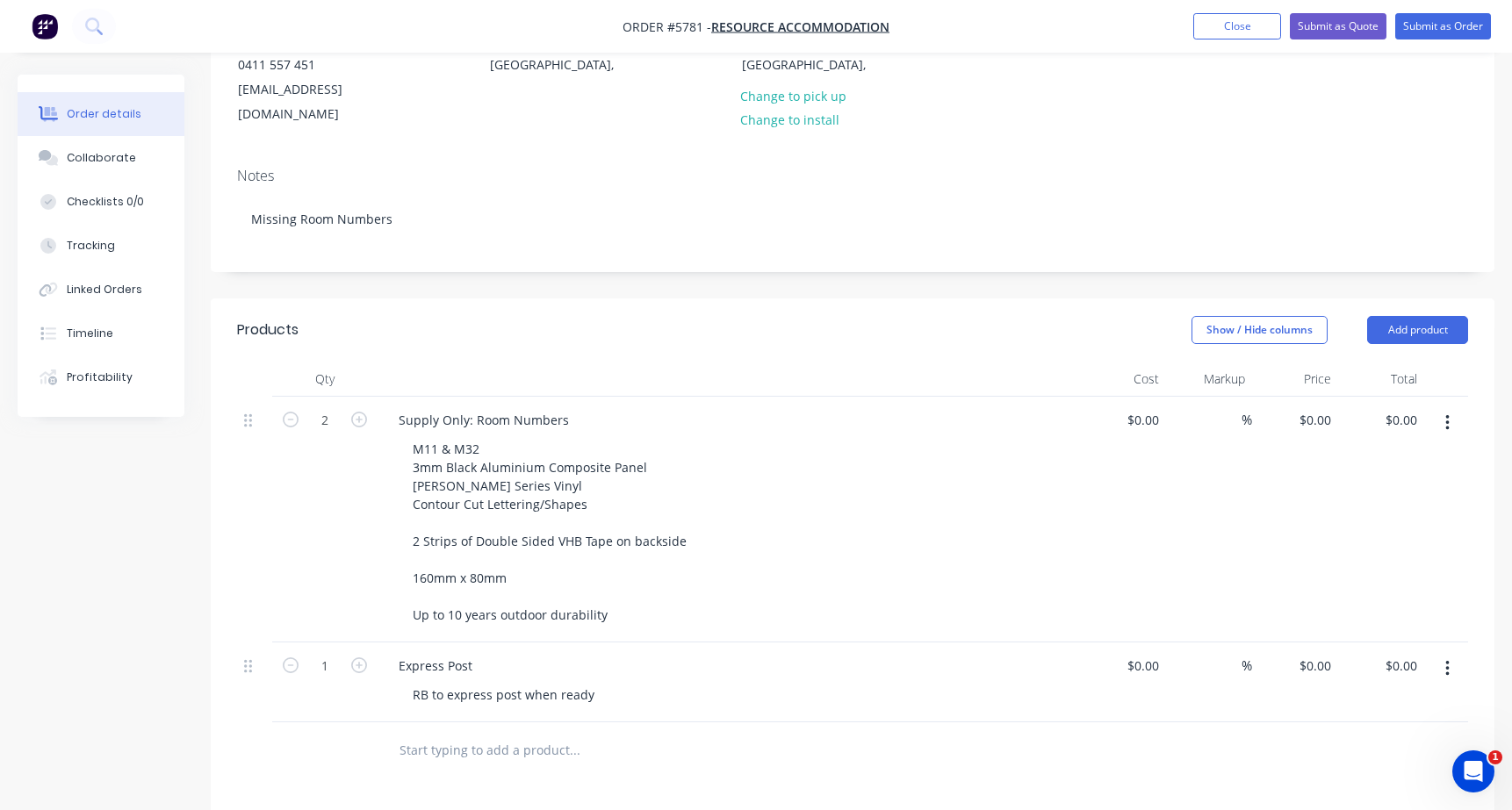
scroll to position [214, 0]
click at [565, 410] on div "Supply Only: Room Numbers" at bounding box center [483, 423] width 198 height 25
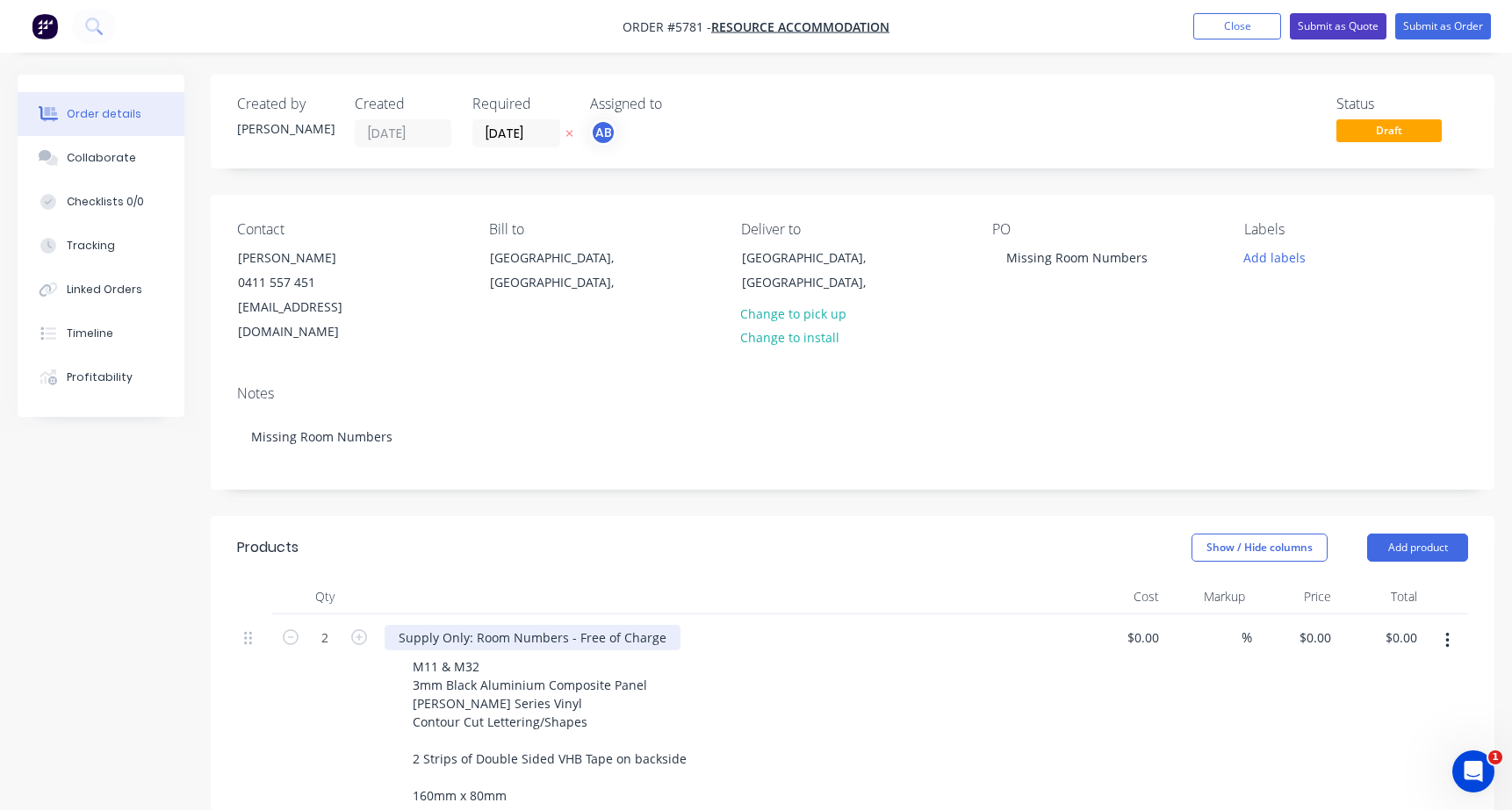
scroll to position [0, 0]
click at [1440, 23] on button "Submit as Order" at bounding box center [1443, 25] width 96 height 26
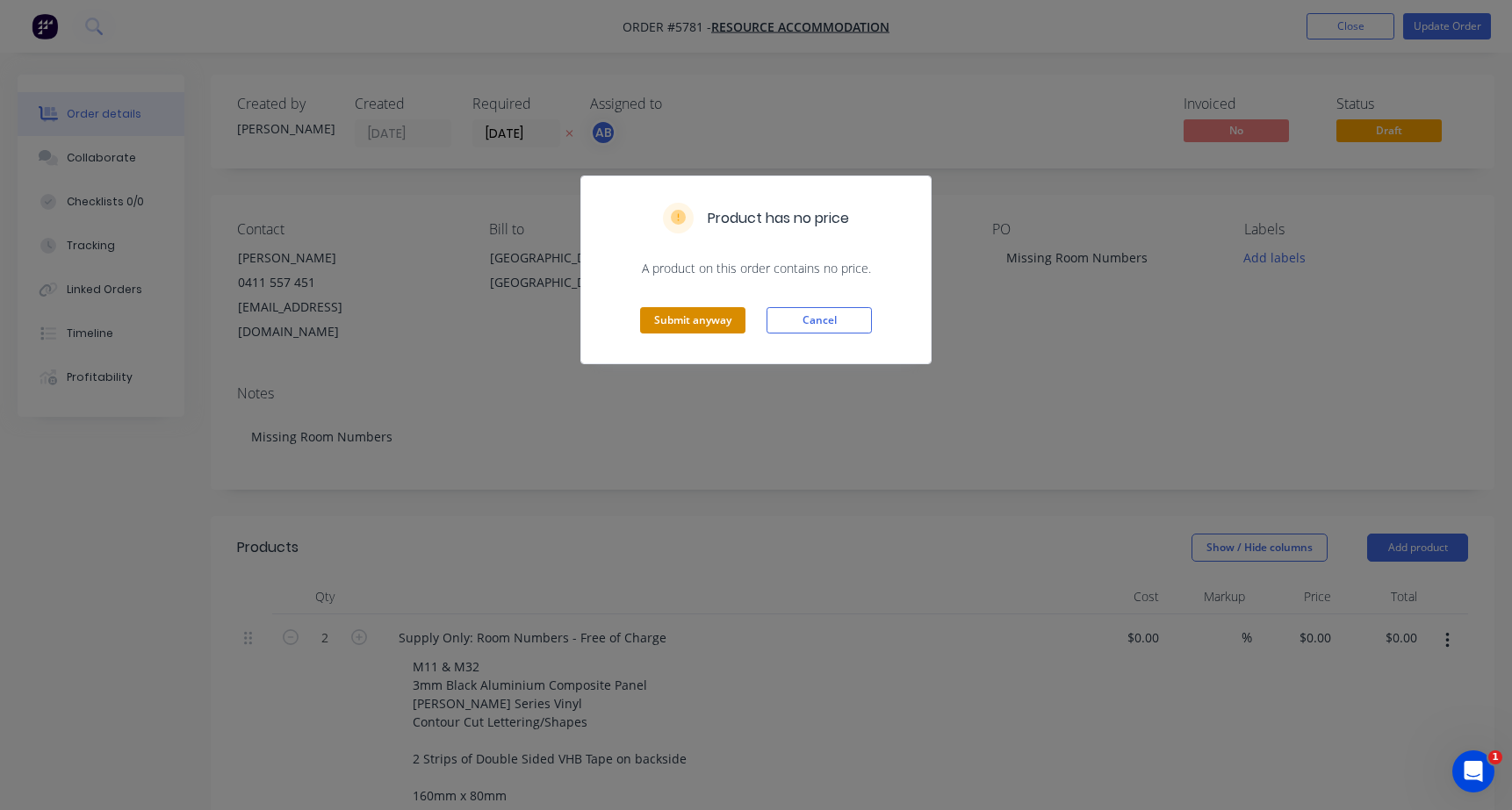
click at [701, 322] on button "Submit anyway" at bounding box center [693, 320] width 106 height 26
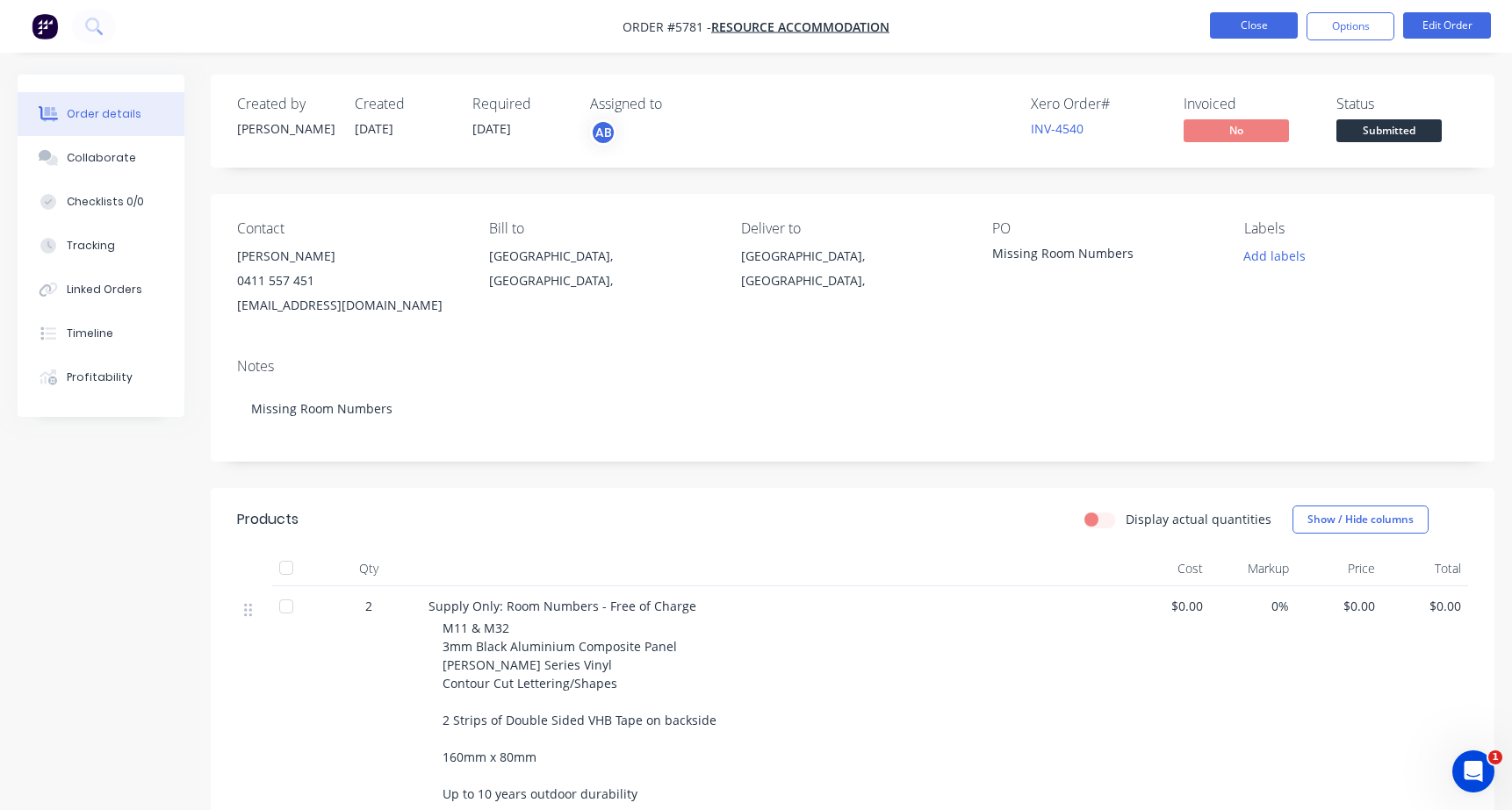
click at [1229, 23] on button "Close" at bounding box center [1254, 25] width 88 height 26
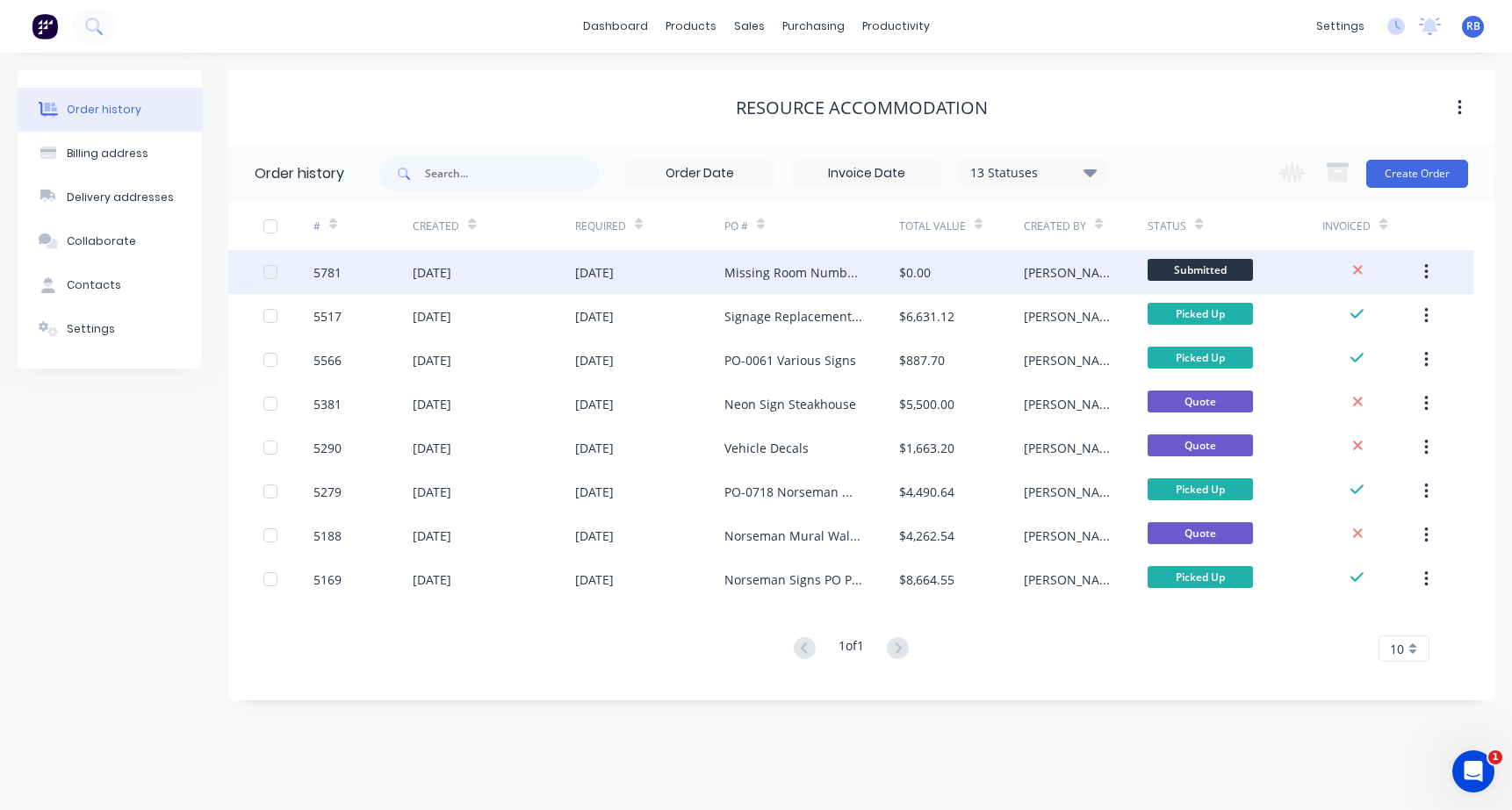
click at [770, 273] on div "Missing Room Numbers" at bounding box center [794, 272] width 139 height 19
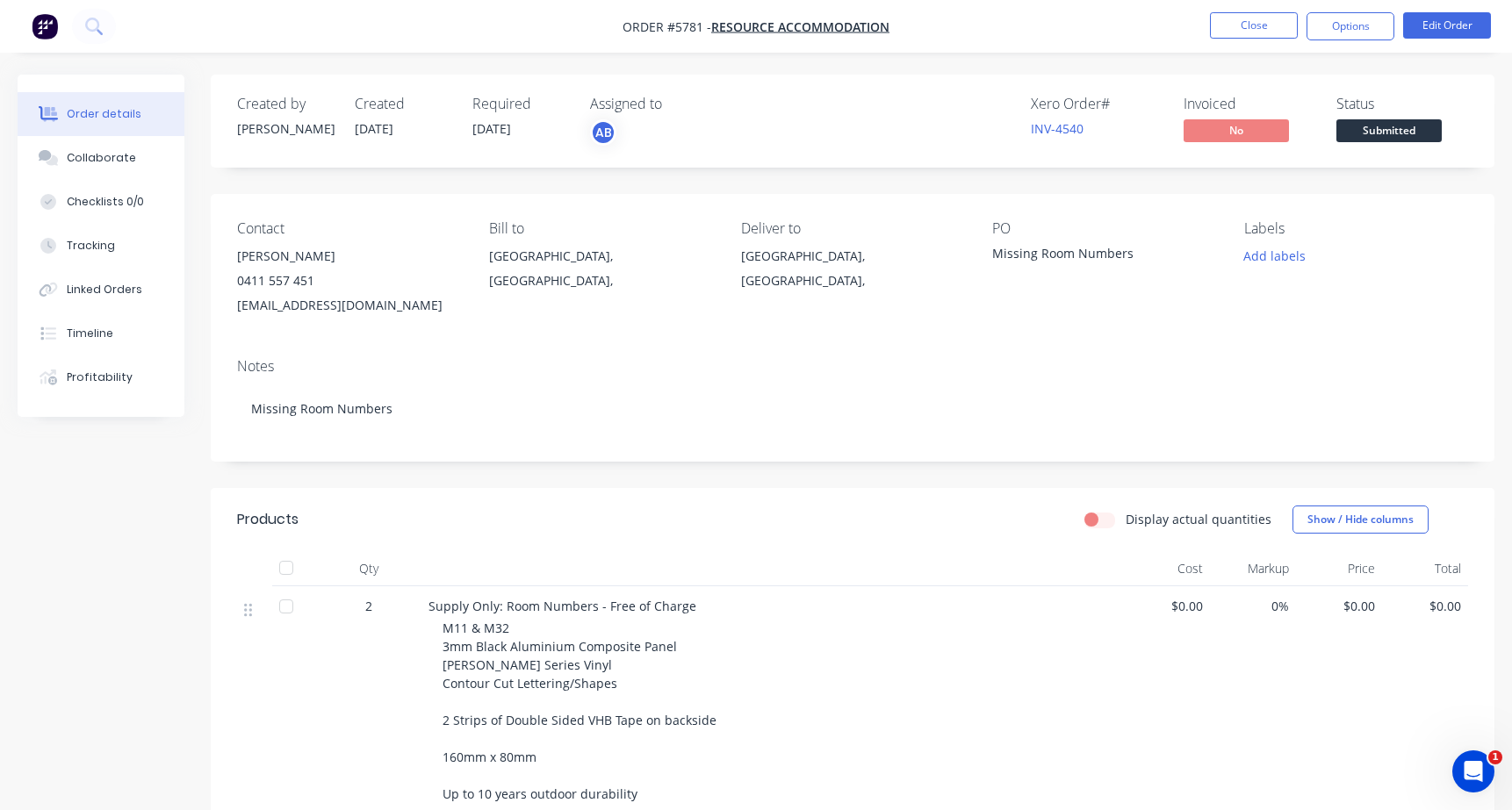
click at [1372, 147] on div "Created by Rachel Created 23/09/25 Required 23/09/25 Assigned to AB Xero Order …" at bounding box center [853, 120] width 1284 height 93
click at [1376, 135] on span "Submitted" at bounding box center [1390, 130] width 106 height 22
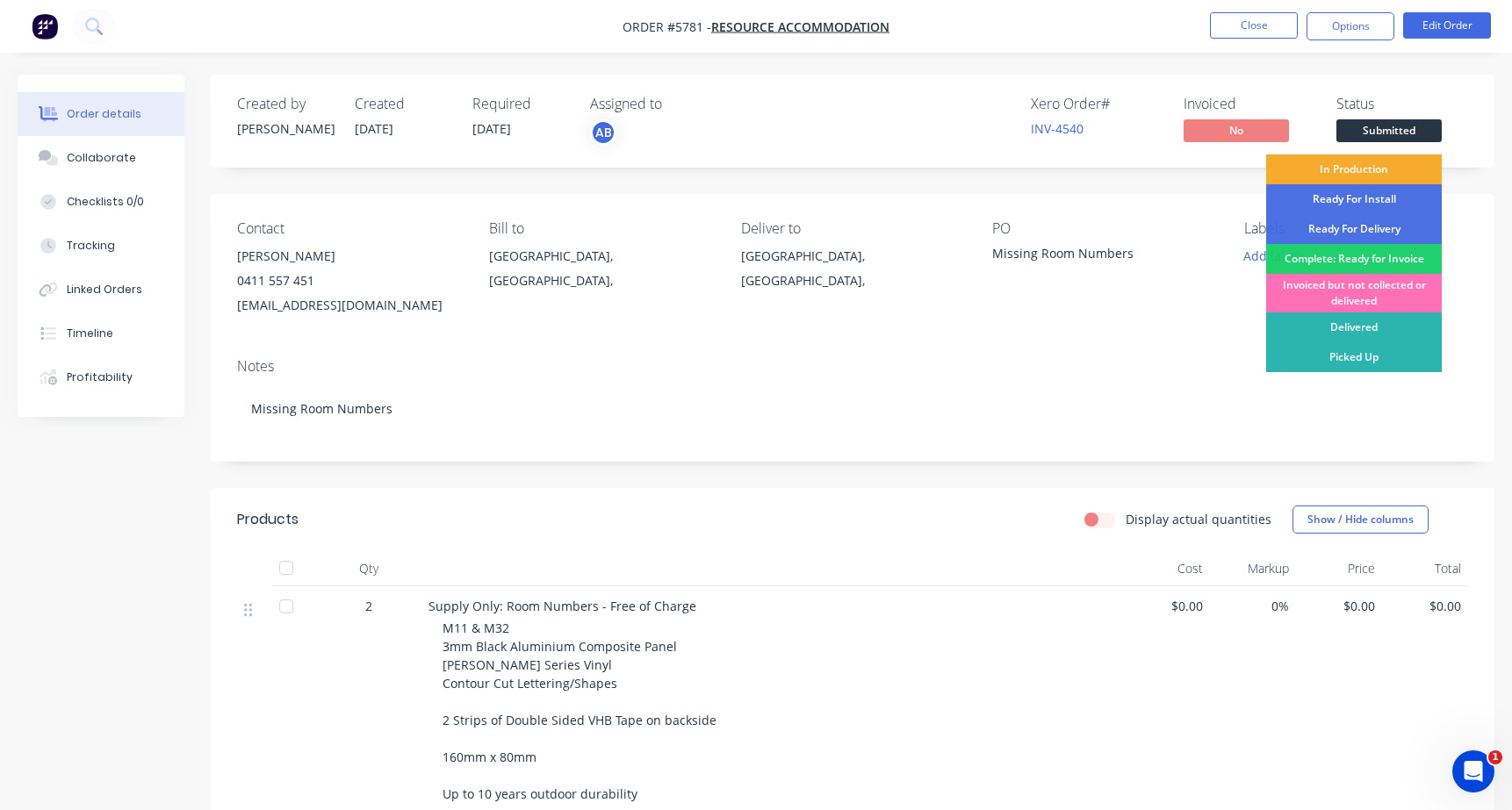
click at [1333, 165] on div "In Production" at bounding box center [1353, 169] width 175 height 29
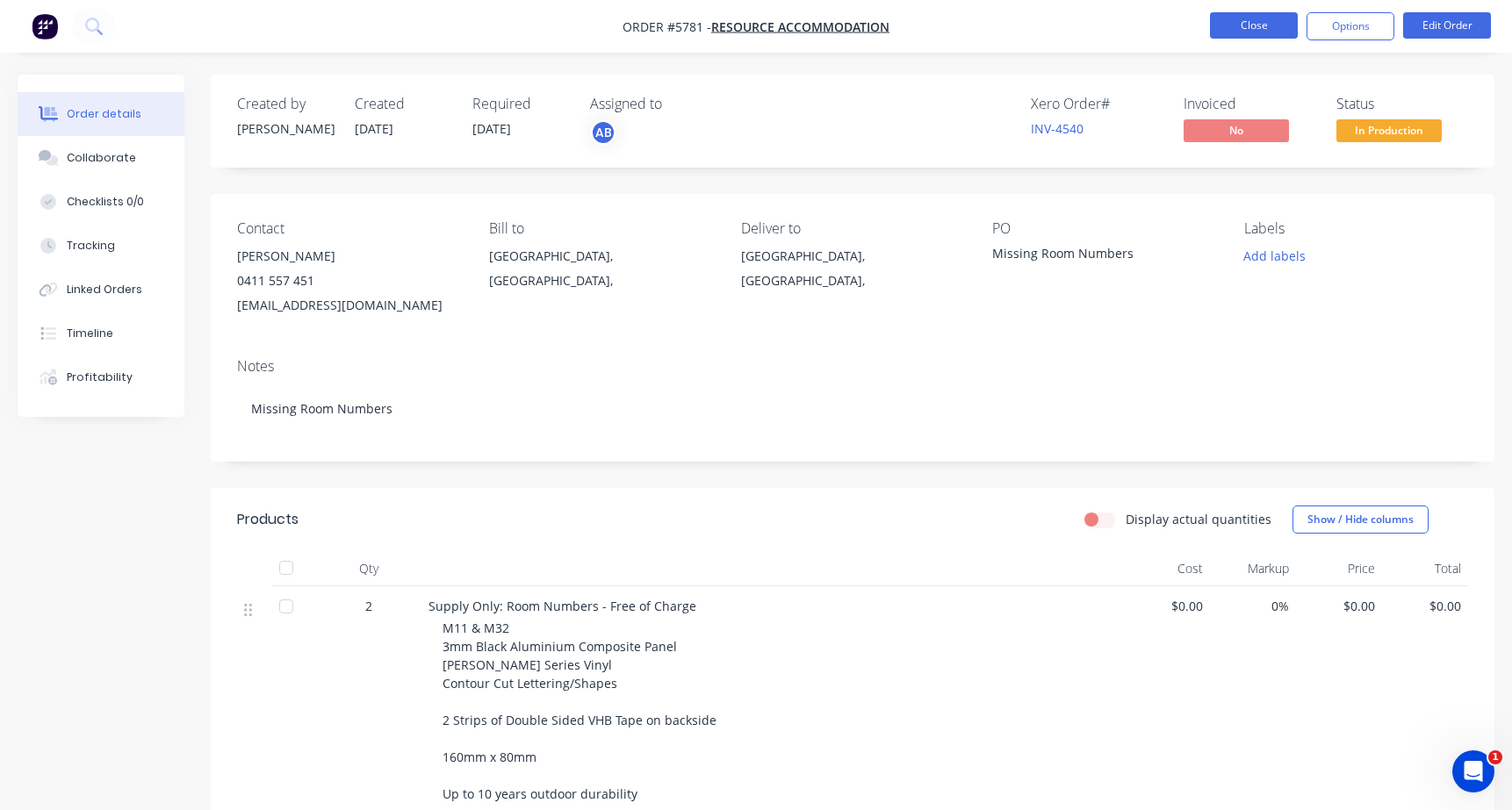
click at [1233, 22] on button "Close" at bounding box center [1254, 25] width 88 height 26
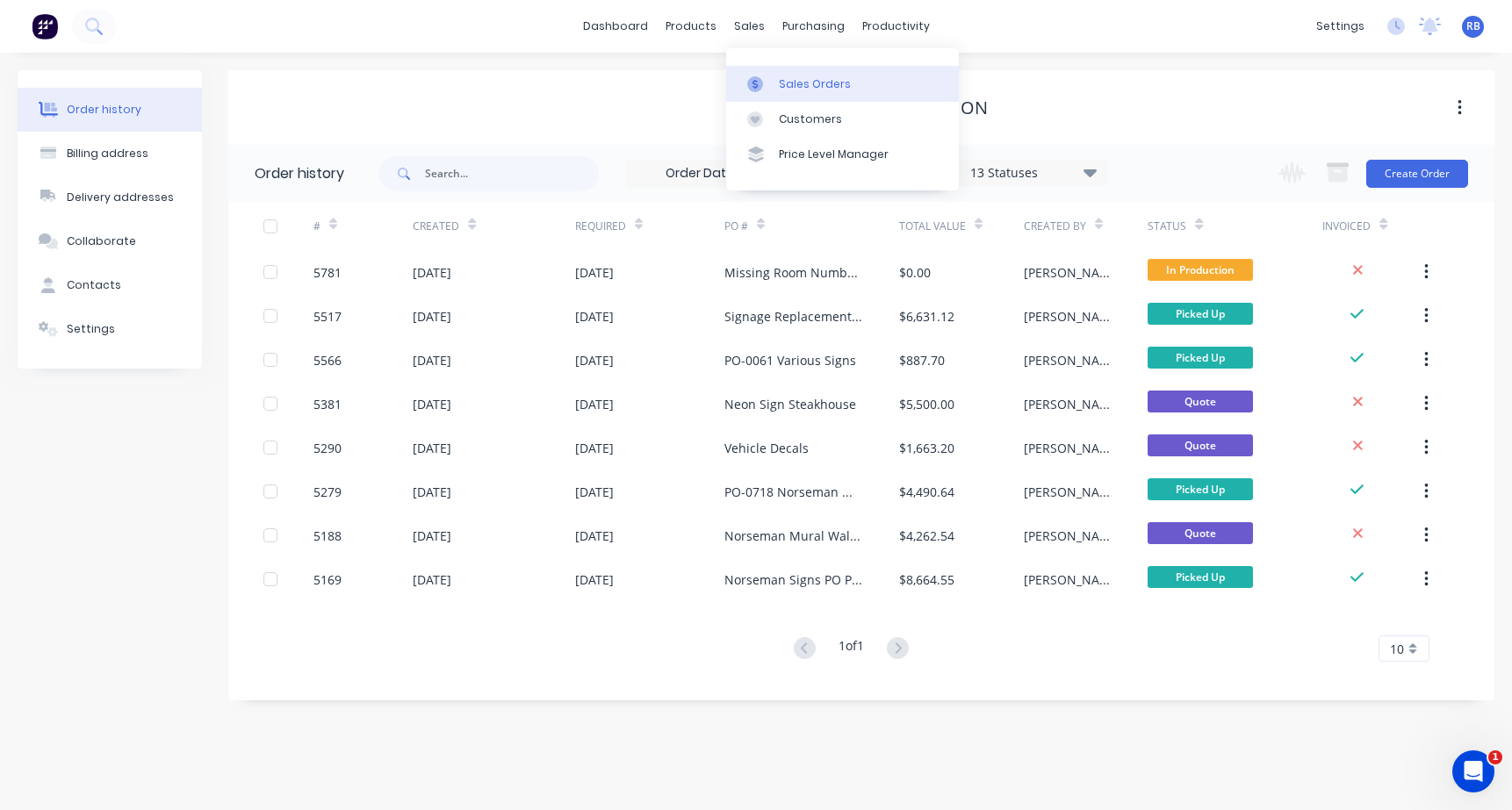
click at [805, 86] on div "Sales Orders" at bounding box center [814, 84] width 72 height 16
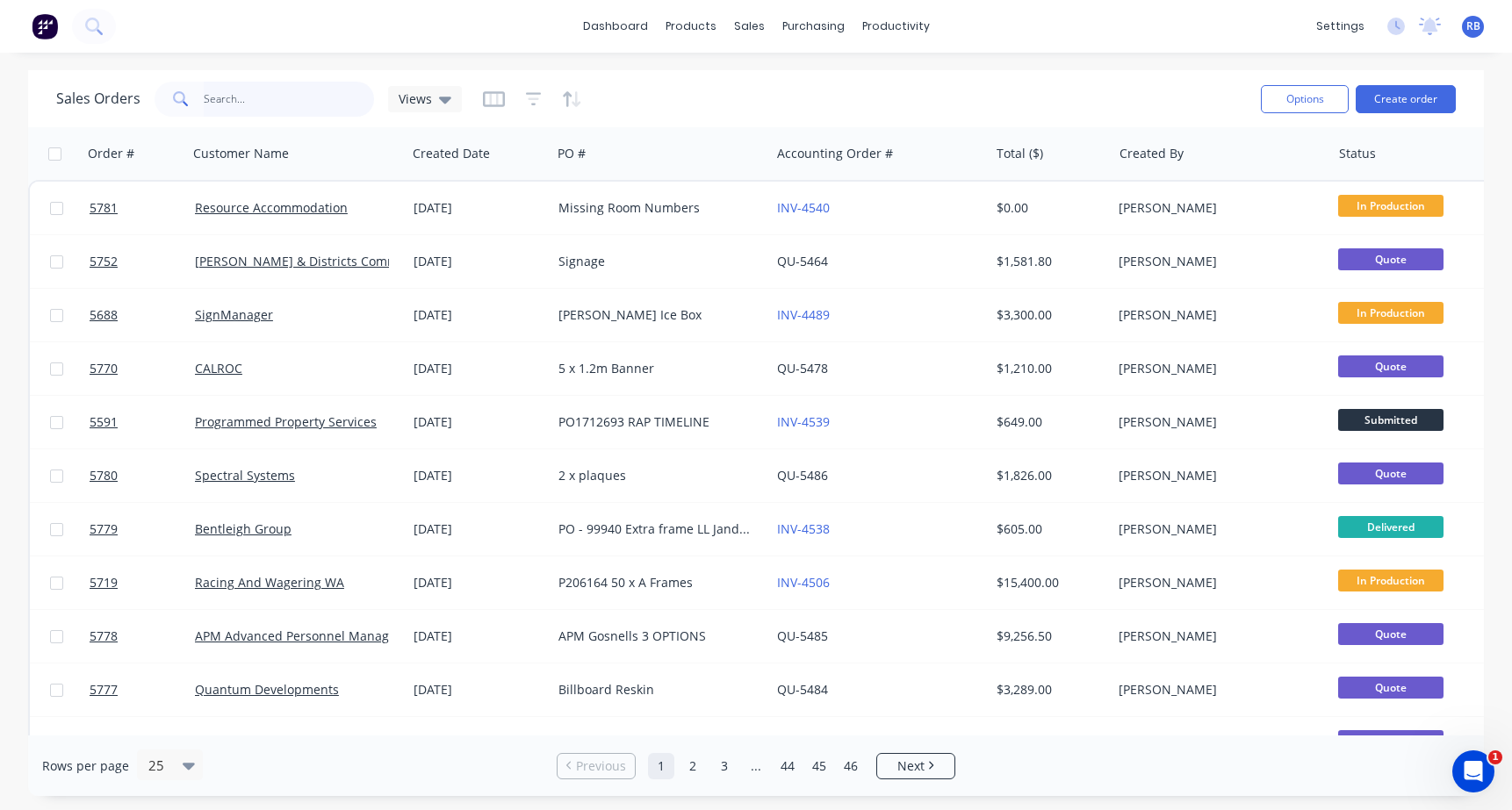
click at [261, 109] on input "text" at bounding box center [289, 99] width 171 height 35
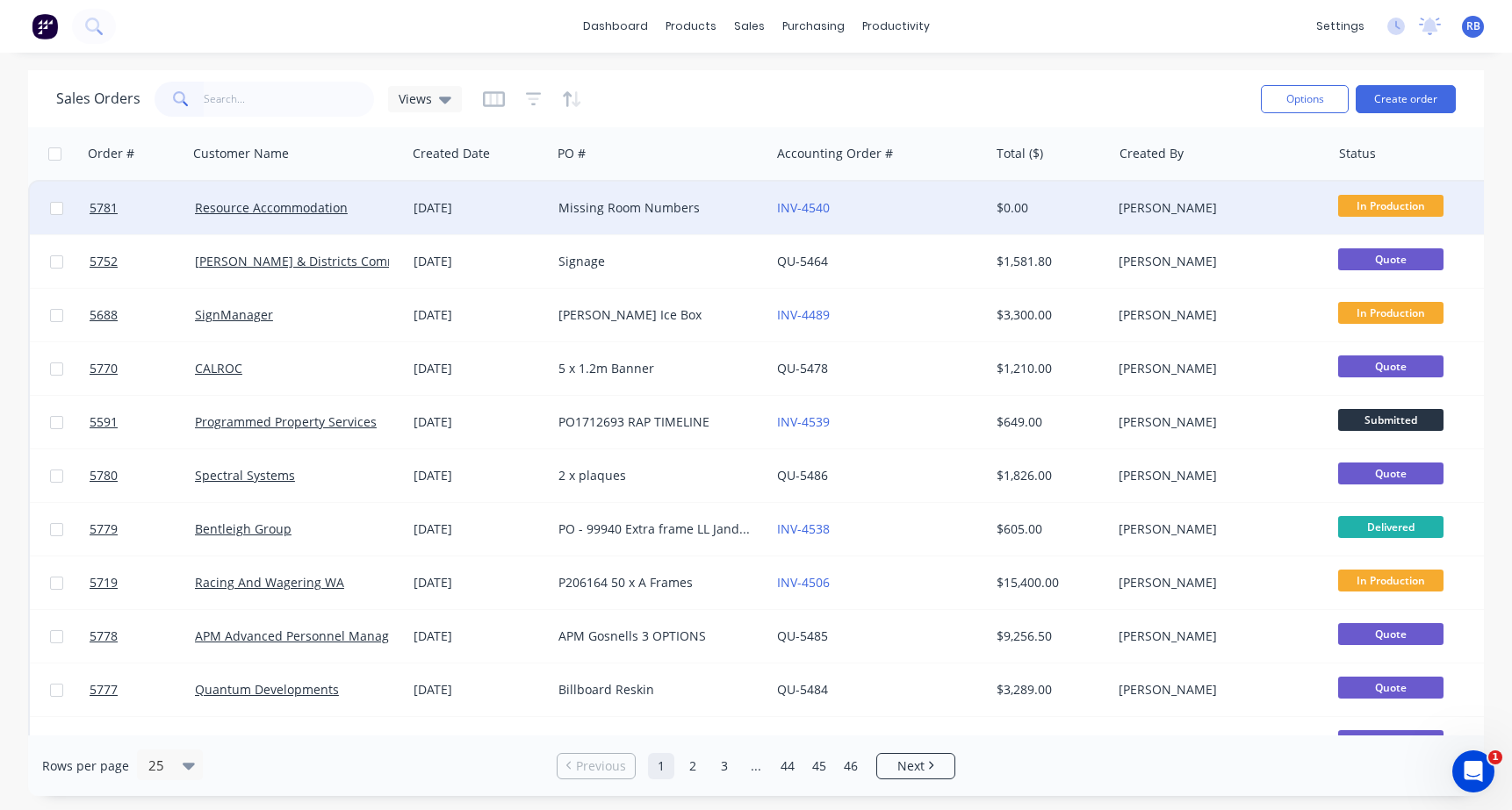
click at [372, 208] on div "Resource Accommodation" at bounding box center [292, 208] width 195 height 18
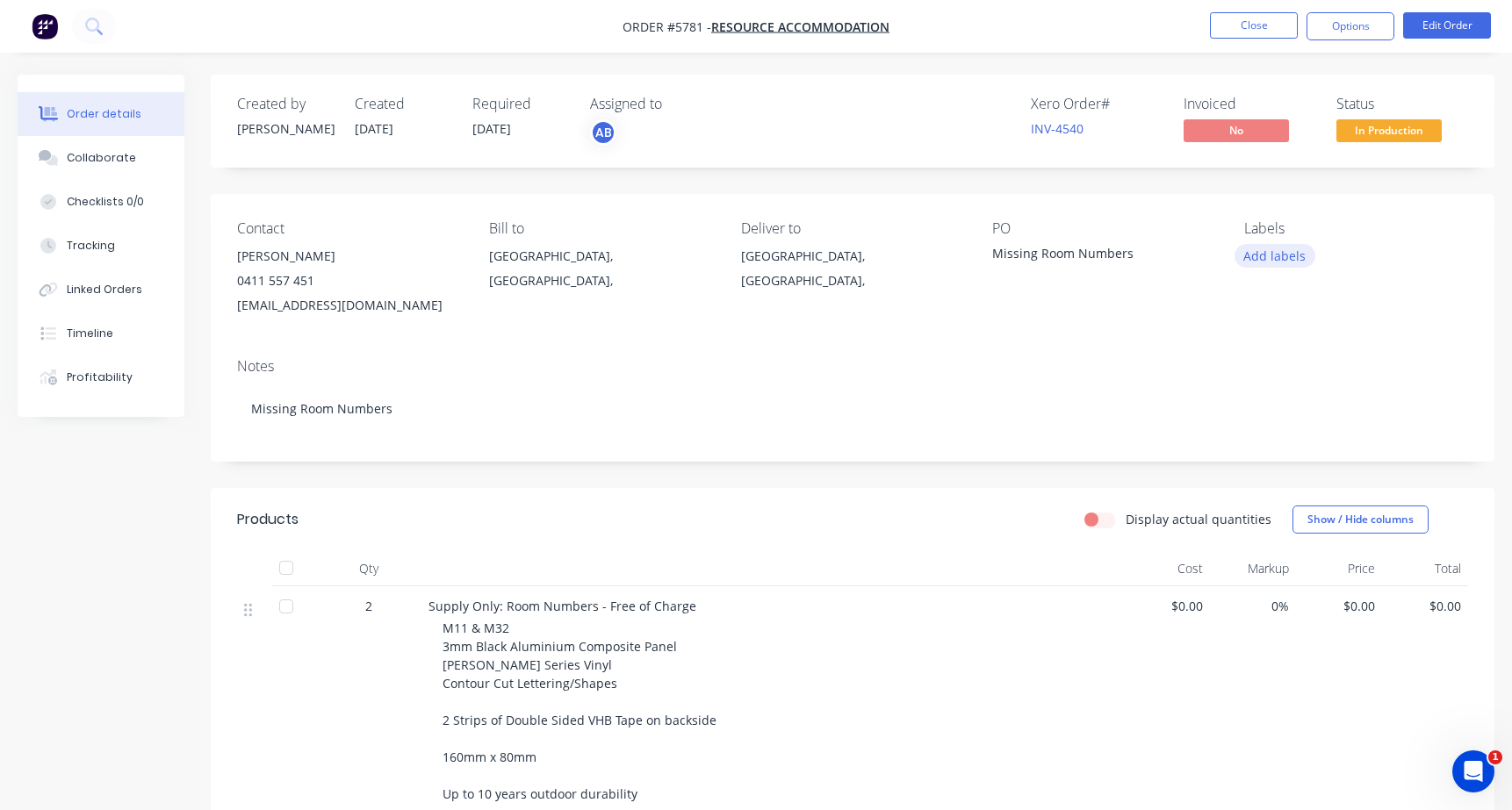
click at [1257, 251] on button "Add labels" at bounding box center [1275, 256] width 80 height 24
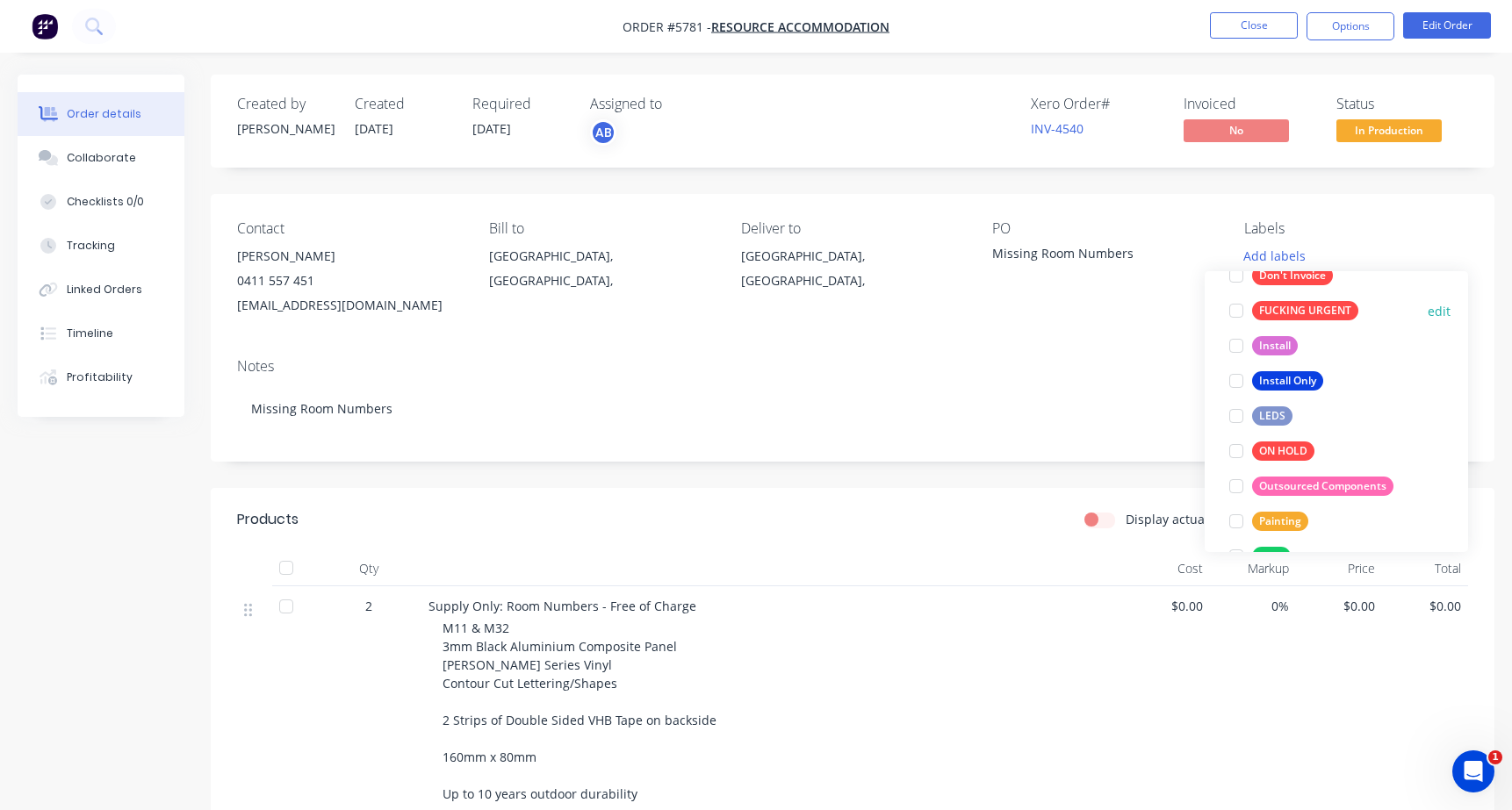
scroll to position [219, 0]
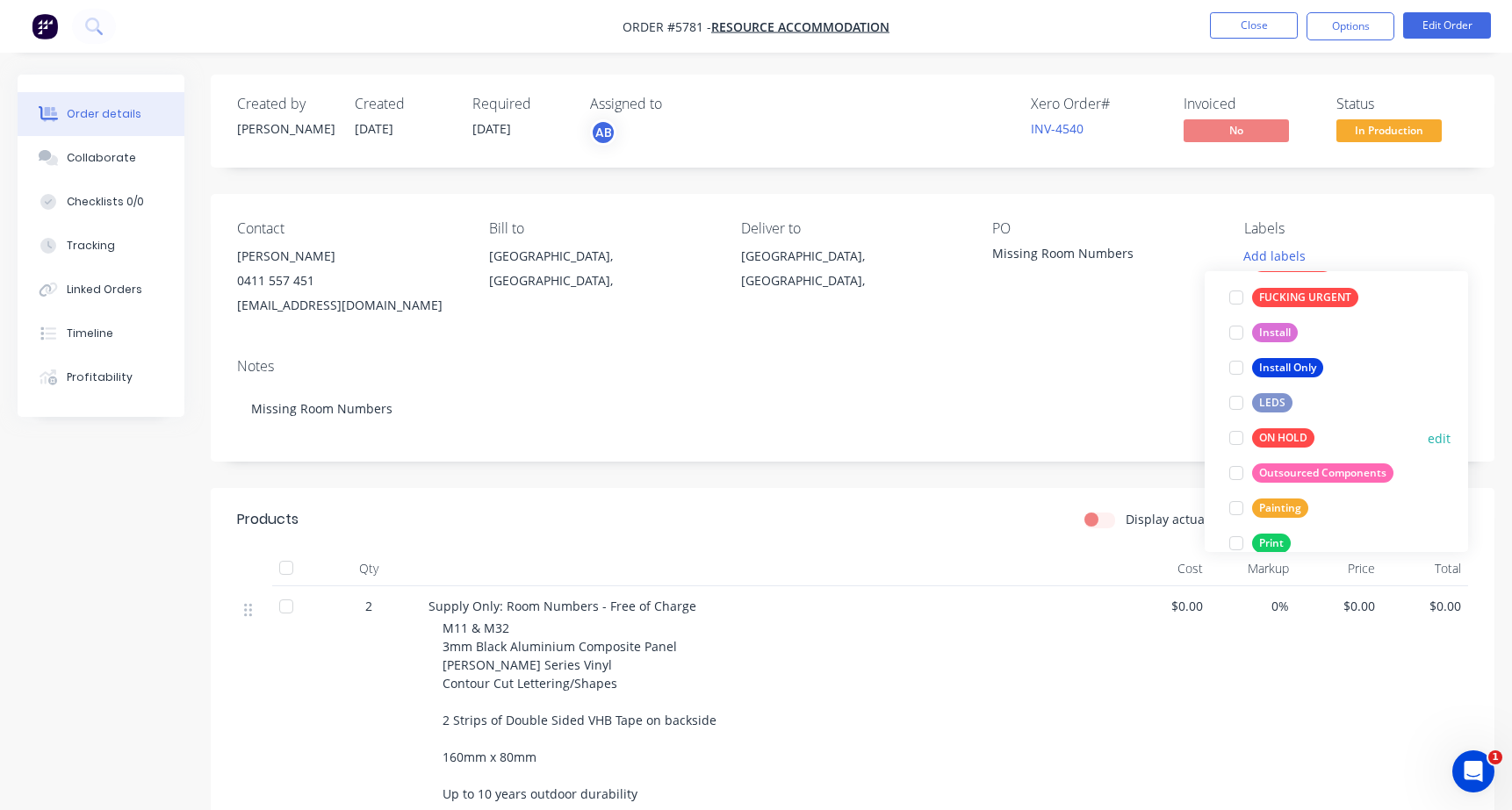
click at [1236, 437] on div at bounding box center [1237, 438] width 35 height 35
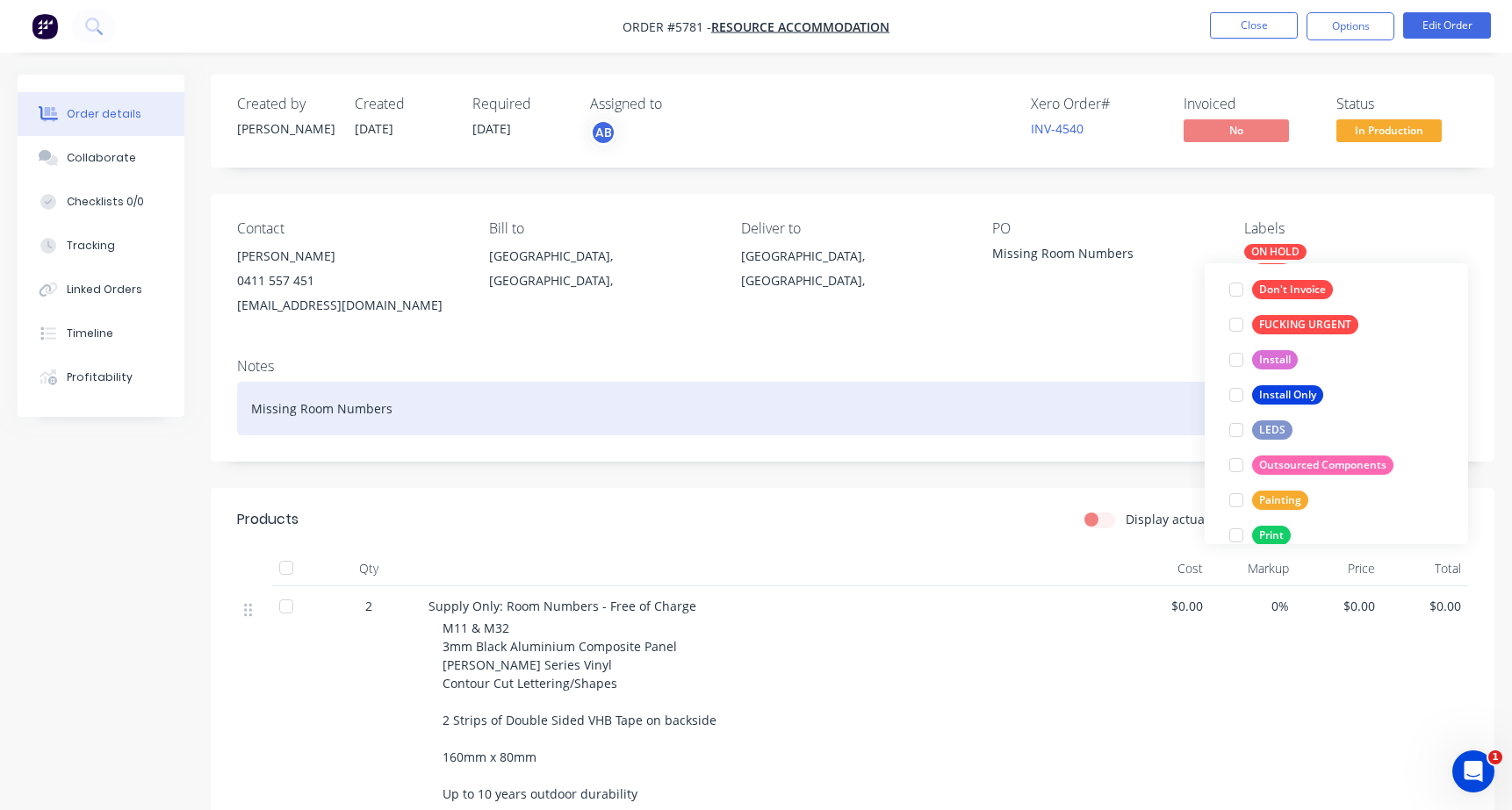
click at [1021, 384] on div "Missing Room Numbers" at bounding box center [853, 408] width 1231 height 54
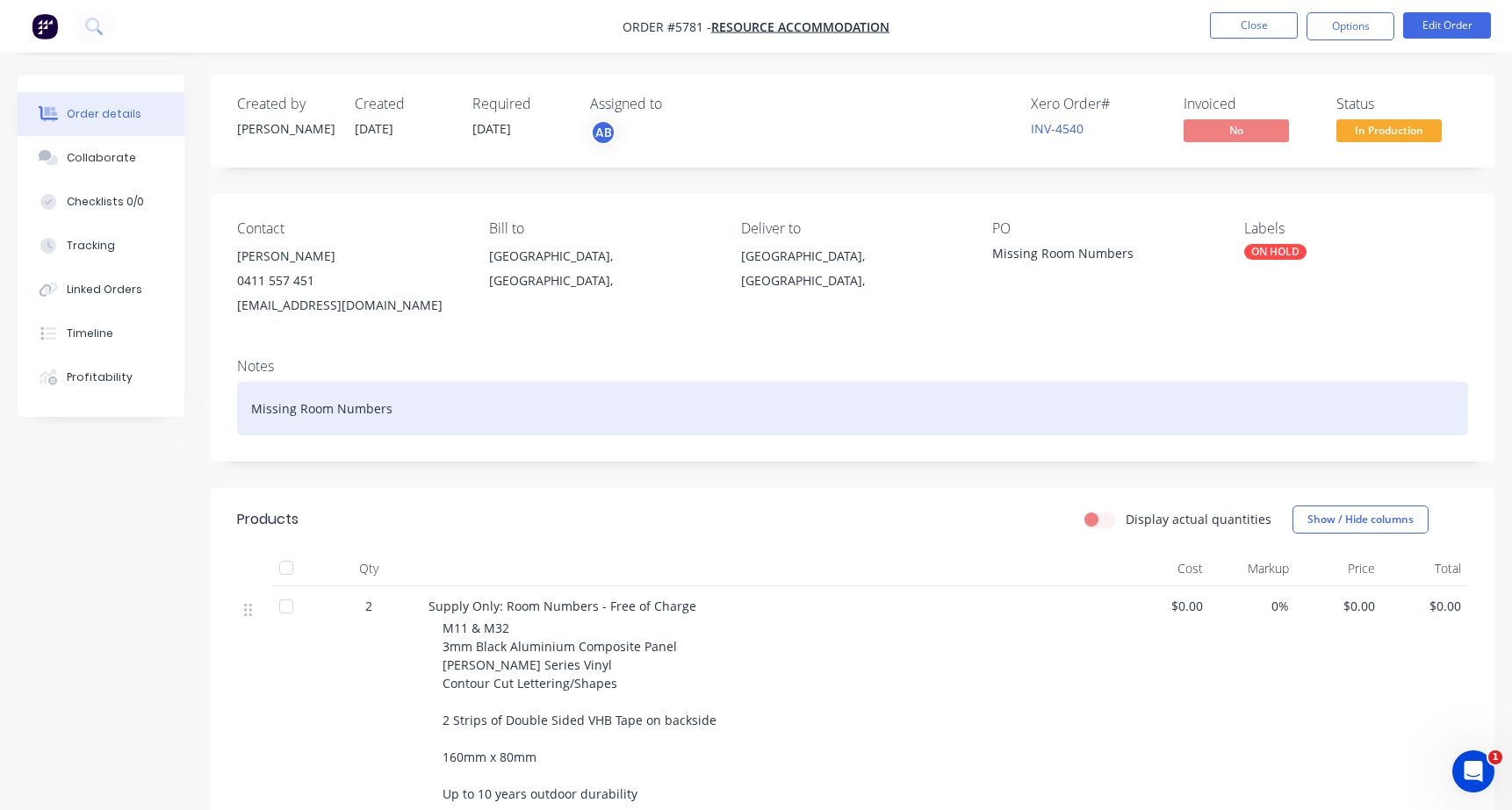
click at [463, 416] on div "Missing Room Numbers" at bounding box center [853, 408] width 1231 height 54
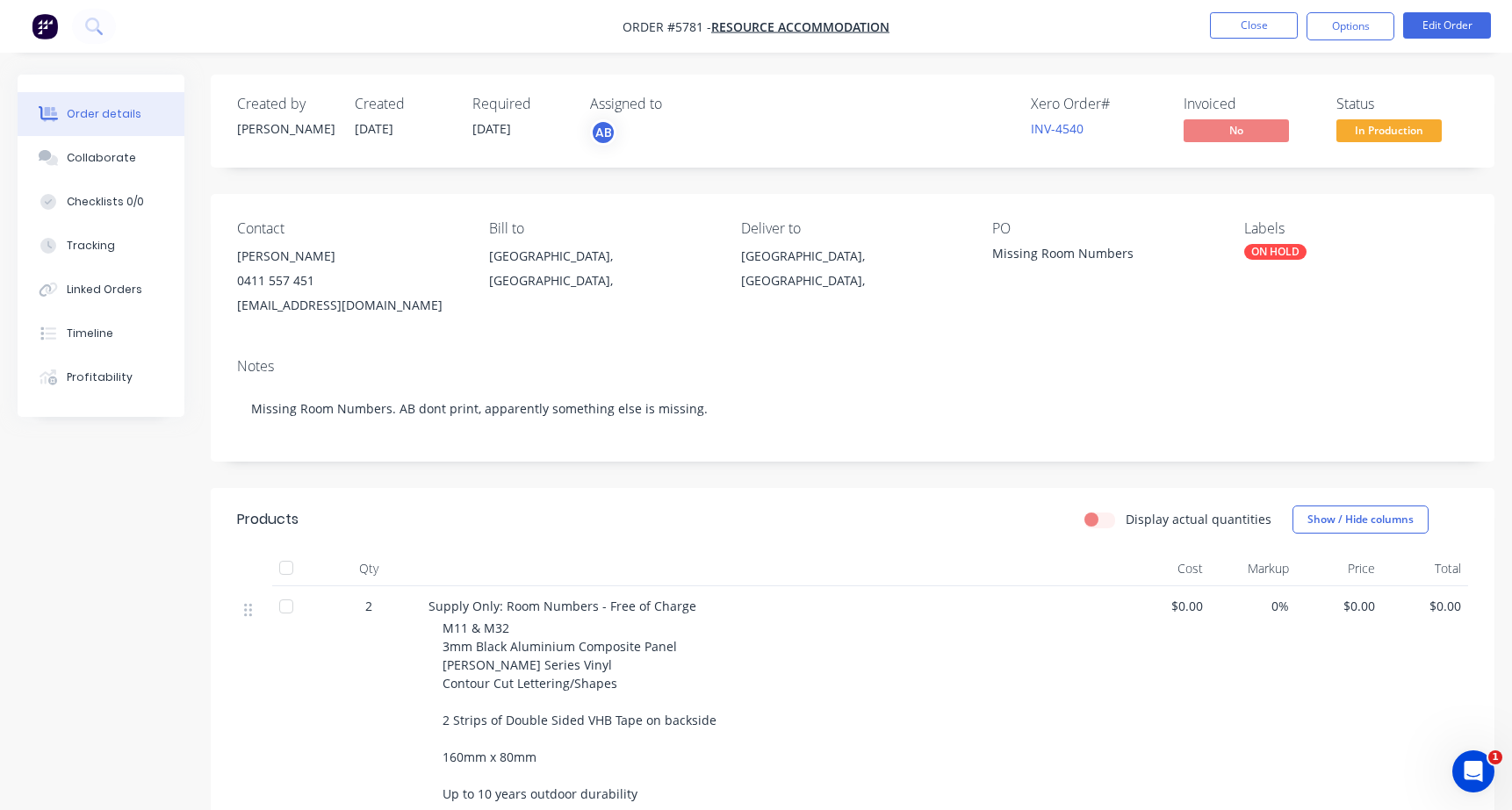
click at [595, 248] on div "[GEOGRAPHIC_DATA], [GEOGRAPHIC_DATA]," at bounding box center [601, 268] width 223 height 49
click at [1250, 30] on button "Close" at bounding box center [1254, 25] width 88 height 26
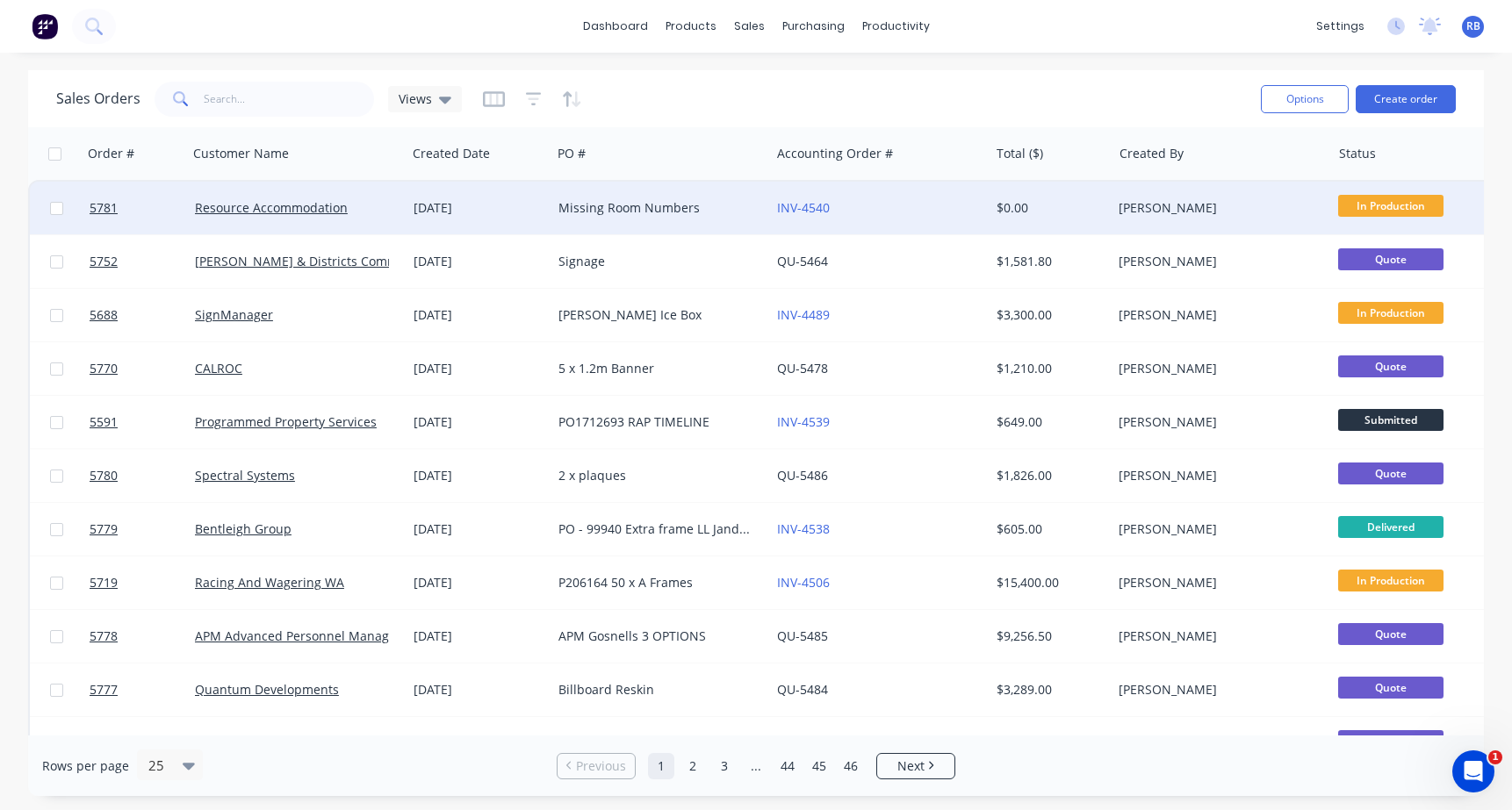
click at [645, 208] on div "Missing Room Numbers" at bounding box center [656, 208] width 195 height 18
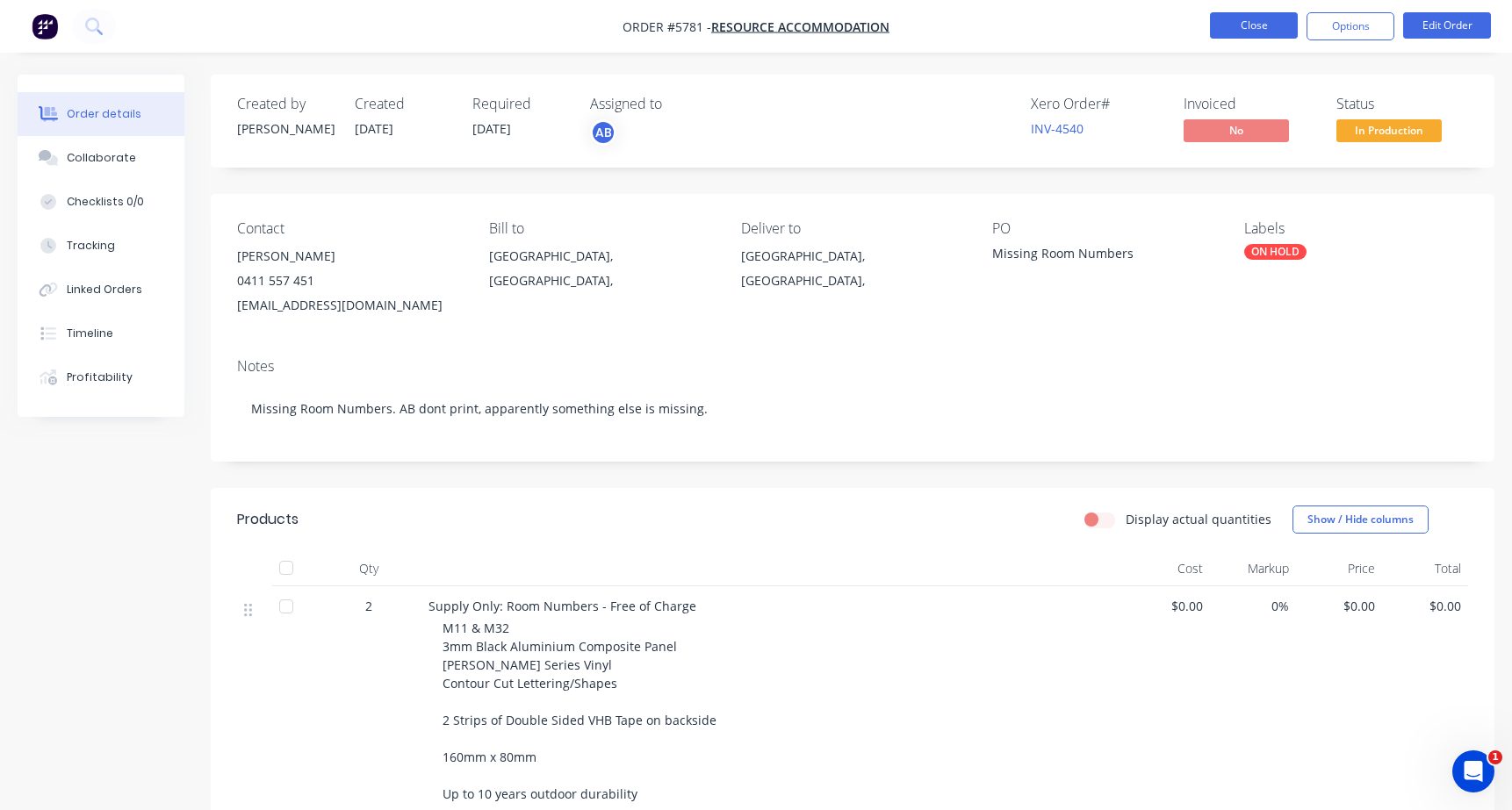
click at [1248, 35] on button "Close" at bounding box center [1254, 25] width 88 height 26
